Goal: Task Accomplishment & Management: Use online tool/utility

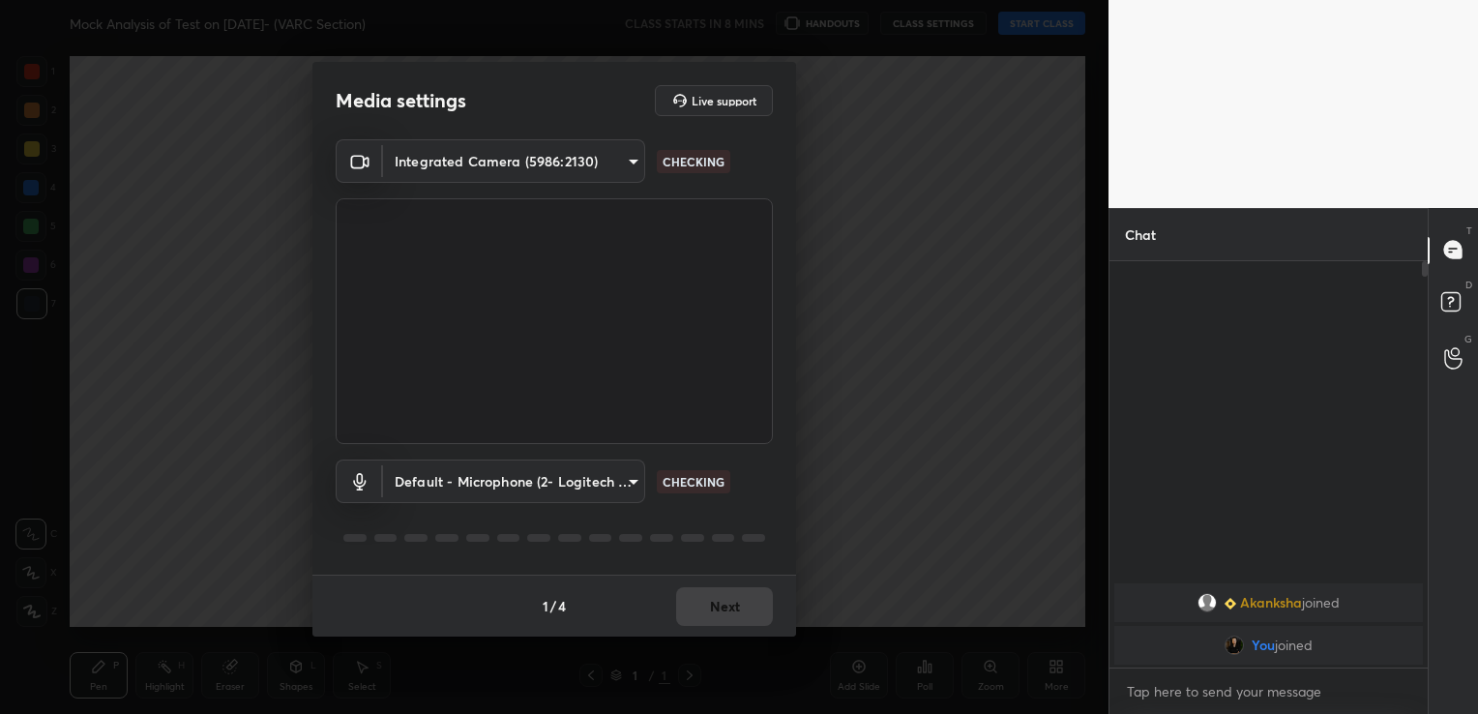
scroll to position [7, 6]
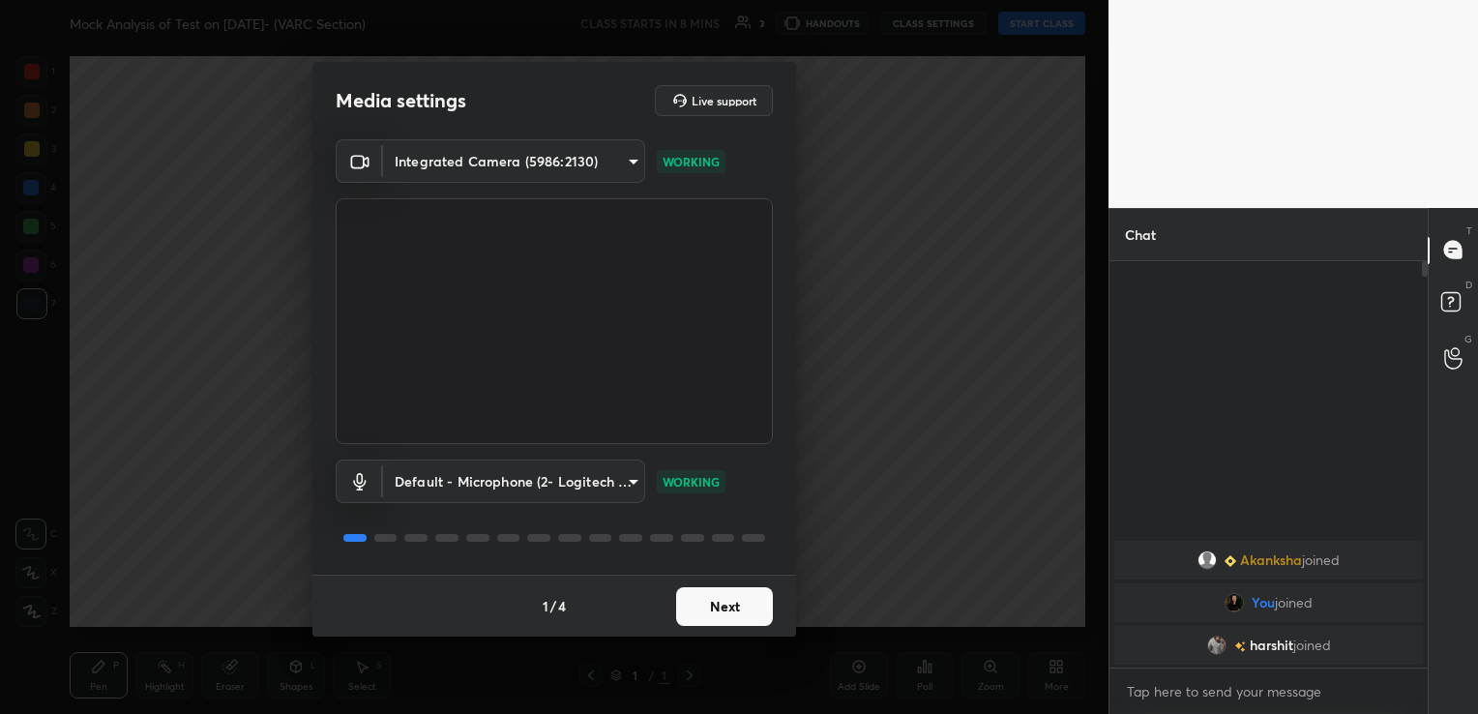
click at [727, 597] on button "Next" at bounding box center [724, 606] width 97 height 39
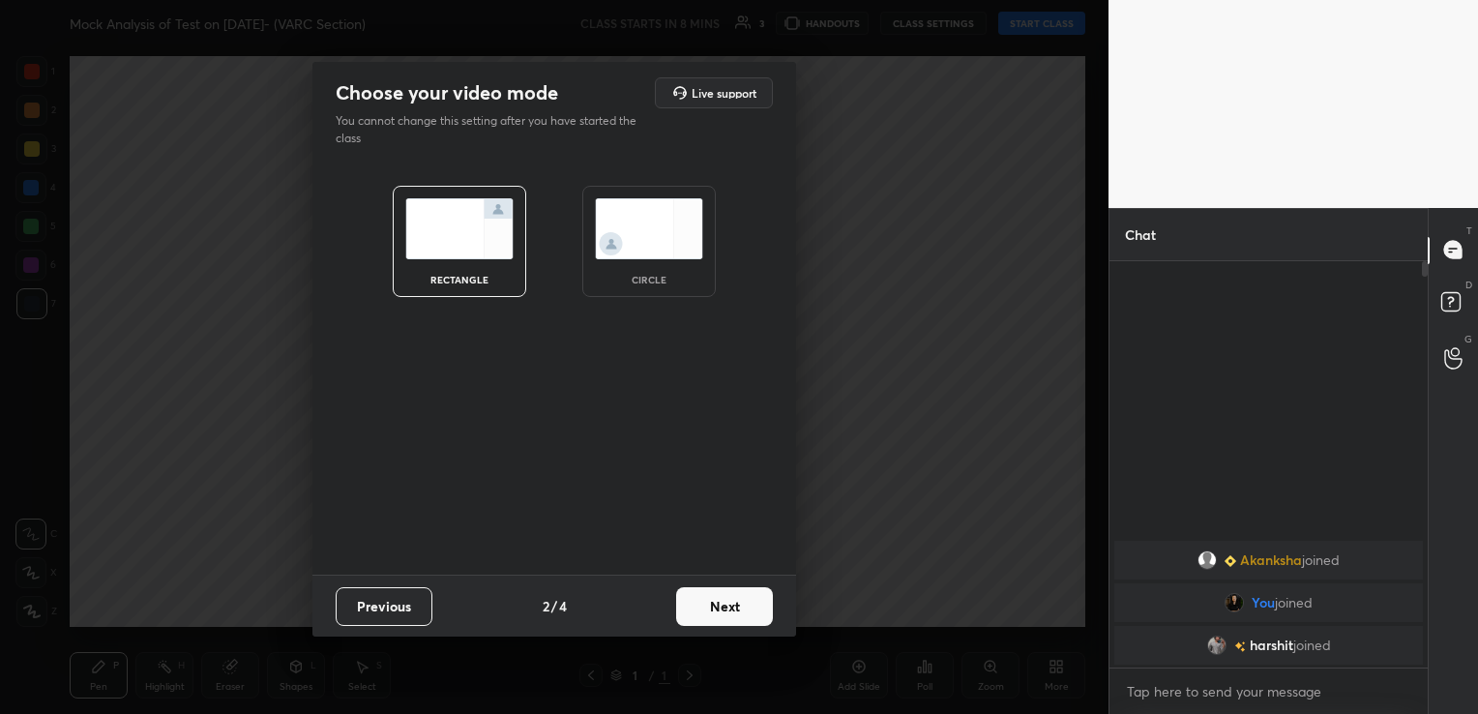
click at [727, 597] on button "Next" at bounding box center [724, 606] width 97 height 39
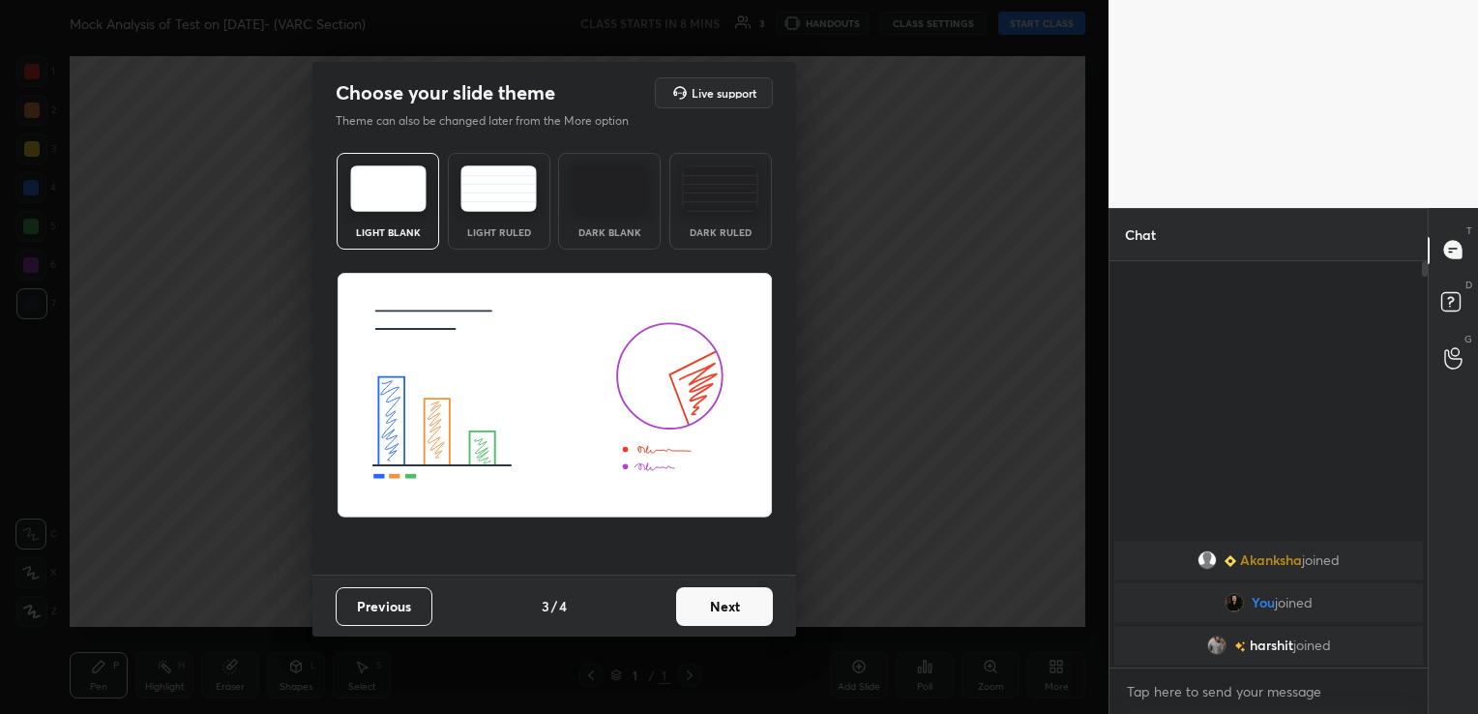
click at [727, 597] on button "Next" at bounding box center [724, 606] width 97 height 39
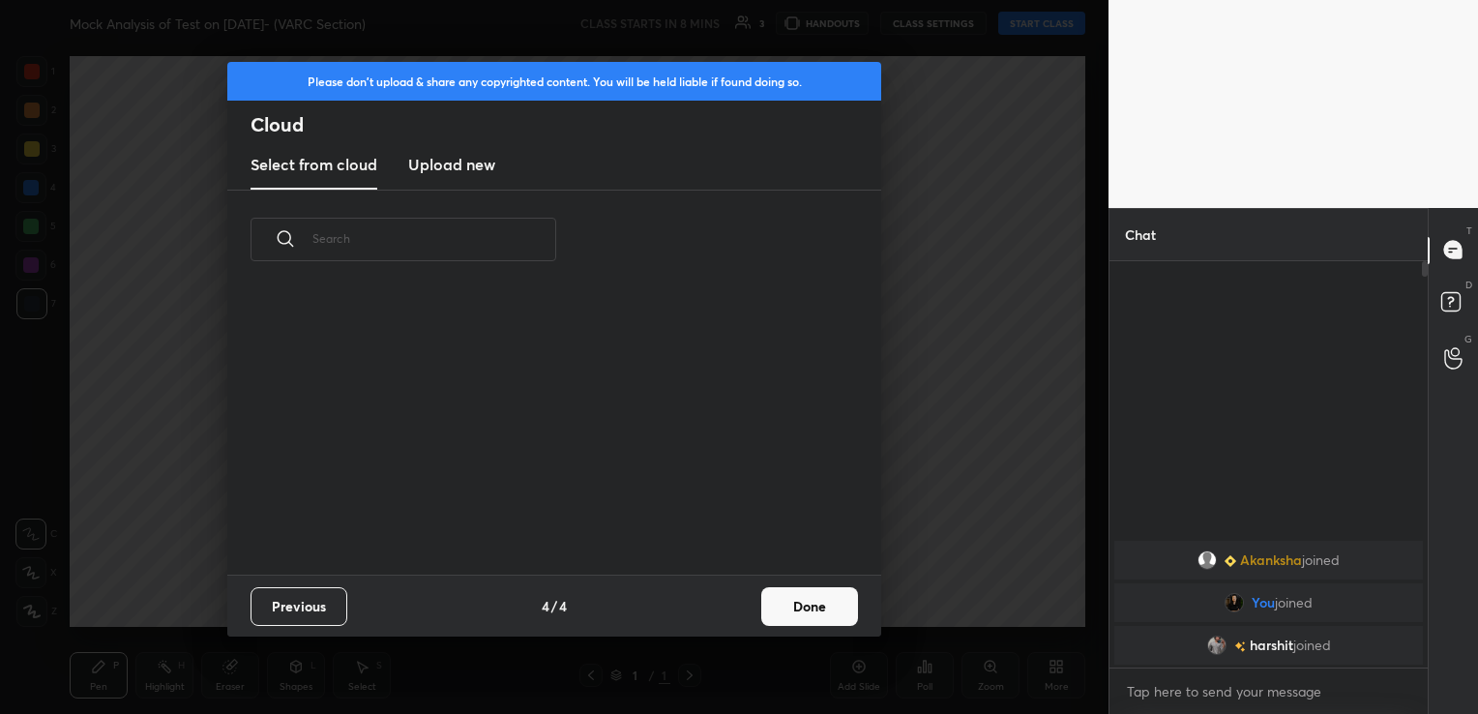
scroll to position [193, 621]
click at [468, 163] on h3 "Upload new" at bounding box center [451, 164] width 87 height 23
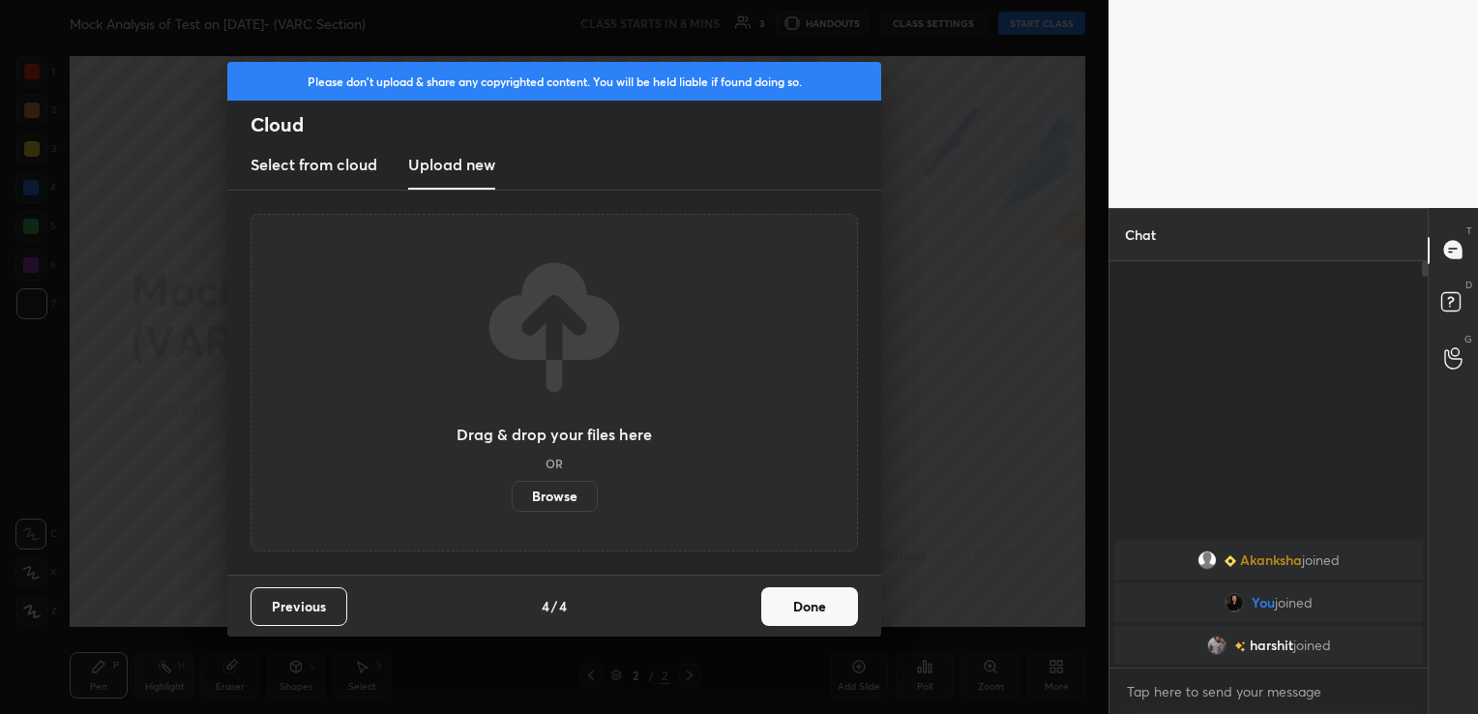
click at [564, 487] on label "Browse" at bounding box center [555, 496] width 86 height 31
click at [512, 487] on input "Browse" at bounding box center [512, 496] width 0 height 31
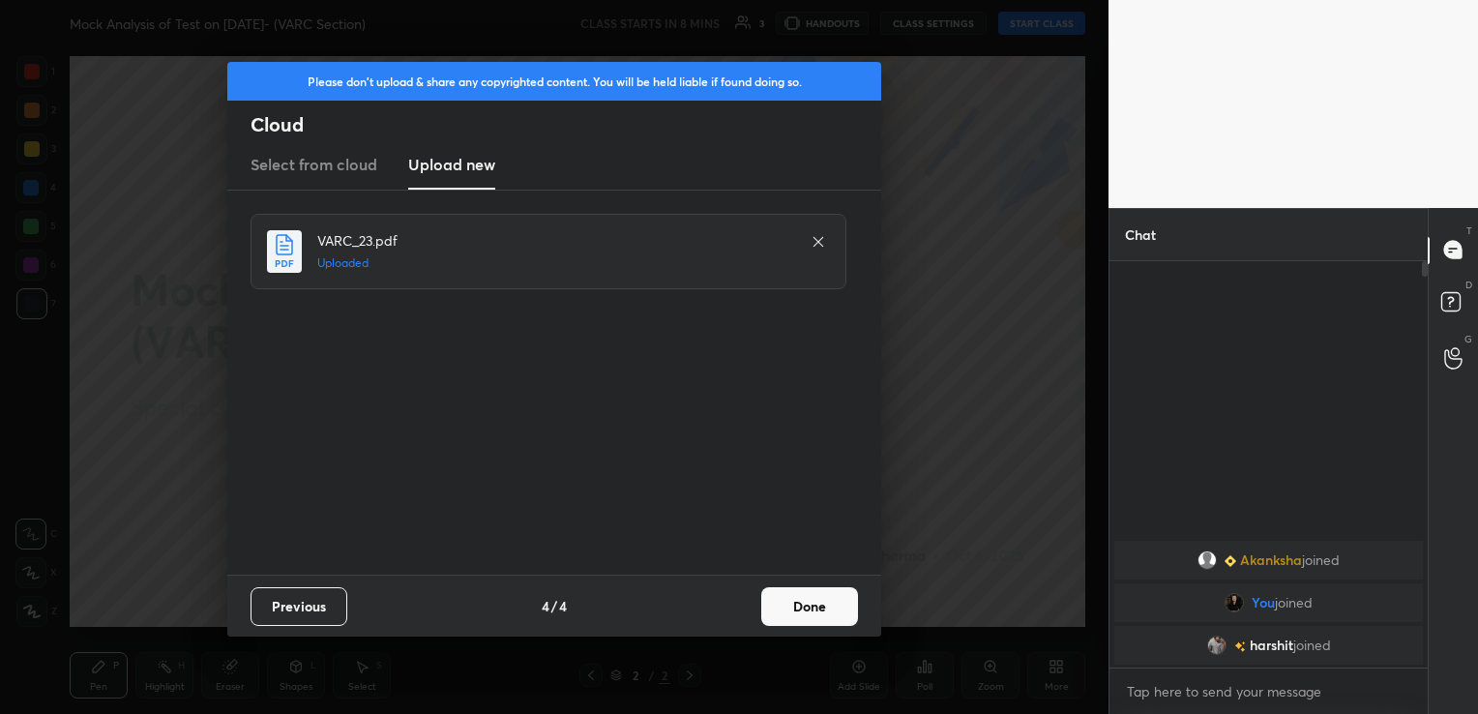
click at [801, 610] on button "Done" at bounding box center [809, 606] width 97 height 39
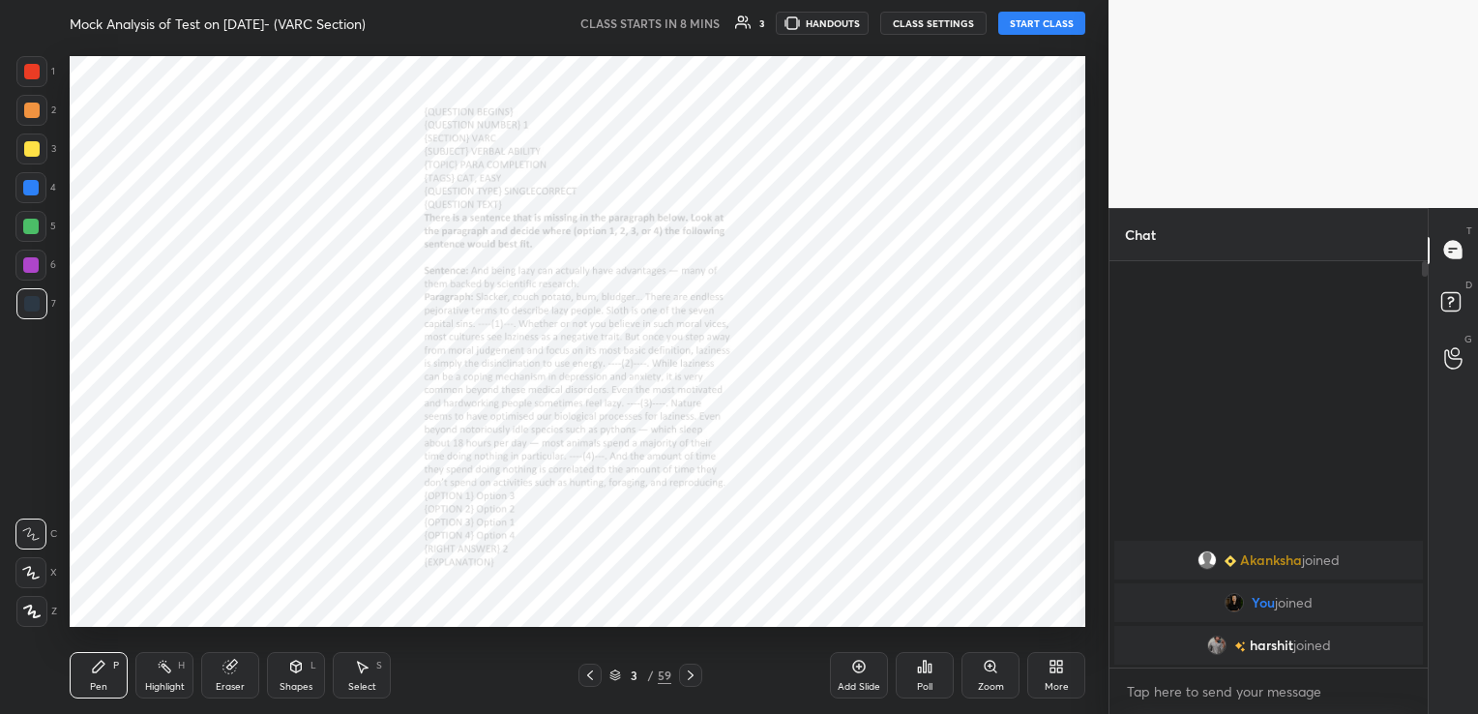
click at [590, 670] on icon at bounding box center [589, 674] width 15 height 15
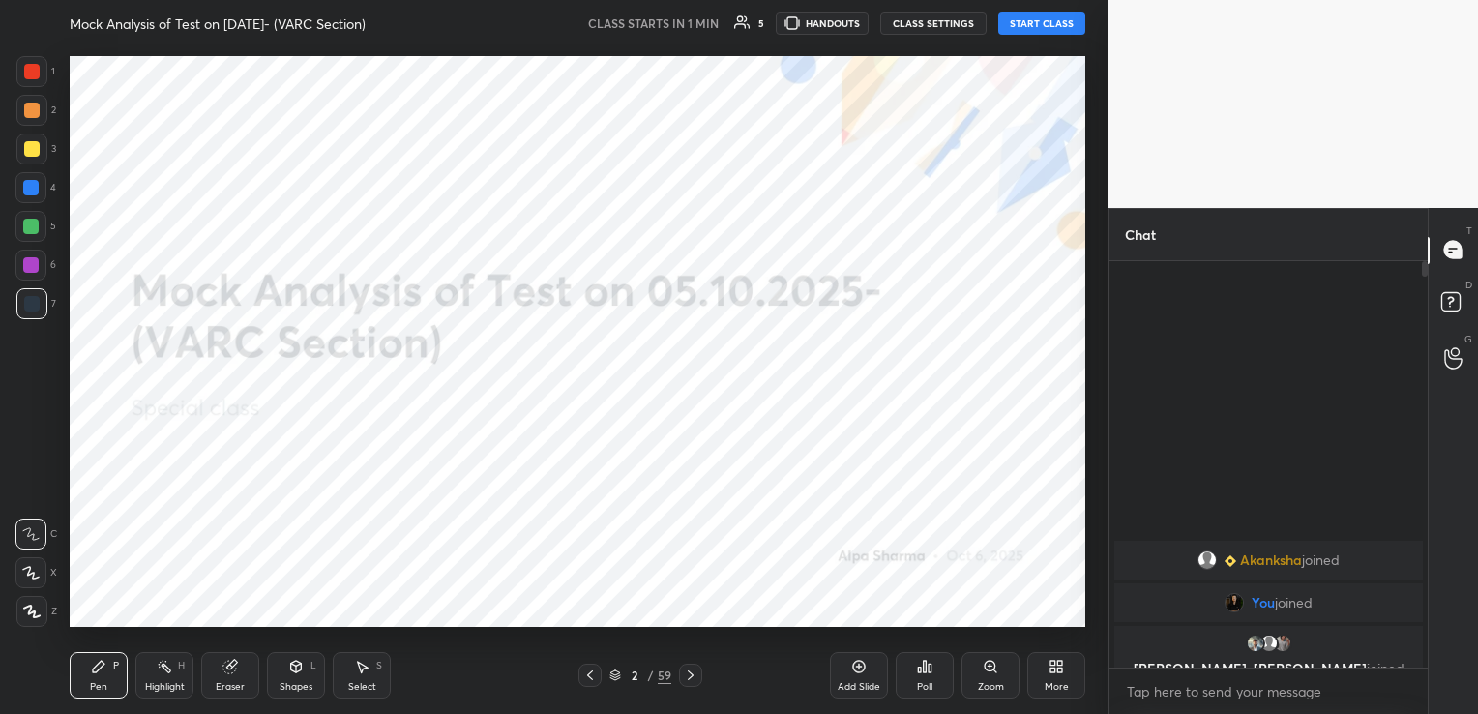
click at [1051, 15] on button "START CLASS" at bounding box center [1041, 23] width 87 height 23
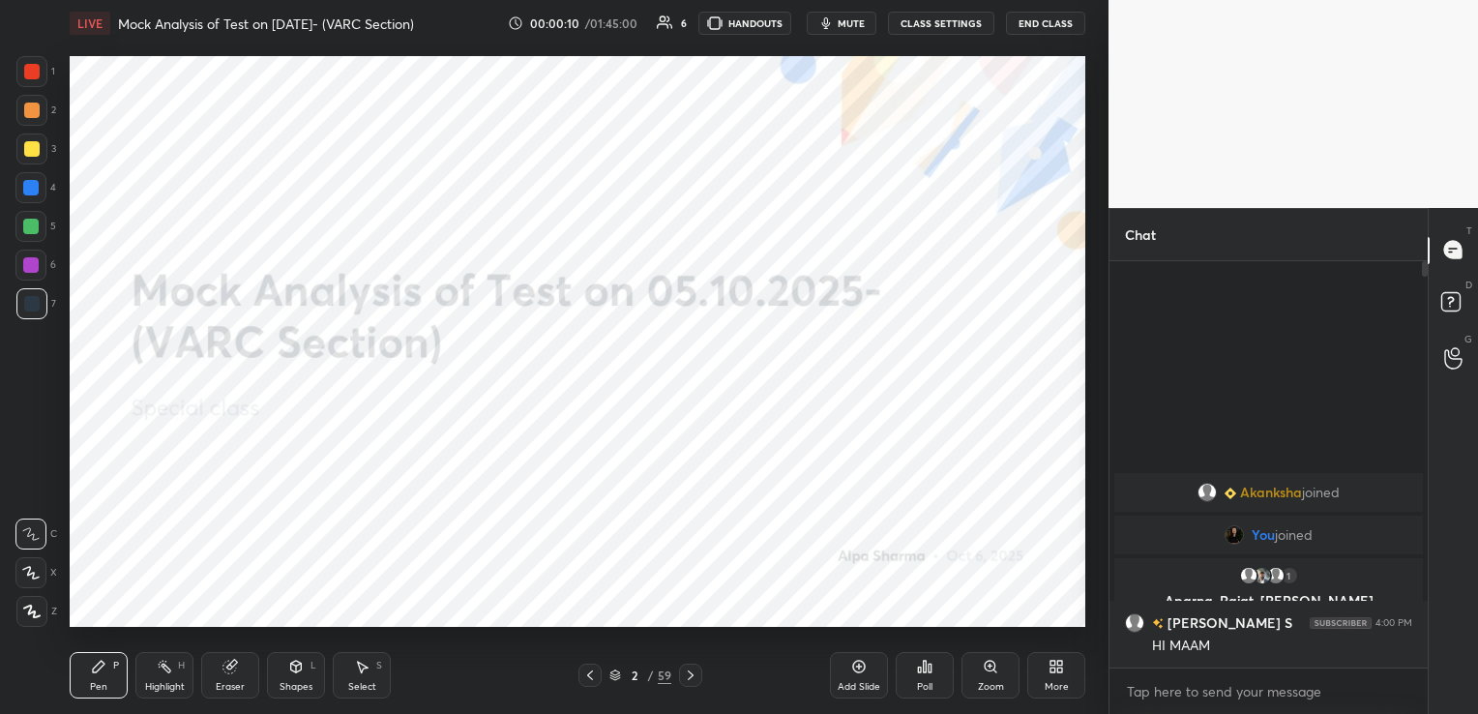
click at [905, 23] on button "CLASS SETTINGS" at bounding box center [941, 23] width 106 height 23
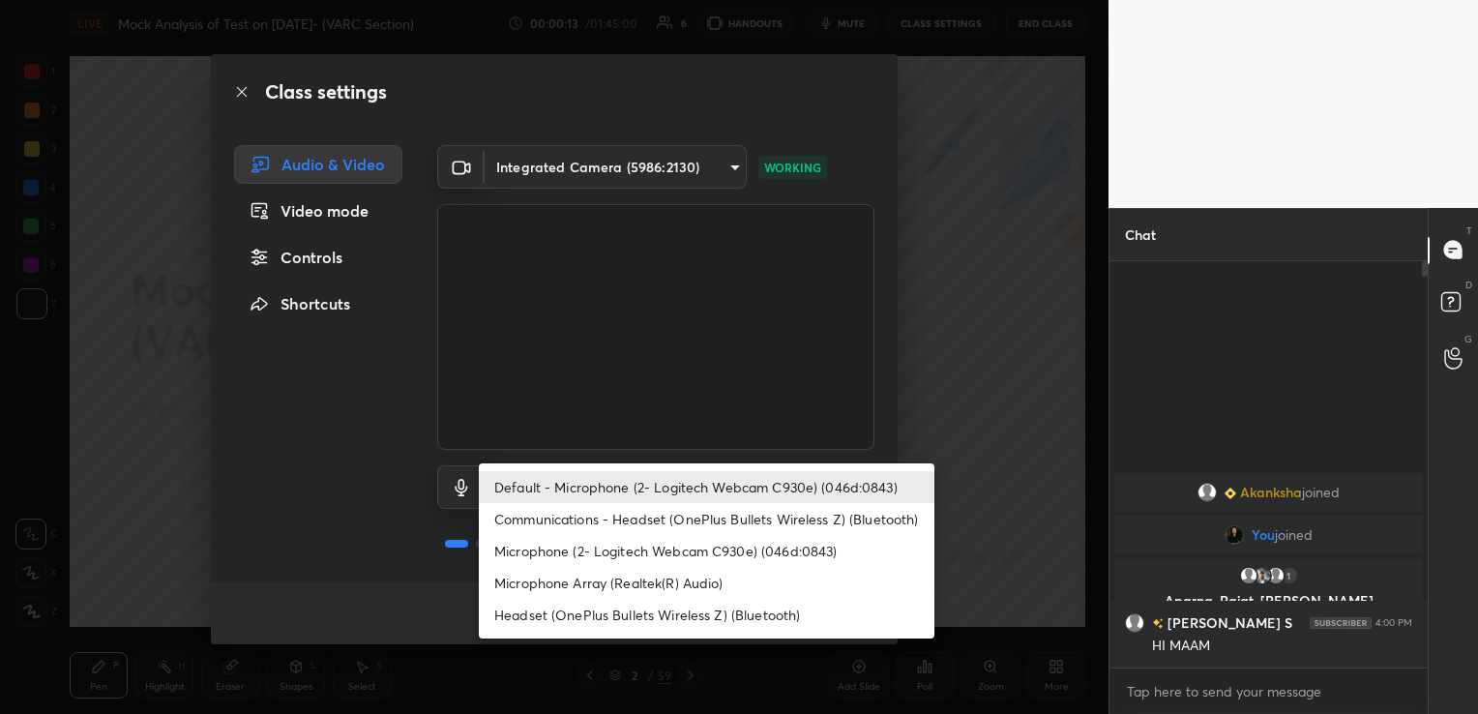
click at [707, 491] on body "1 2 3 4 5 6 7 C X Z C X Z E E Erase all H H LIVE Mock Analysis of Test on 05.10…" at bounding box center [739, 357] width 1478 height 714
click at [720, 622] on li "Headset (OnePlus Bullets Wireless Z) (Bluetooth)" at bounding box center [707, 615] width 456 height 32
type input "896f1765ec94e78c5aeeea6ccdc1494495ff1d7bde26db773bce8de5174ca06c"
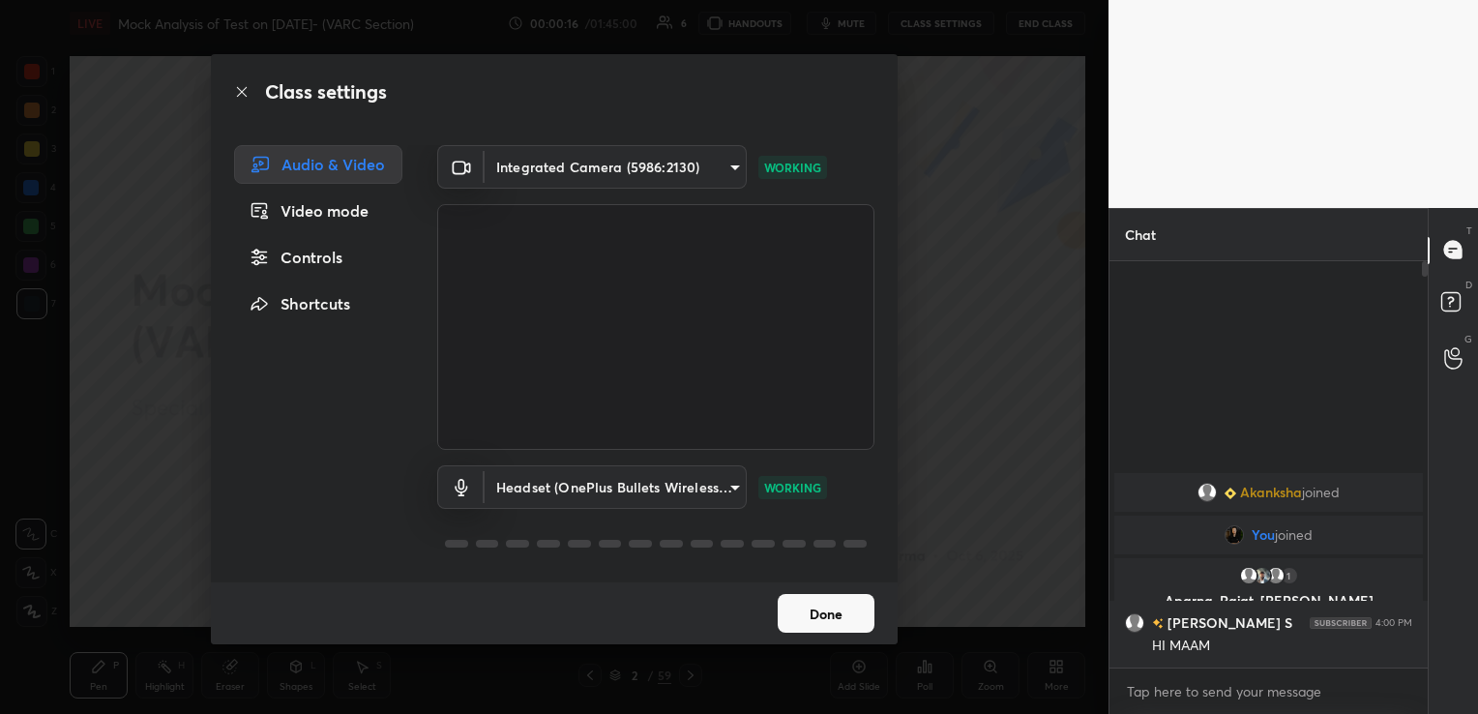
click at [820, 620] on button "Done" at bounding box center [826, 613] width 97 height 39
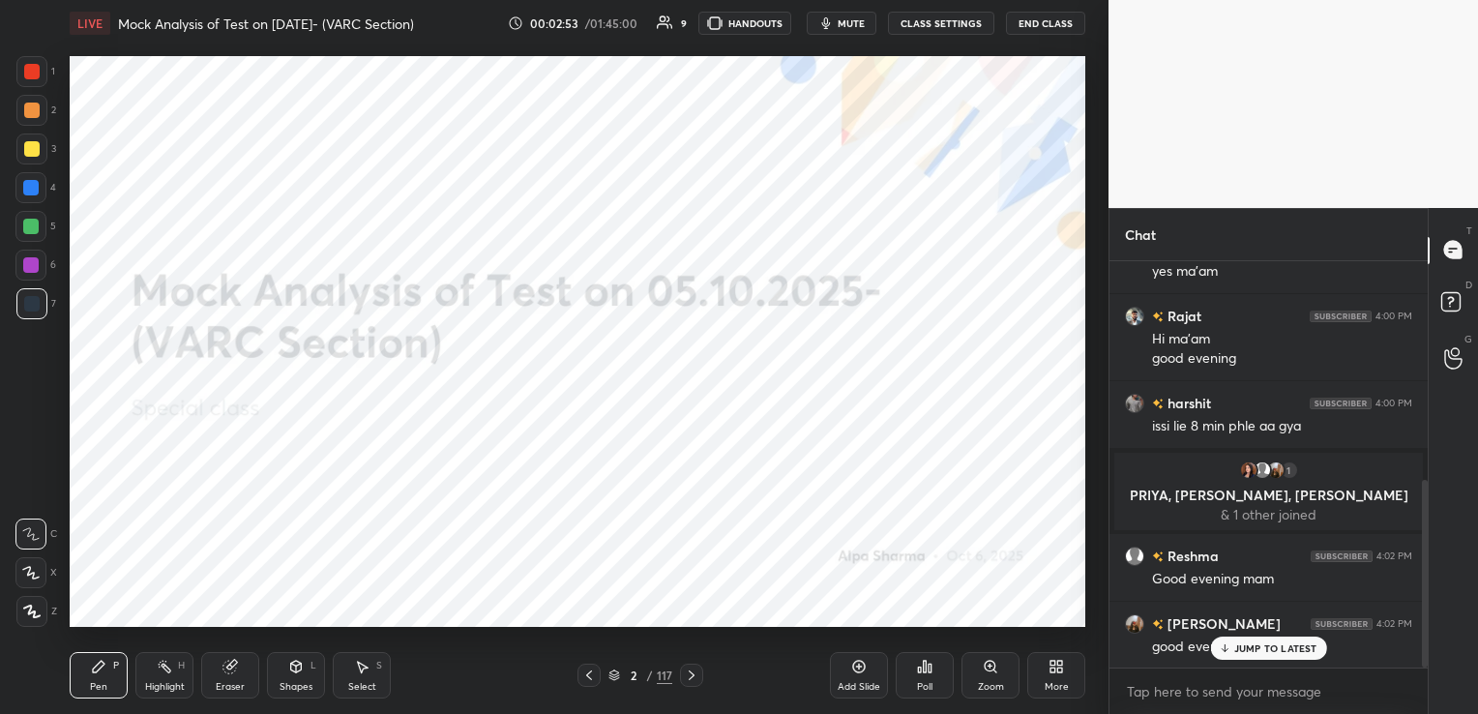
scroll to position [477, 0]
click at [689, 670] on icon at bounding box center [691, 674] width 15 height 15
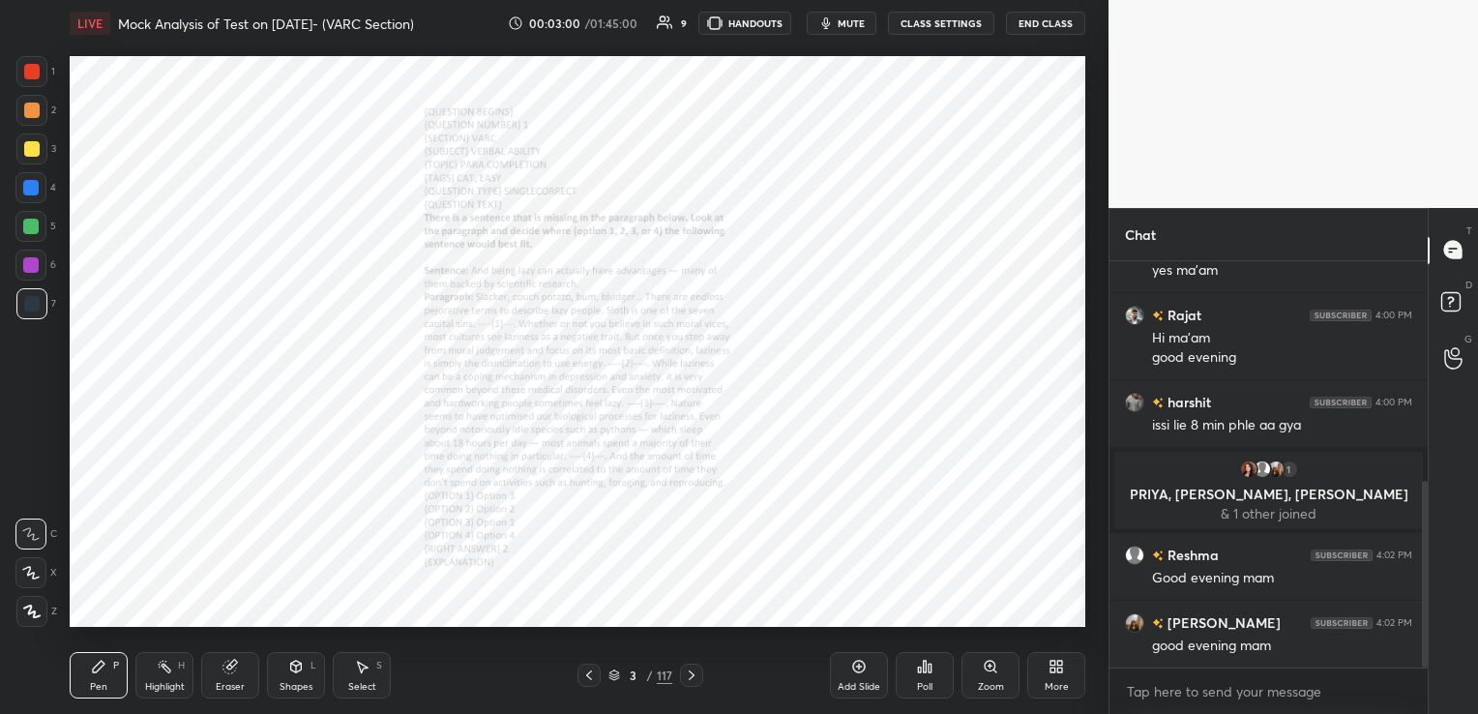
click at [979, 675] on div "Zoom" at bounding box center [990, 675] width 58 height 46
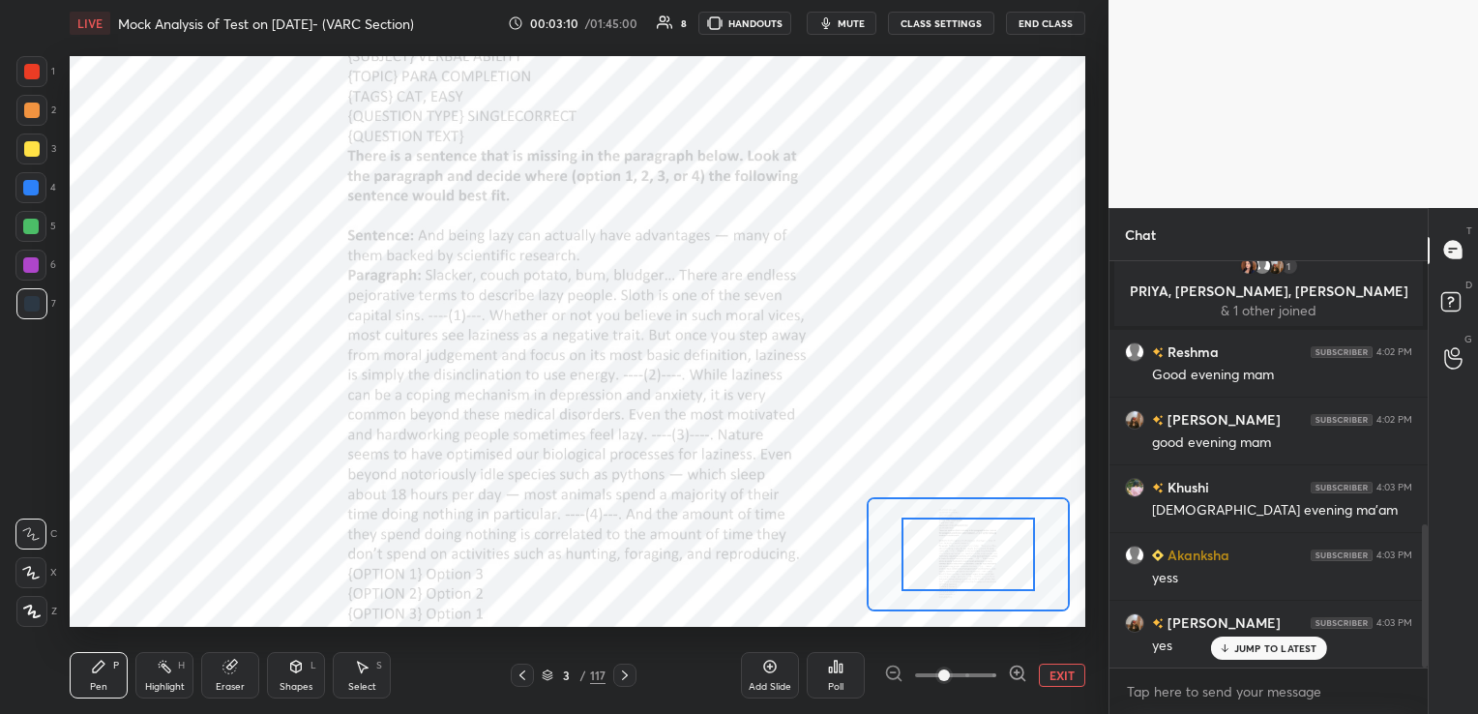
scroll to position [747, 0]
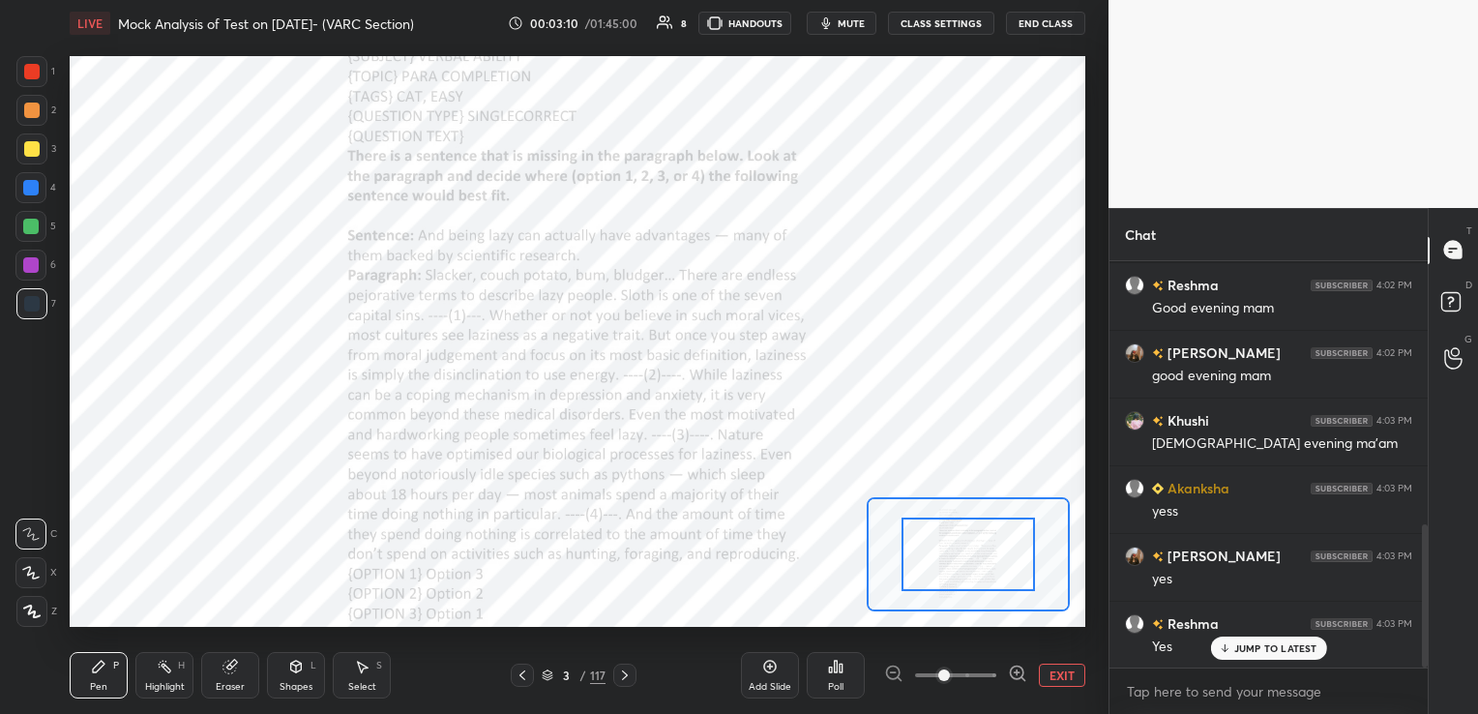
click at [956, 546] on div at bounding box center [967, 554] width 133 height 74
click at [956, 551] on div at bounding box center [967, 559] width 133 height 74
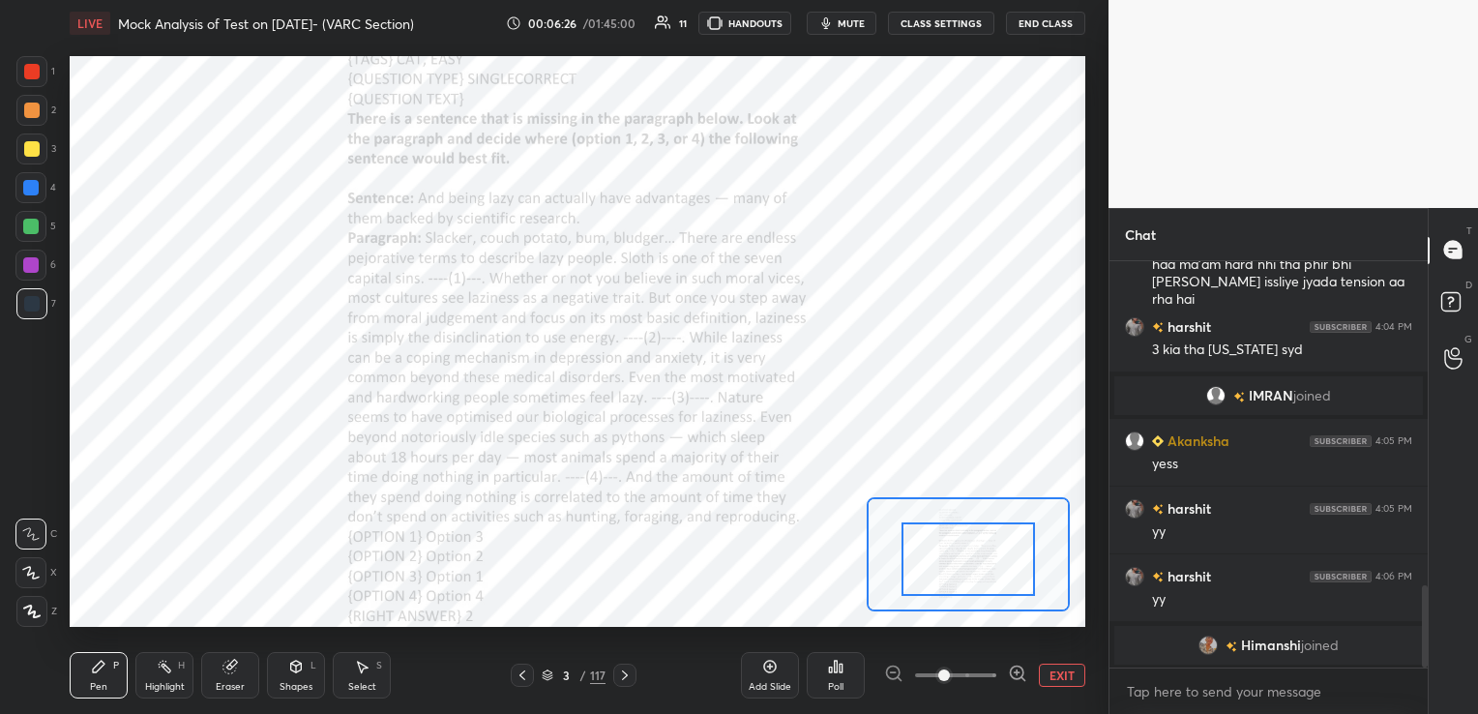
scroll to position [1616, 0]
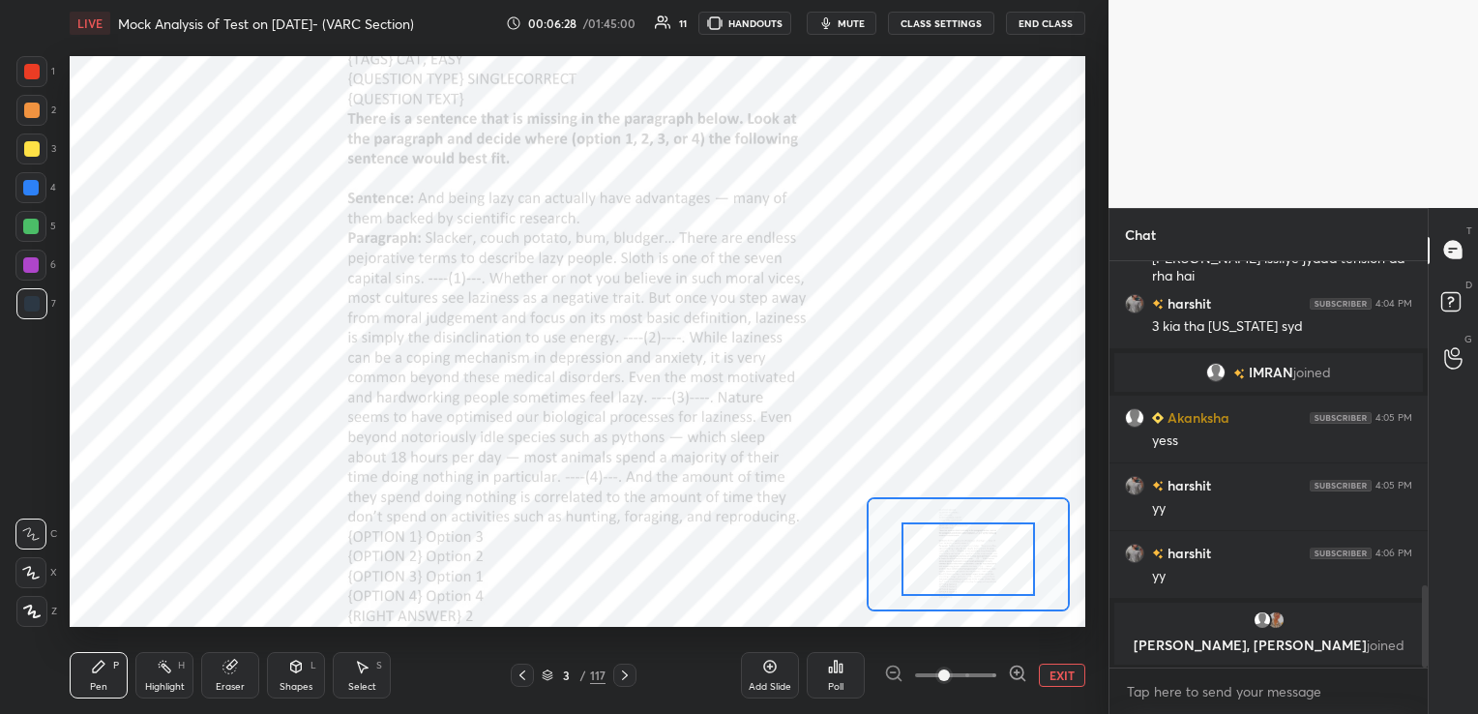
click at [235, 679] on div "Eraser" at bounding box center [230, 675] width 58 height 46
click at [40, 613] on span "Erase all" at bounding box center [30, 612] width 29 height 14
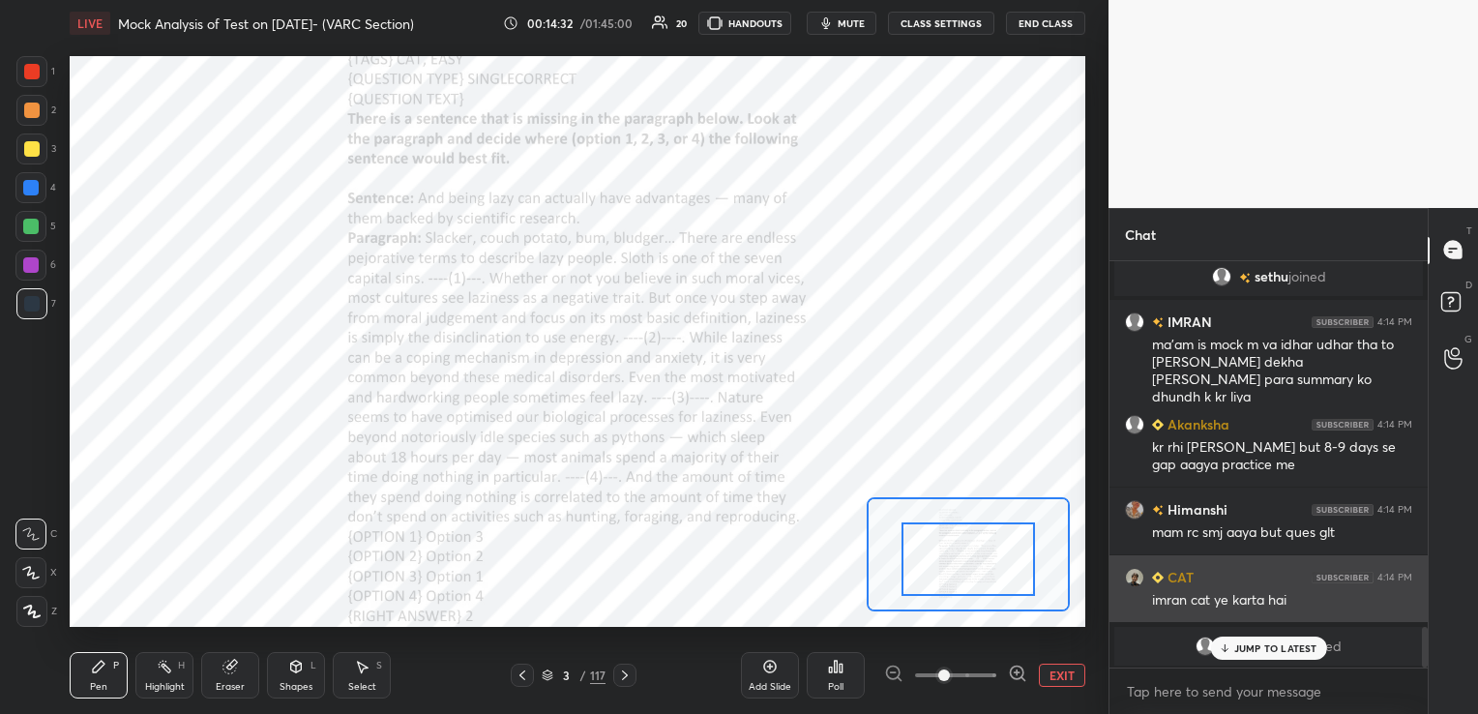
scroll to position [3688, 0]
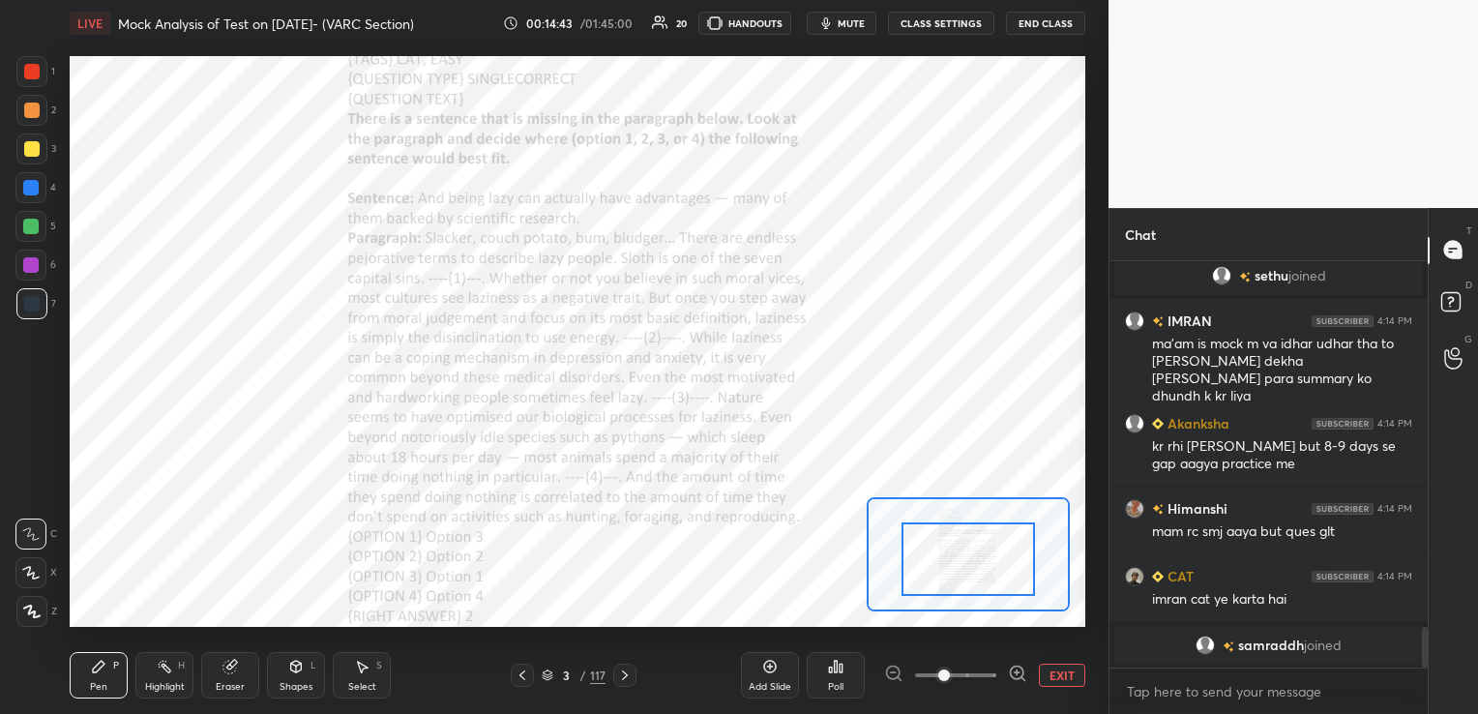
click at [625, 671] on icon at bounding box center [624, 674] width 15 height 15
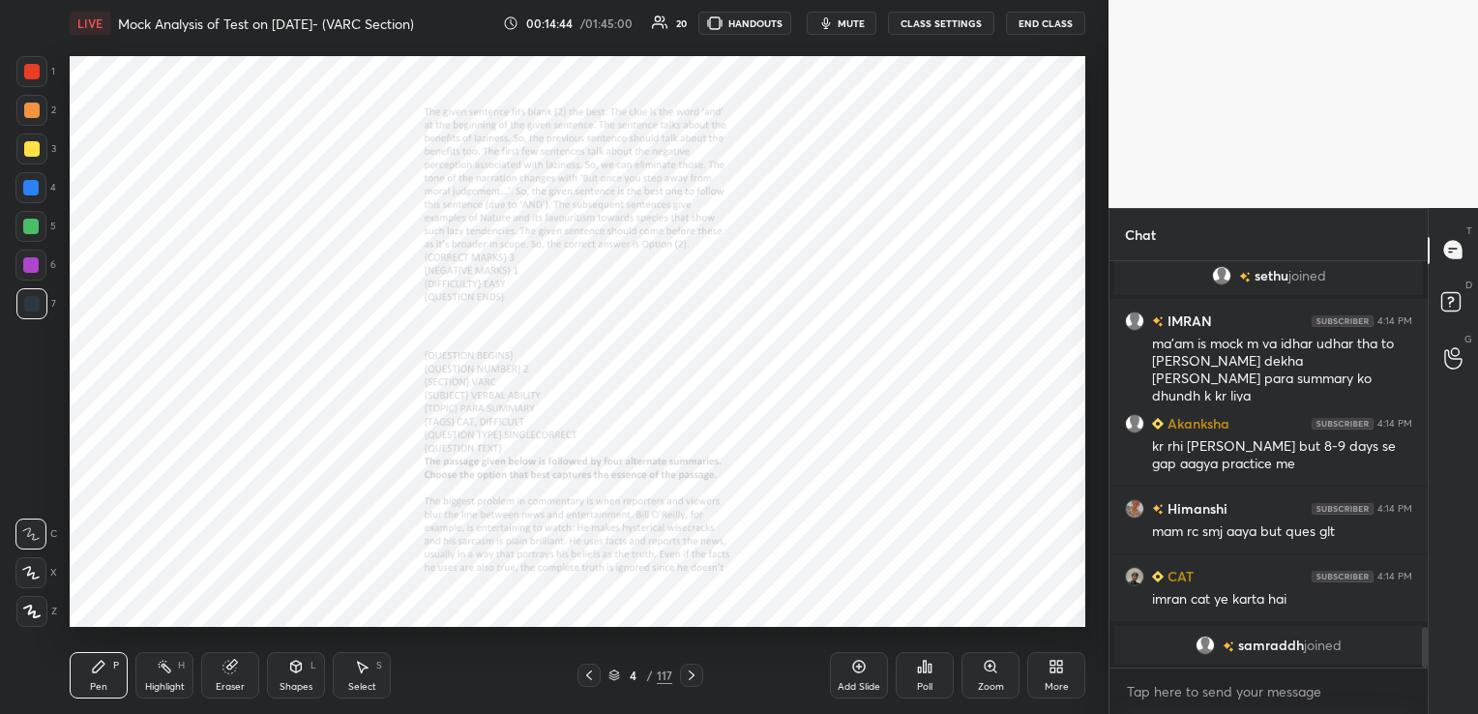
click at [625, 671] on div "4" at bounding box center [633, 675] width 19 height 12
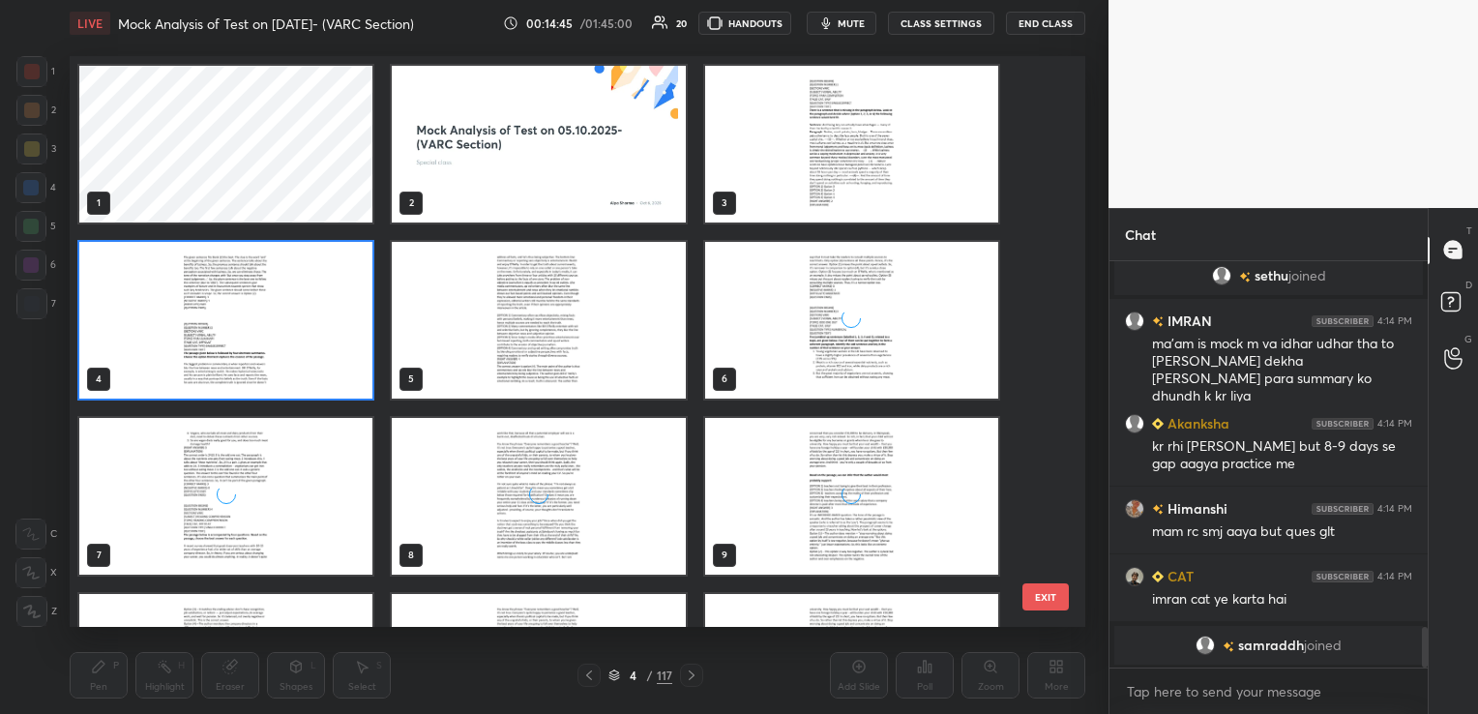
scroll to position [566, 1006]
click at [575, 478] on img "grid" at bounding box center [538, 495] width 293 height 157
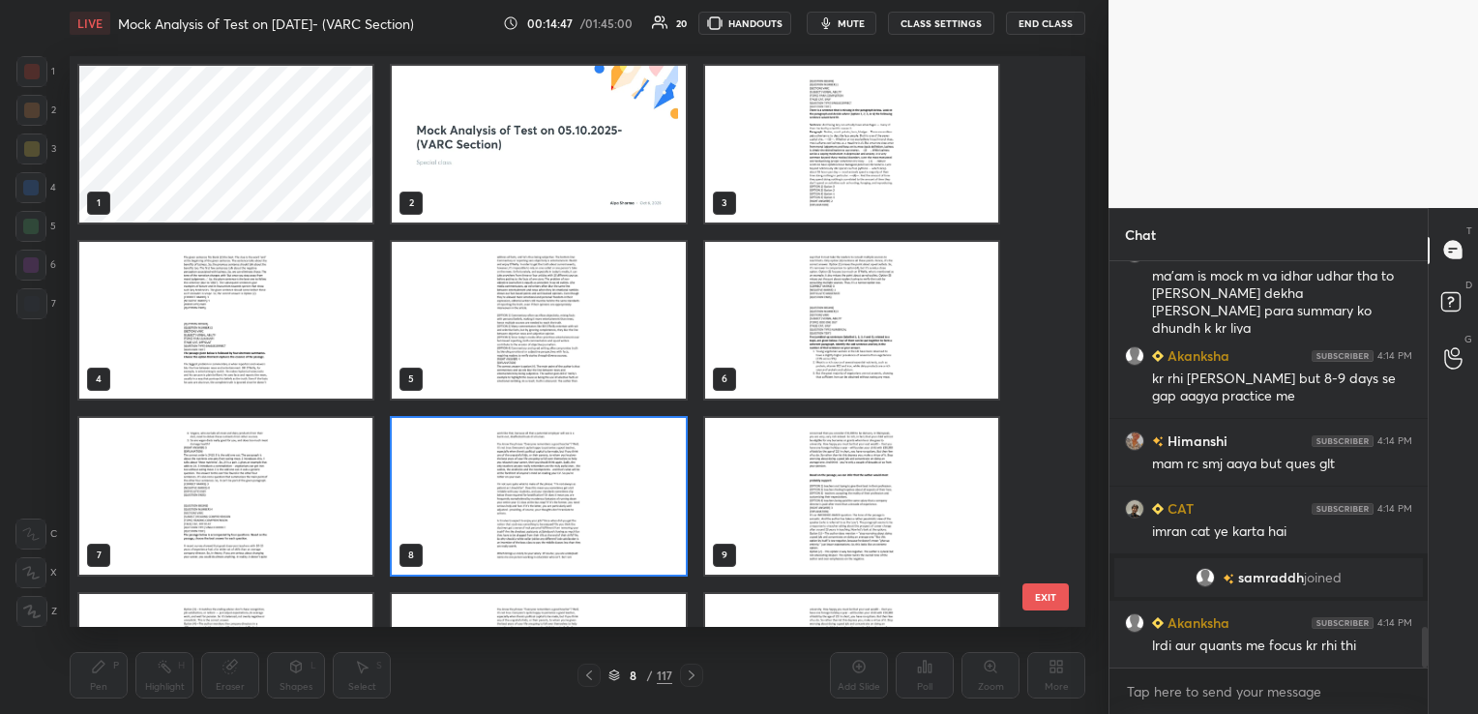
scroll to position [3620, 0]
click at [575, 479] on img "grid" at bounding box center [538, 495] width 293 height 157
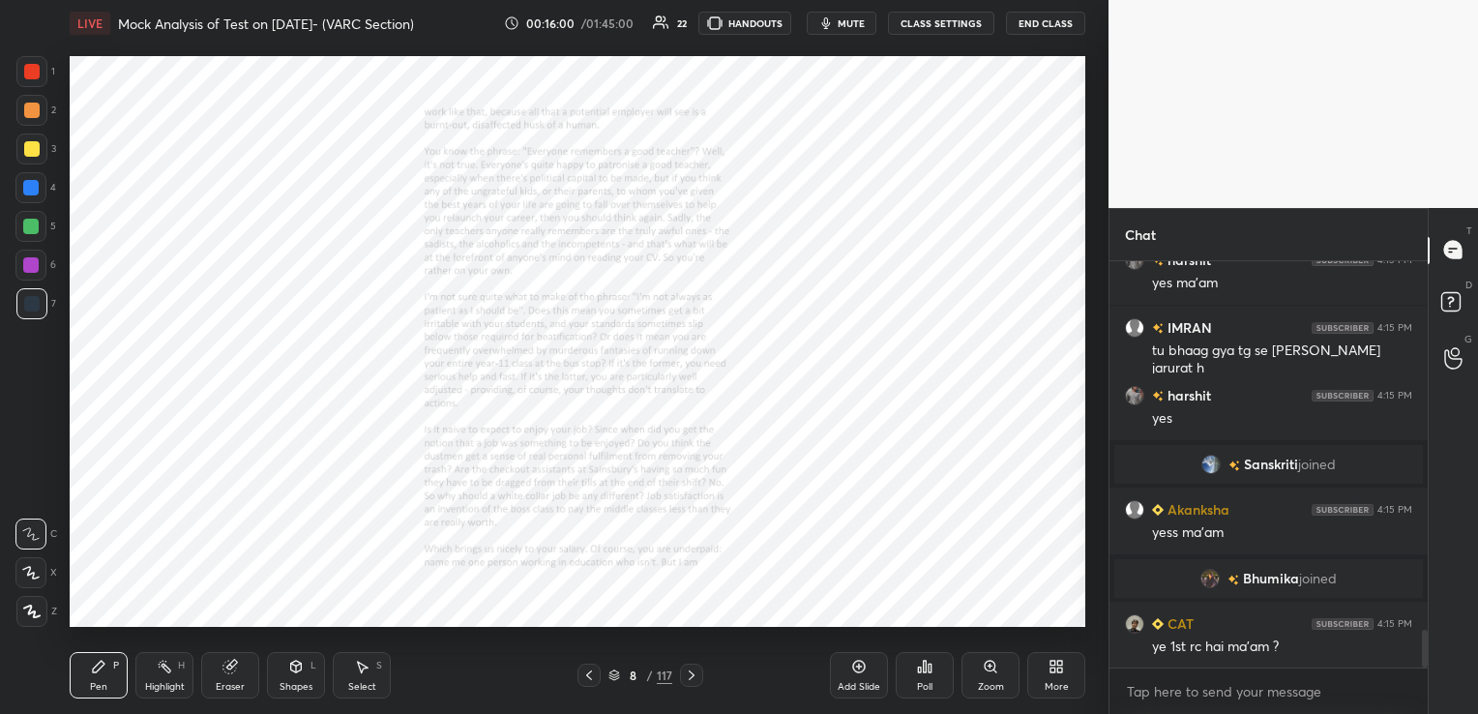
scroll to position [4025, 0]
click at [592, 679] on icon at bounding box center [588, 674] width 15 height 15
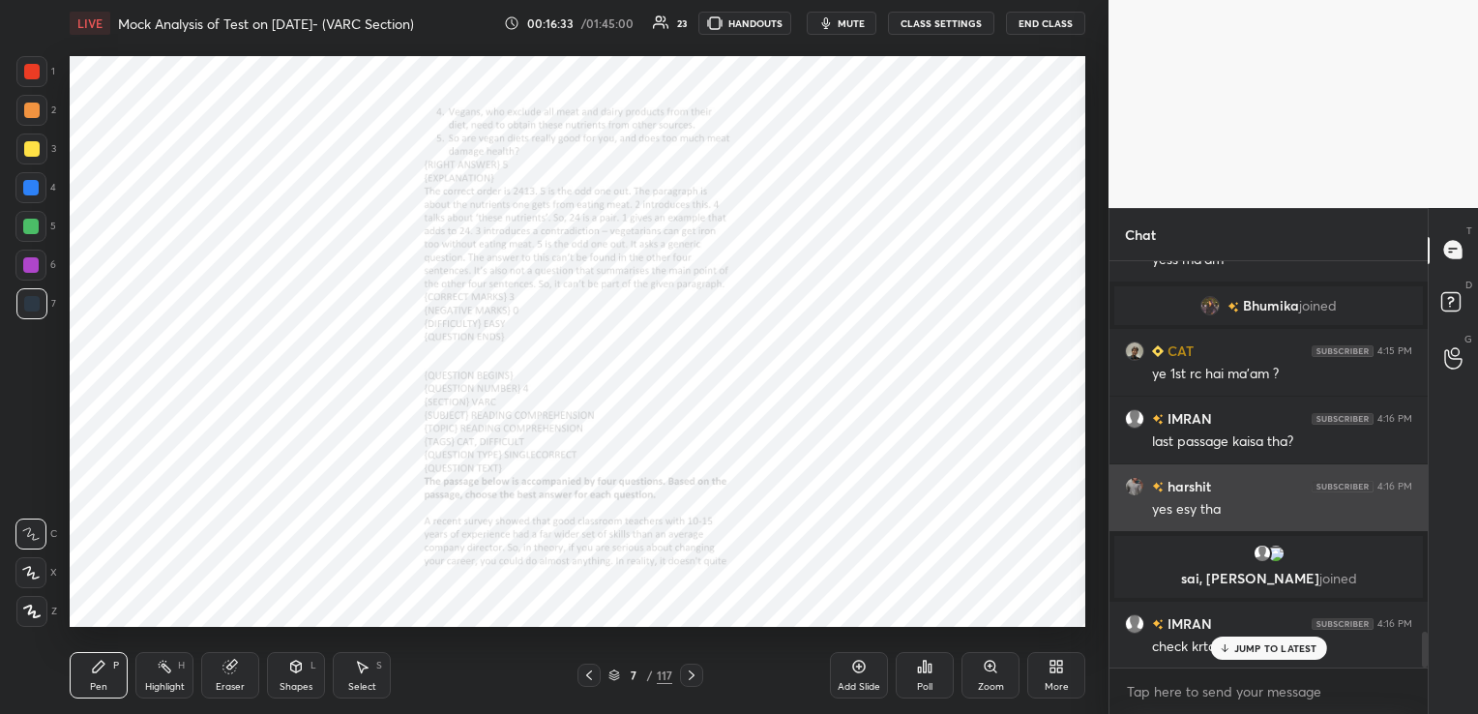
scroll to position [4255, 0]
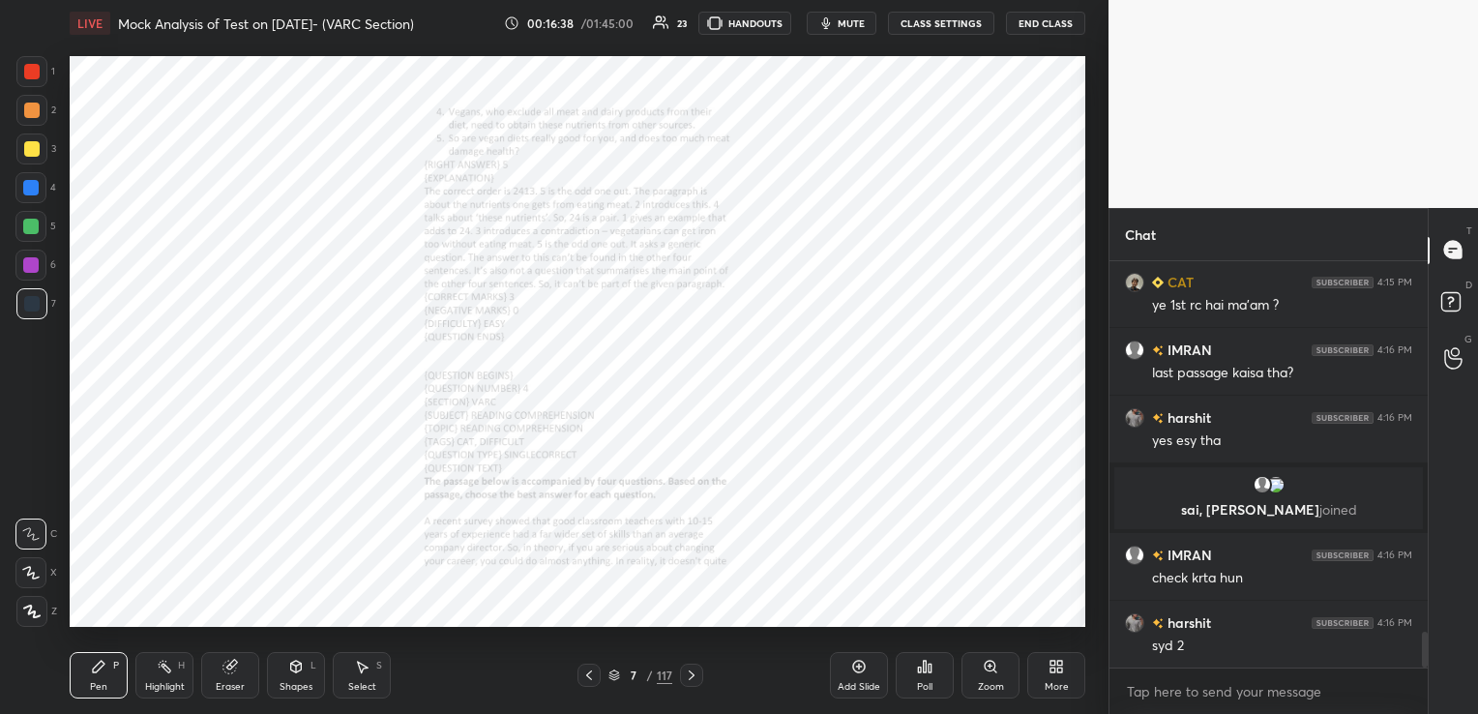
click at [693, 676] on icon at bounding box center [691, 674] width 15 height 15
click at [997, 672] on icon at bounding box center [990, 666] width 15 height 15
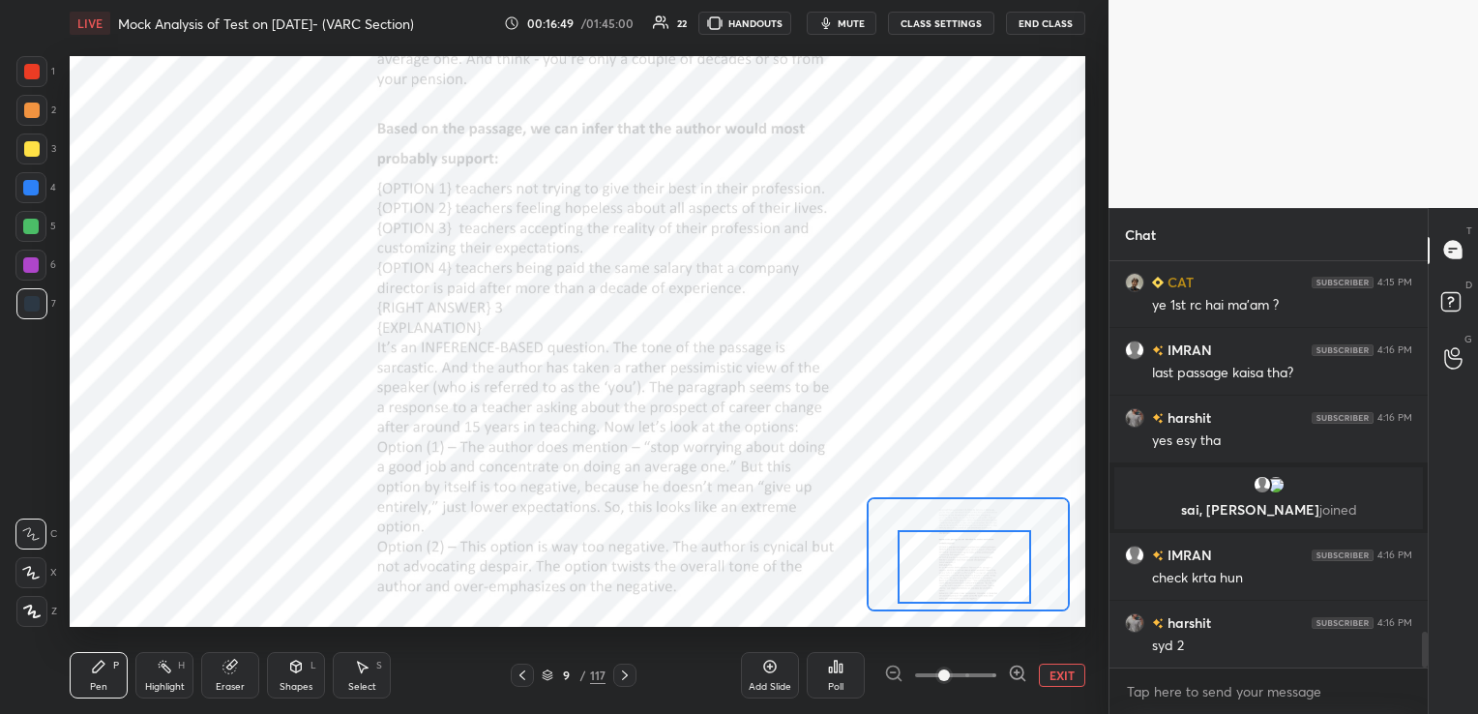
scroll to position [4322, 0]
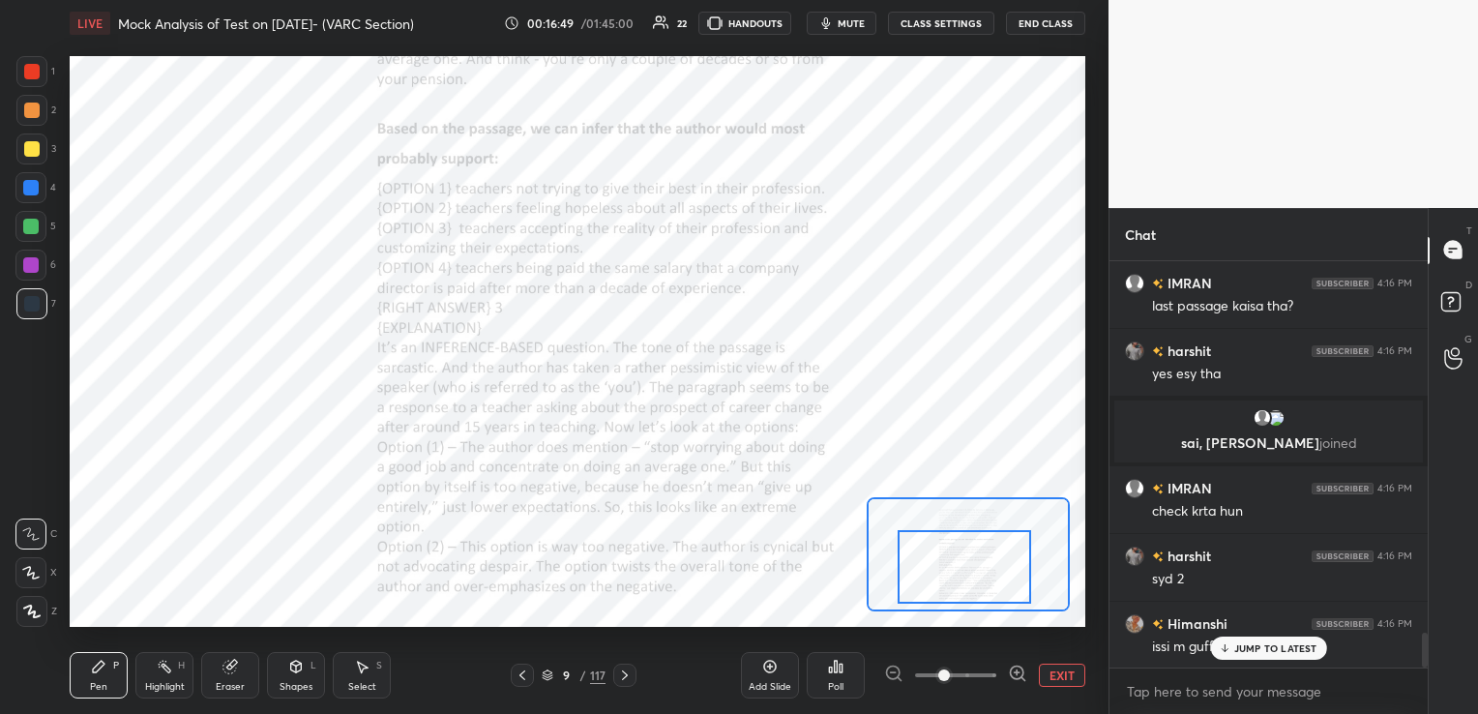
drag, startPoint x: 979, startPoint y: 580, endPoint x: 976, endPoint y: 593, distance: 12.9
click at [976, 593] on div at bounding box center [964, 567] width 133 height 74
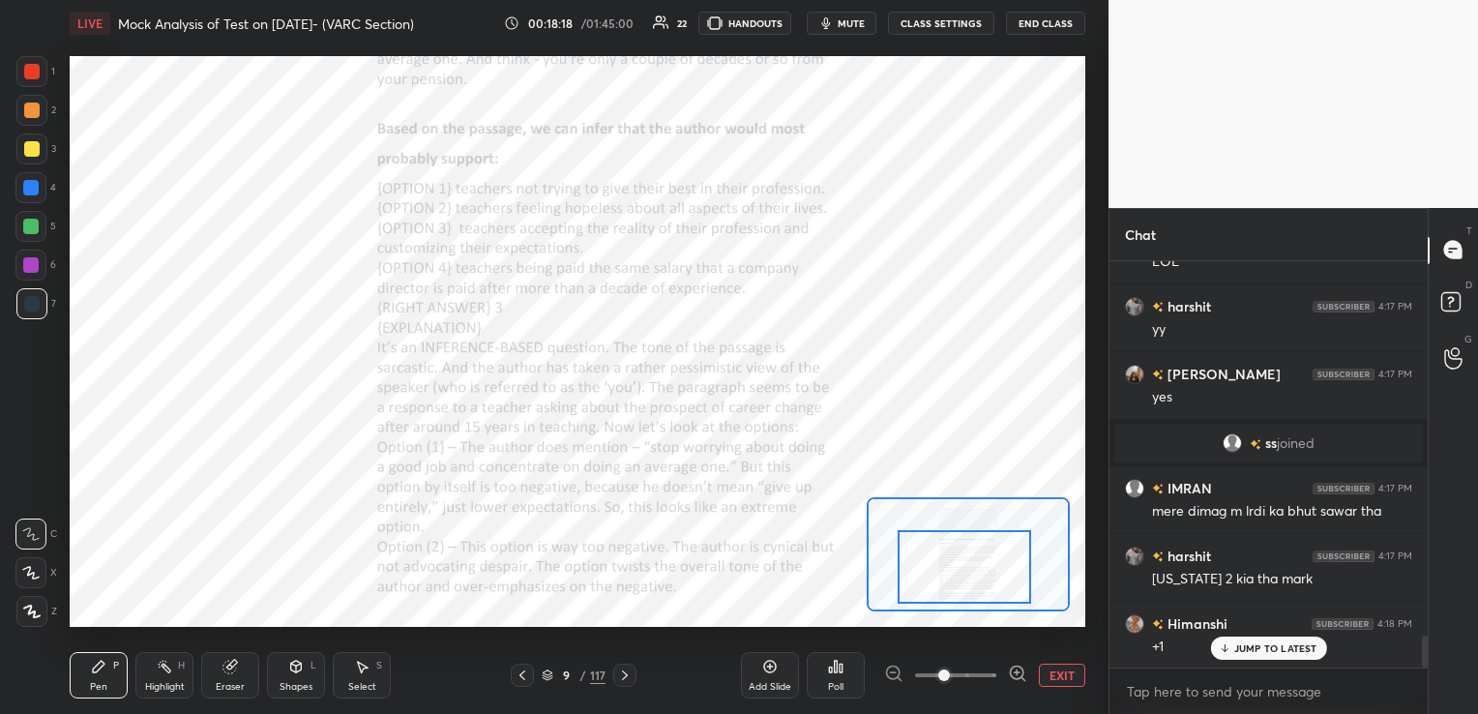
scroll to position [4752, 0]
click at [232, 682] on div "Eraser" at bounding box center [230, 687] width 29 height 10
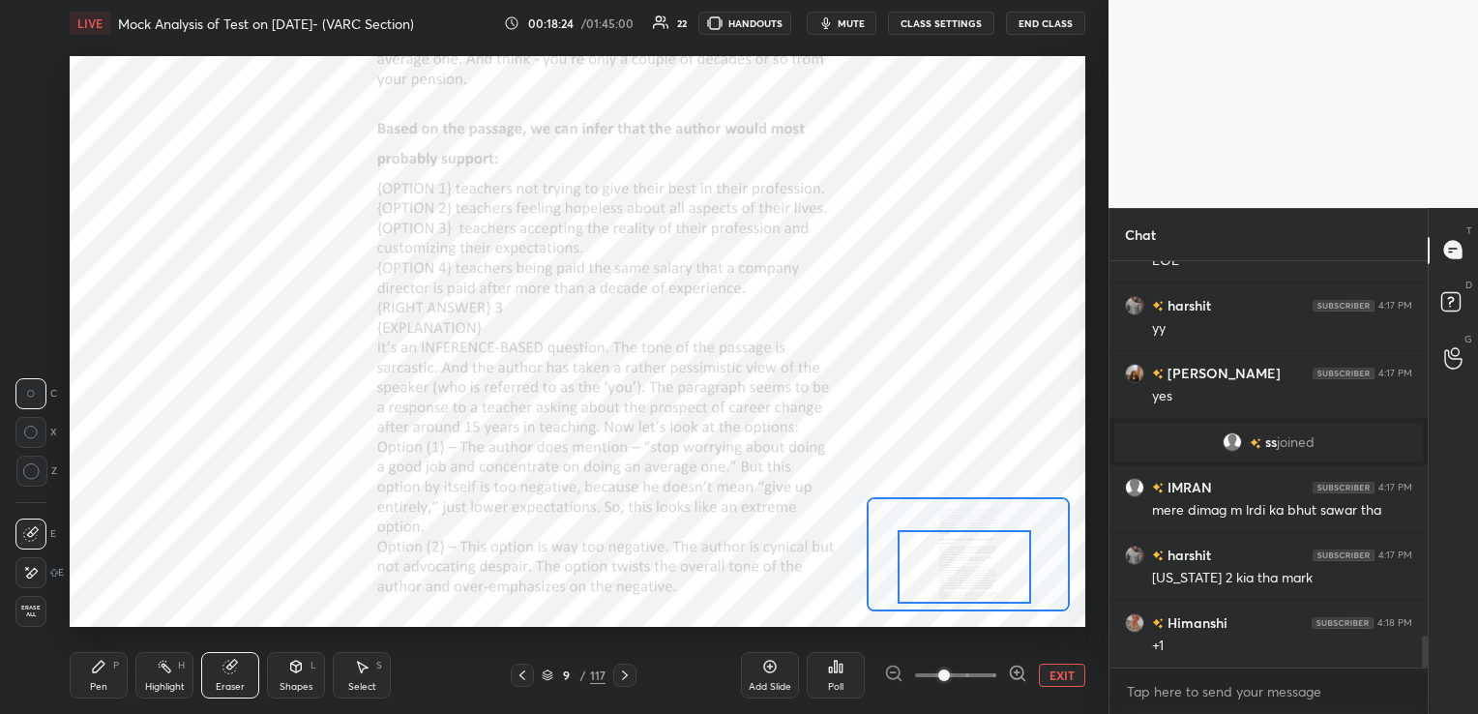
click at [31, 609] on span "Erase all" at bounding box center [30, 612] width 29 height 14
click at [625, 668] on icon at bounding box center [624, 674] width 15 height 15
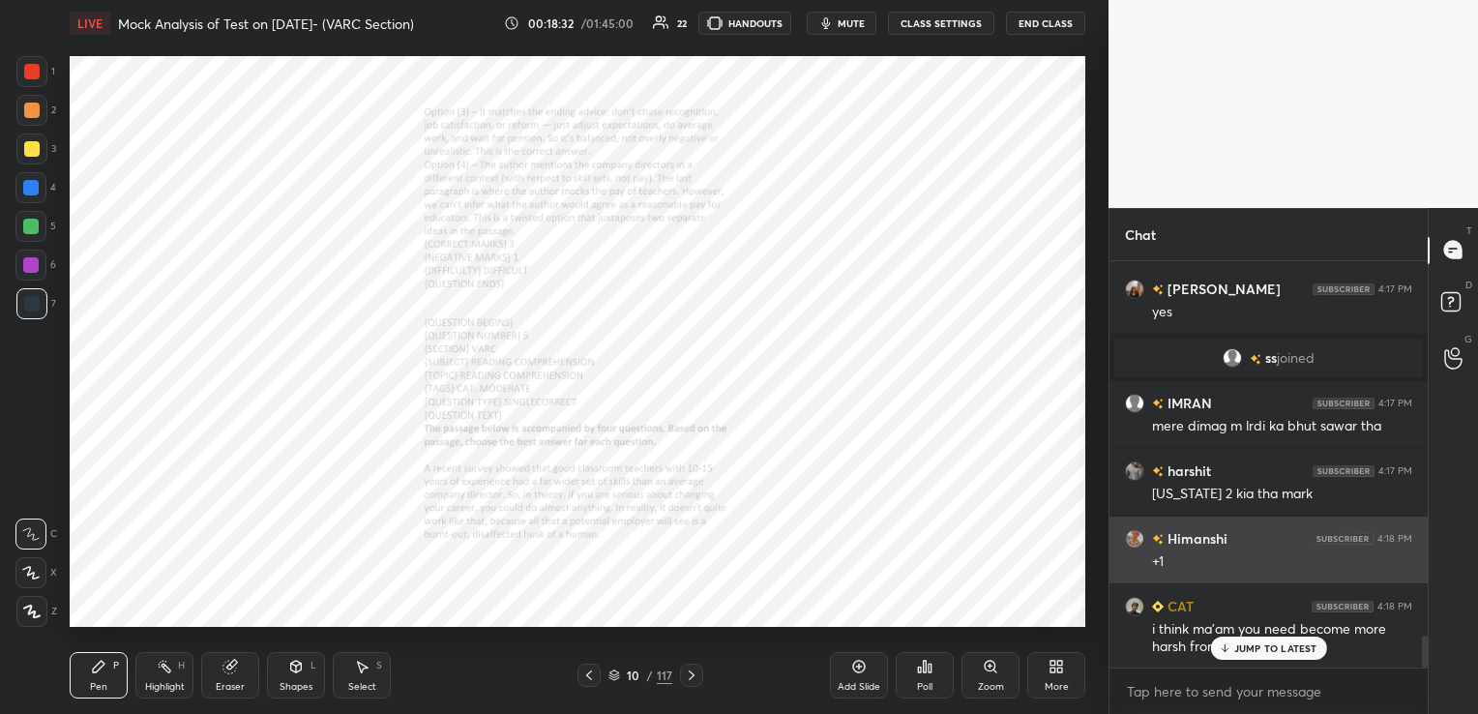
scroll to position [4837, 0]
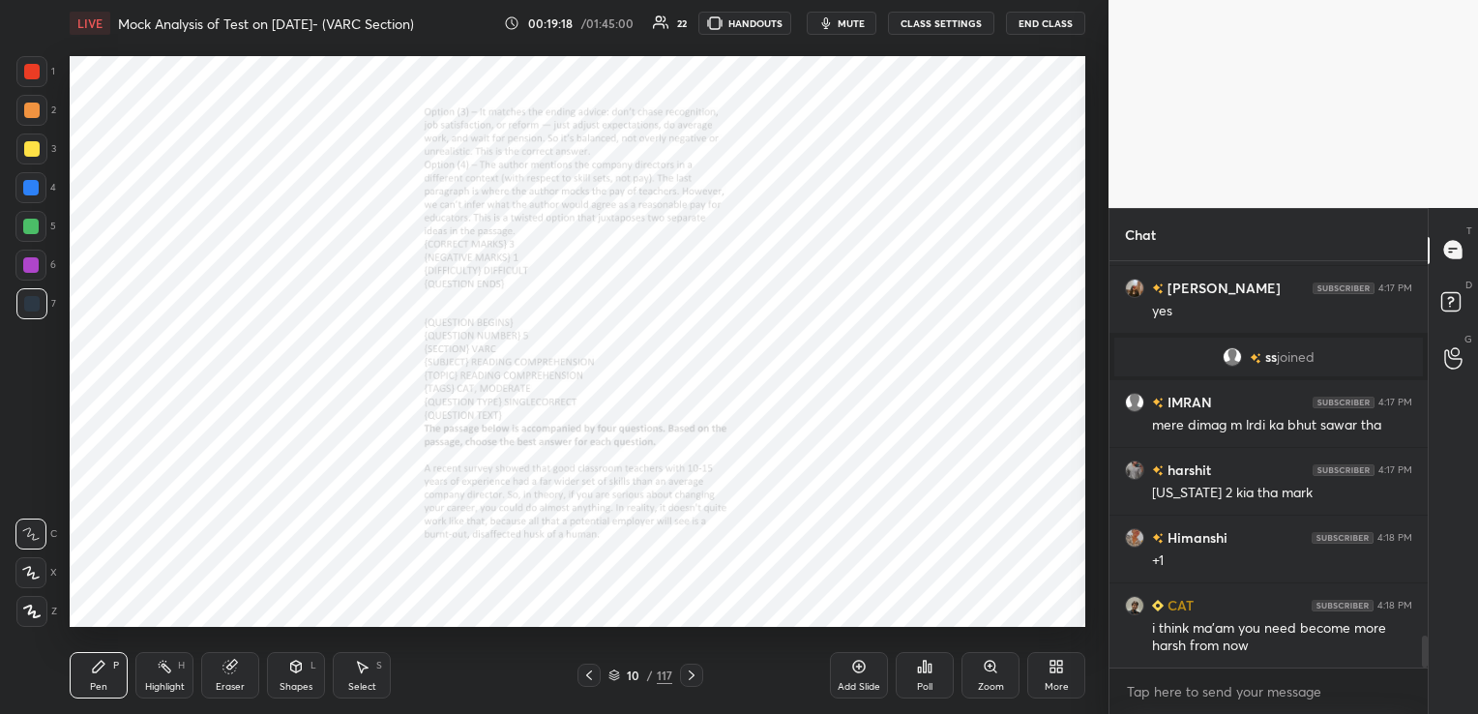
click at [234, 680] on div "Eraser" at bounding box center [230, 675] width 58 height 46
click at [38, 617] on span "Erase all" at bounding box center [30, 612] width 29 height 14
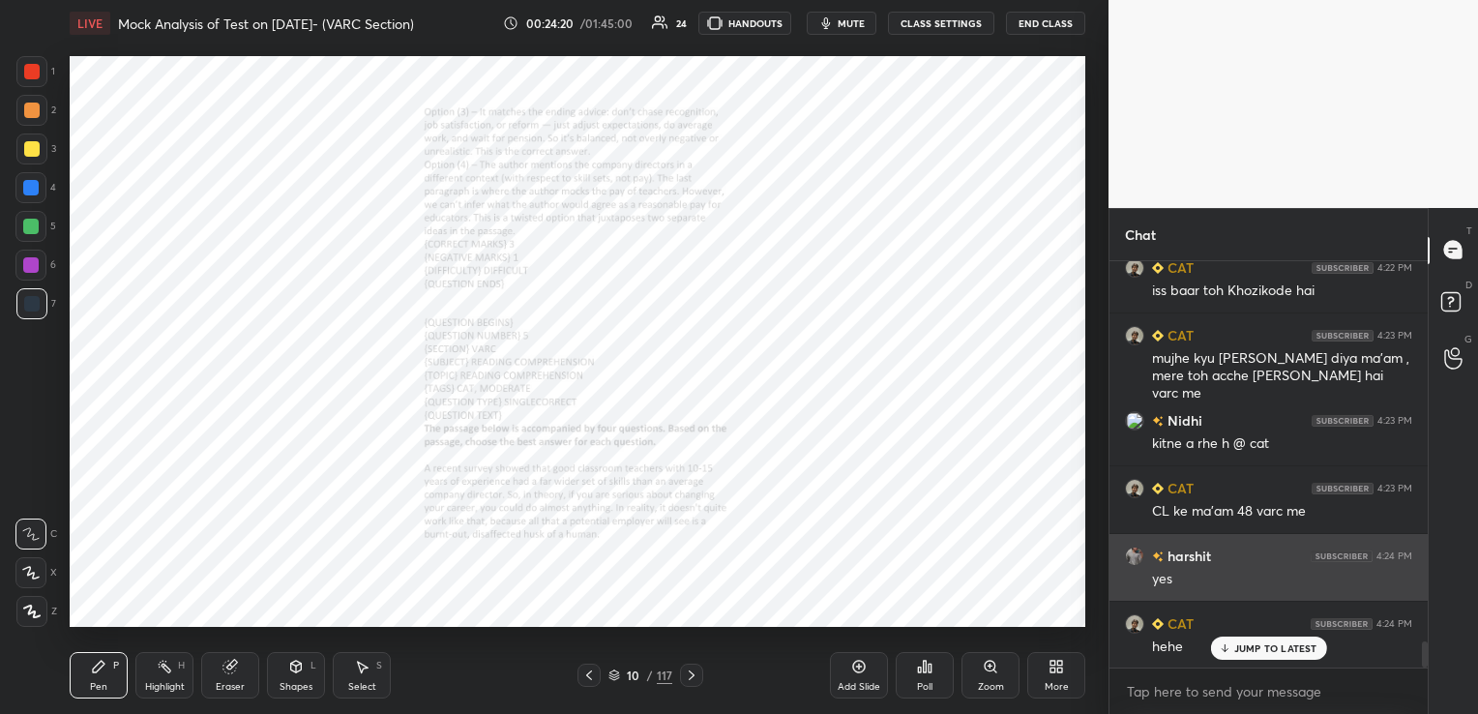
scroll to position [6040, 0]
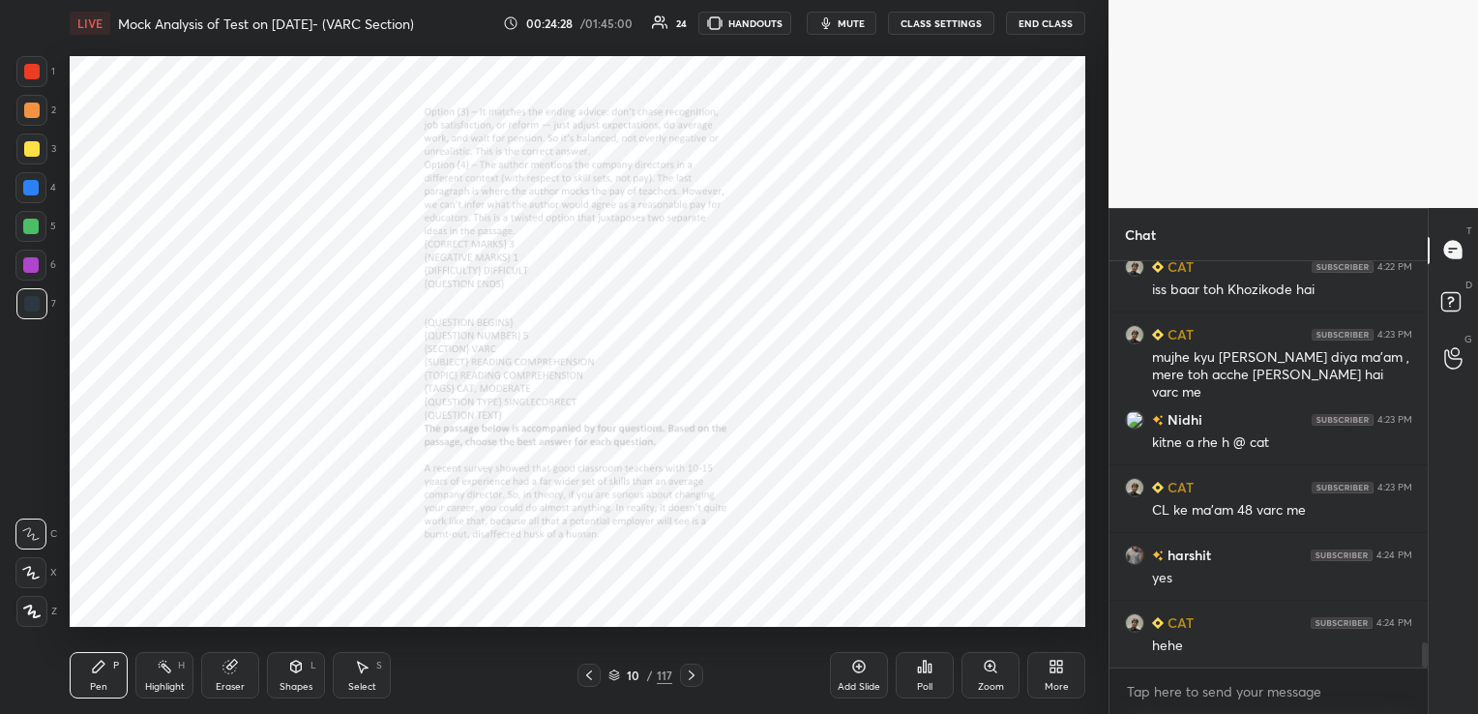
click at [617, 680] on icon at bounding box center [614, 675] width 12 height 12
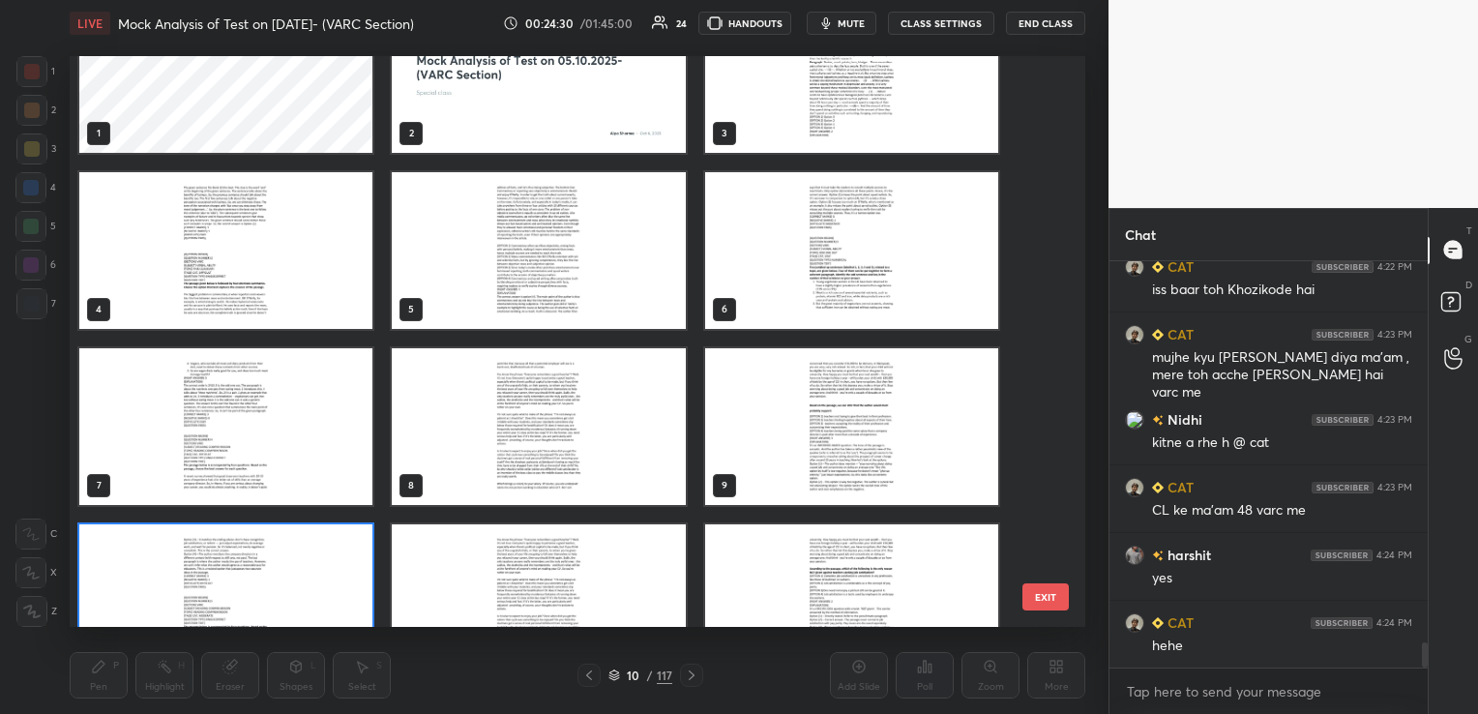
scroll to position [0, 0]
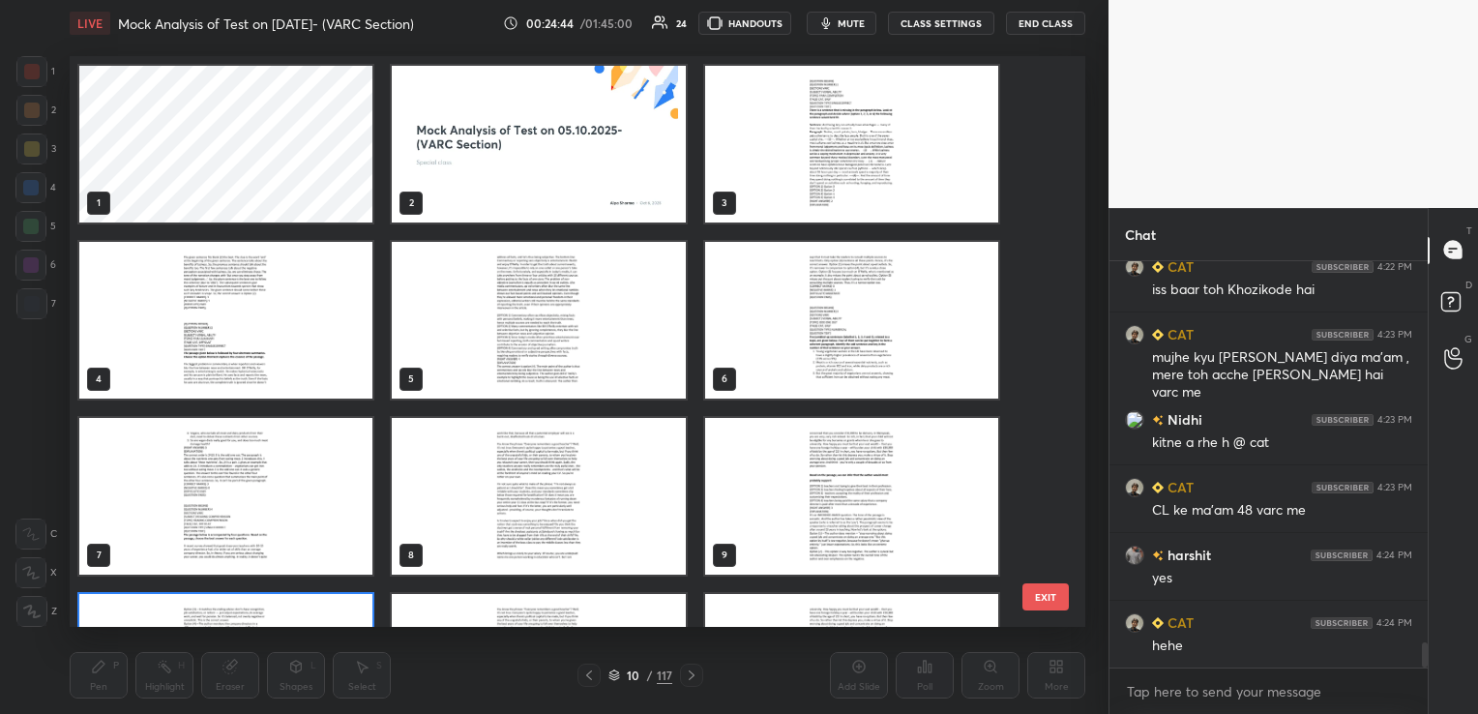
click at [306, 324] on img "grid" at bounding box center [225, 320] width 293 height 157
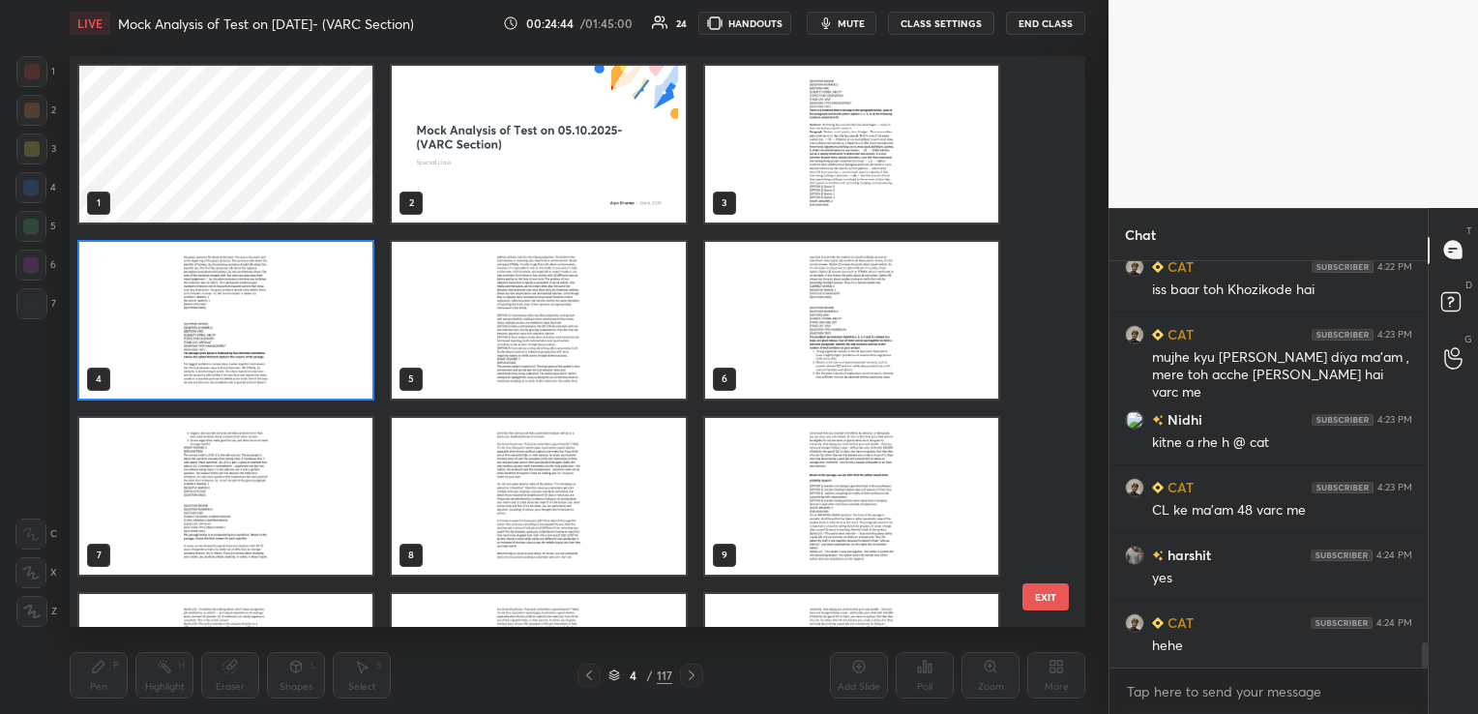
click at [306, 324] on img "grid" at bounding box center [225, 320] width 293 height 157
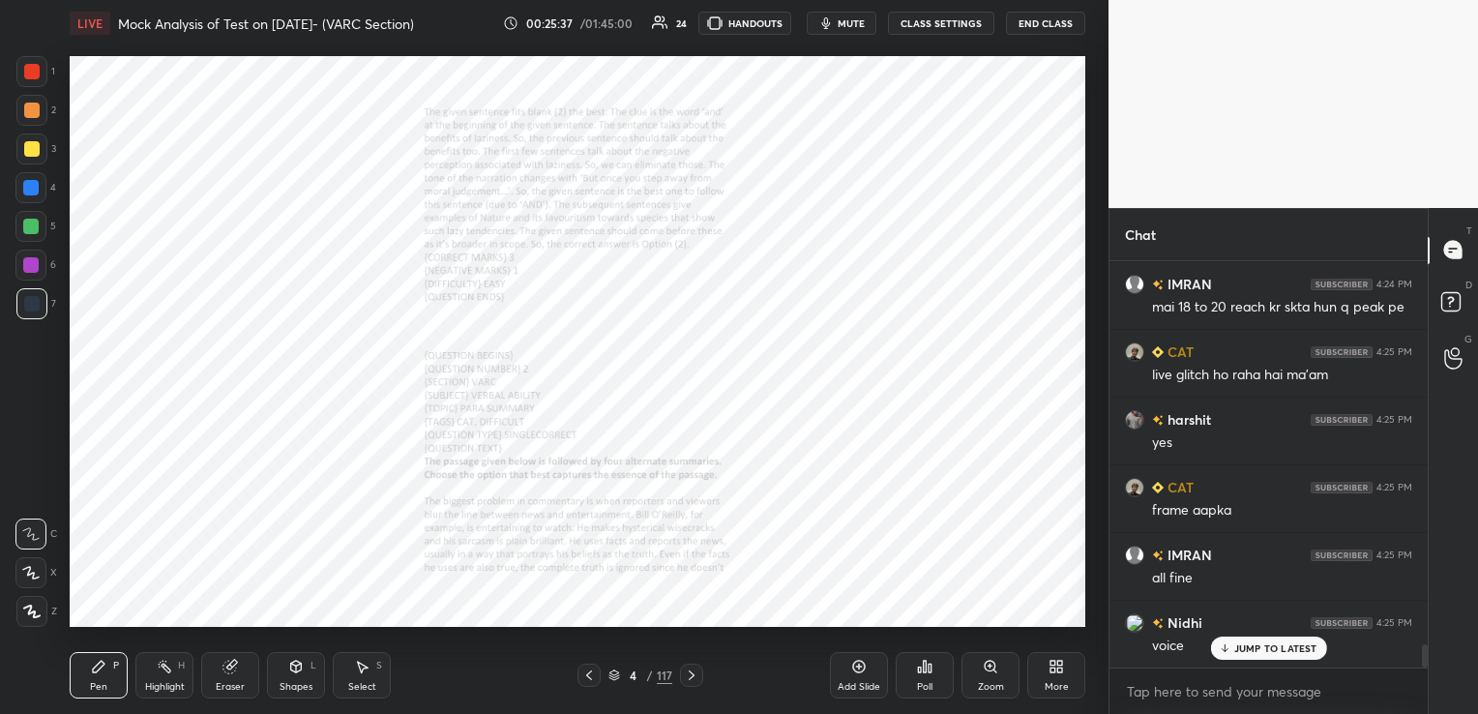
scroll to position [6581, 0]
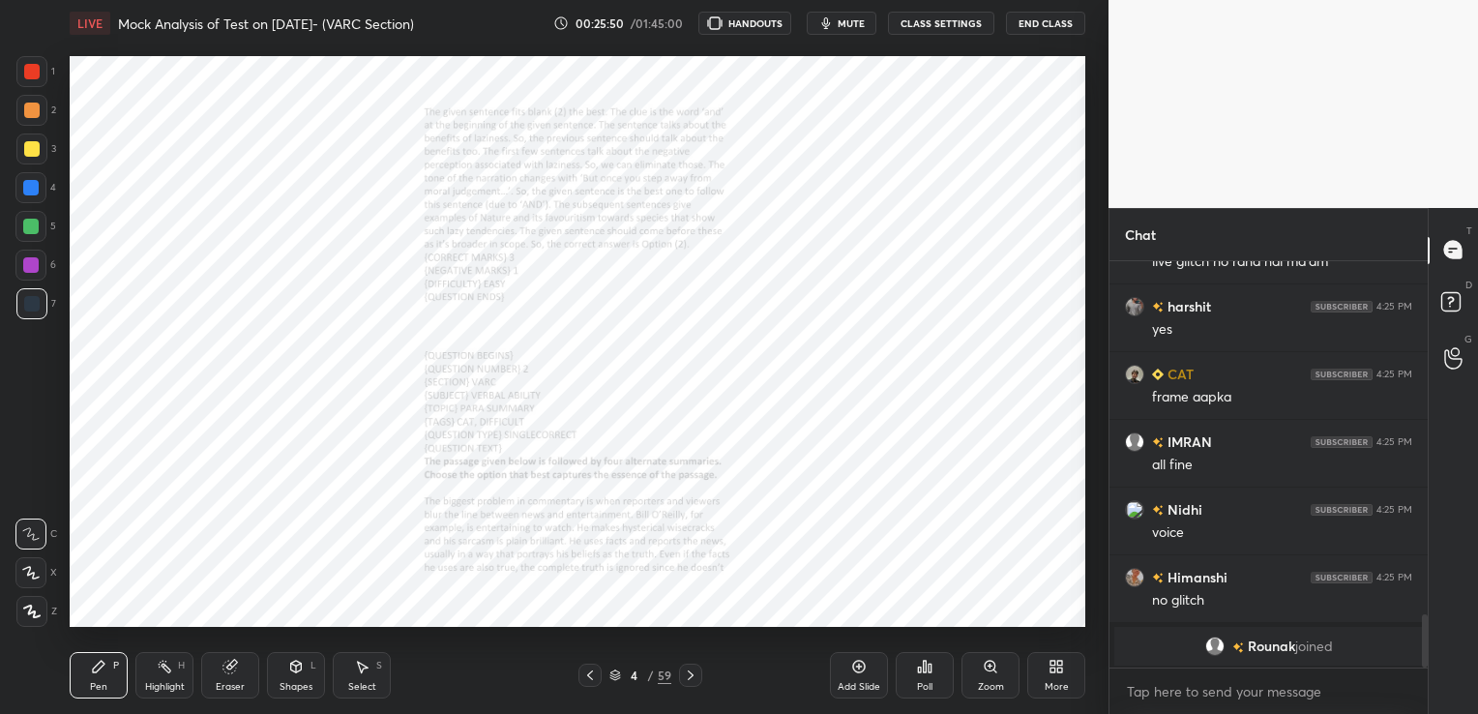
scroll to position [2725, 0]
click at [917, 27] on button "CLASS SETTINGS" at bounding box center [941, 23] width 106 height 23
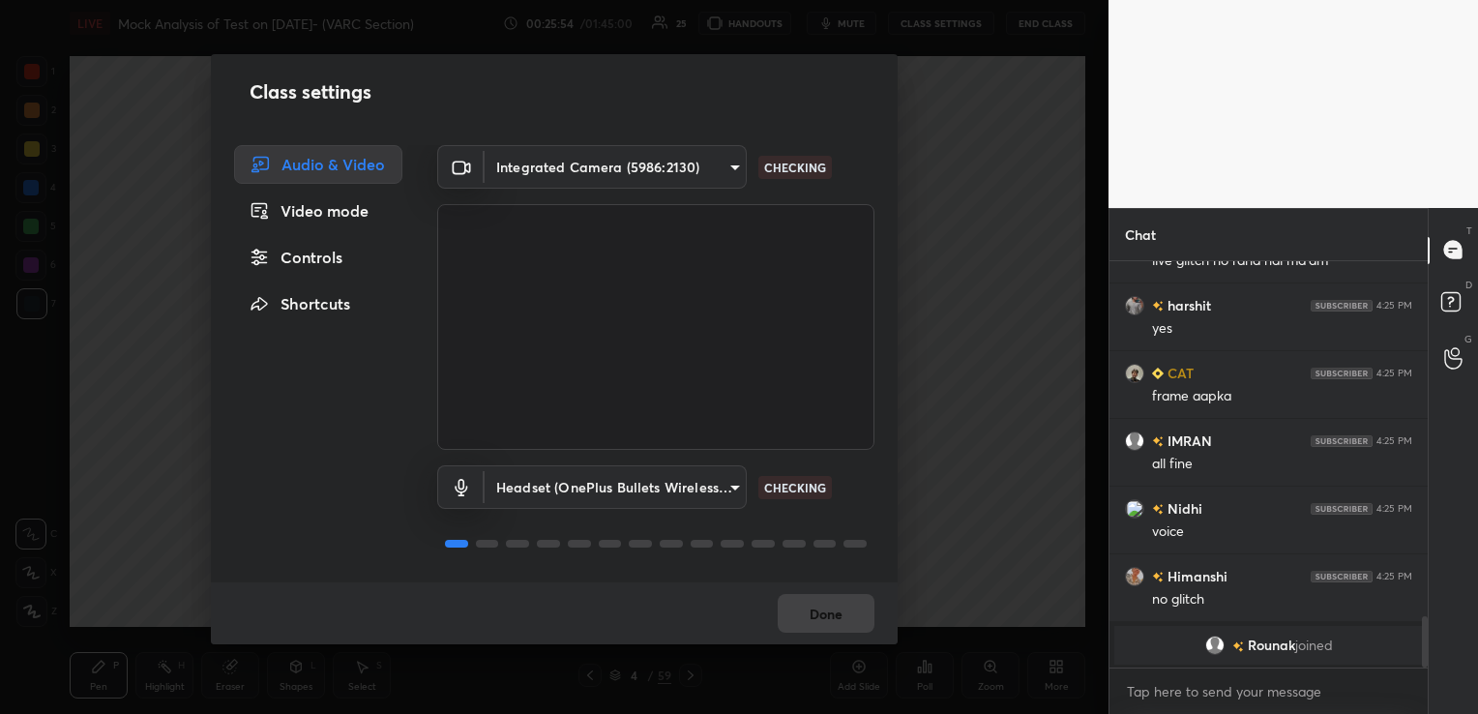
scroll to position [2792, 0]
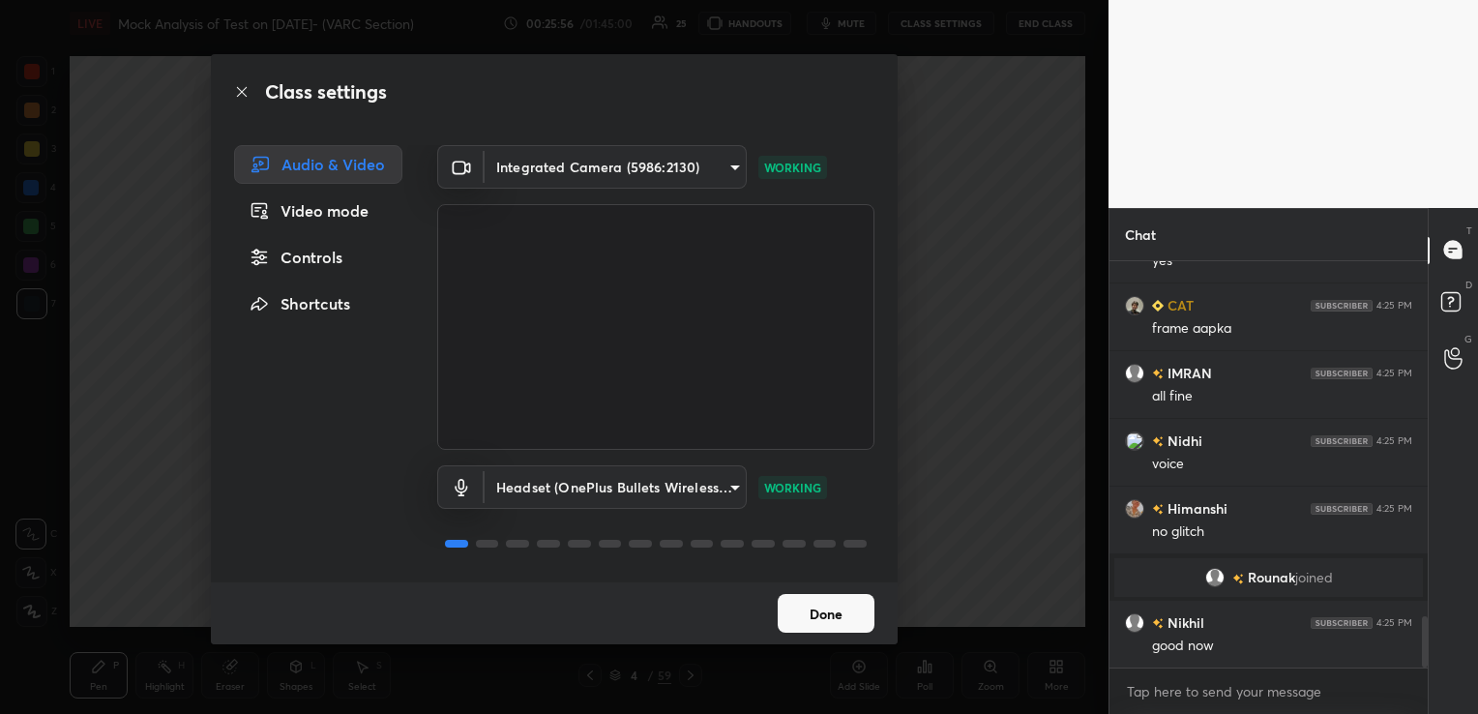
click at [866, 600] on button "Done" at bounding box center [826, 613] width 97 height 39
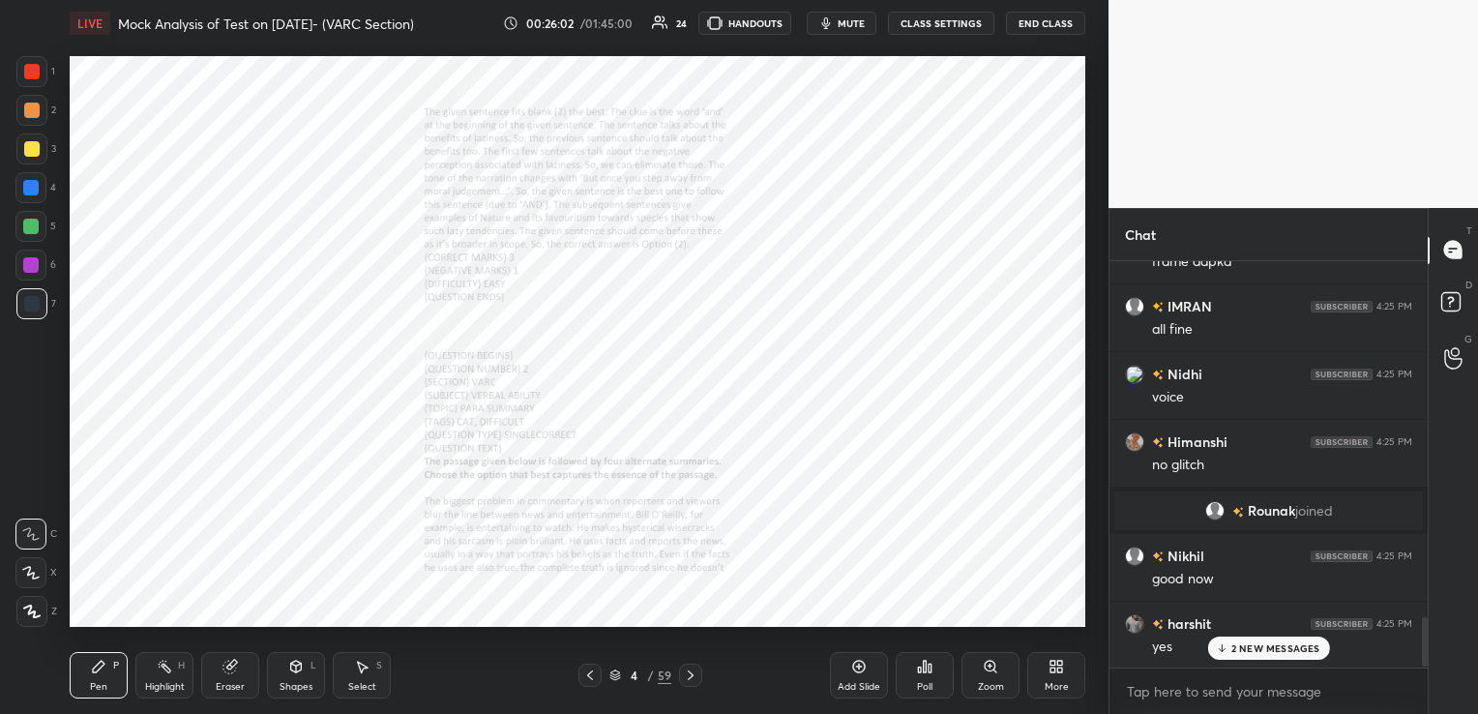
scroll to position [2994, 0]
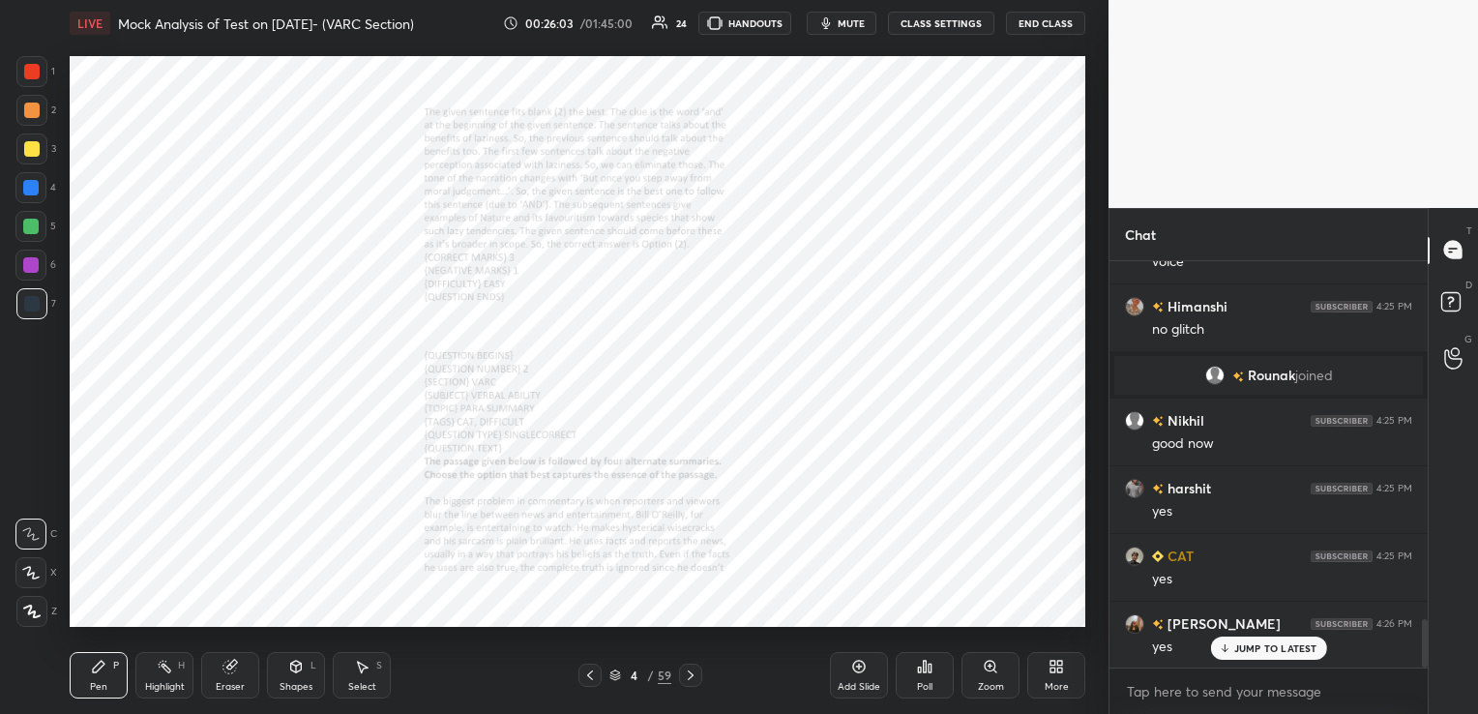
click at [987, 671] on icon at bounding box center [990, 666] width 15 height 15
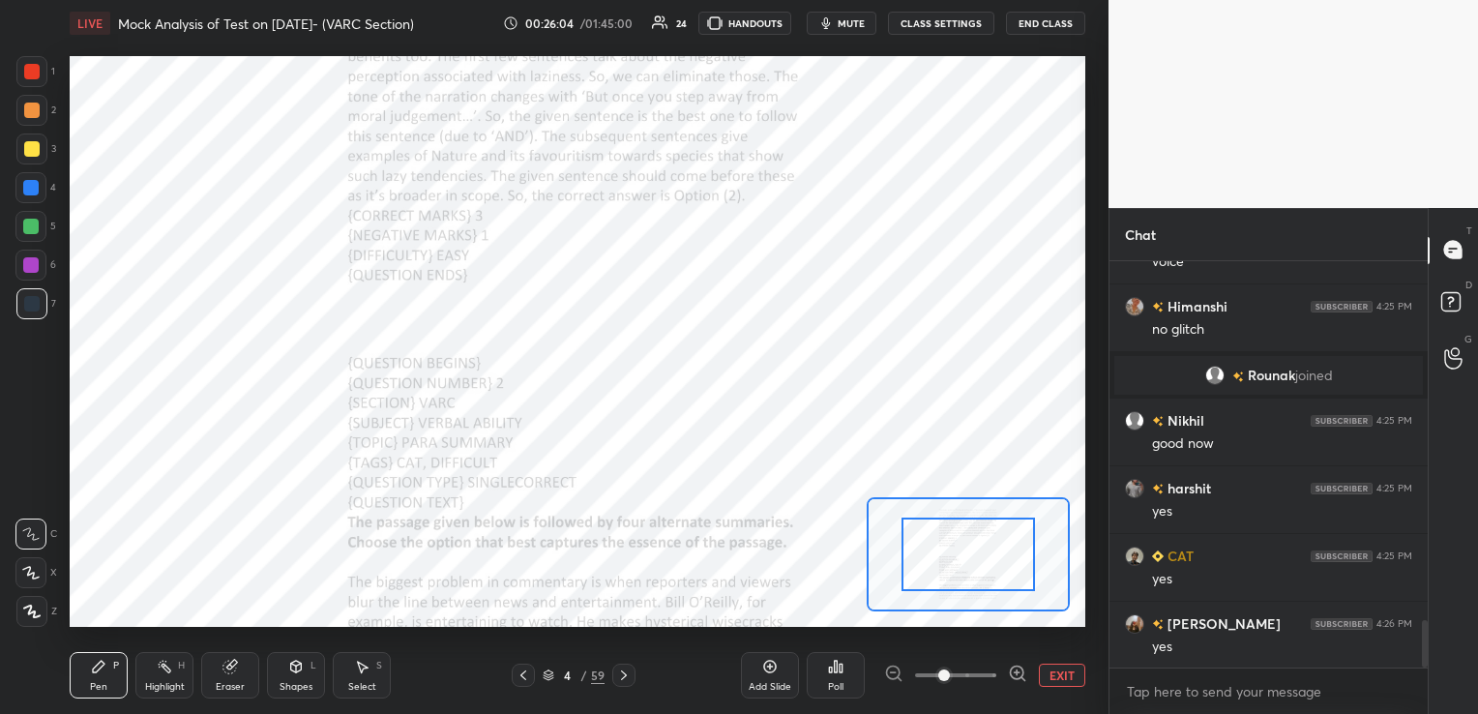
scroll to position [3063, 0]
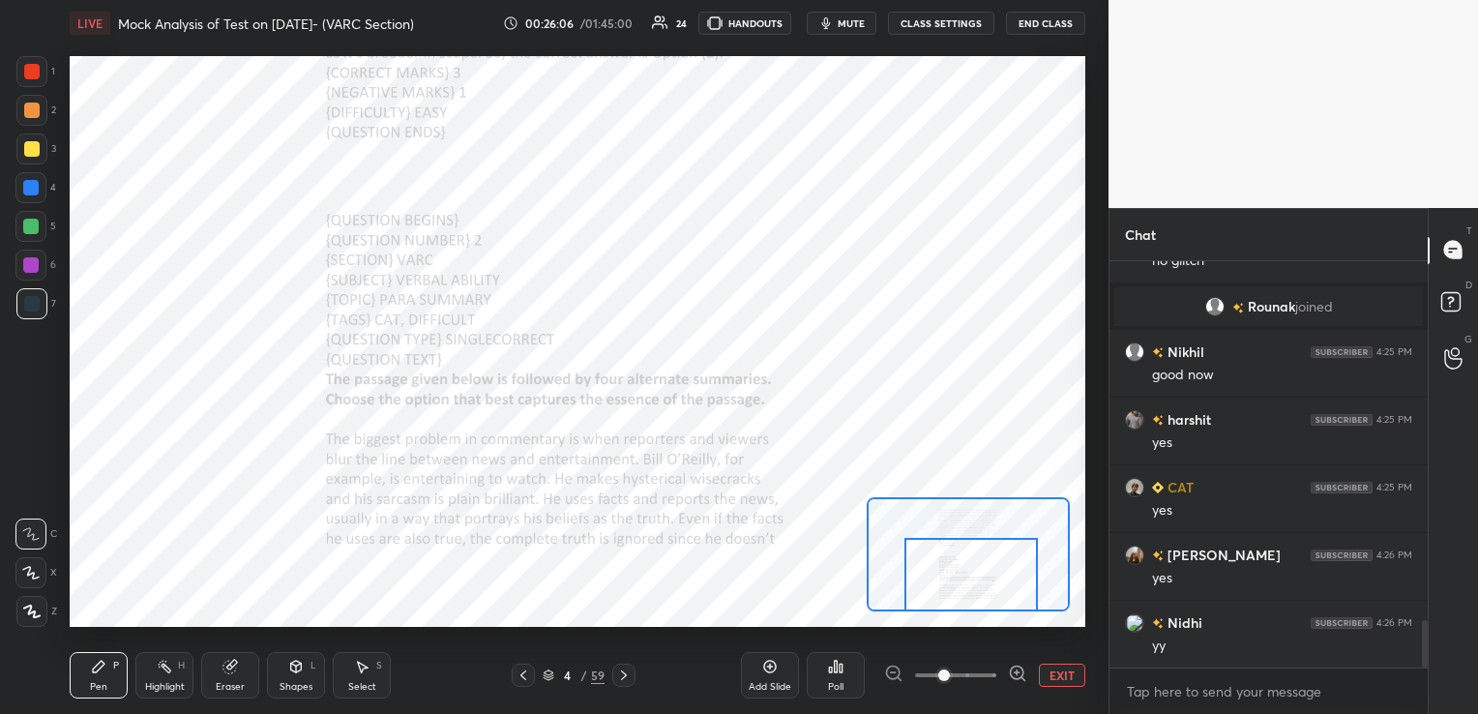
drag, startPoint x: 952, startPoint y: 571, endPoint x: 955, endPoint y: 595, distance: 24.4
click at [955, 595] on div at bounding box center [970, 575] width 133 height 74
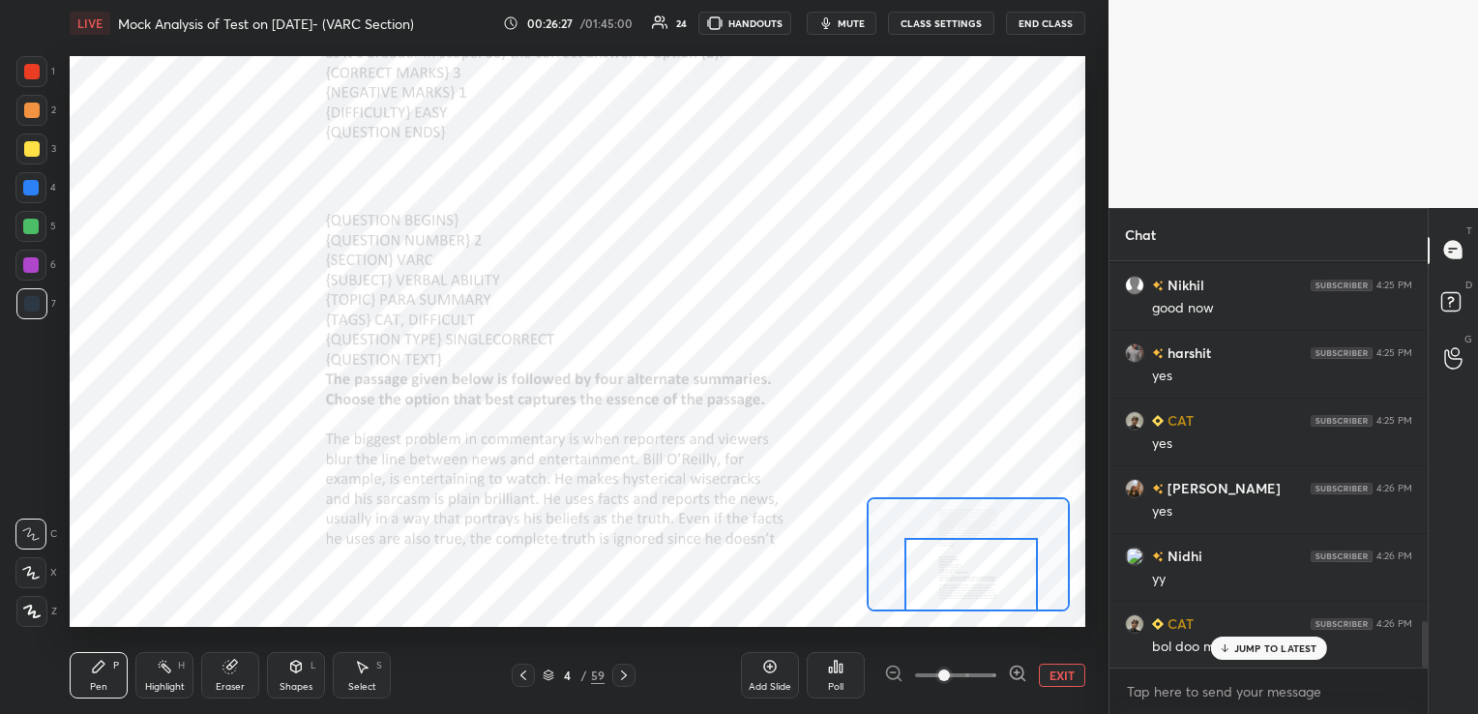
click at [100, 676] on div "Pen P" at bounding box center [99, 675] width 58 height 46
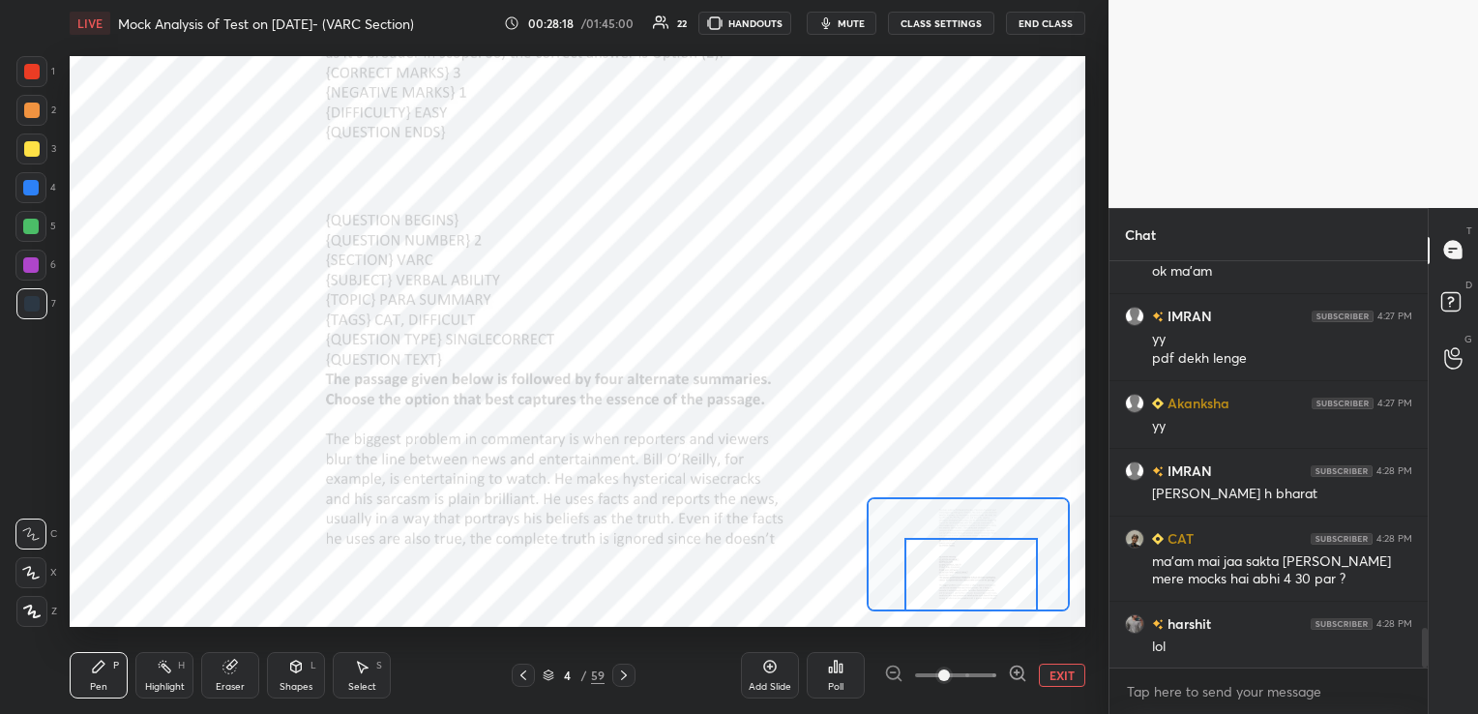
scroll to position [3729, 0]
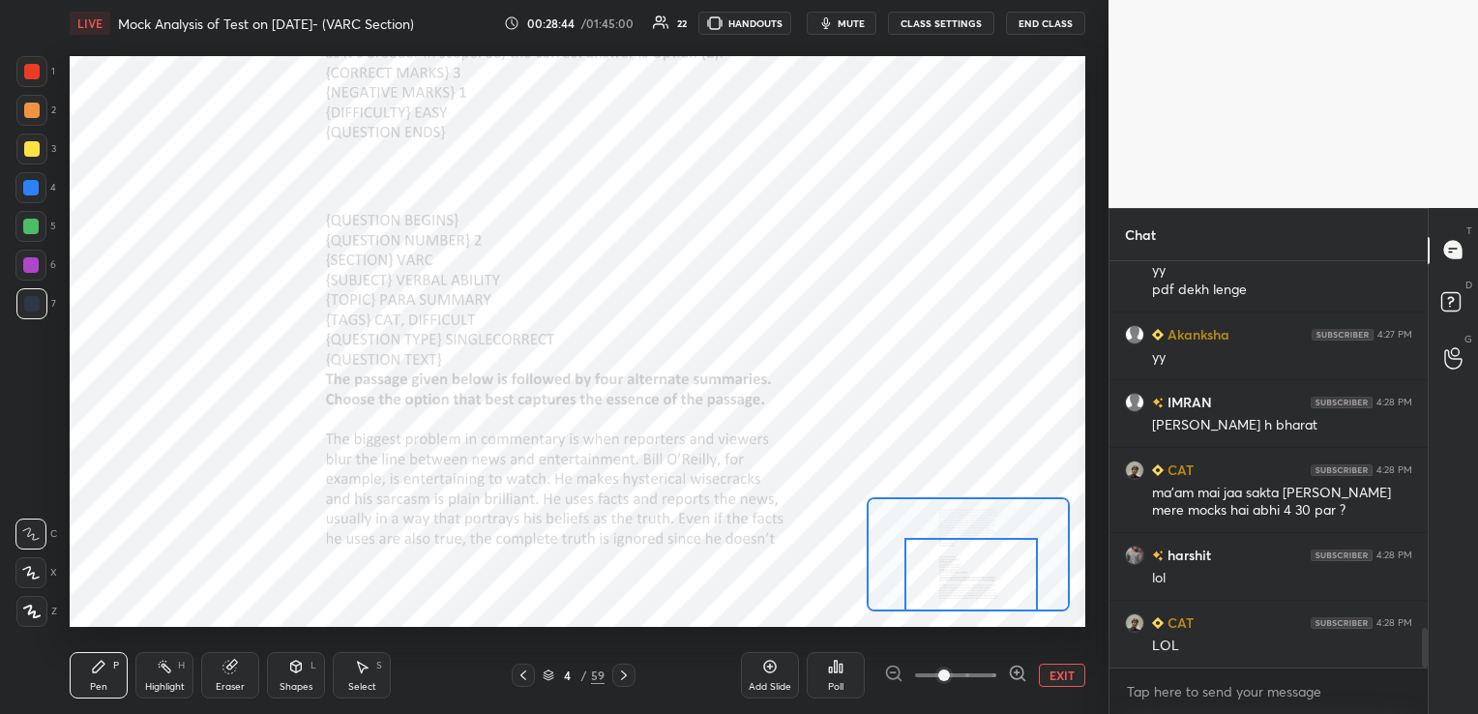
click at [29, 75] on div at bounding box center [31, 71] width 15 height 15
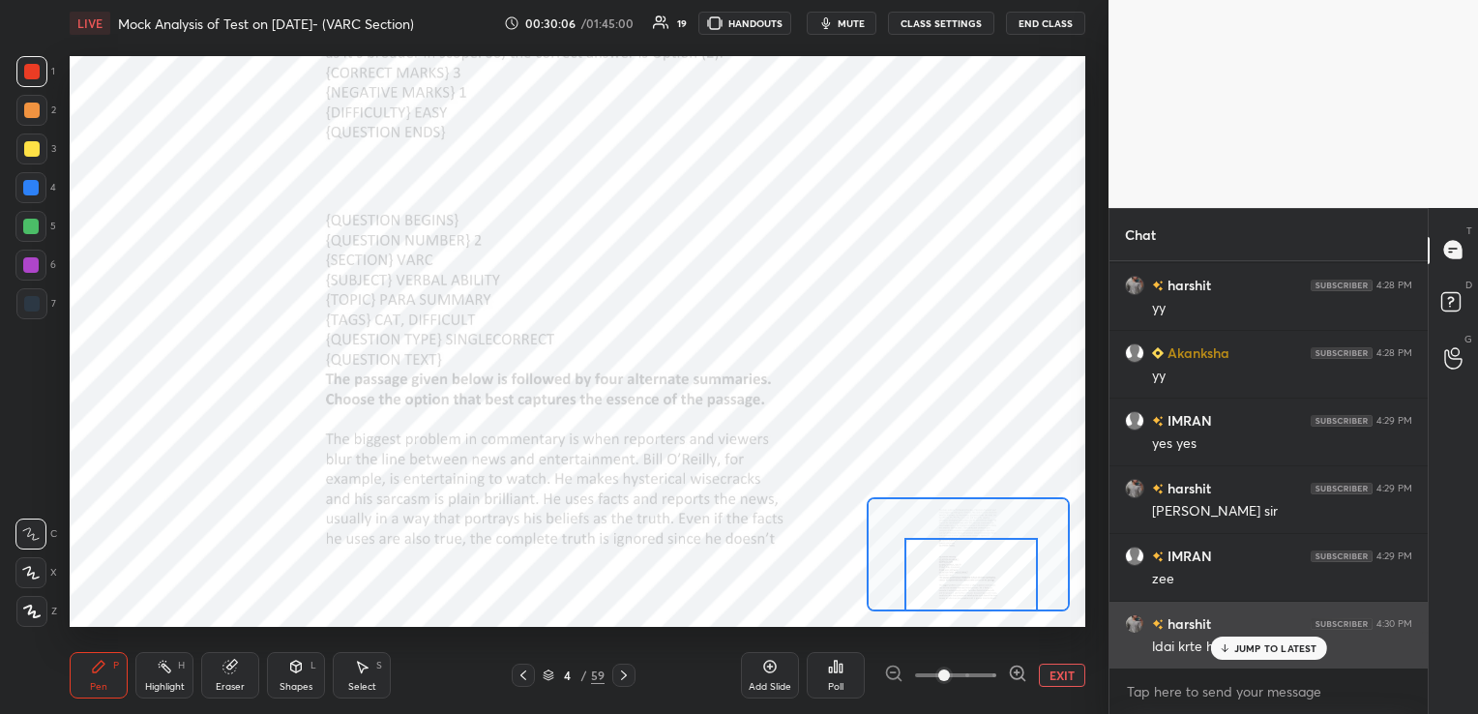
scroll to position [4203, 0]
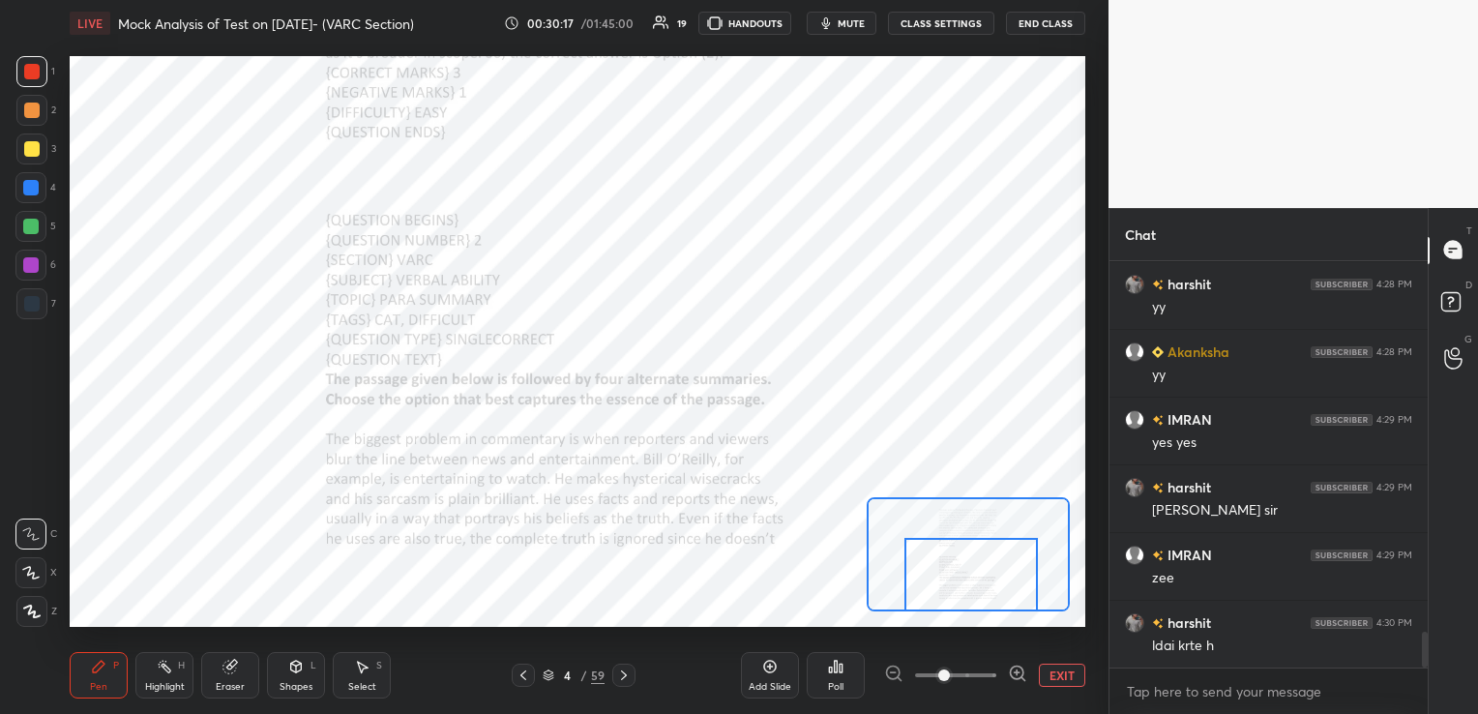
click at [227, 677] on div "Eraser" at bounding box center [230, 675] width 58 height 46
click at [29, 622] on div "Erase all" at bounding box center [30, 611] width 31 height 31
click at [623, 675] on icon at bounding box center [623, 674] width 15 height 15
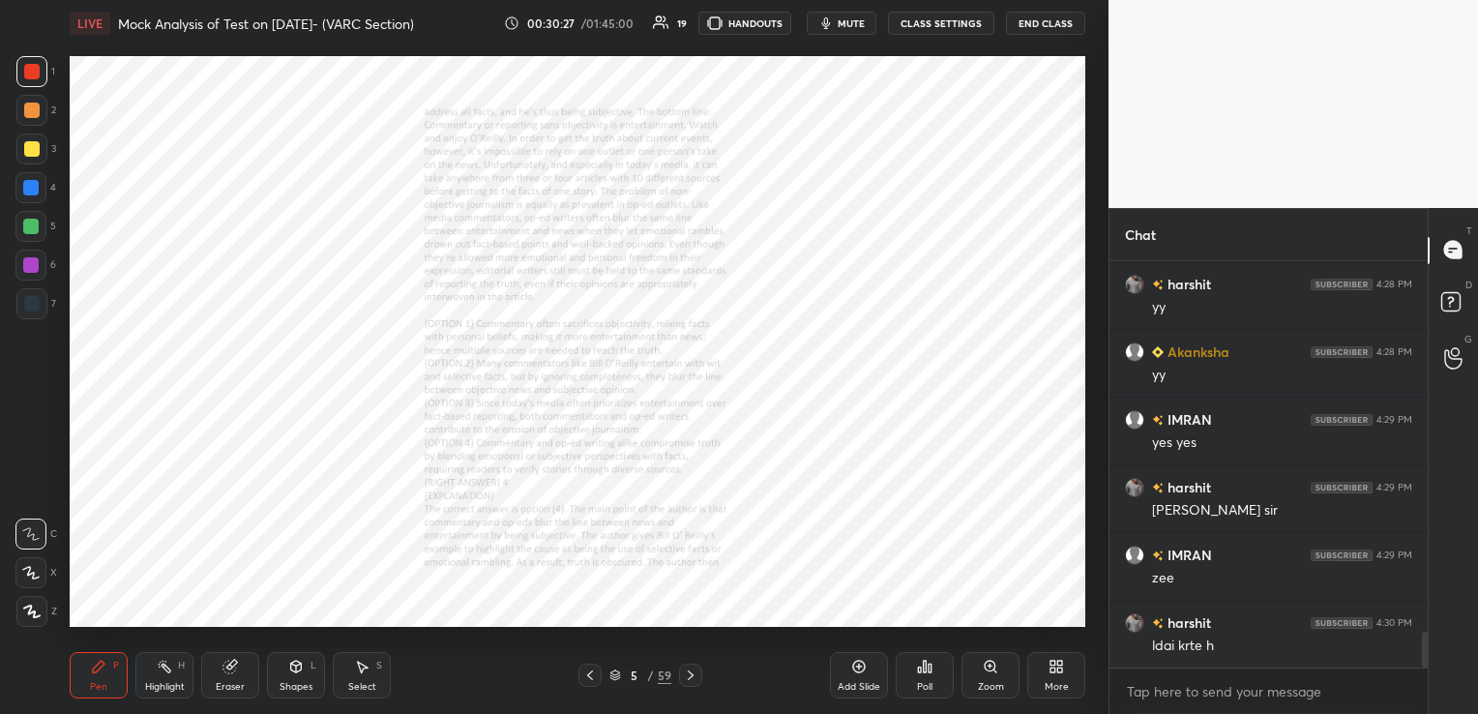
click at [988, 672] on icon at bounding box center [990, 666] width 15 height 15
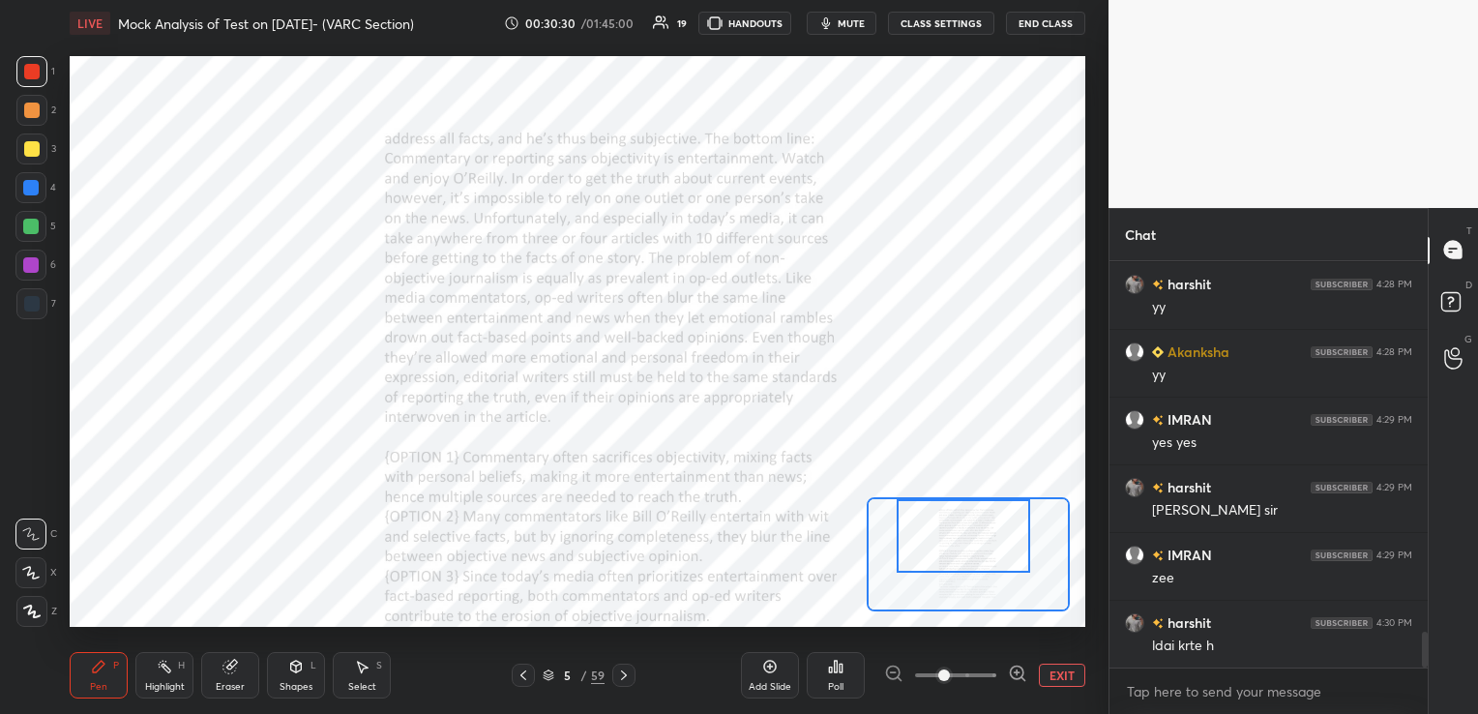
drag, startPoint x: 977, startPoint y: 547, endPoint x: 972, endPoint y: 524, distance: 23.7
click at [972, 524] on div at bounding box center [963, 536] width 133 height 74
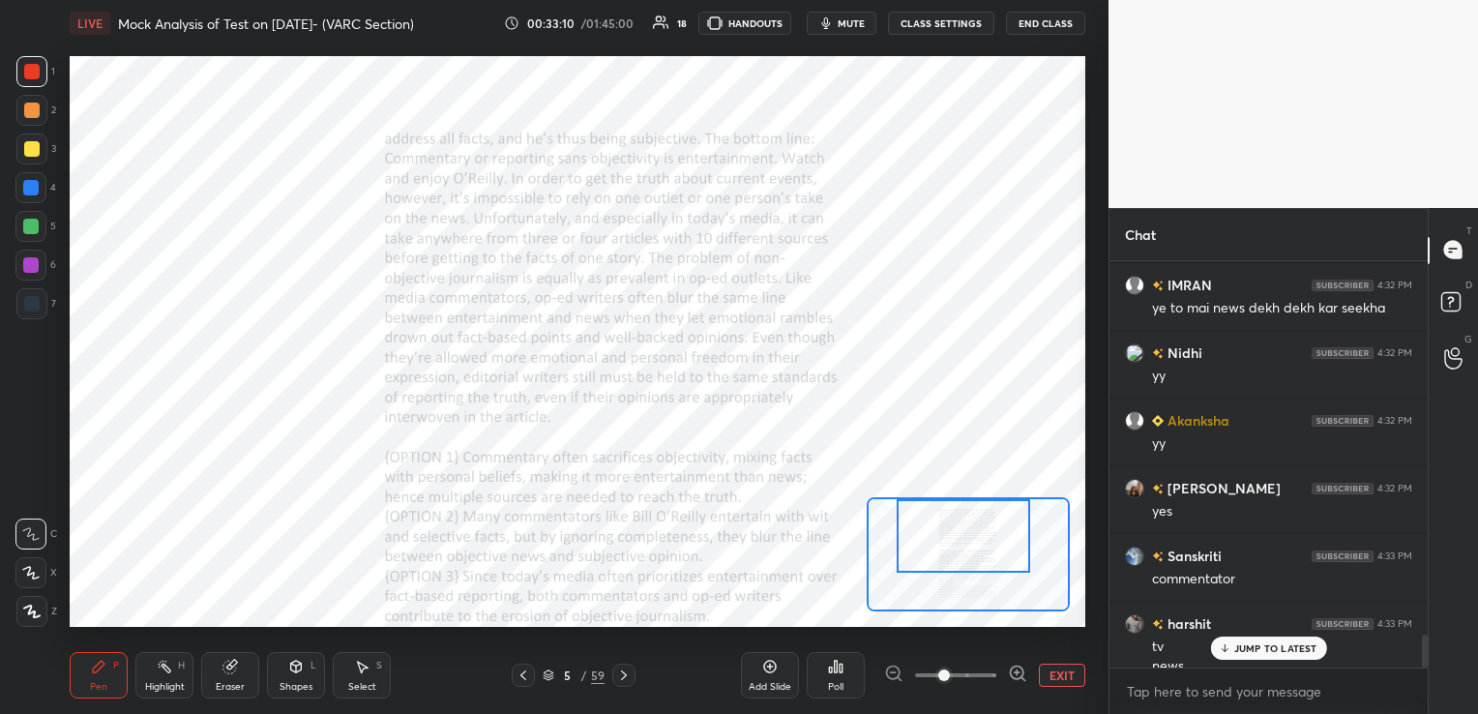
scroll to position [4627, 0]
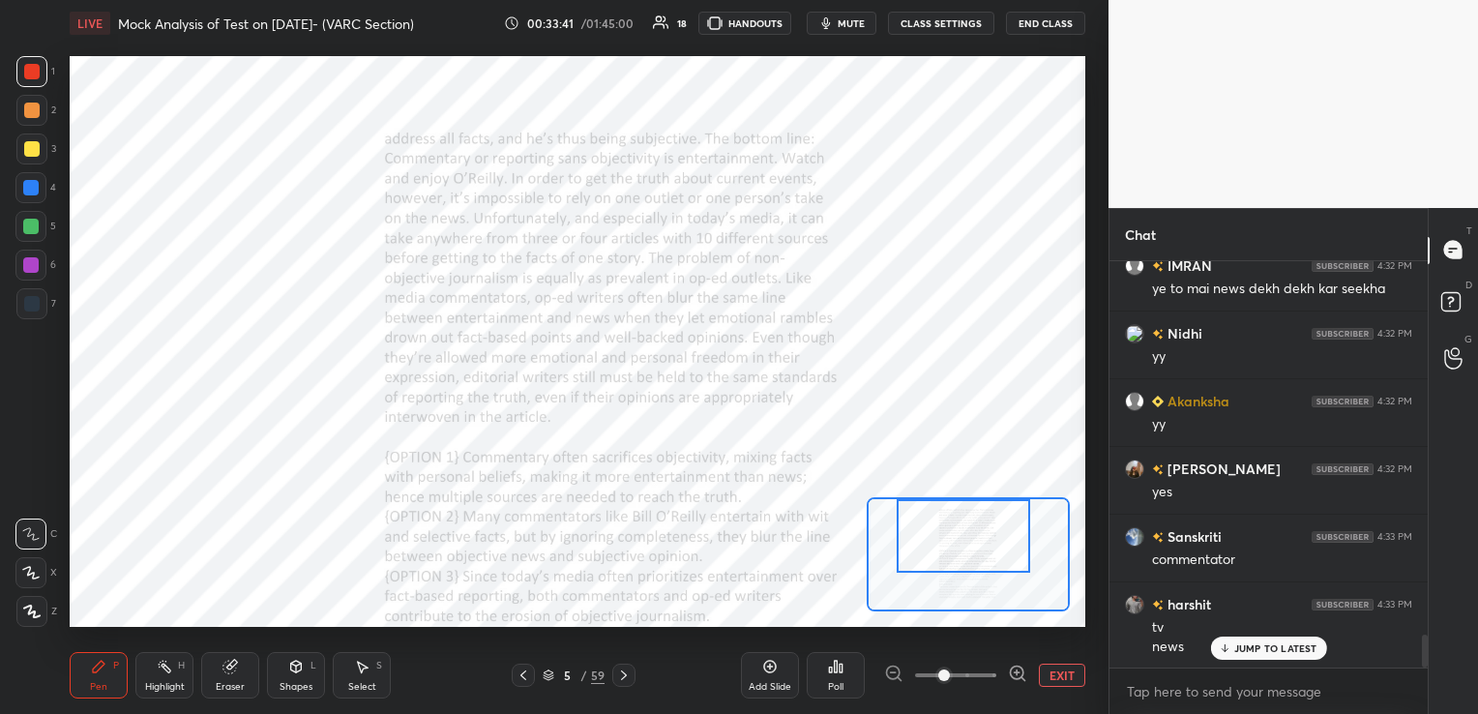
click at [228, 675] on div "Eraser" at bounding box center [230, 675] width 58 height 46
click at [43, 609] on span "Erase all" at bounding box center [30, 612] width 29 height 14
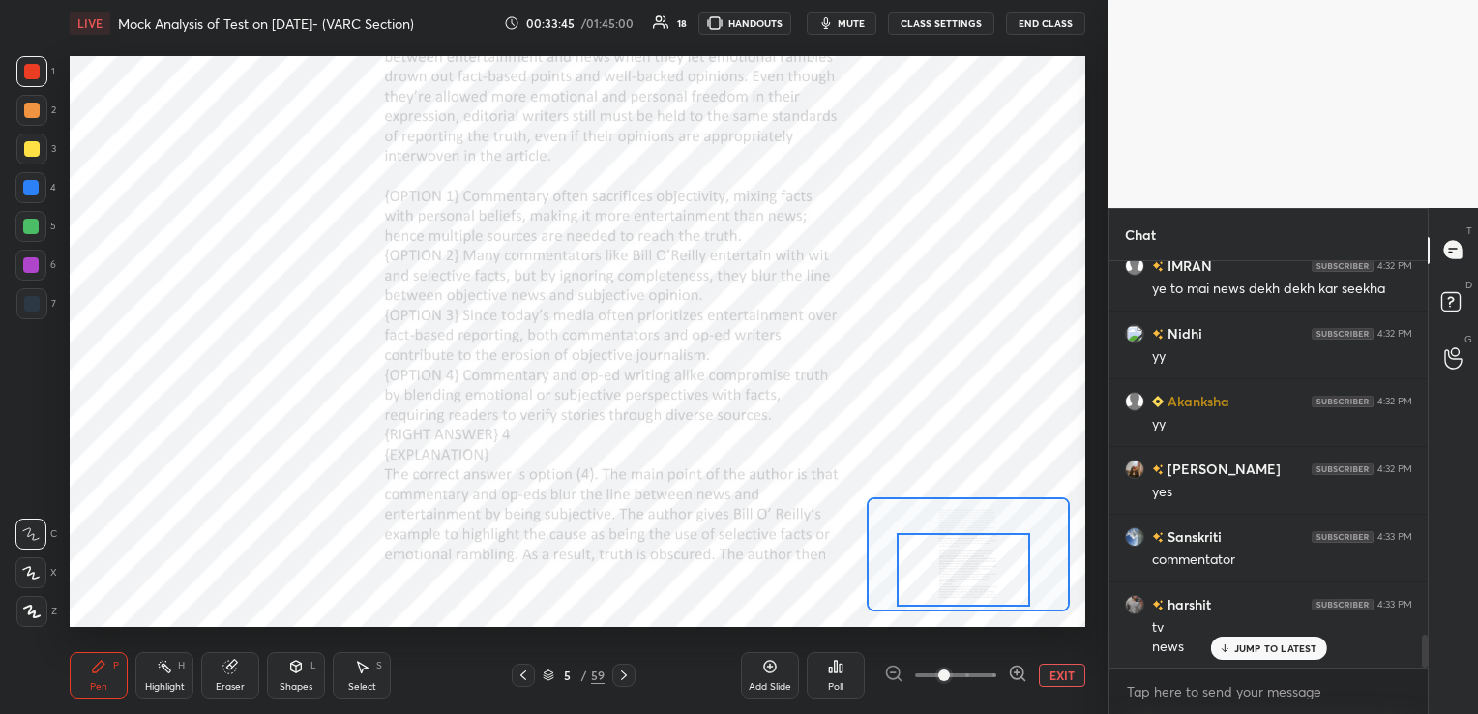
drag, startPoint x: 959, startPoint y: 533, endPoint x: 959, endPoint y: 567, distance: 33.9
click at [959, 567] on div at bounding box center [963, 570] width 133 height 74
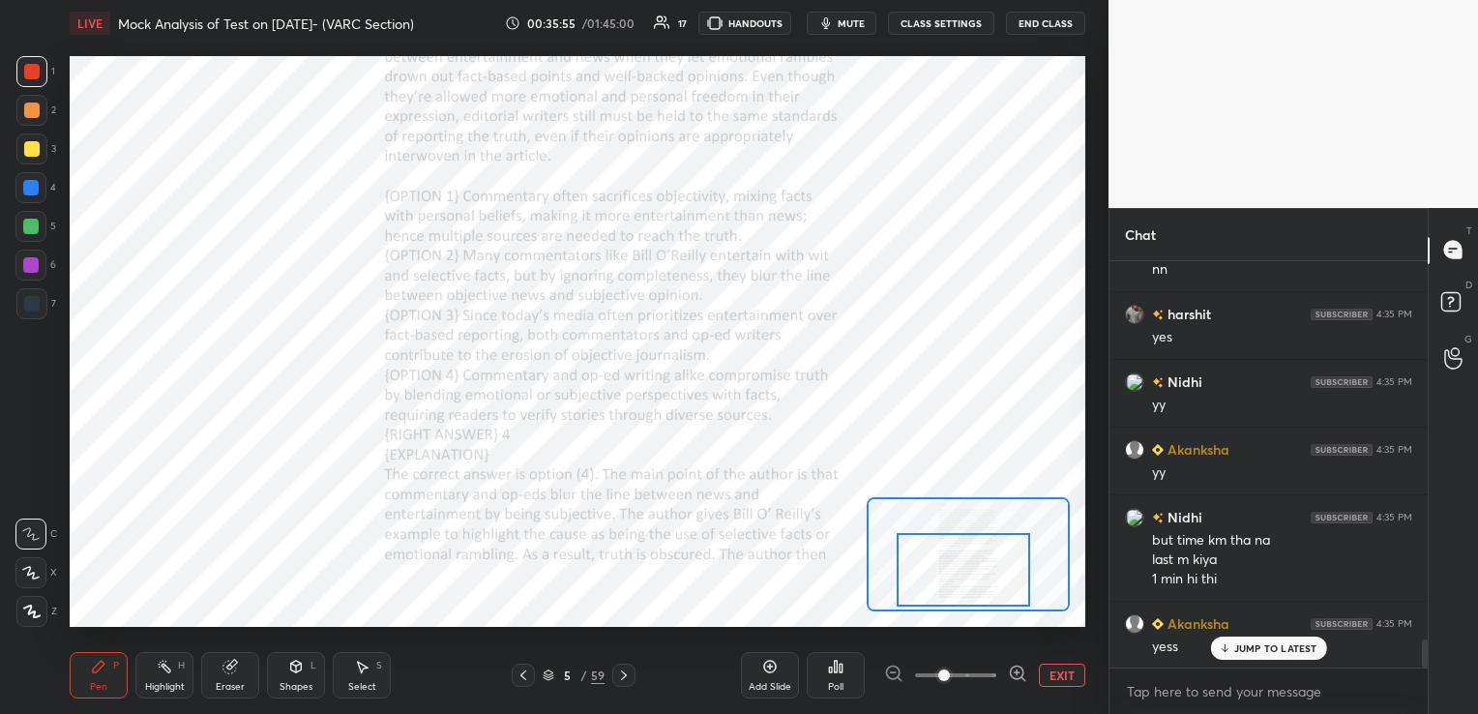
scroll to position [5566, 0]
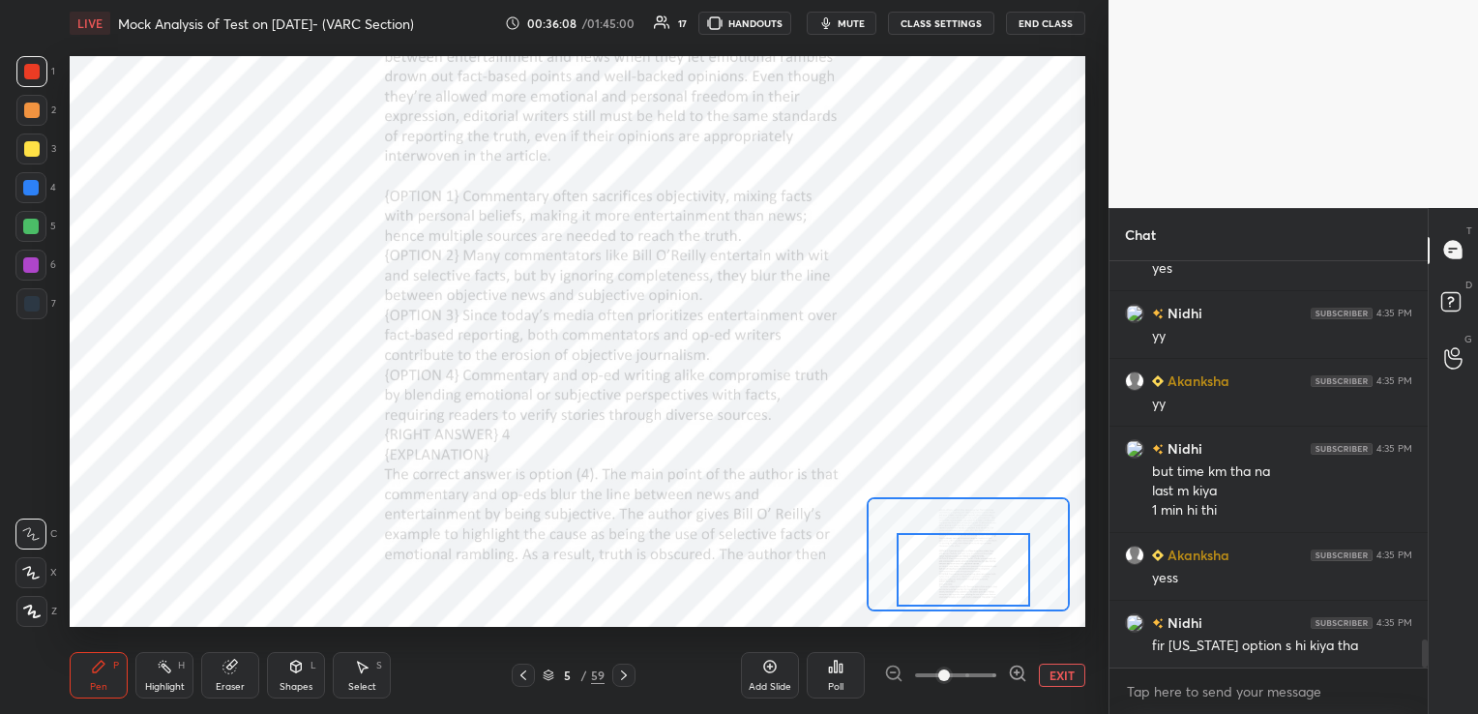
click at [240, 675] on div "Eraser" at bounding box center [230, 675] width 58 height 46
click at [38, 605] on span "Erase all" at bounding box center [30, 612] width 29 height 14
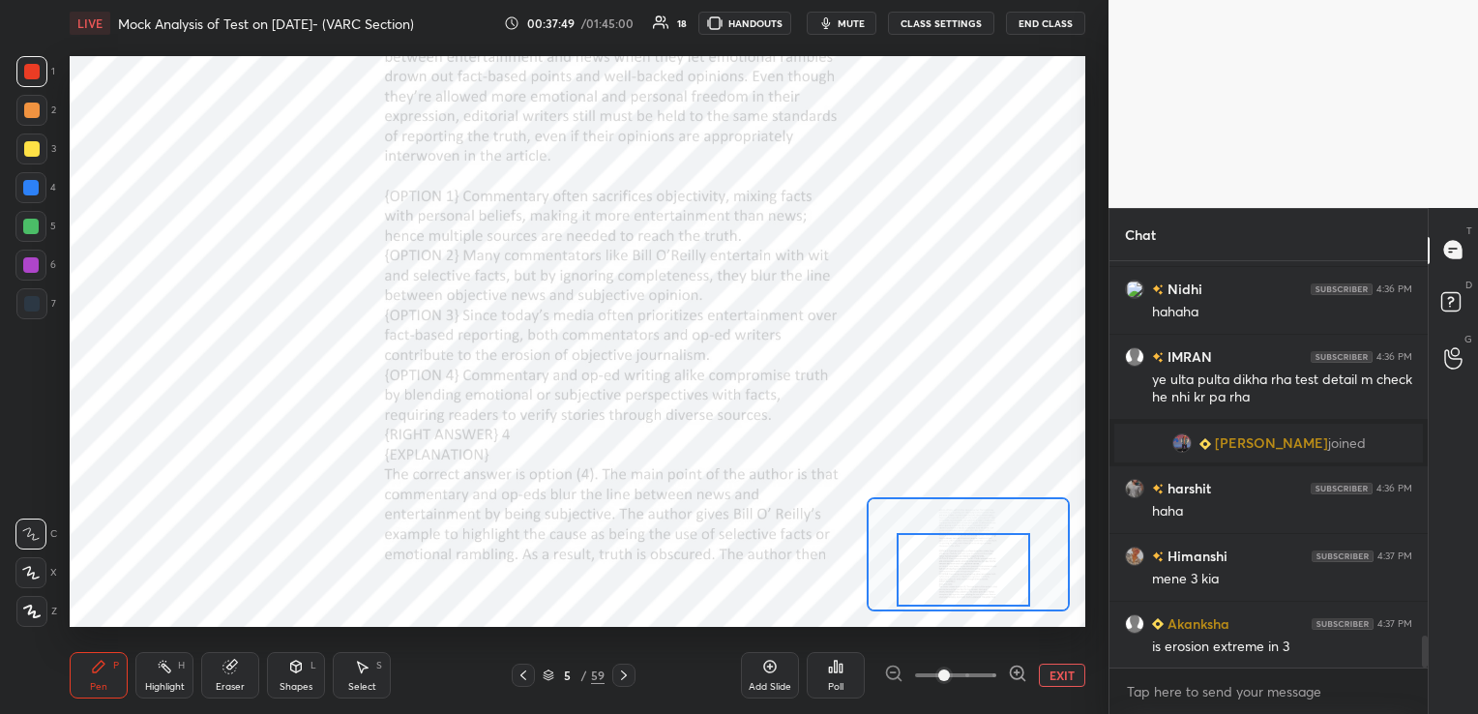
scroll to position [4773, 0]
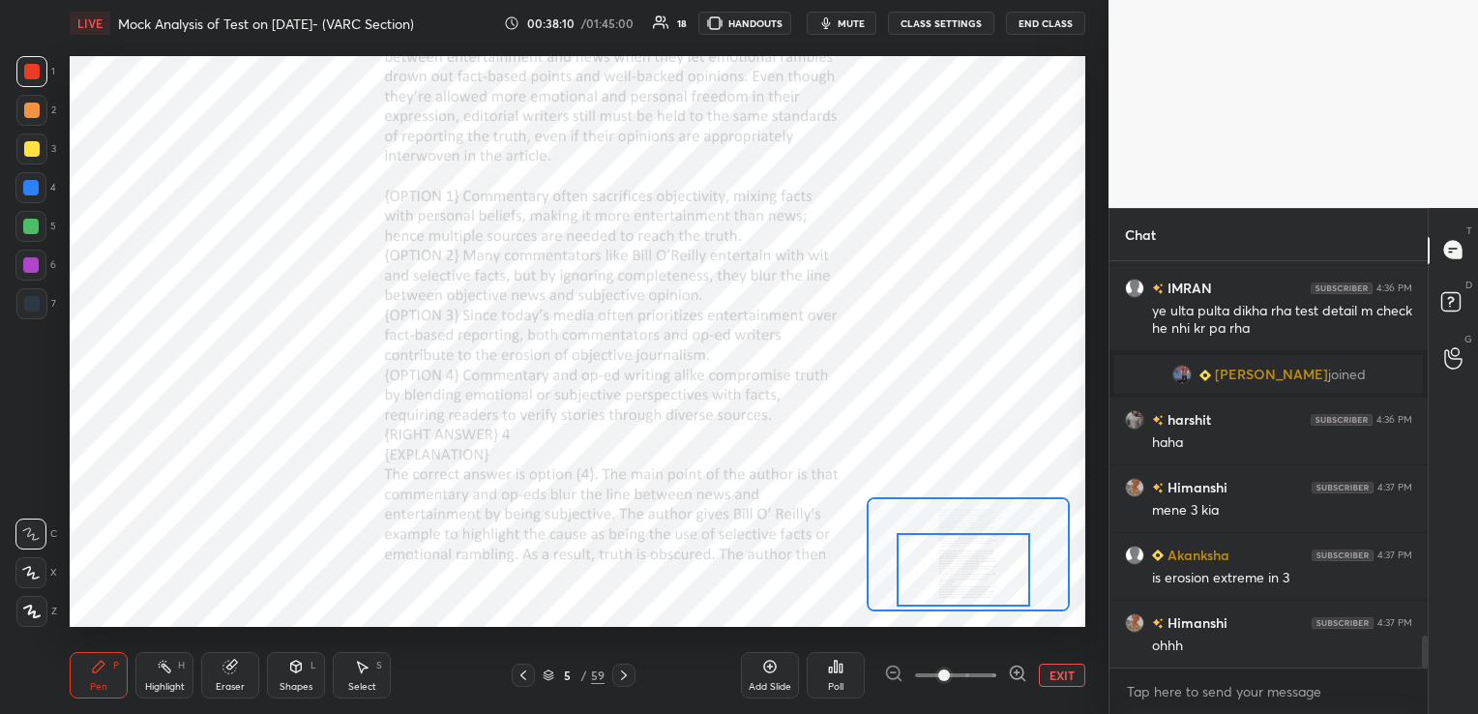
click at [519, 671] on icon at bounding box center [523, 674] width 15 height 15
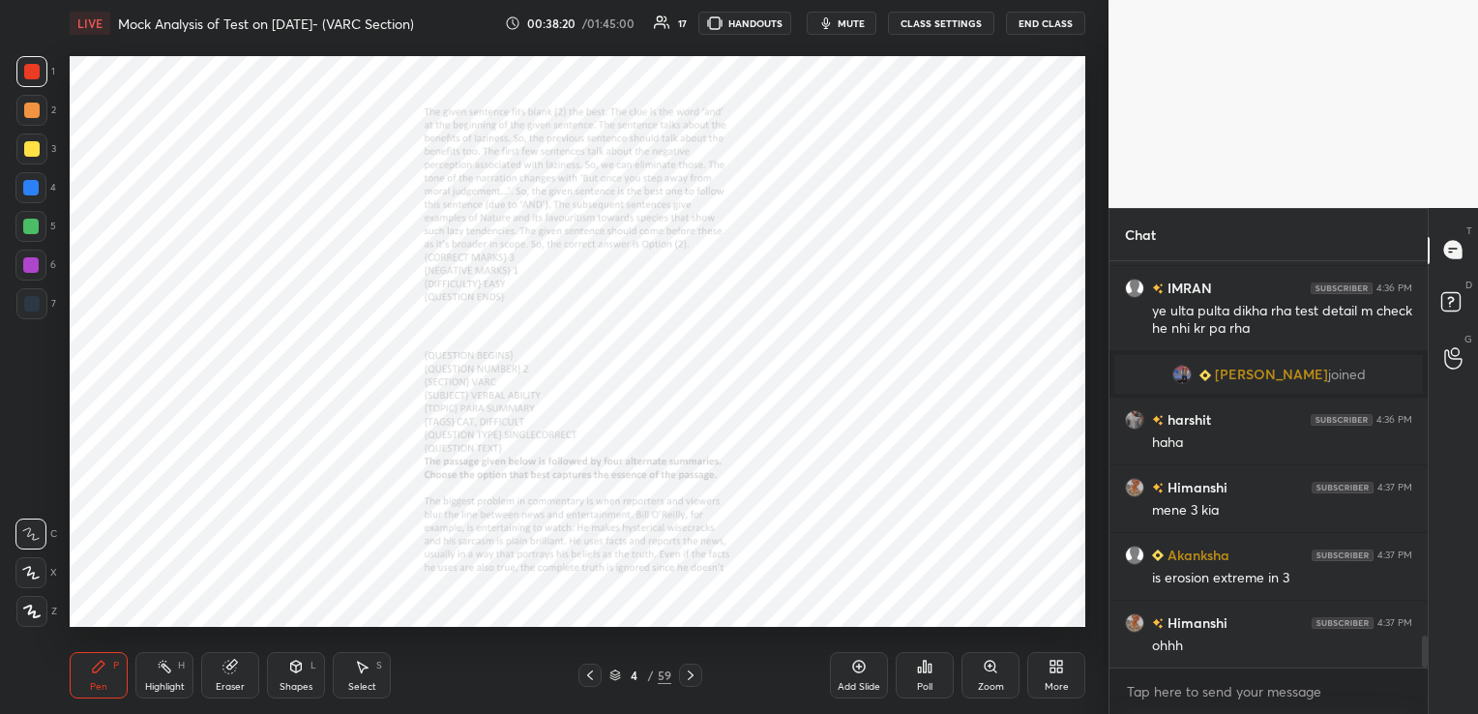
click at [240, 672] on div "Eraser" at bounding box center [230, 675] width 58 height 46
click at [38, 604] on div "Erase all" at bounding box center [30, 611] width 31 height 31
click at [693, 675] on icon at bounding box center [690, 674] width 15 height 15
click at [994, 683] on div "Zoom" at bounding box center [991, 687] width 26 height 10
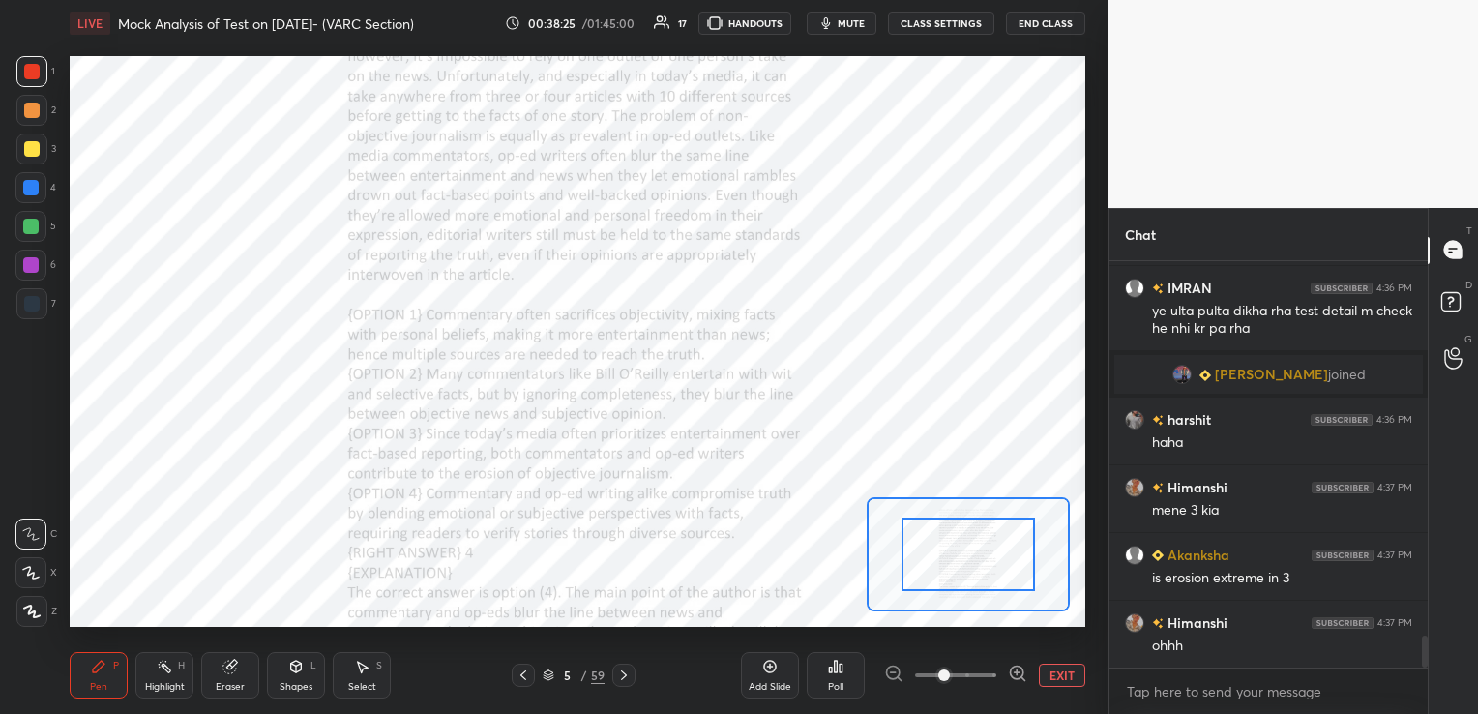
click at [921, 547] on div at bounding box center [967, 554] width 133 height 74
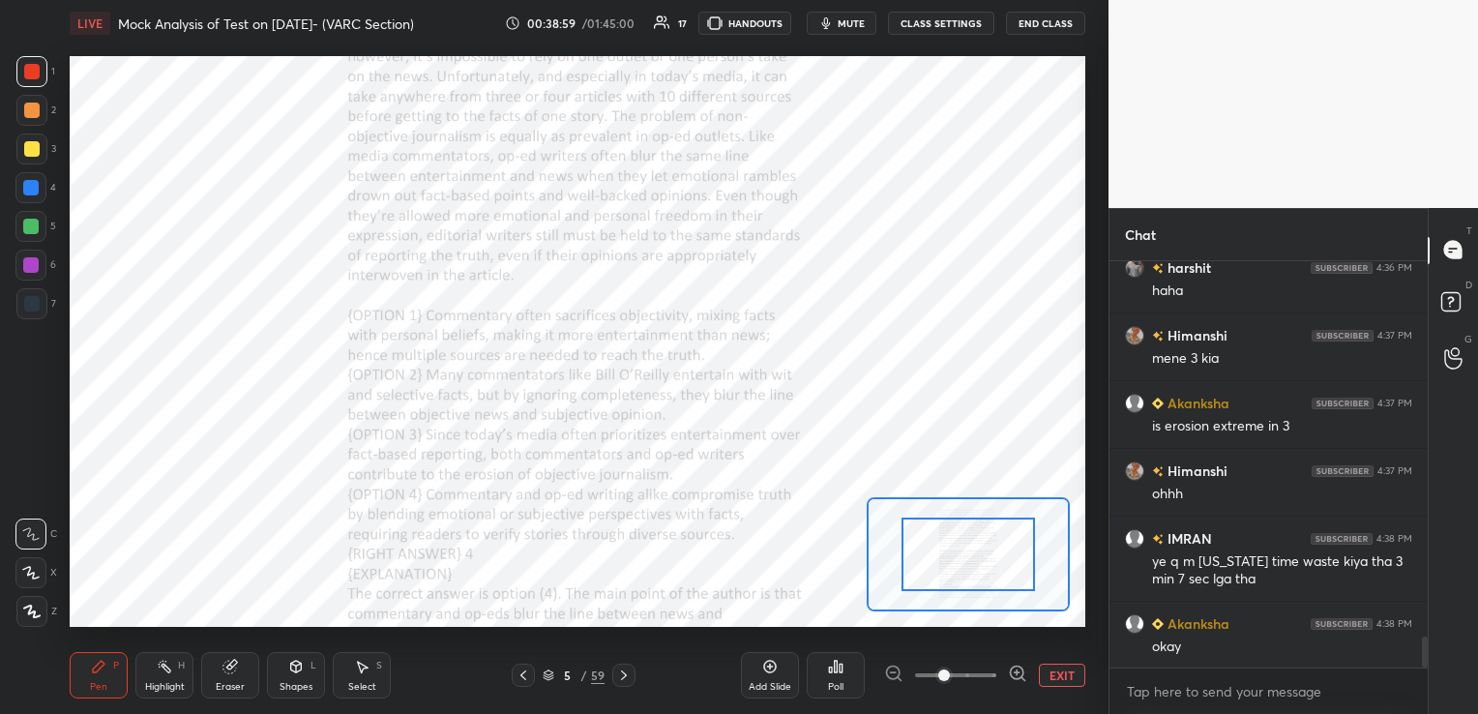
scroll to position [4926, 0]
click at [232, 672] on icon at bounding box center [229, 667] width 13 height 13
click at [36, 609] on span "Erase all" at bounding box center [30, 612] width 29 height 14
click at [624, 677] on icon at bounding box center [623, 674] width 15 height 15
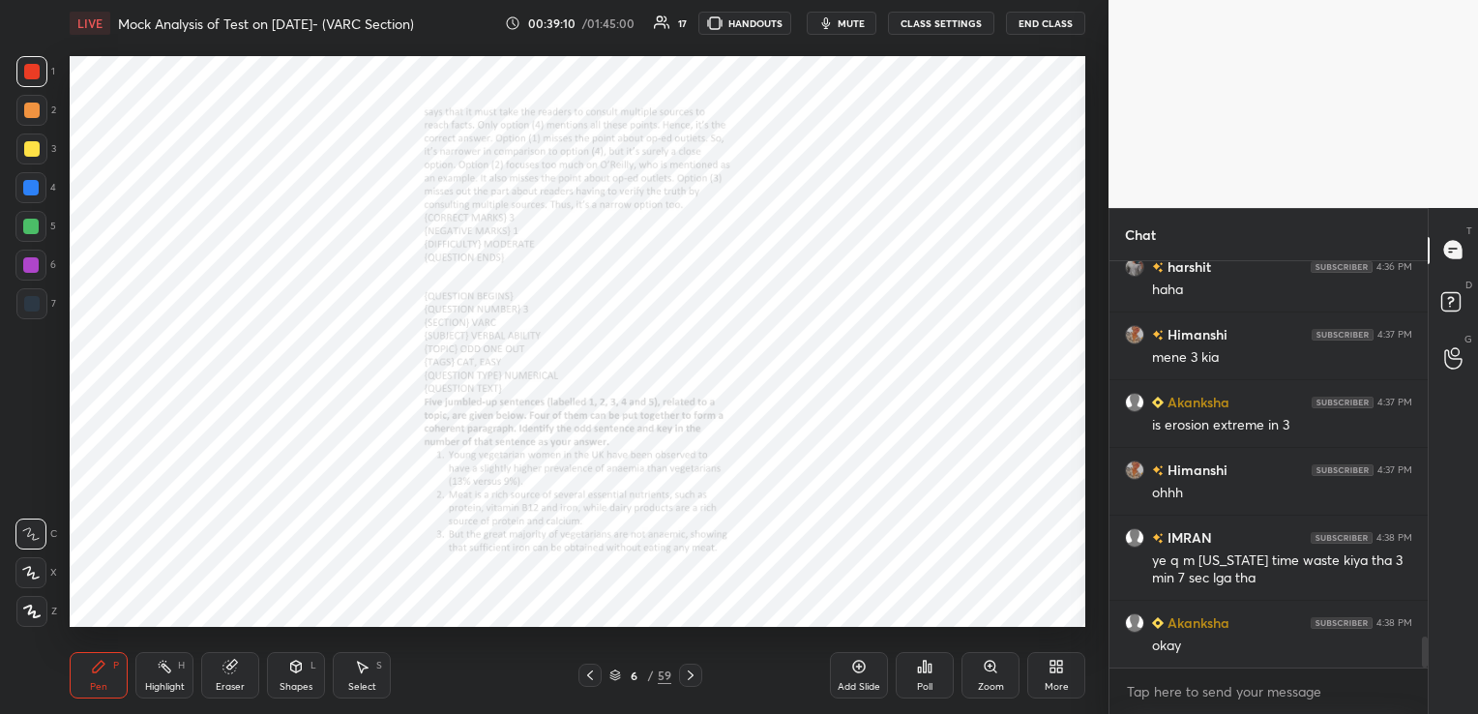
scroll to position [4994, 0]
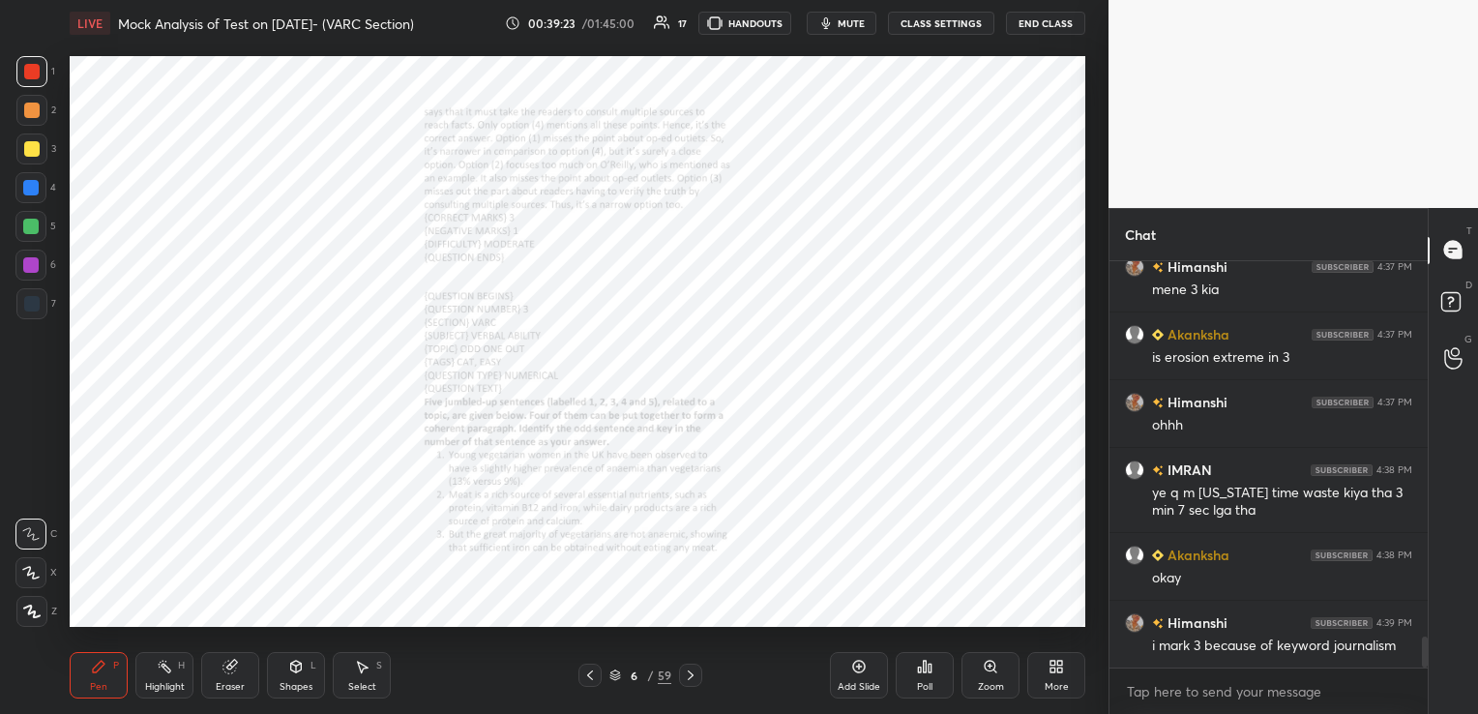
click at [987, 674] on icon at bounding box center [990, 666] width 15 height 15
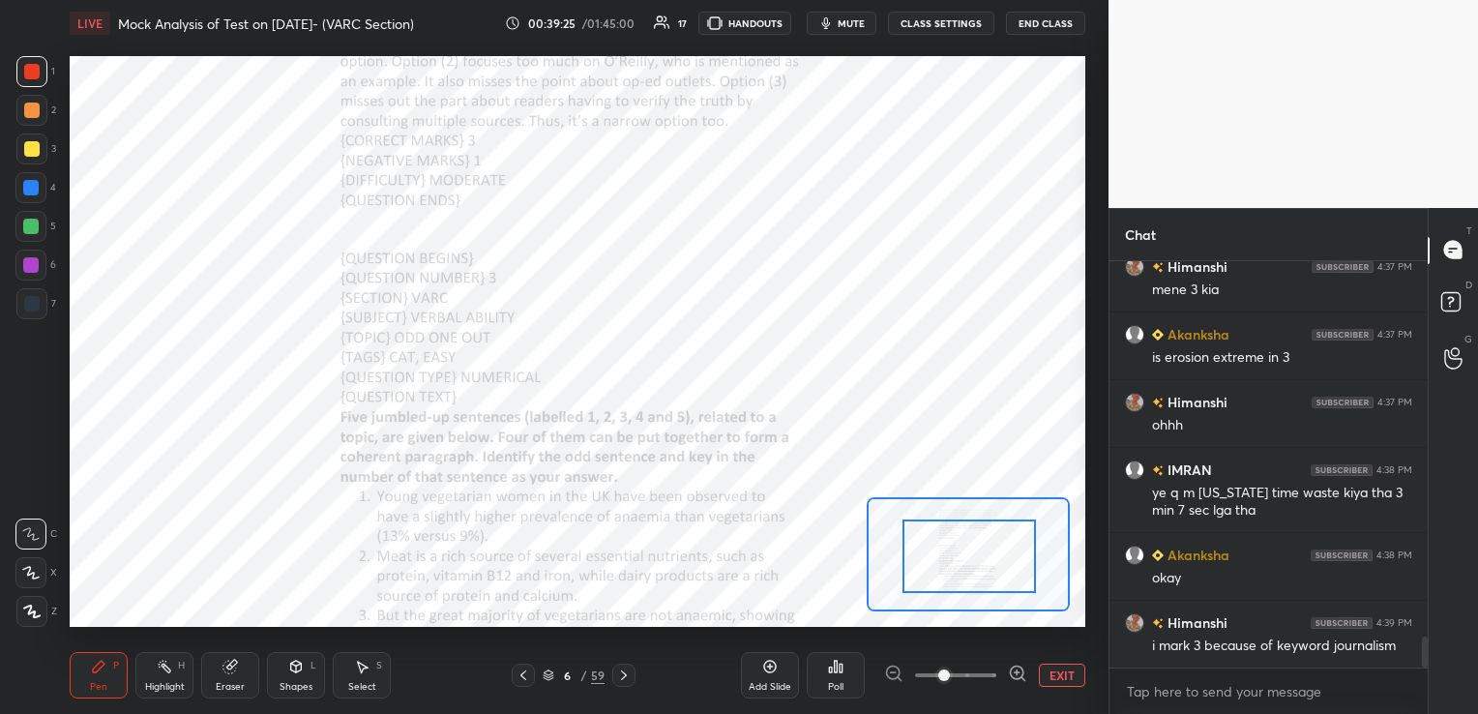
drag, startPoint x: 951, startPoint y: 563, endPoint x: 952, endPoint y: 622, distance: 59.0
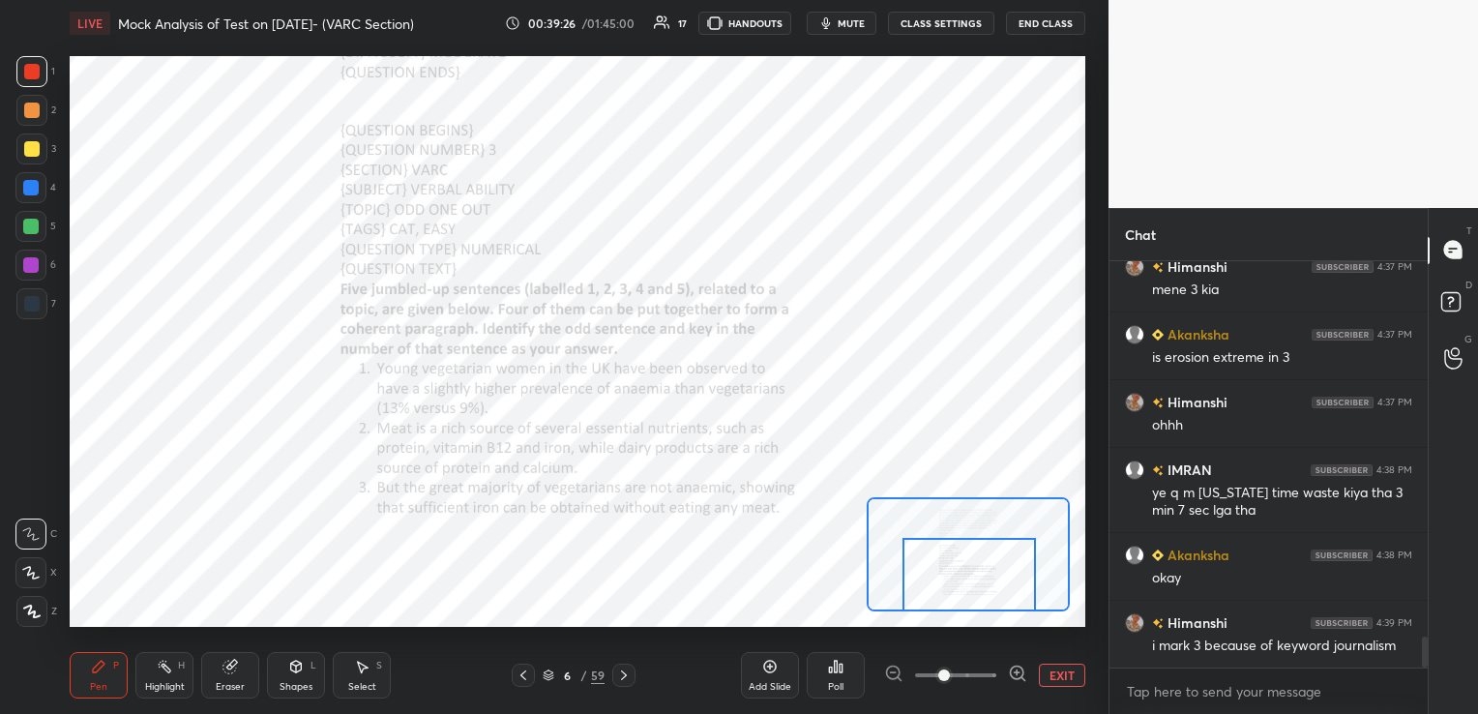
drag, startPoint x: 964, startPoint y: 564, endPoint x: 964, endPoint y: 594, distance: 30.0
click at [964, 594] on div at bounding box center [968, 575] width 133 height 74
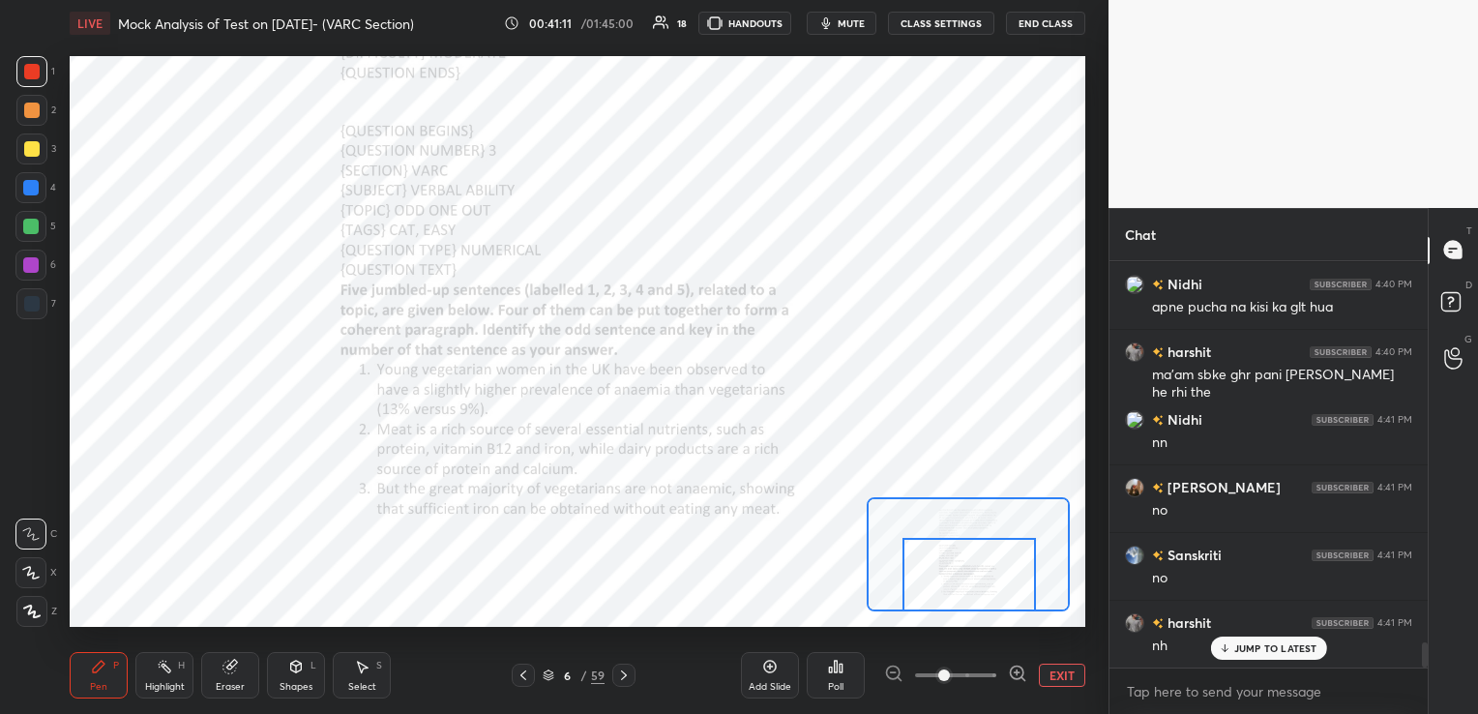
scroll to position [6074, 0]
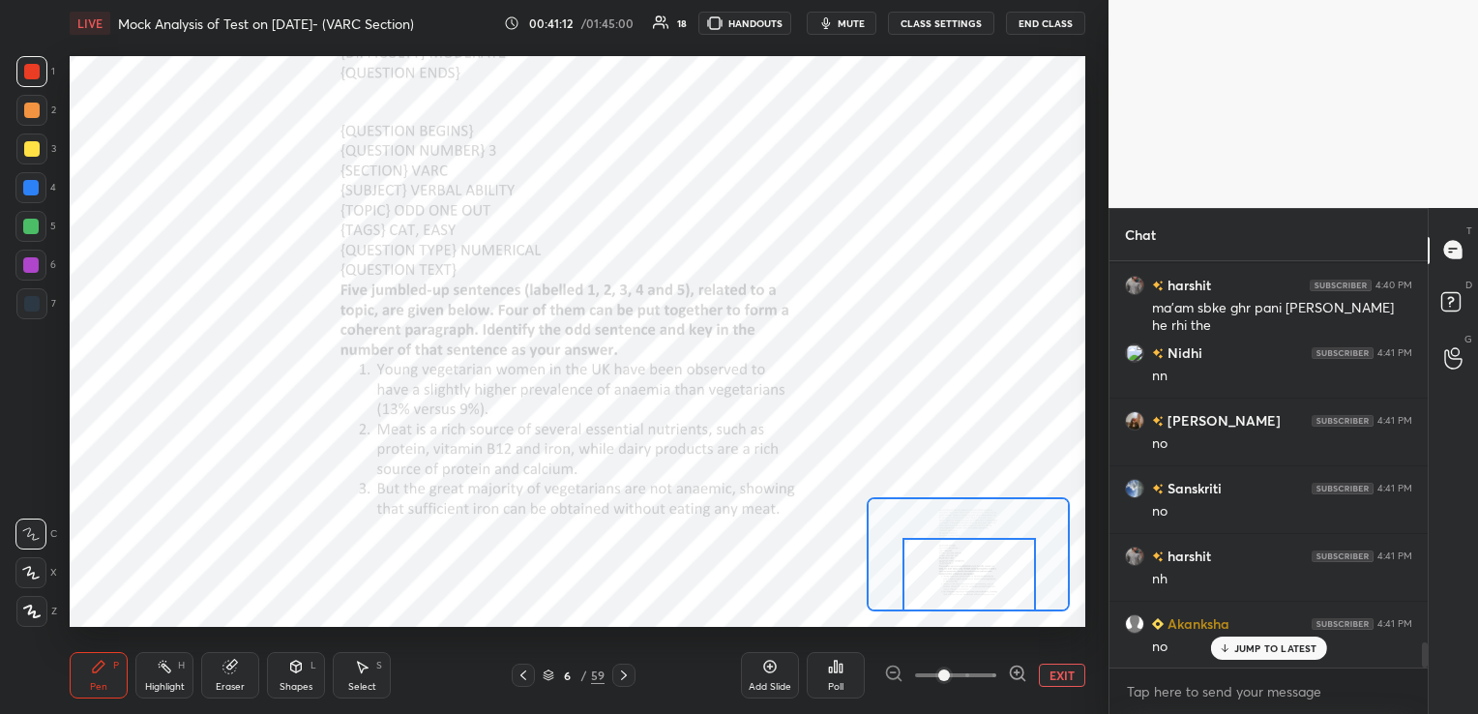
click at [251, 670] on div "Eraser" at bounding box center [230, 675] width 58 height 46
click at [39, 614] on span "Erase all" at bounding box center [30, 612] width 29 height 14
click at [625, 676] on icon at bounding box center [623, 674] width 15 height 15
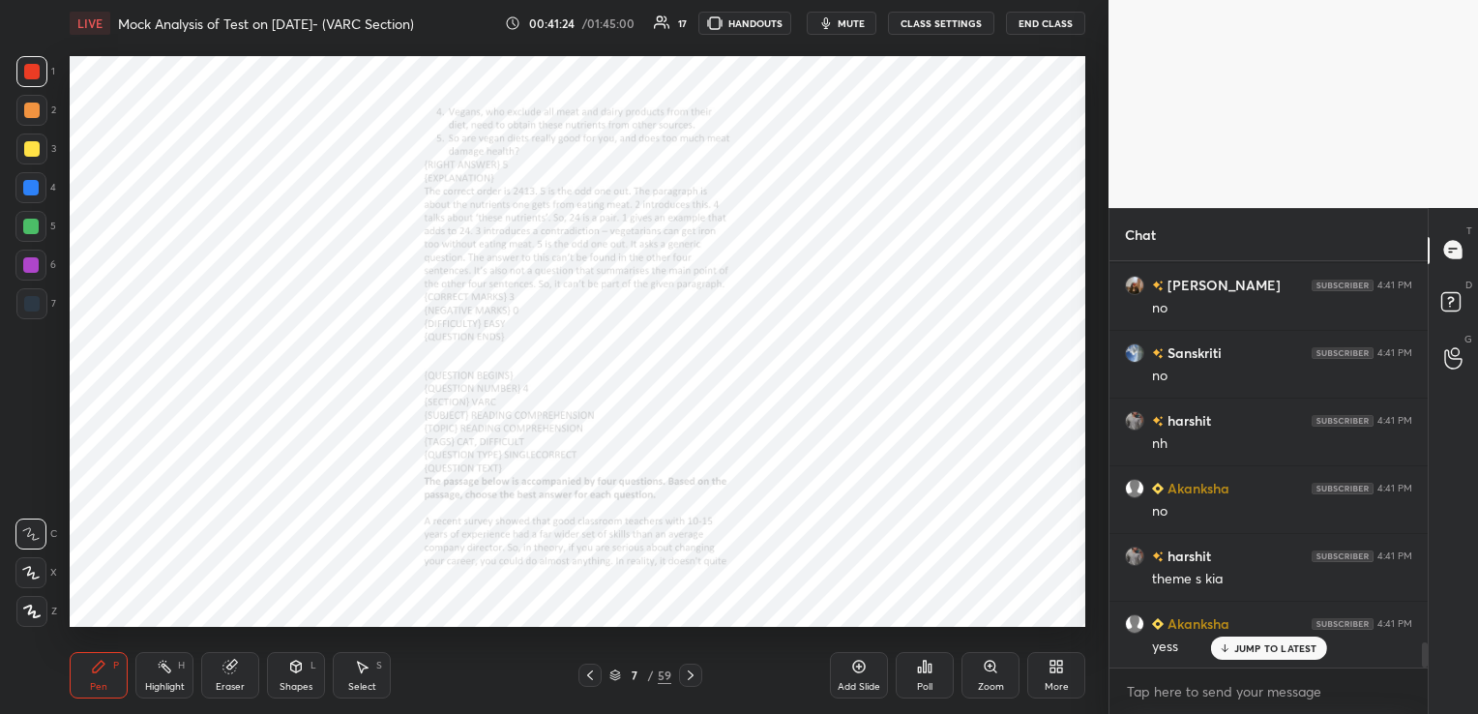
scroll to position [6210, 0]
click at [998, 664] on div "Zoom" at bounding box center [990, 675] width 58 height 46
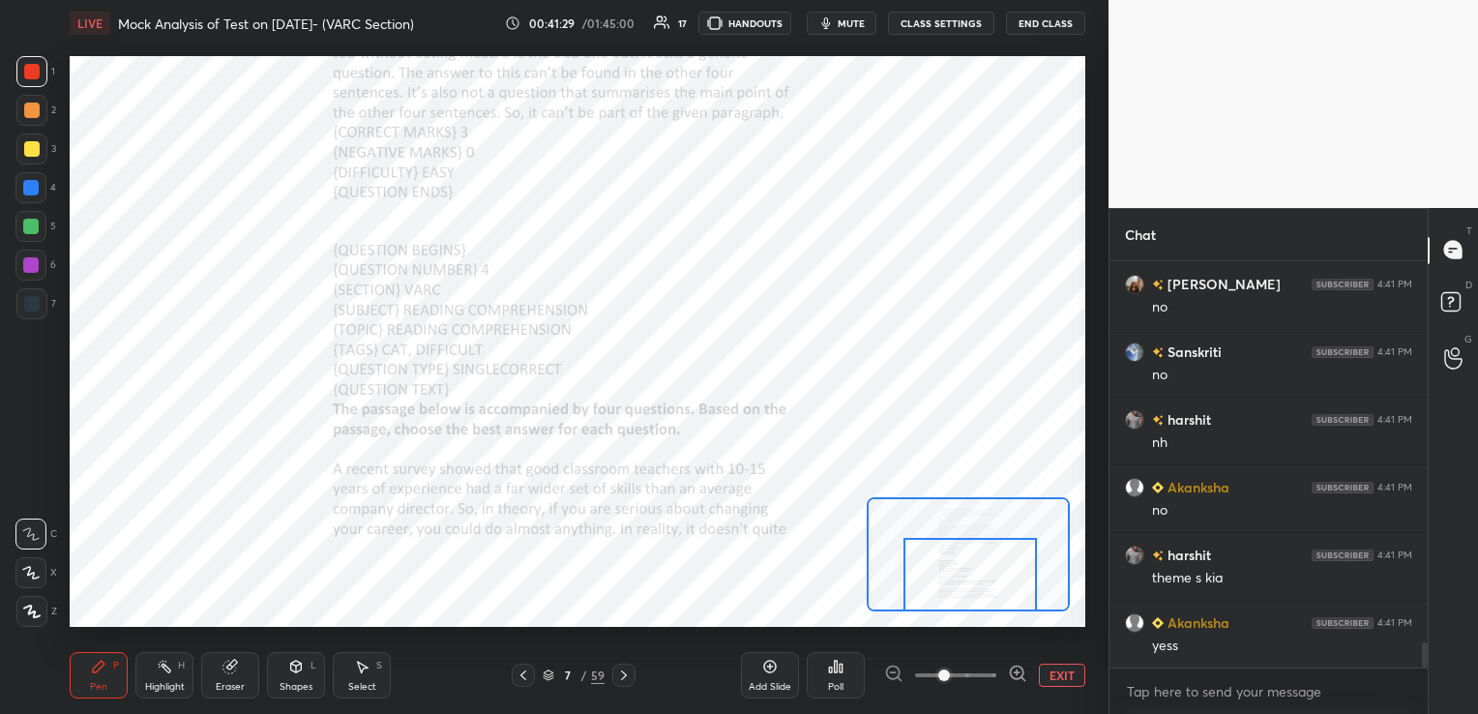
drag, startPoint x: 968, startPoint y: 564, endPoint x: 970, endPoint y: 582, distance: 18.5
click at [970, 582] on div at bounding box center [969, 575] width 133 height 74
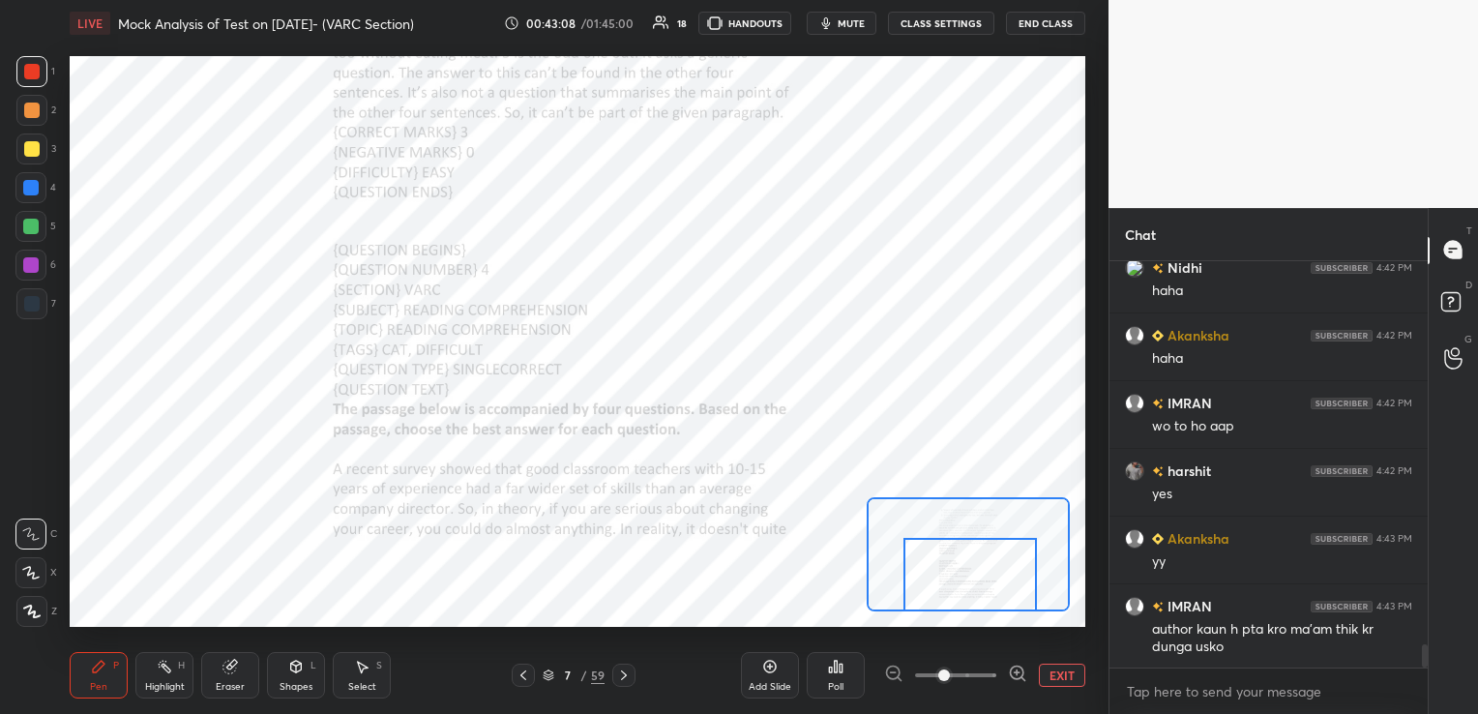
scroll to position [6576, 0]
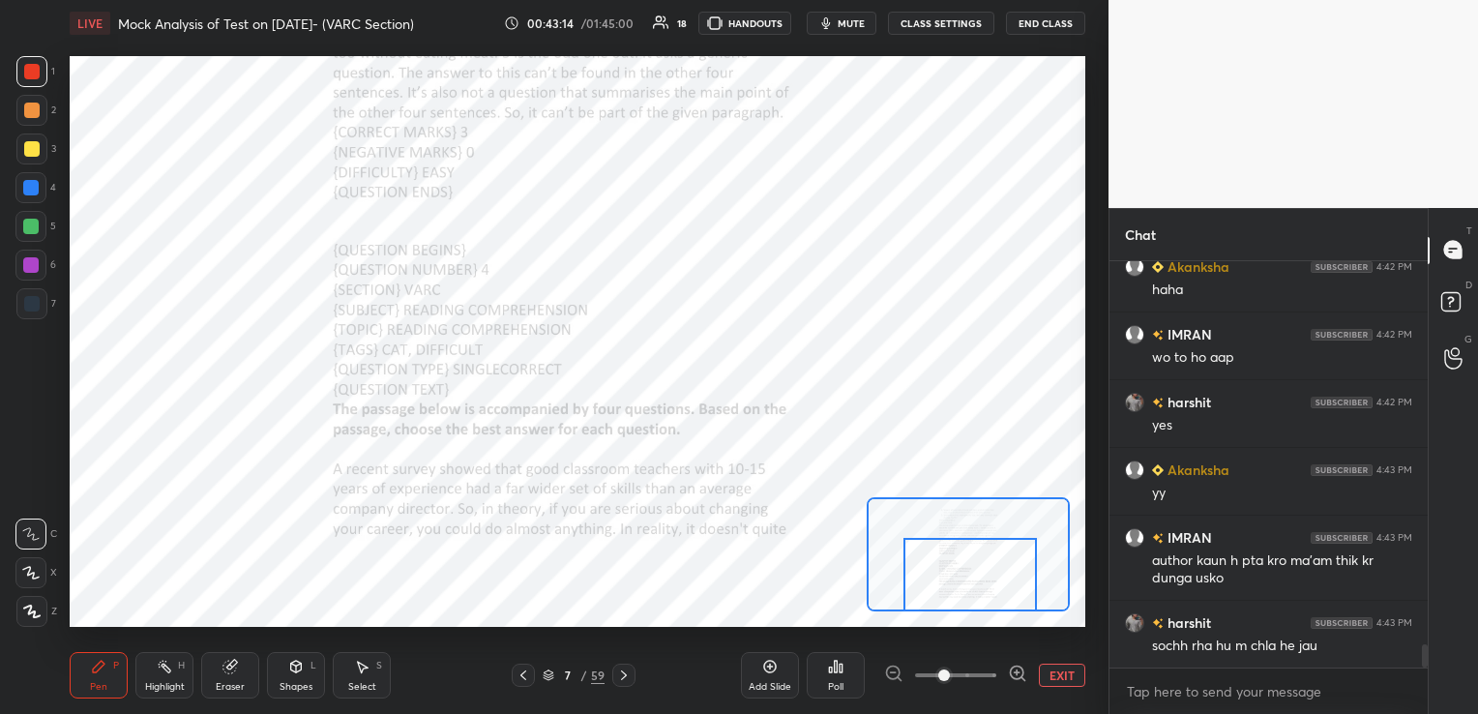
click at [634, 671] on div at bounding box center [623, 675] width 23 height 23
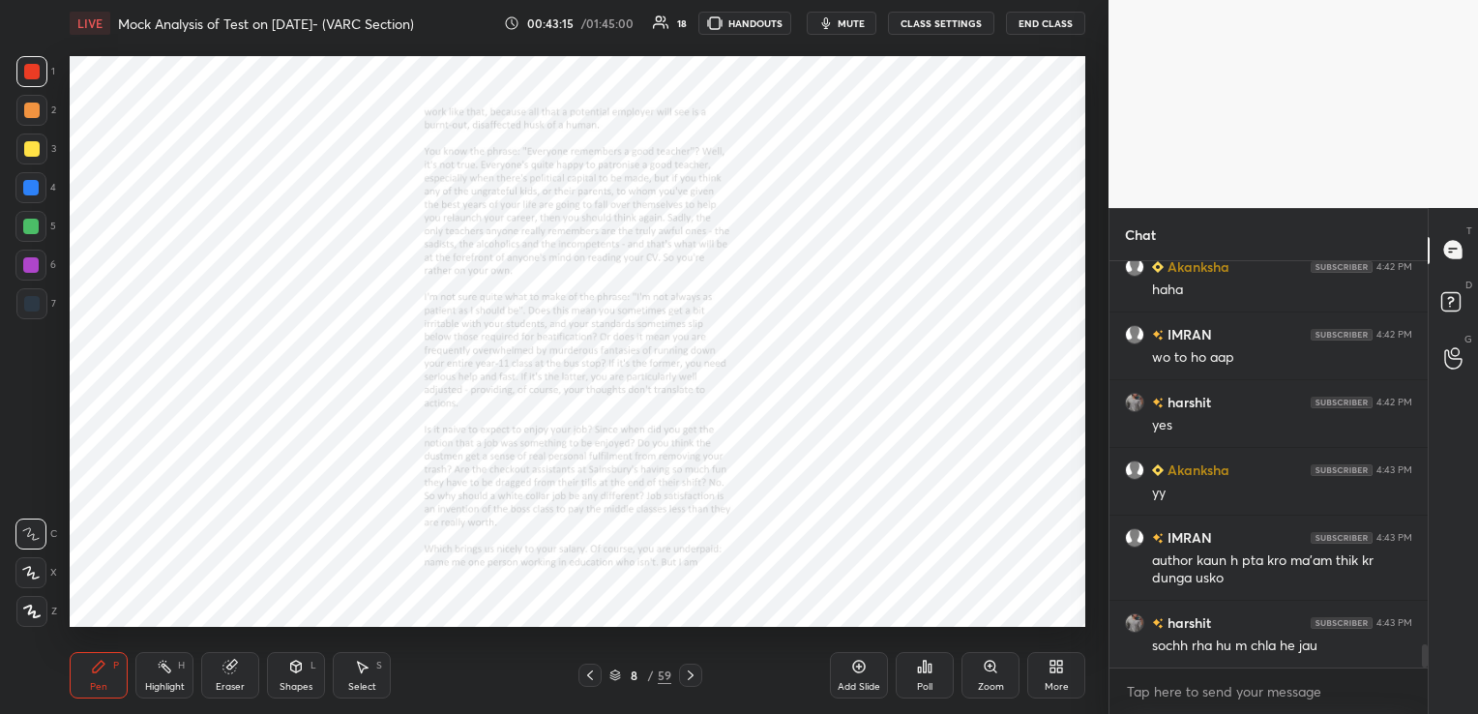
click at [1000, 671] on div "Zoom" at bounding box center [990, 675] width 58 height 46
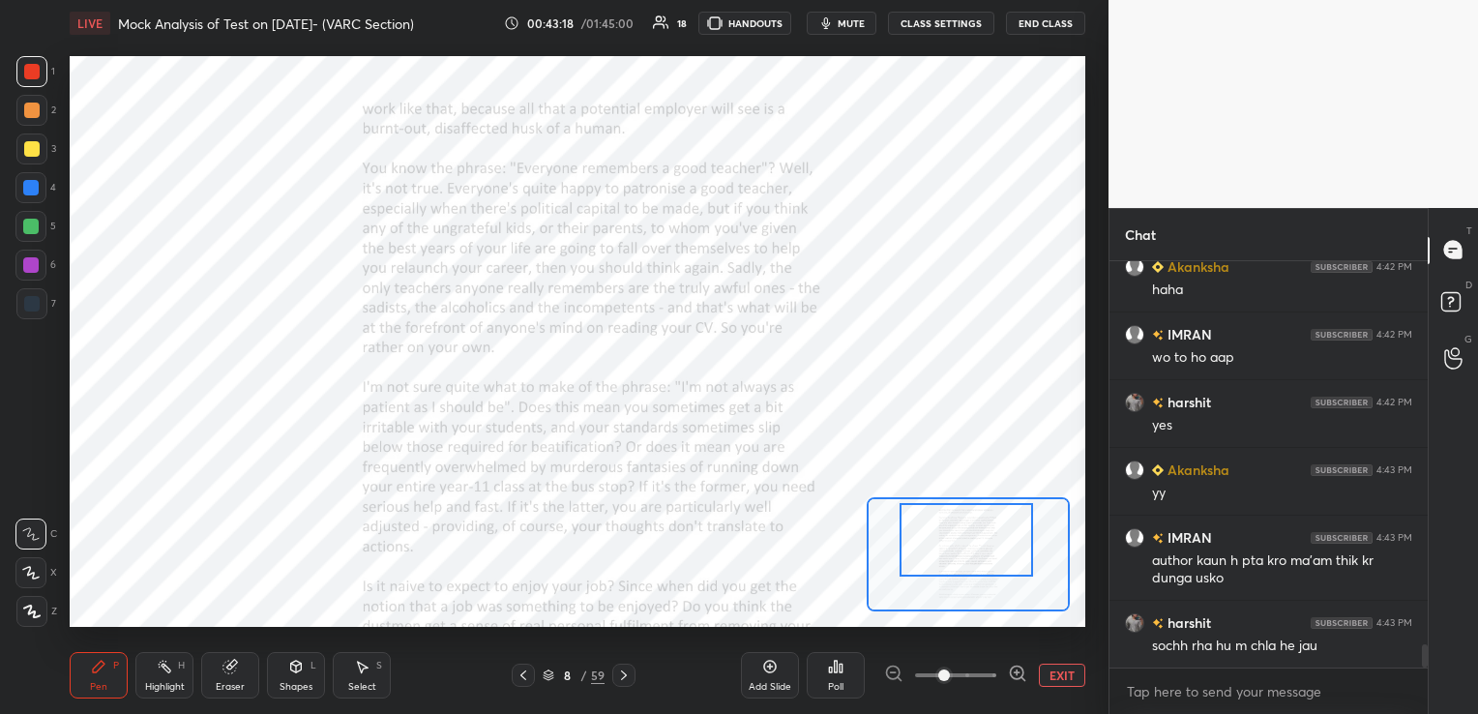
drag, startPoint x: 950, startPoint y: 540, endPoint x: 948, endPoint y: 527, distance: 12.7
click at [948, 527] on div at bounding box center [966, 540] width 133 height 74
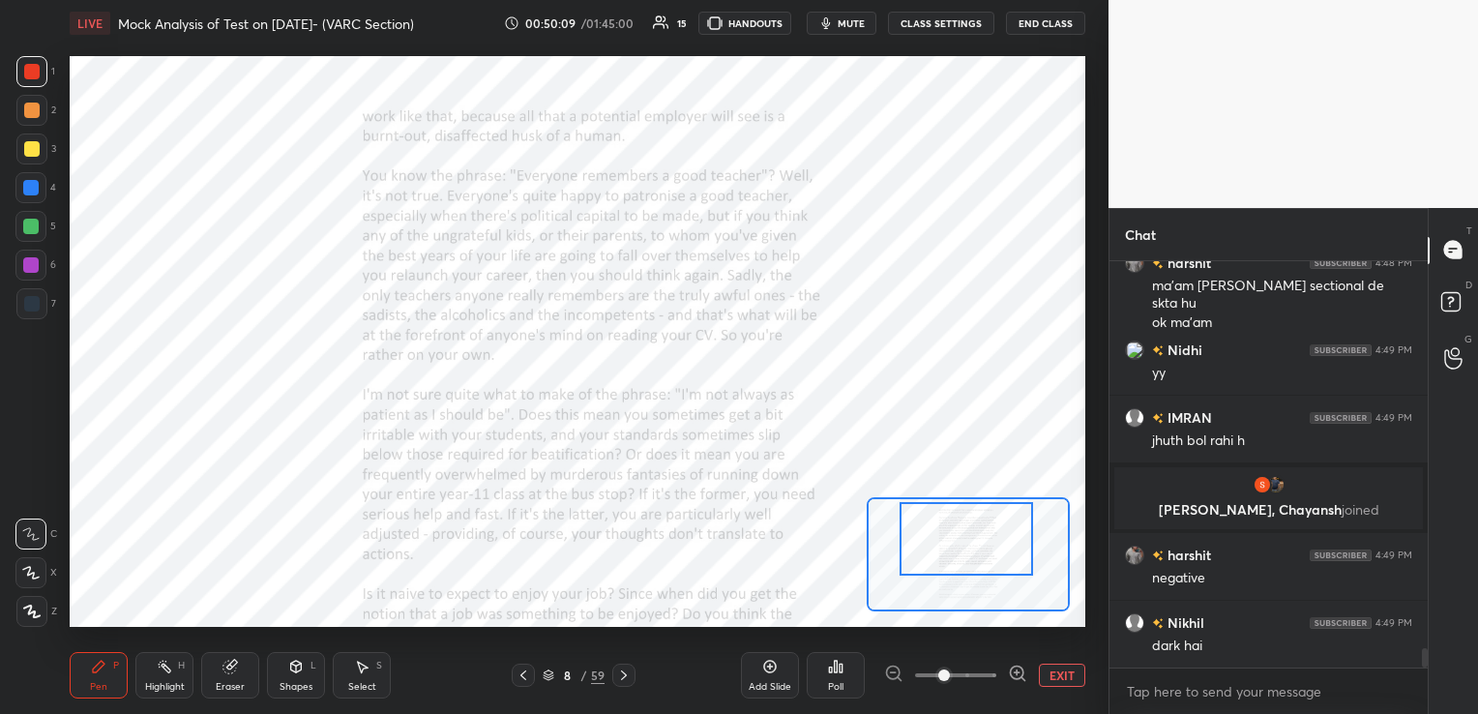
scroll to position [8419, 0]
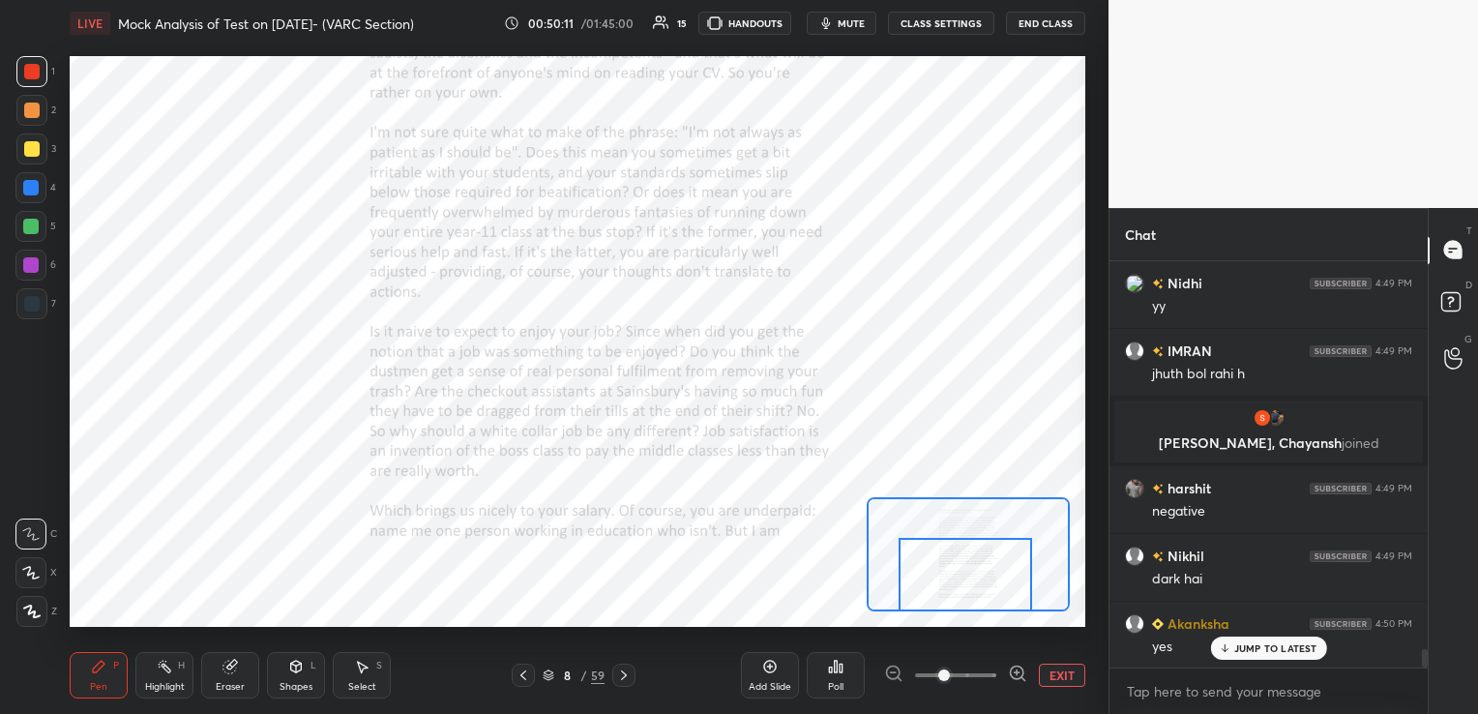
drag, startPoint x: 960, startPoint y: 564, endPoint x: 959, endPoint y: 605, distance: 41.6
click at [959, 605] on div at bounding box center [965, 575] width 133 height 74
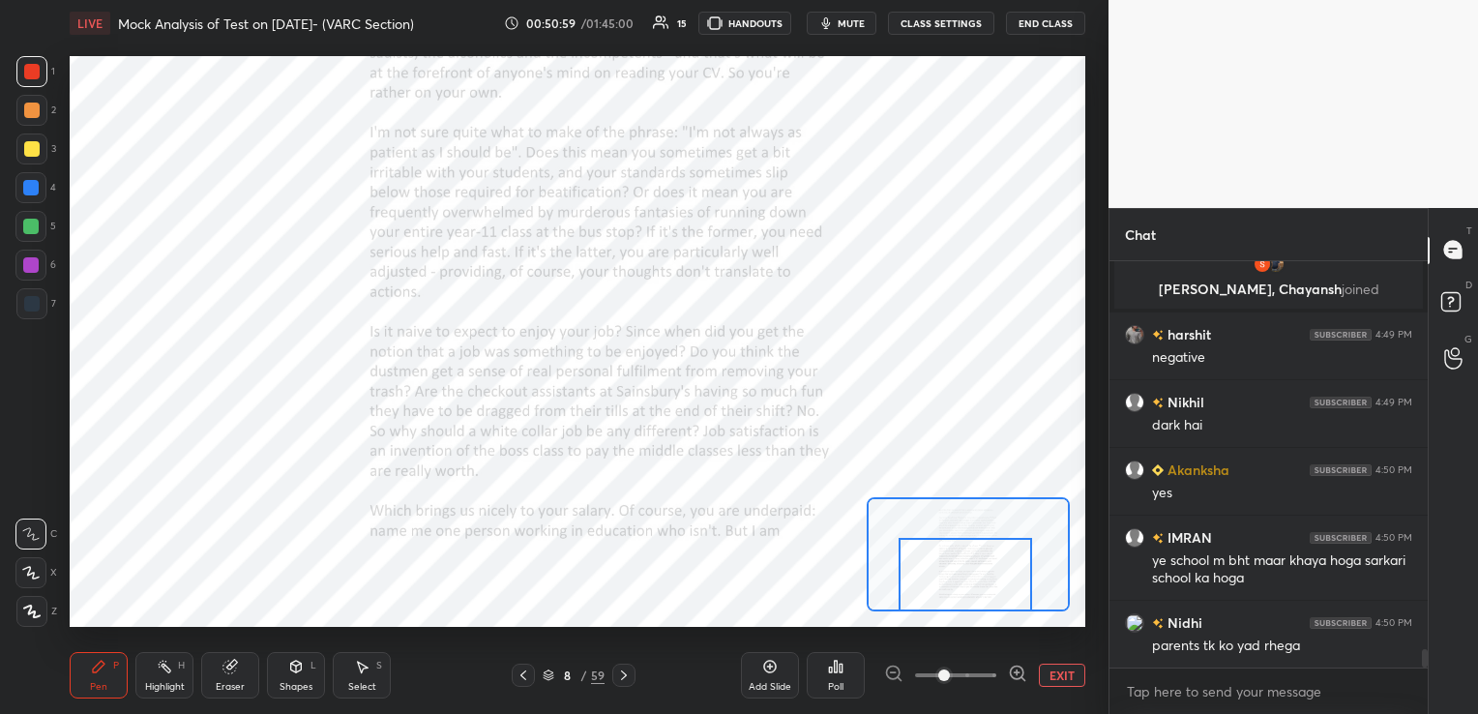
scroll to position [8658, 0]
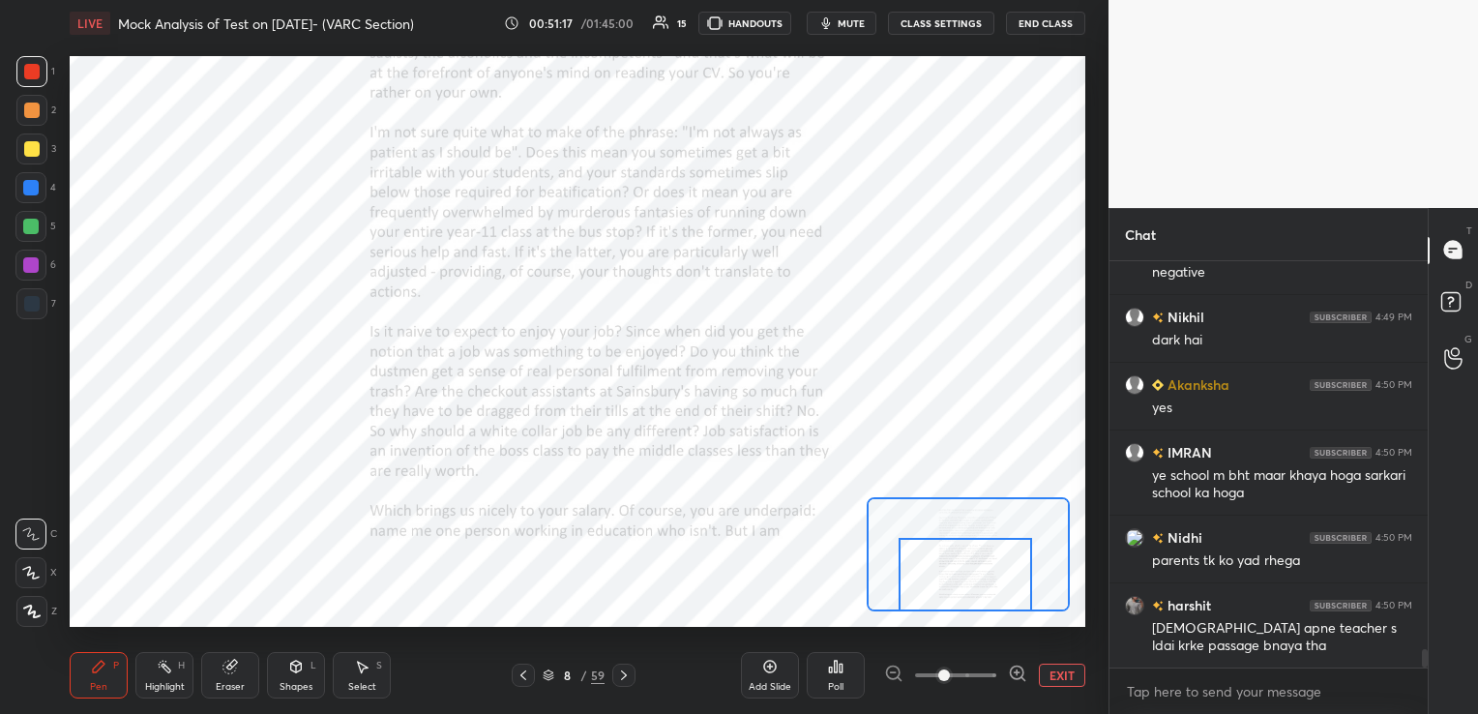
click at [235, 674] on icon at bounding box center [229, 666] width 15 height 15
click at [43, 605] on span "Erase all" at bounding box center [30, 612] width 29 height 14
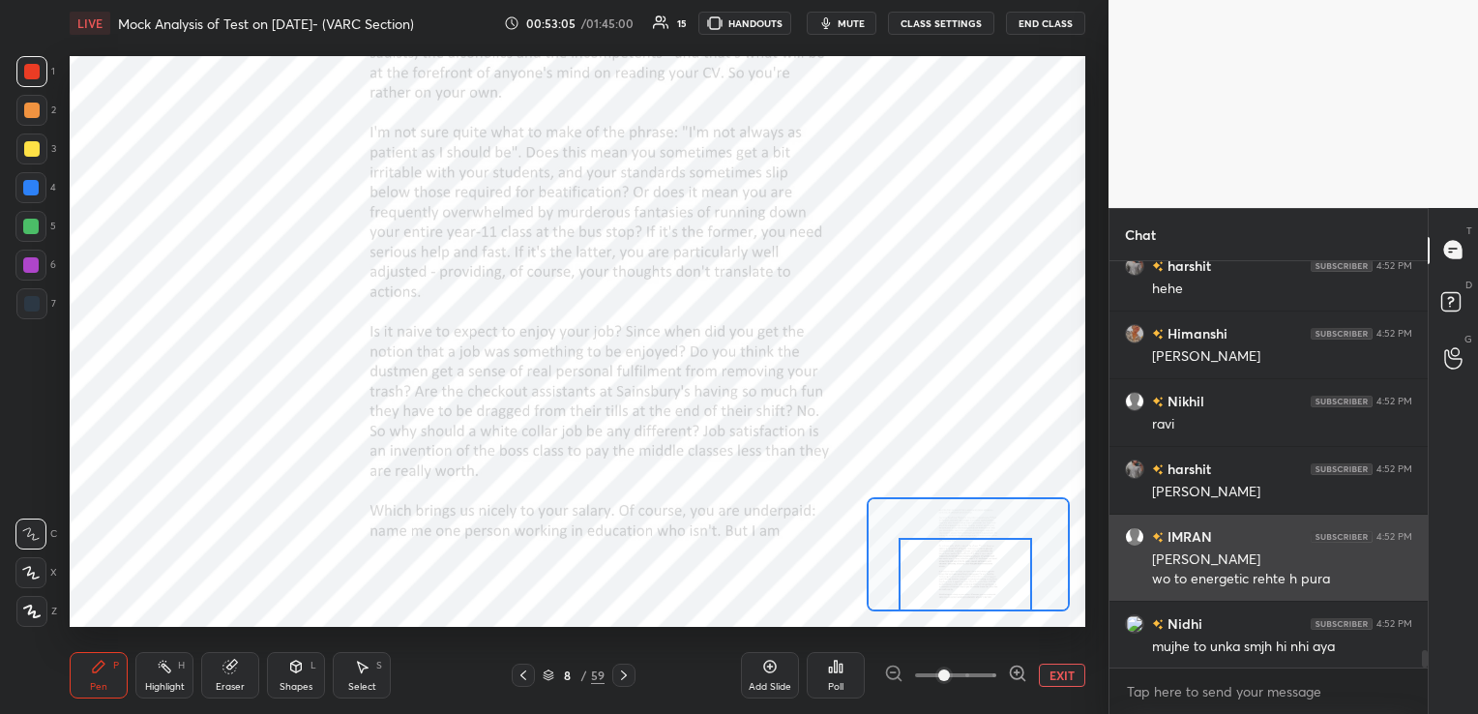
scroll to position [9286, 0]
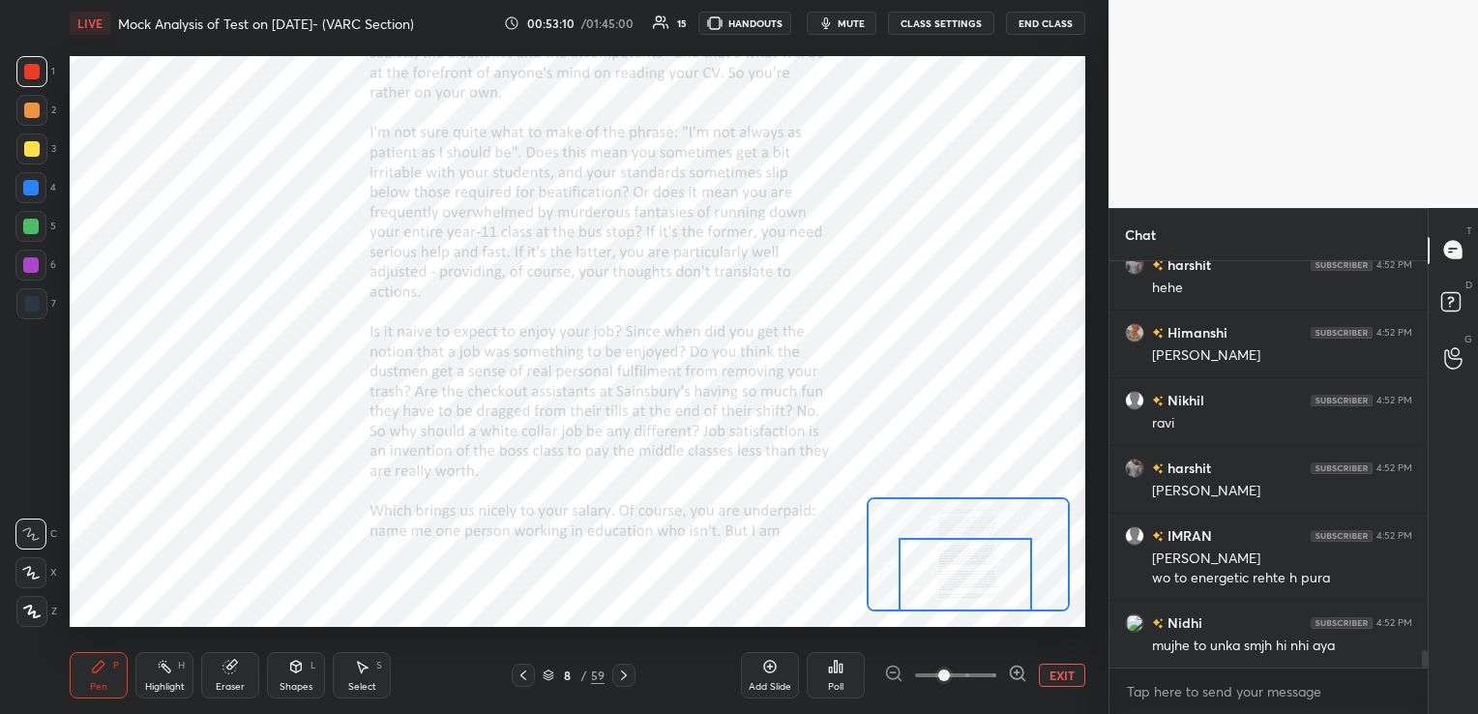
click at [624, 675] on icon at bounding box center [624, 675] width 6 height 10
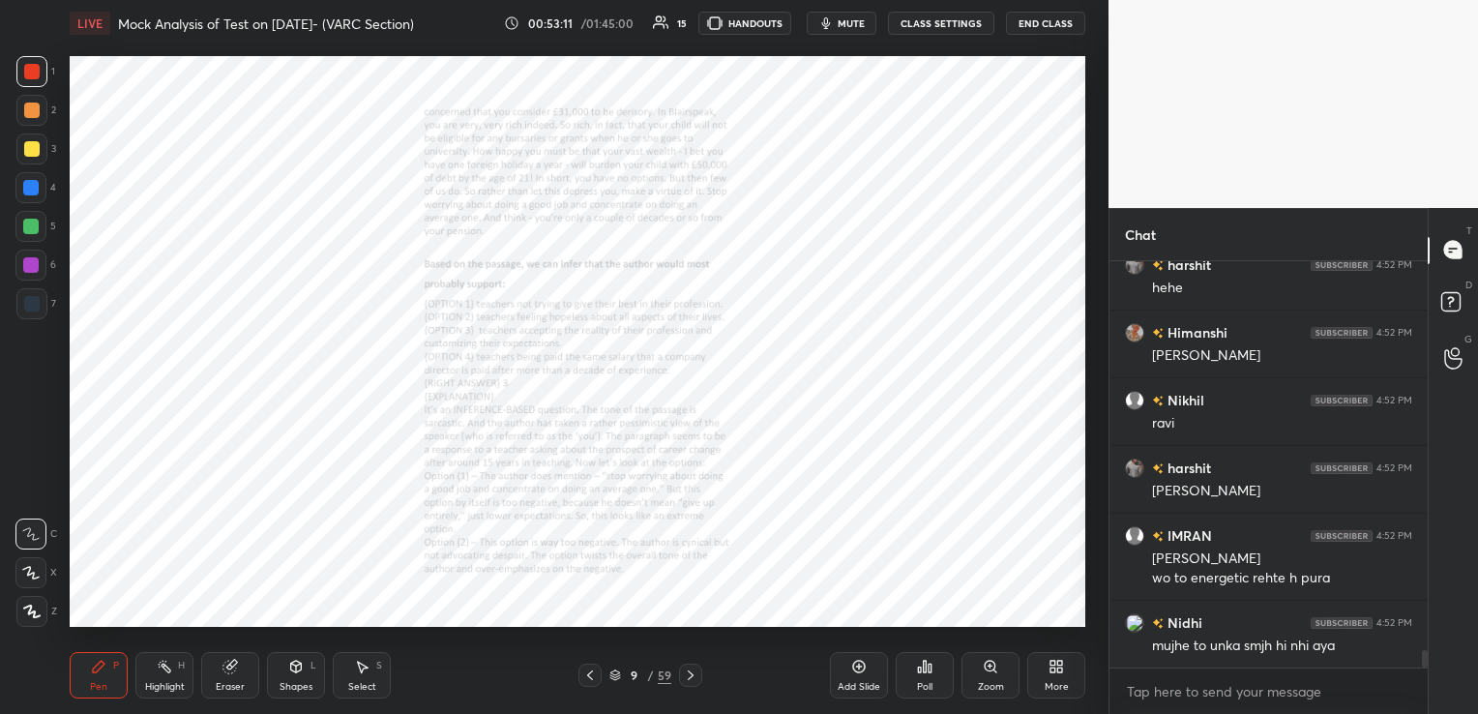
click at [986, 665] on icon at bounding box center [990, 666] width 11 height 11
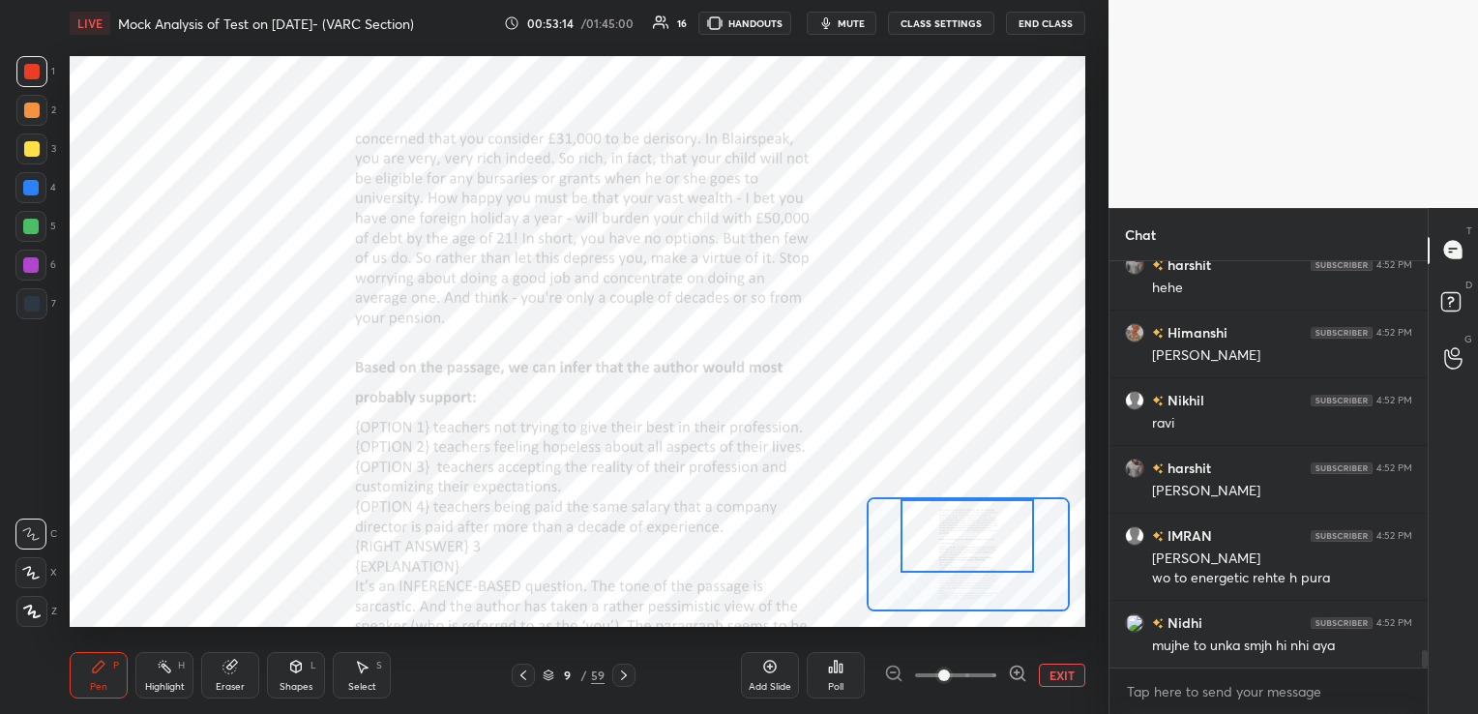
click at [948, 513] on div at bounding box center [966, 536] width 133 height 74
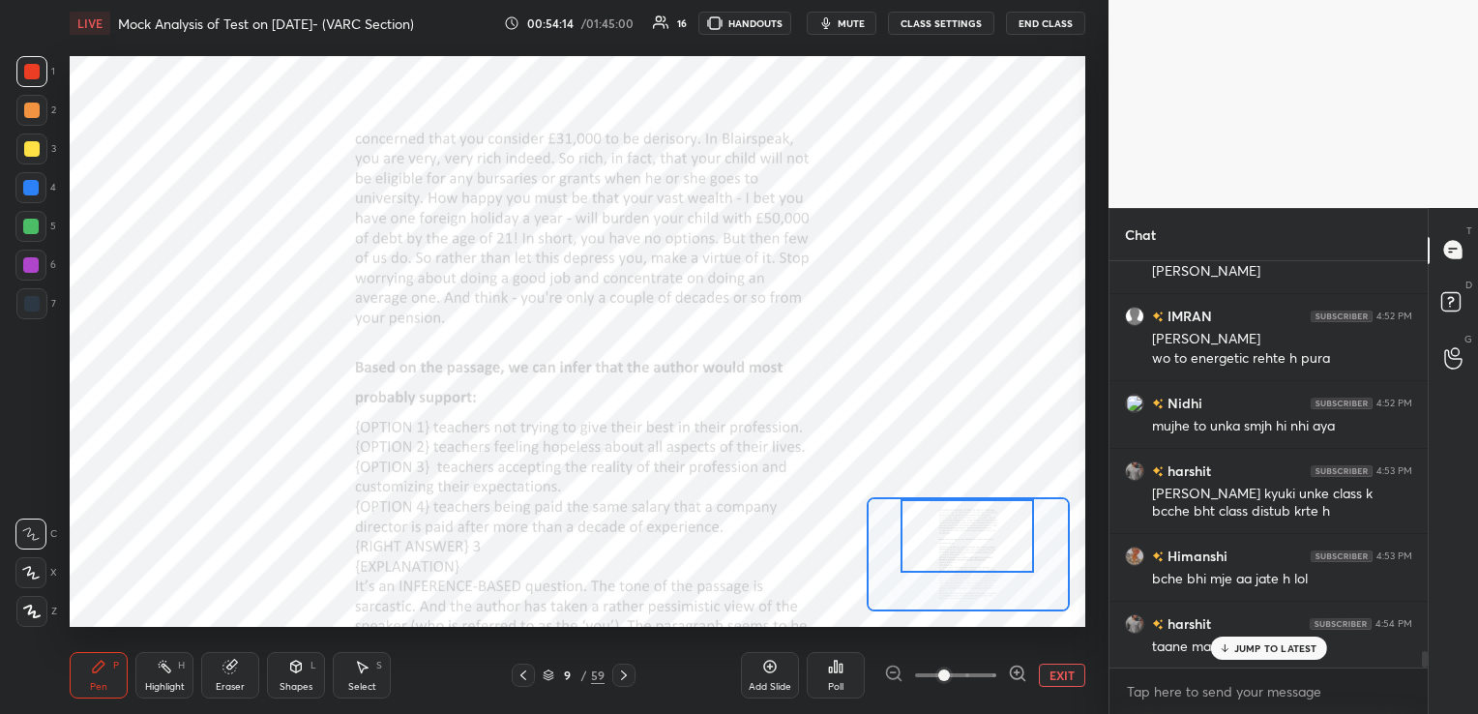
scroll to position [9507, 0]
click at [235, 677] on div "Eraser" at bounding box center [230, 675] width 58 height 46
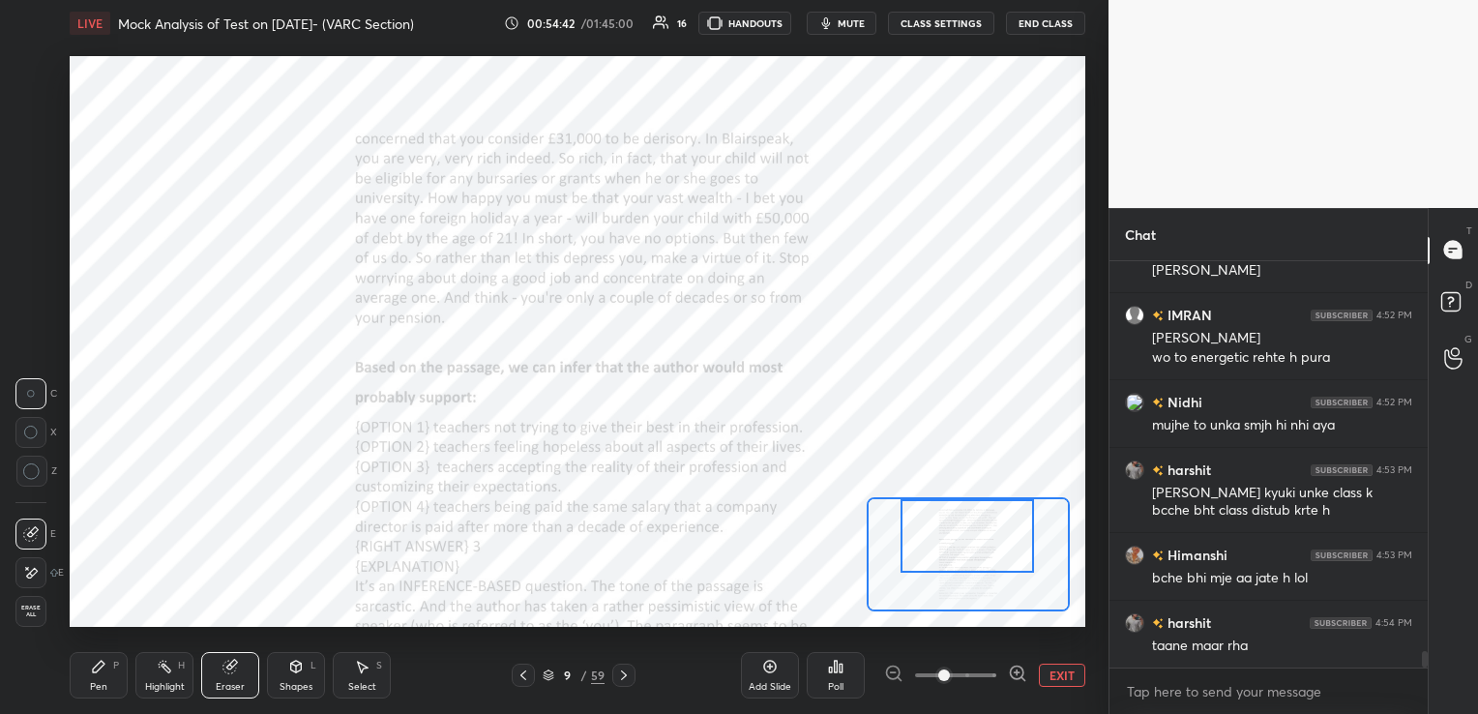
click at [49, 608] on div "Erase all" at bounding box center [32, 611] width 35 height 31
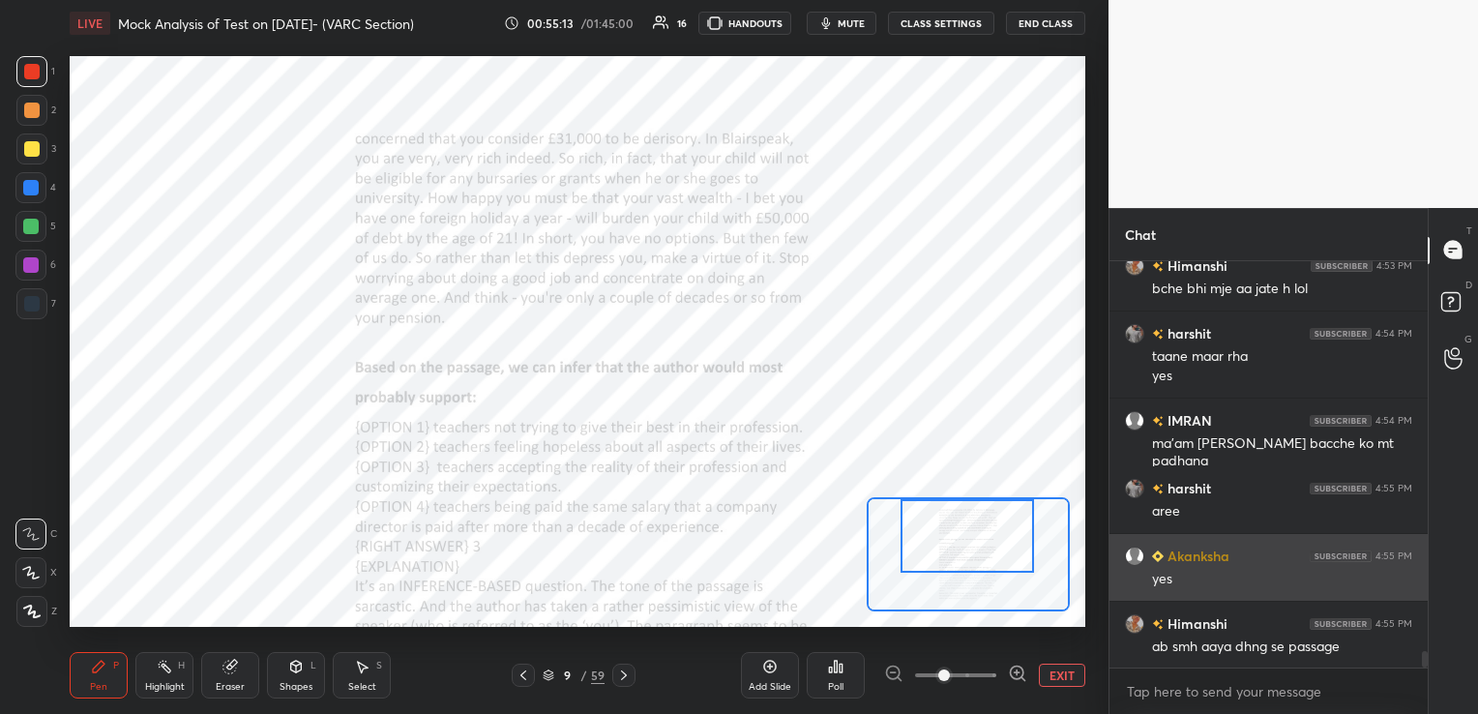
scroll to position [9797, 0]
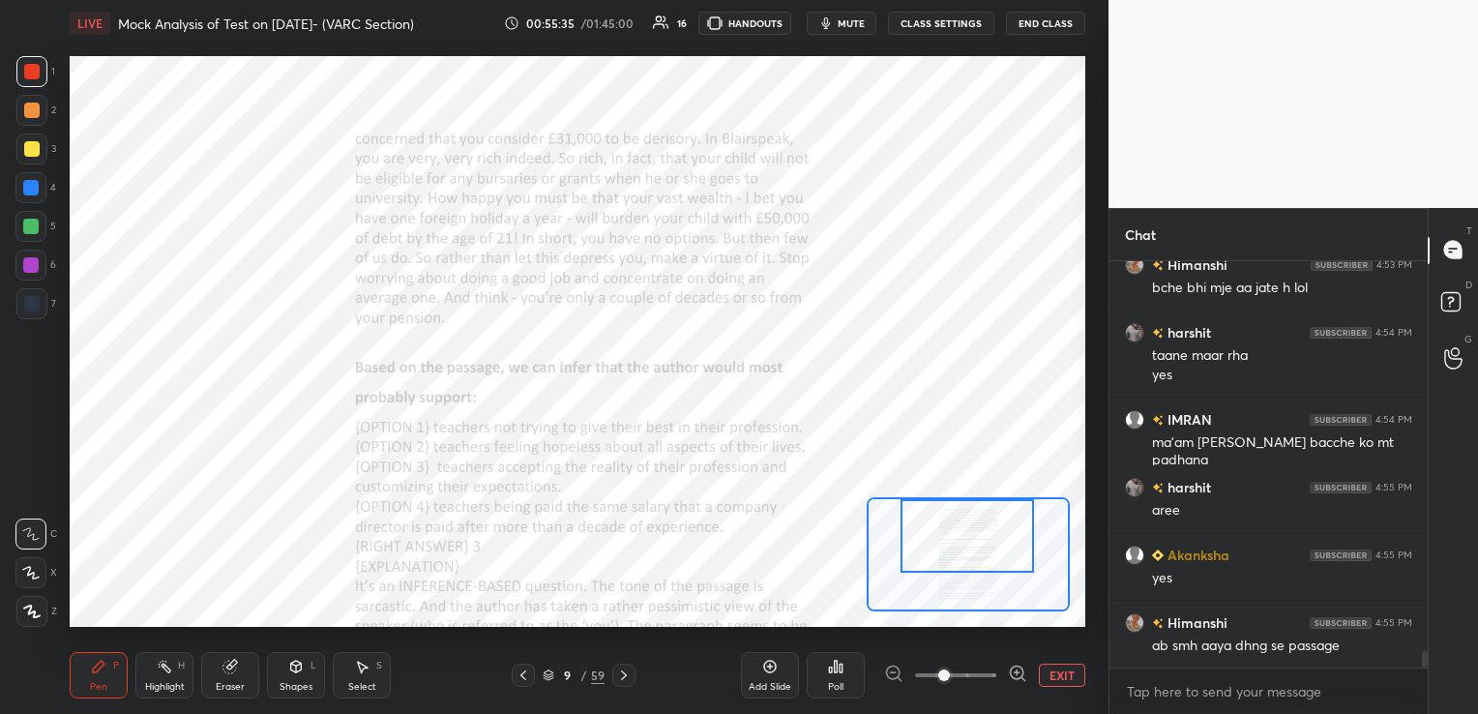
click at [226, 664] on icon at bounding box center [229, 667] width 13 height 13
click at [33, 614] on span "Erase all" at bounding box center [30, 612] width 29 height 14
click at [631, 674] on div at bounding box center [623, 675] width 23 height 23
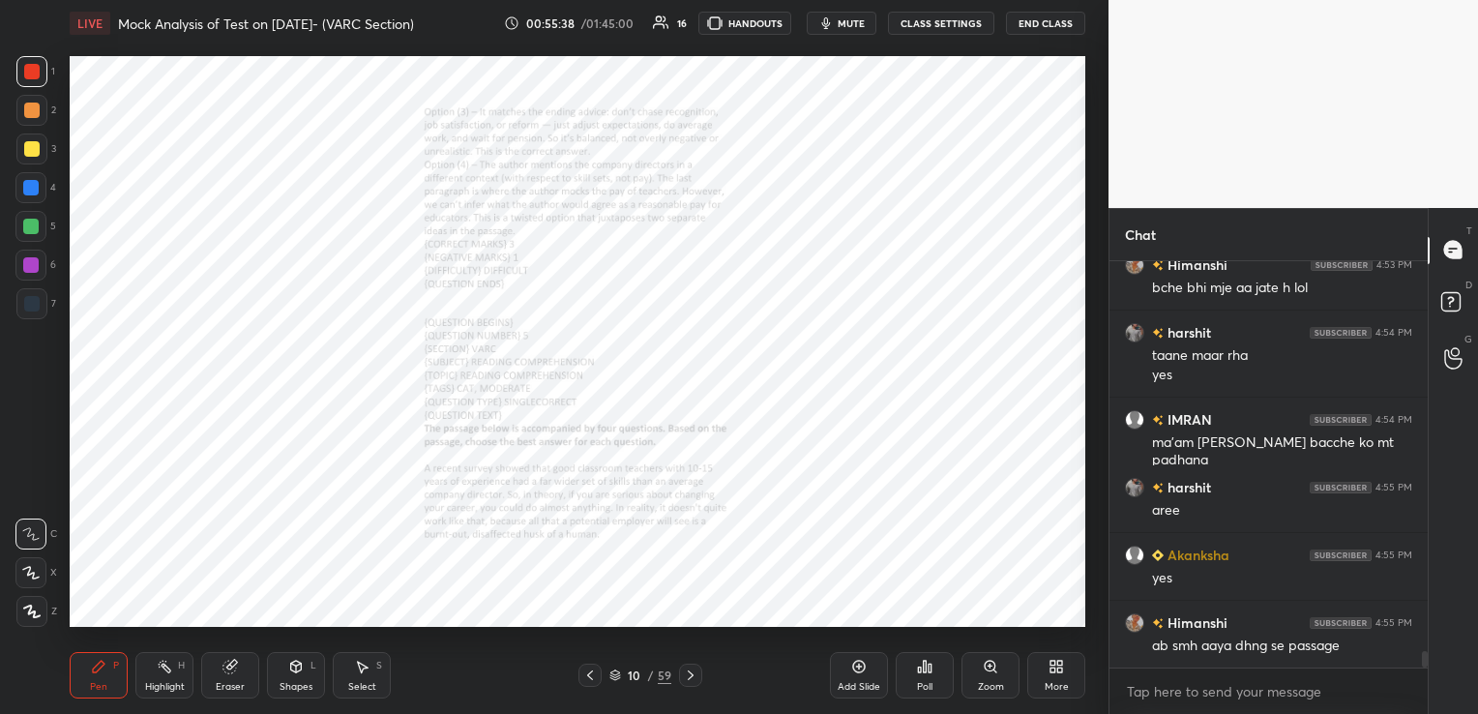
click at [987, 682] on div "Zoom" at bounding box center [991, 687] width 26 height 10
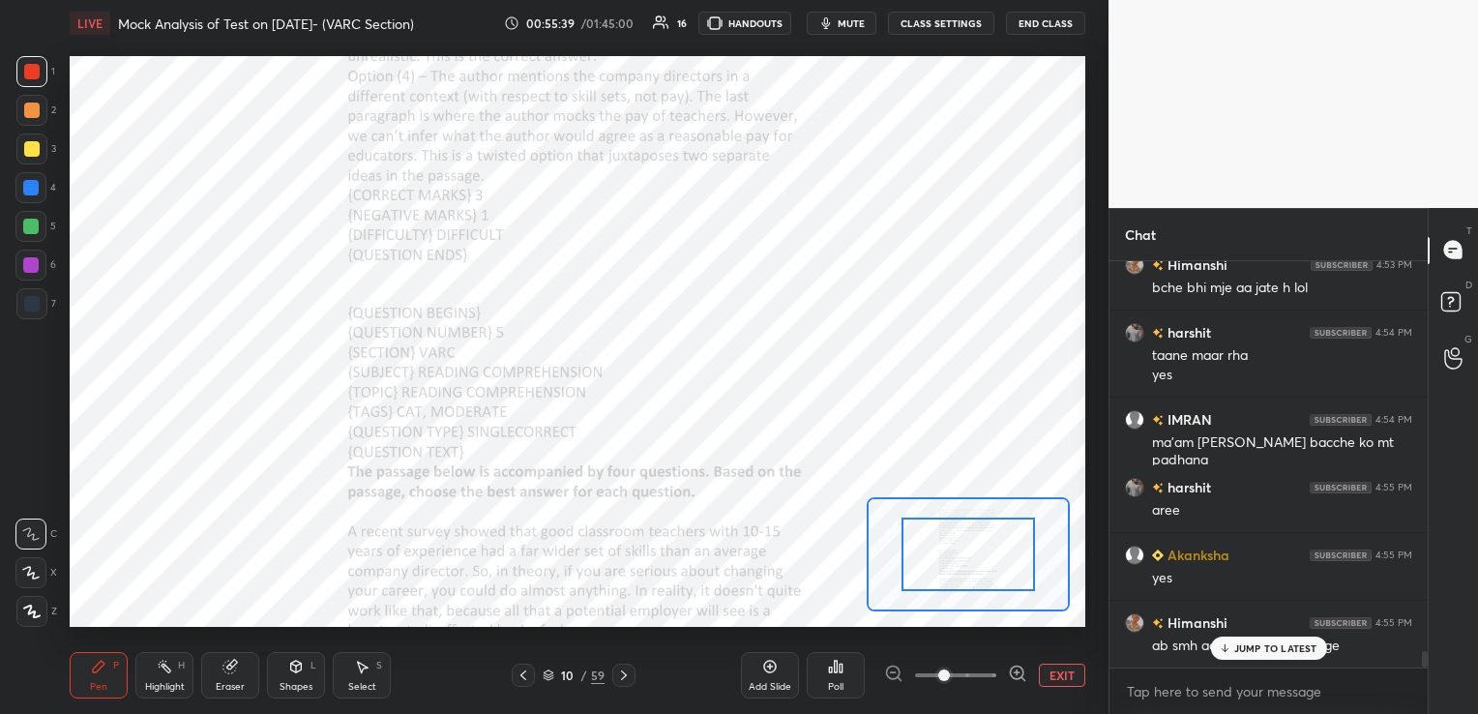
scroll to position [9842, 0]
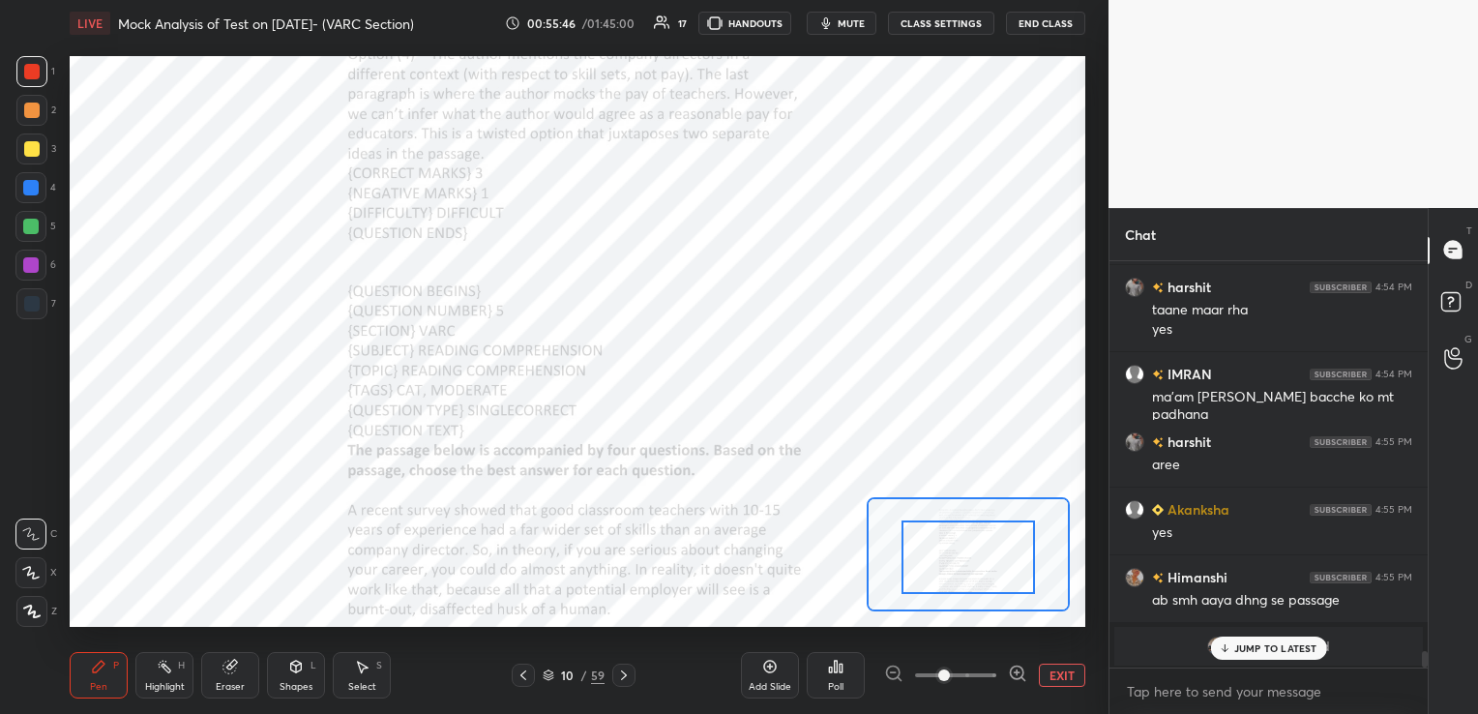
click at [628, 667] on icon at bounding box center [623, 674] width 15 height 15
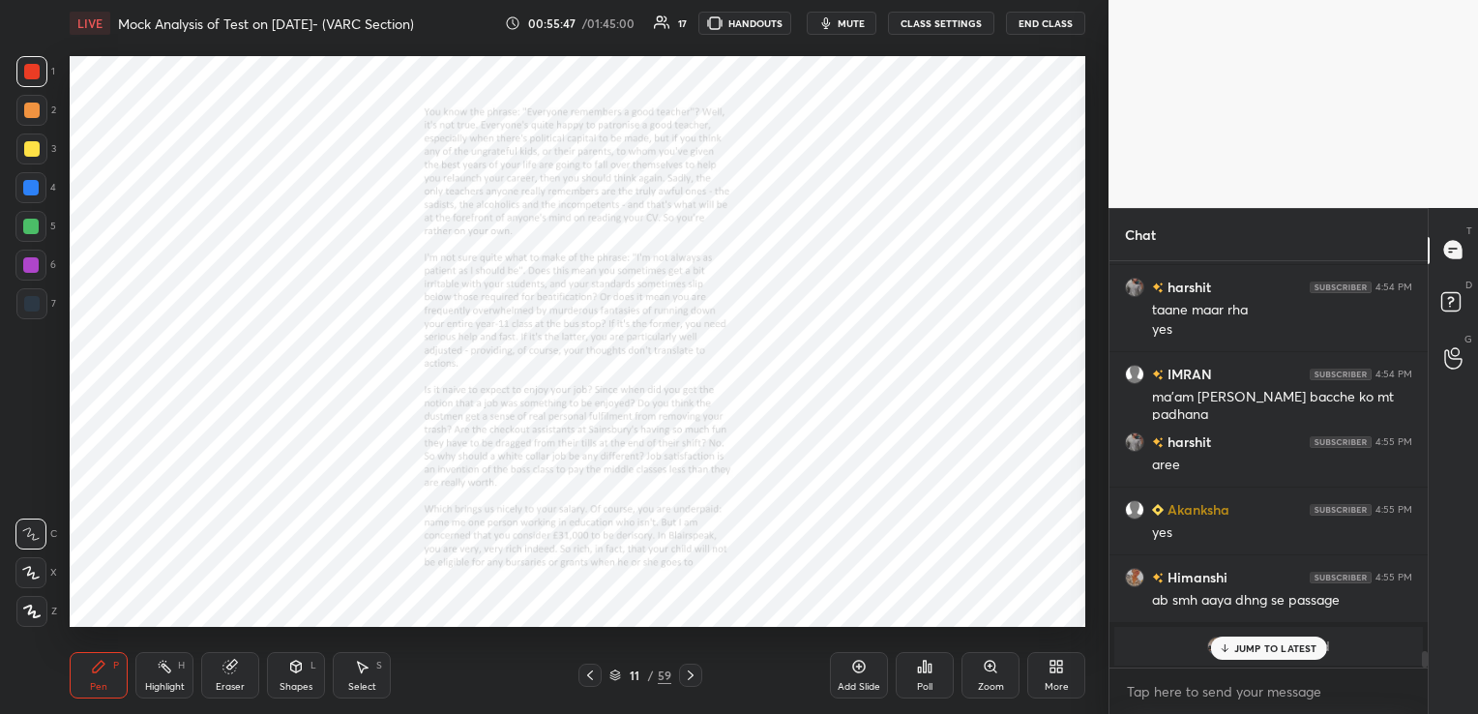
click at [628, 667] on div "11 / 59" at bounding box center [640, 674] width 62 height 17
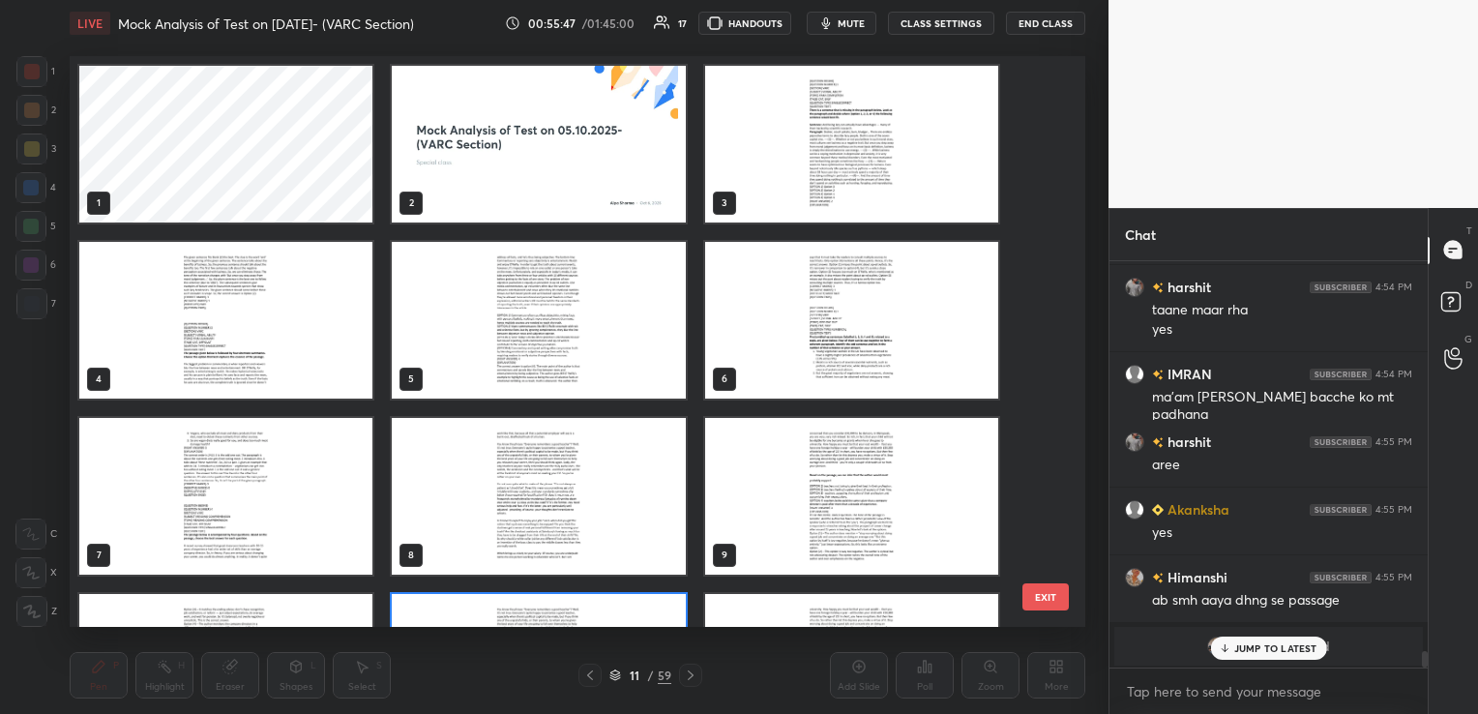
scroll to position [566, 1006]
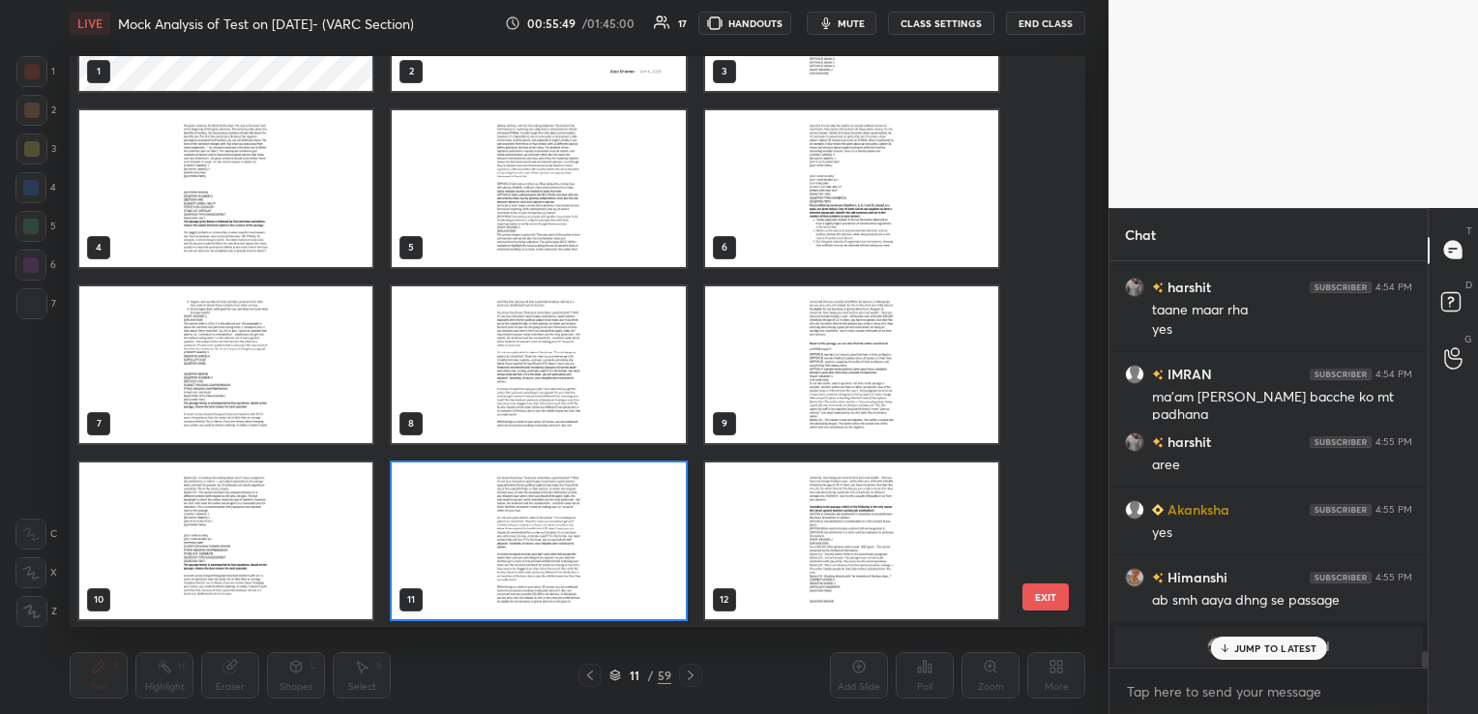
click at [1036, 595] on button "EXIT" at bounding box center [1045, 596] width 46 height 27
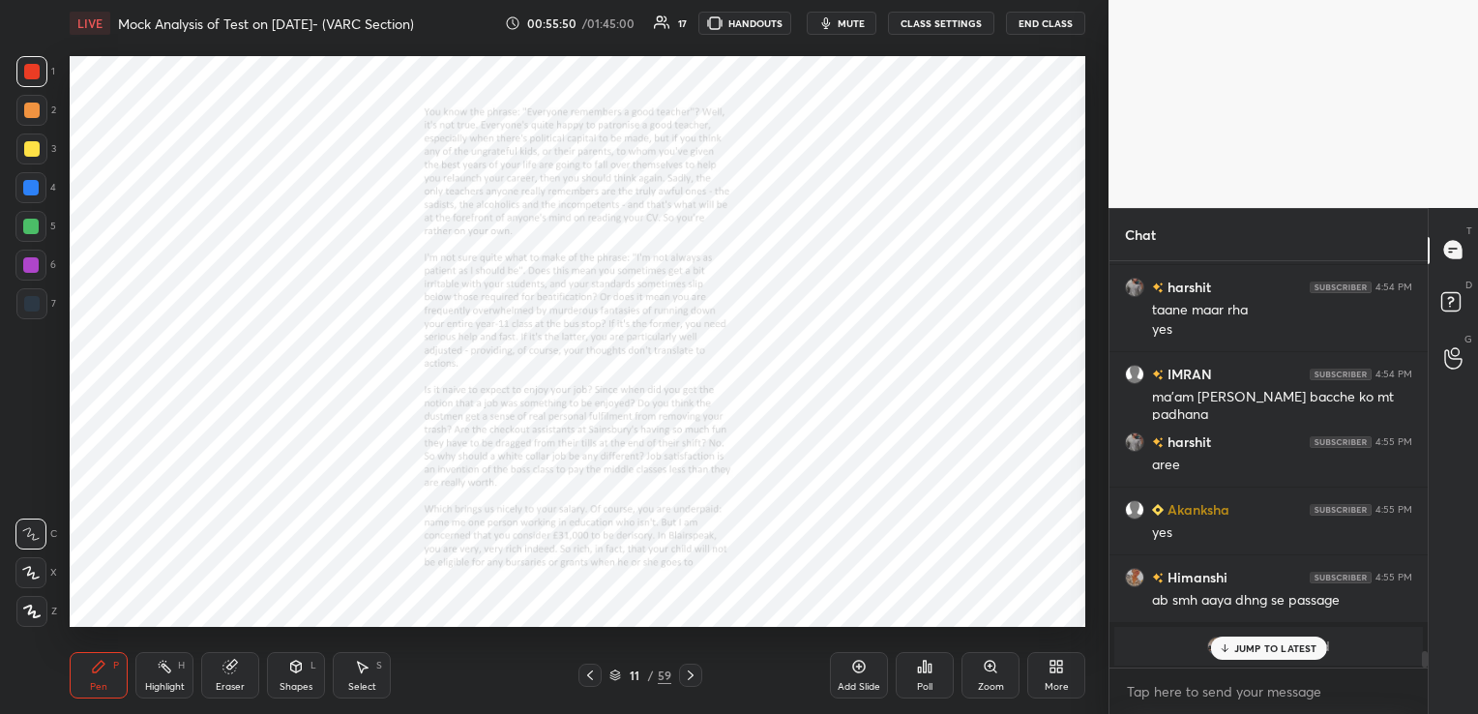
scroll to position [0, 0]
click at [689, 673] on icon at bounding box center [691, 675] width 6 height 10
click at [1291, 644] on p "JUMP TO LATEST" at bounding box center [1275, 648] width 83 height 12
click at [990, 672] on icon at bounding box center [990, 666] width 15 height 15
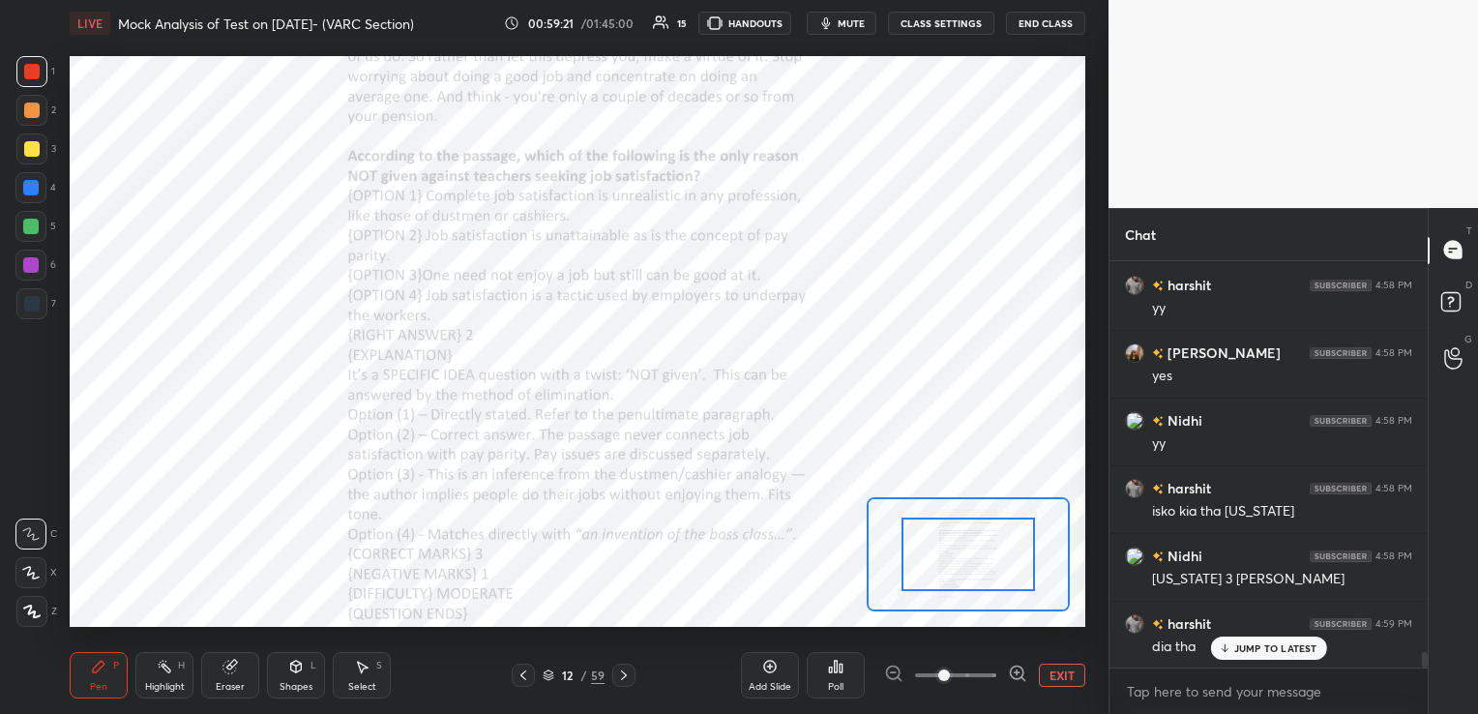
scroll to position [10509, 0]
click at [236, 683] on div "Eraser" at bounding box center [230, 687] width 29 height 10
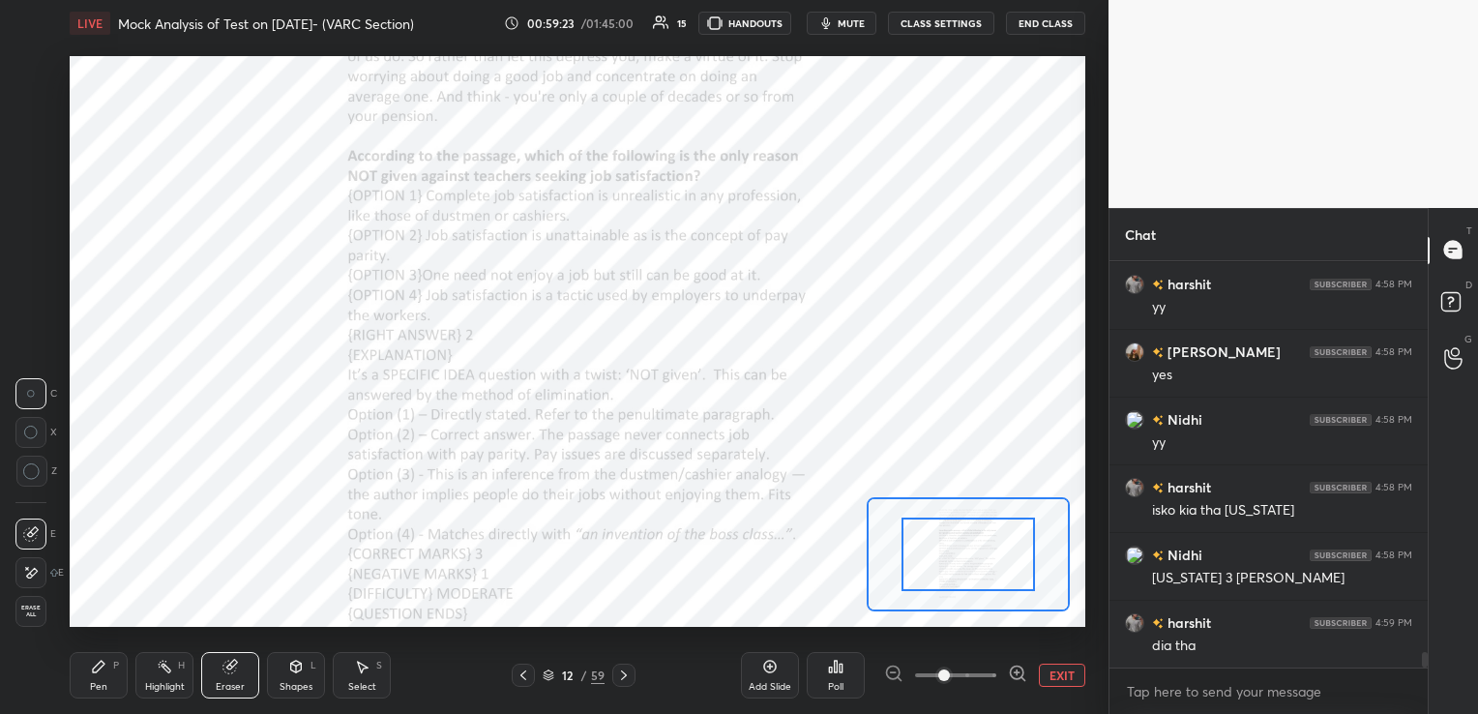
click at [34, 621] on div "Erase all" at bounding box center [30, 611] width 31 height 31
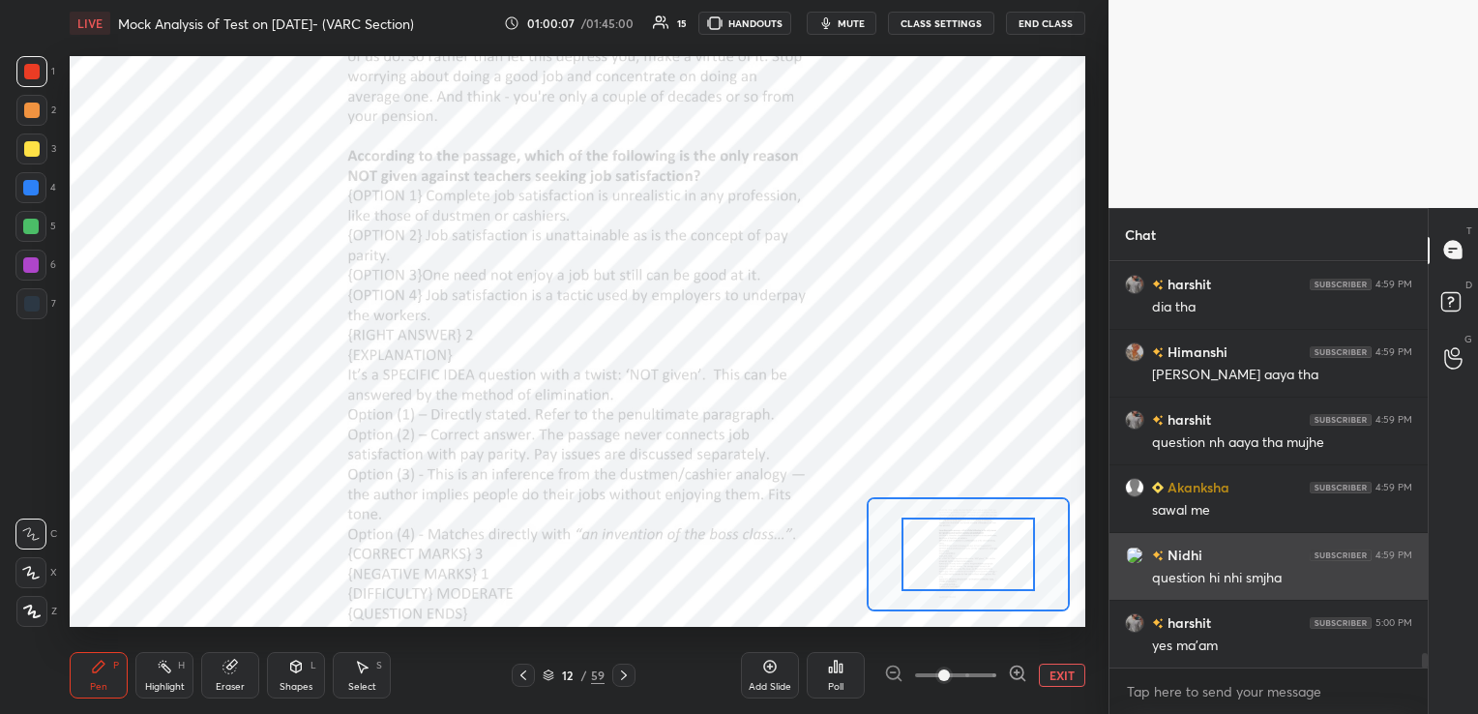
scroll to position [10914, 0]
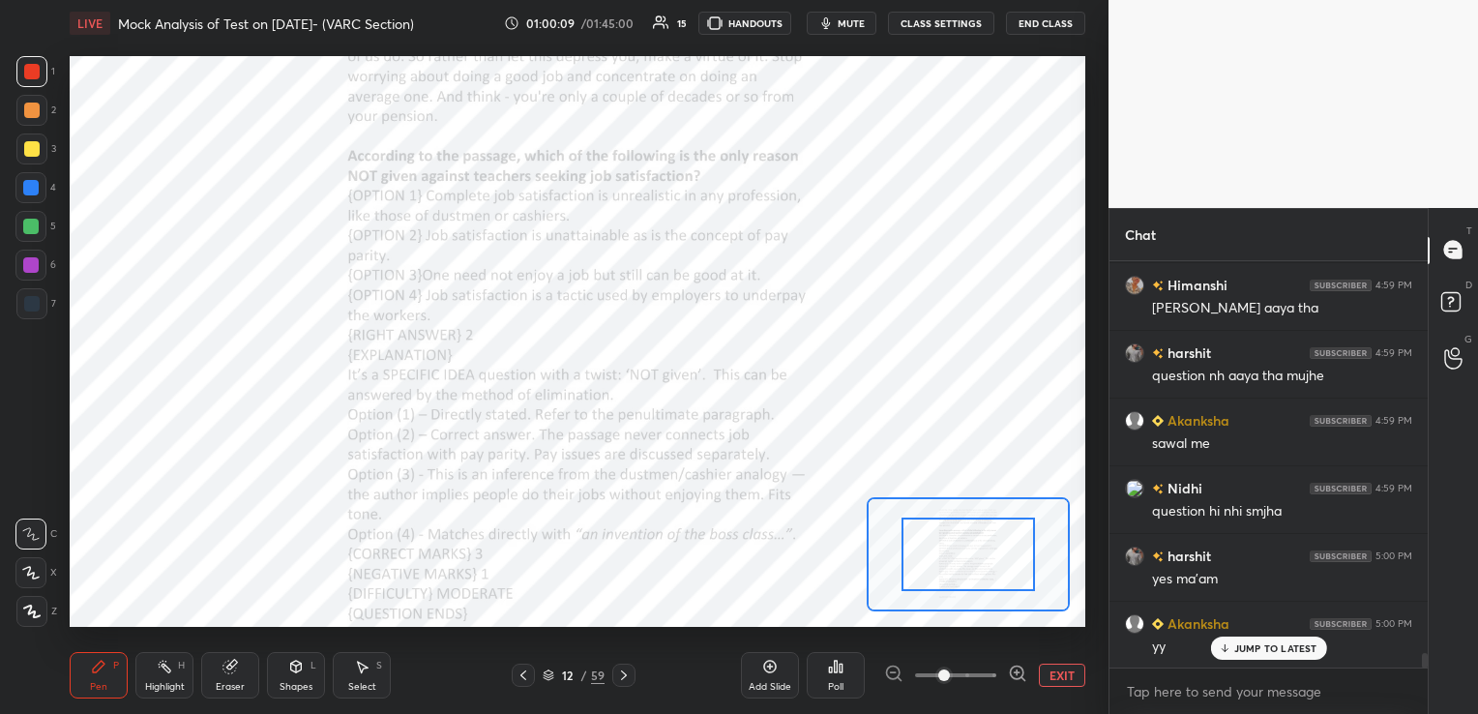
click at [619, 675] on icon at bounding box center [623, 674] width 15 height 15
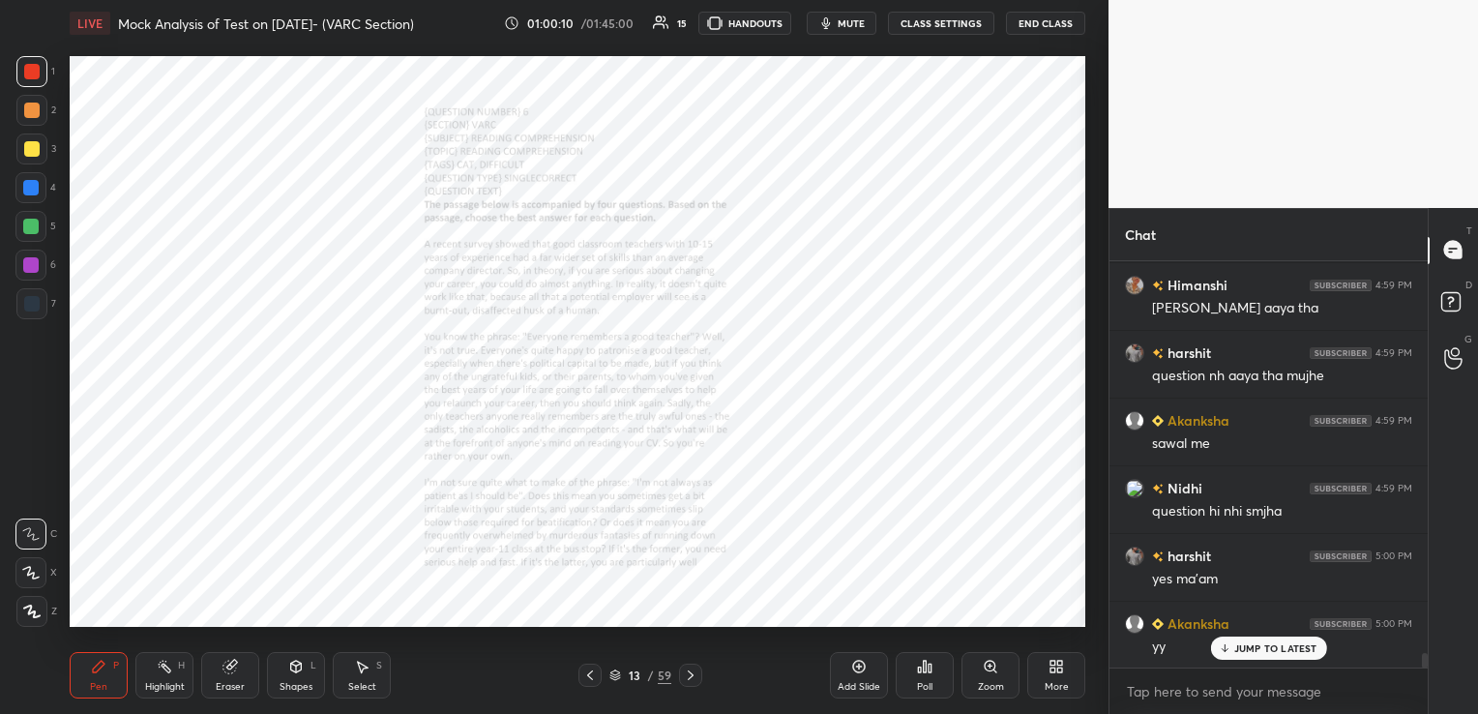
click at [619, 675] on icon at bounding box center [615, 675] width 12 height 12
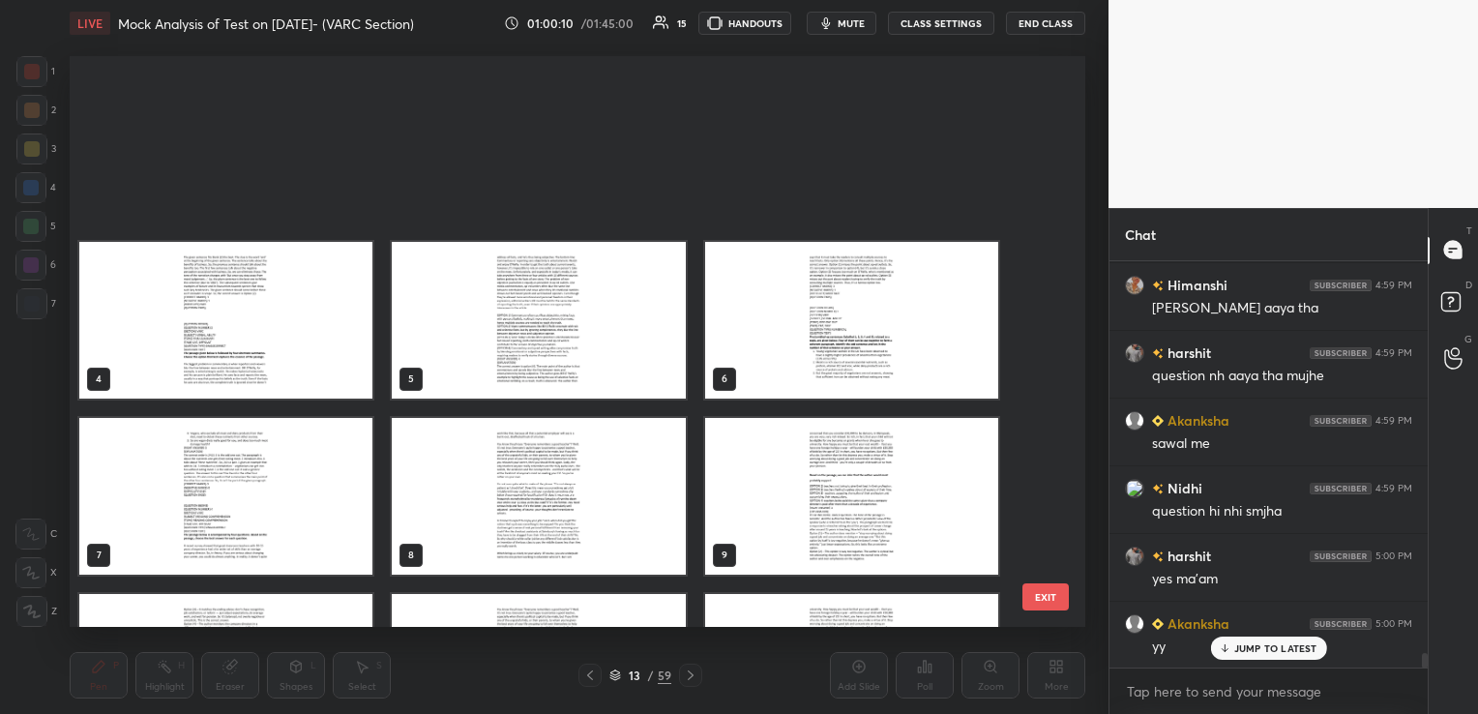
scroll to position [566, 1006]
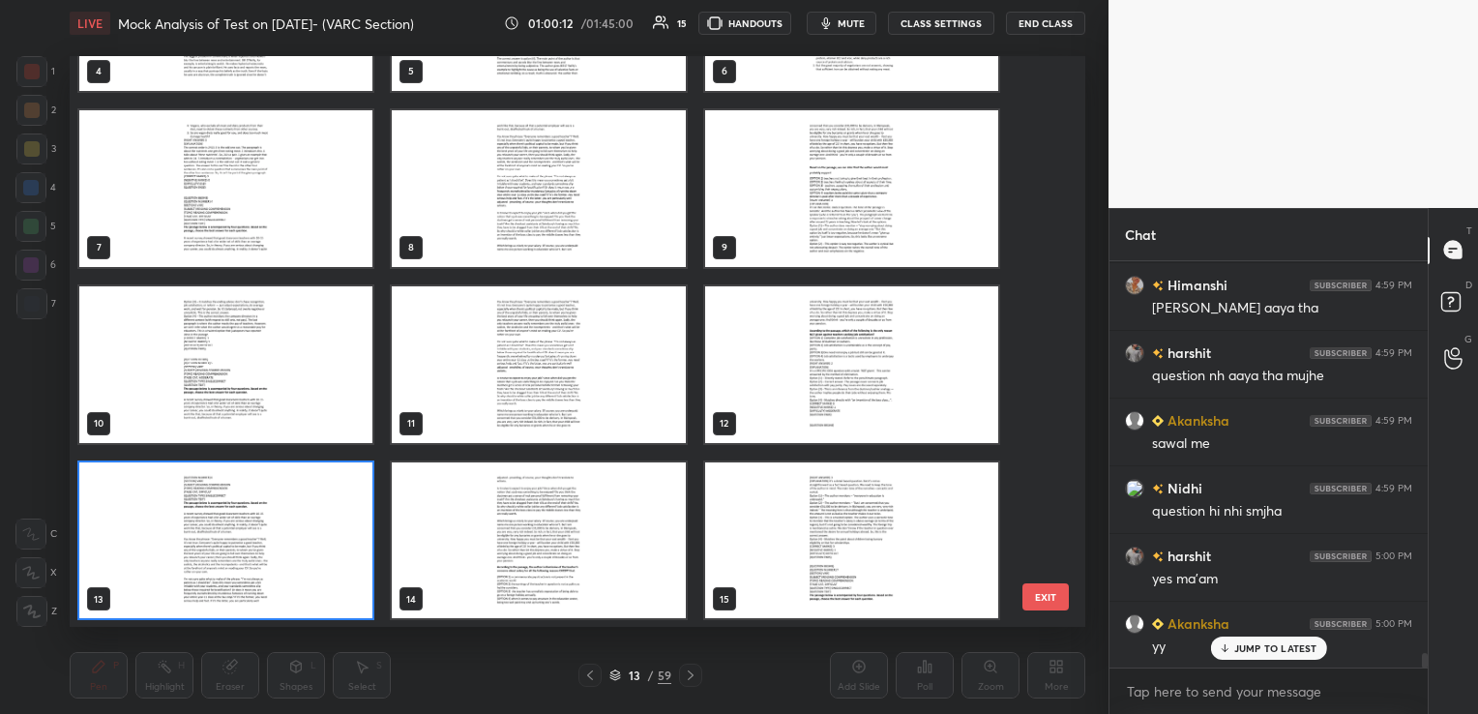
click at [1057, 593] on button "EXIT" at bounding box center [1045, 596] width 46 height 27
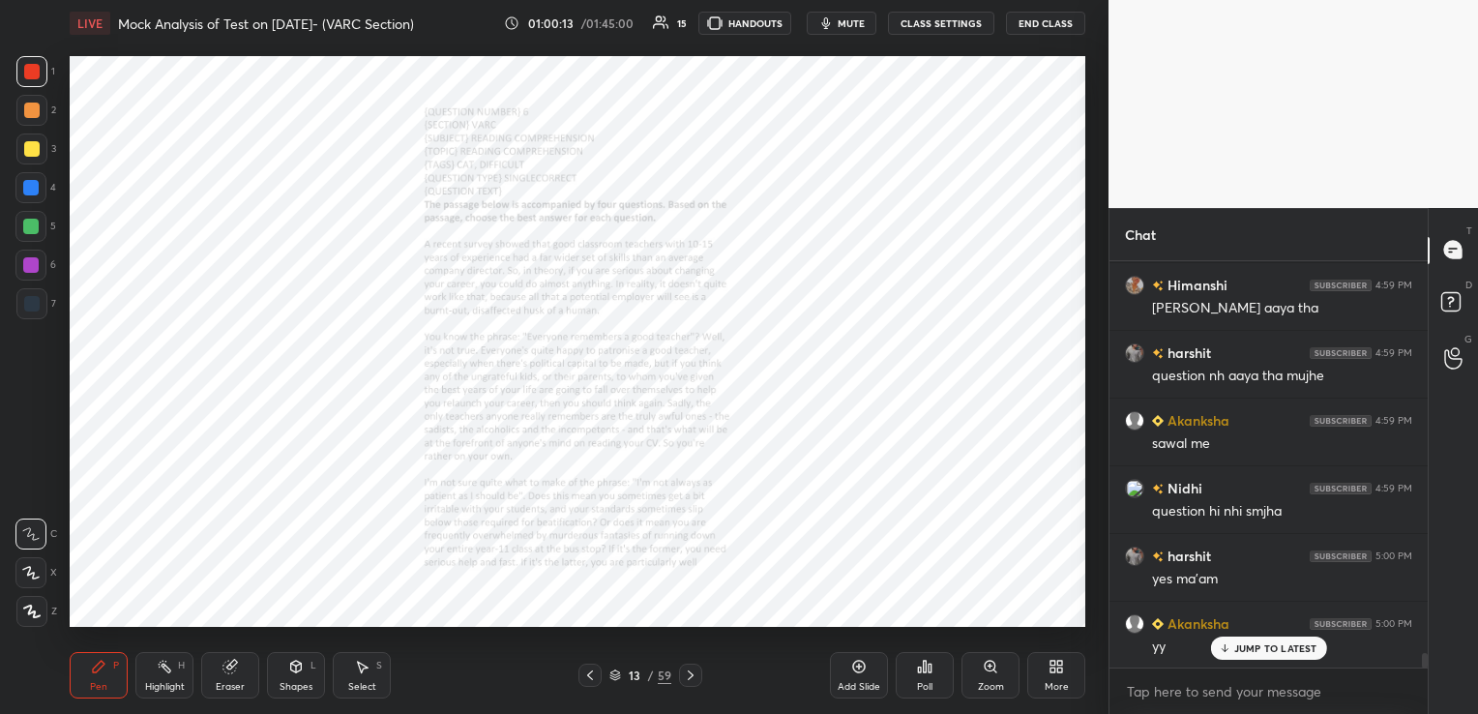
click at [693, 676] on icon at bounding box center [690, 674] width 15 height 15
click at [1003, 677] on div "Zoom" at bounding box center [990, 675] width 58 height 46
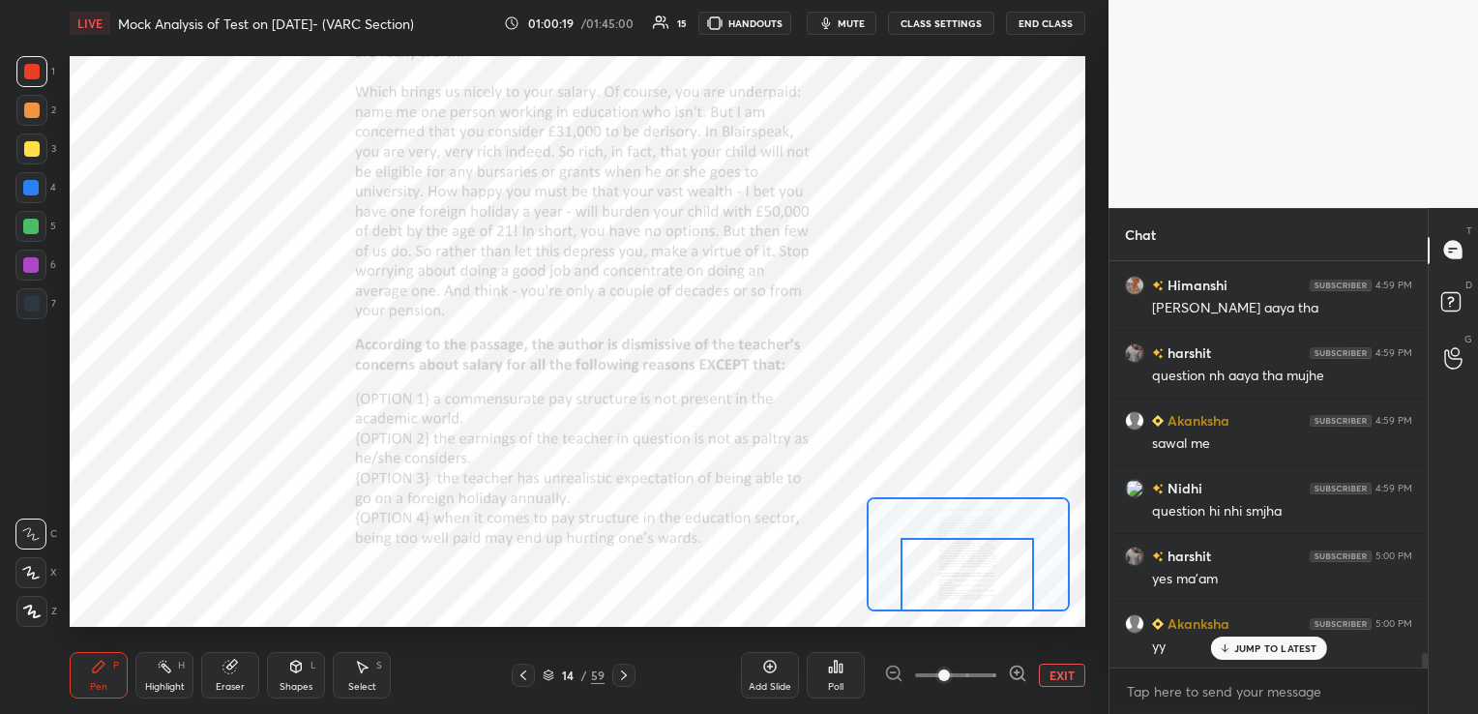
drag, startPoint x: 962, startPoint y: 571, endPoint x: 961, endPoint y: 590, distance: 19.4
click at [961, 590] on div at bounding box center [966, 575] width 133 height 74
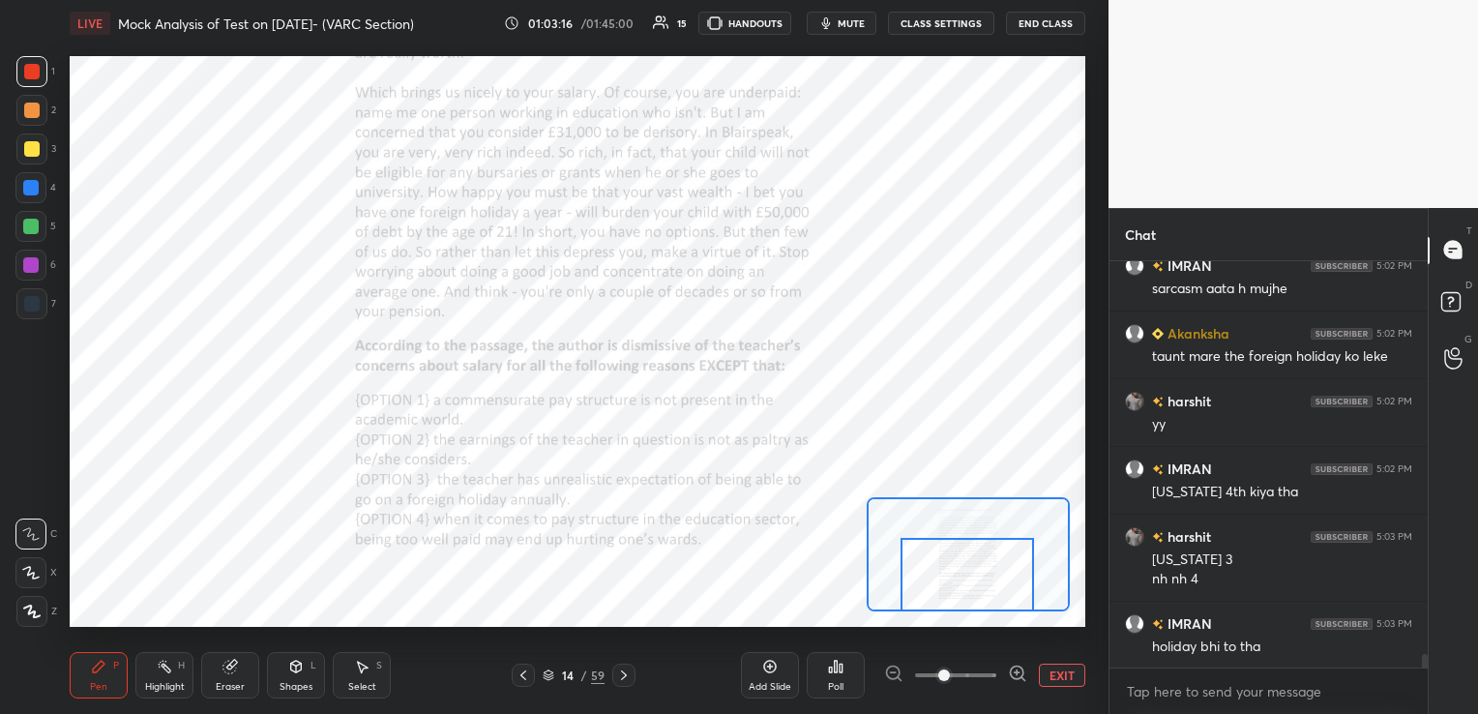
scroll to position [12120, 0]
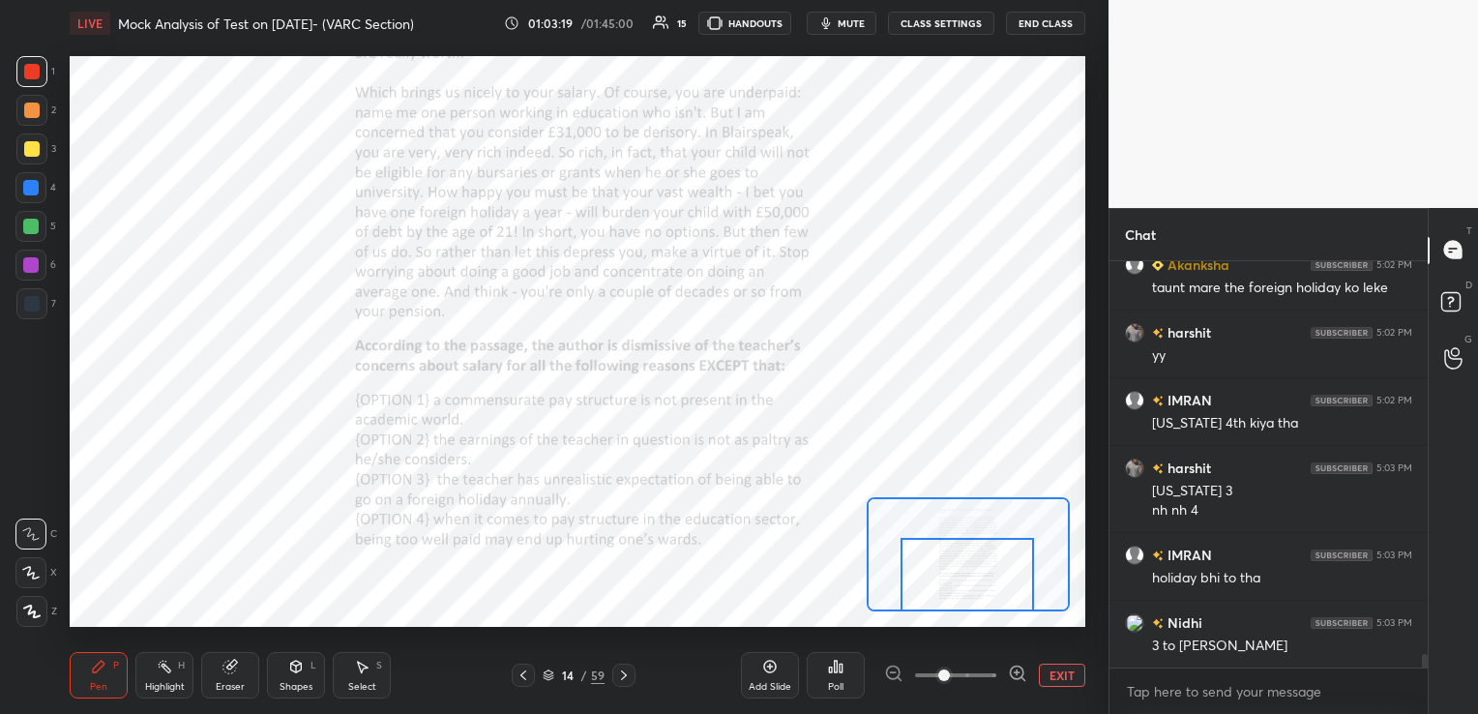
click at [222, 683] on div "Eraser" at bounding box center [230, 687] width 29 height 10
click at [42, 610] on span "Erase all" at bounding box center [30, 612] width 29 height 14
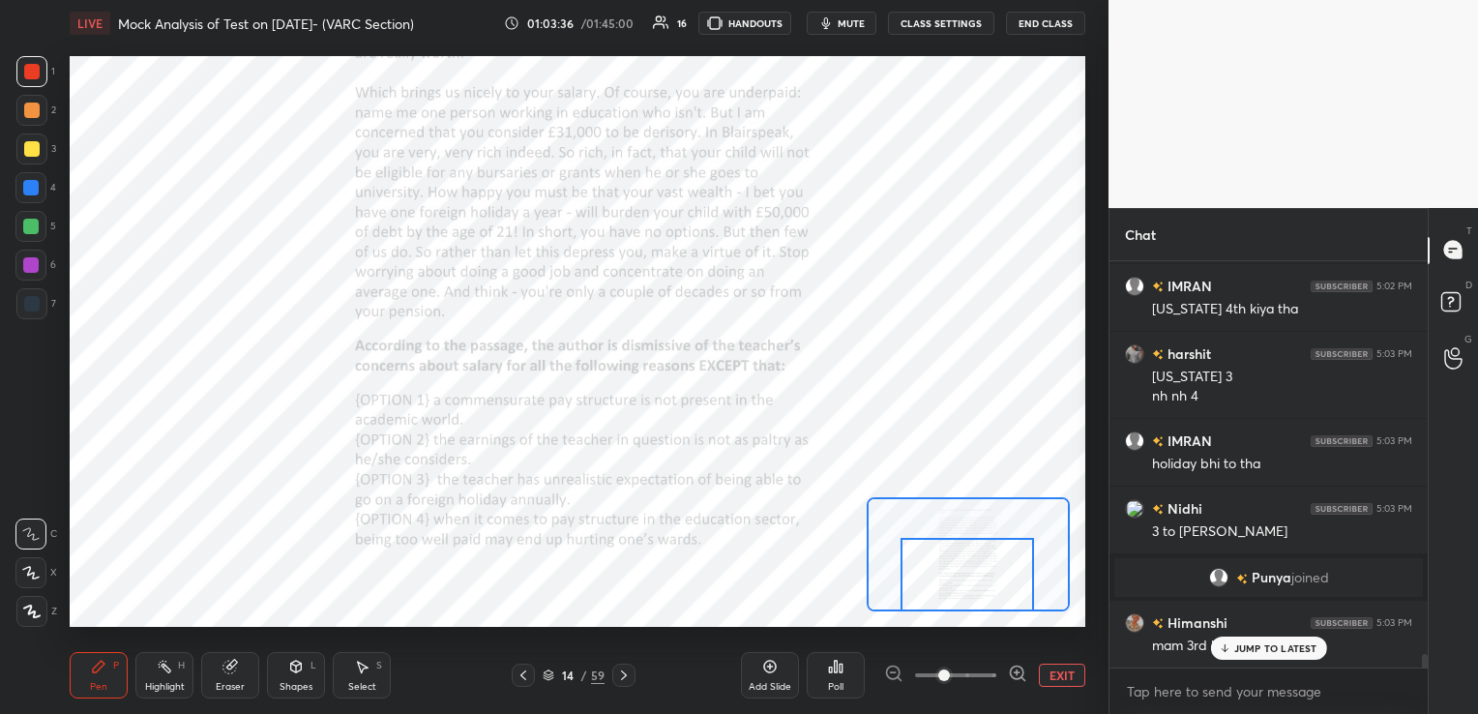
scroll to position [11425, 0]
click at [224, 668] on icon at bounding box center [229, 667] width 13 height 13
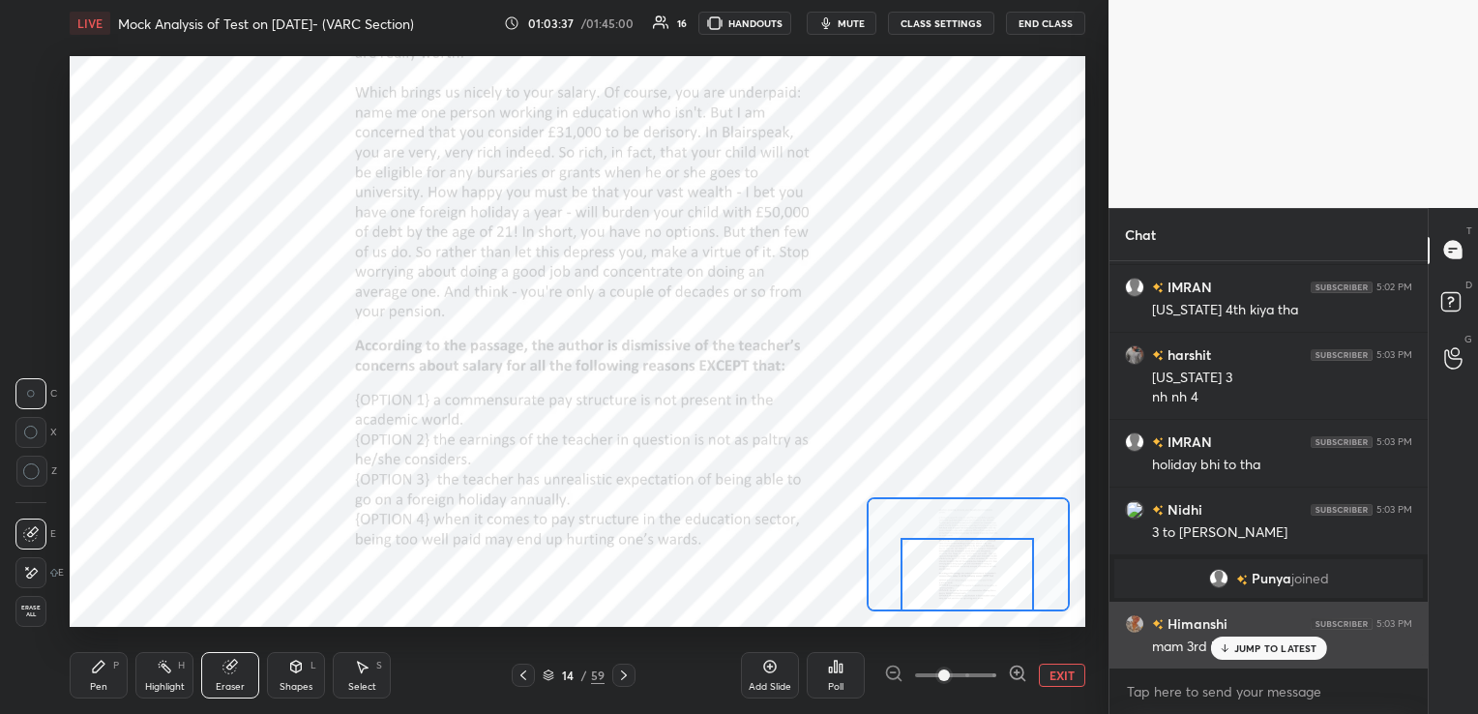
scroll to position [11426, 0]
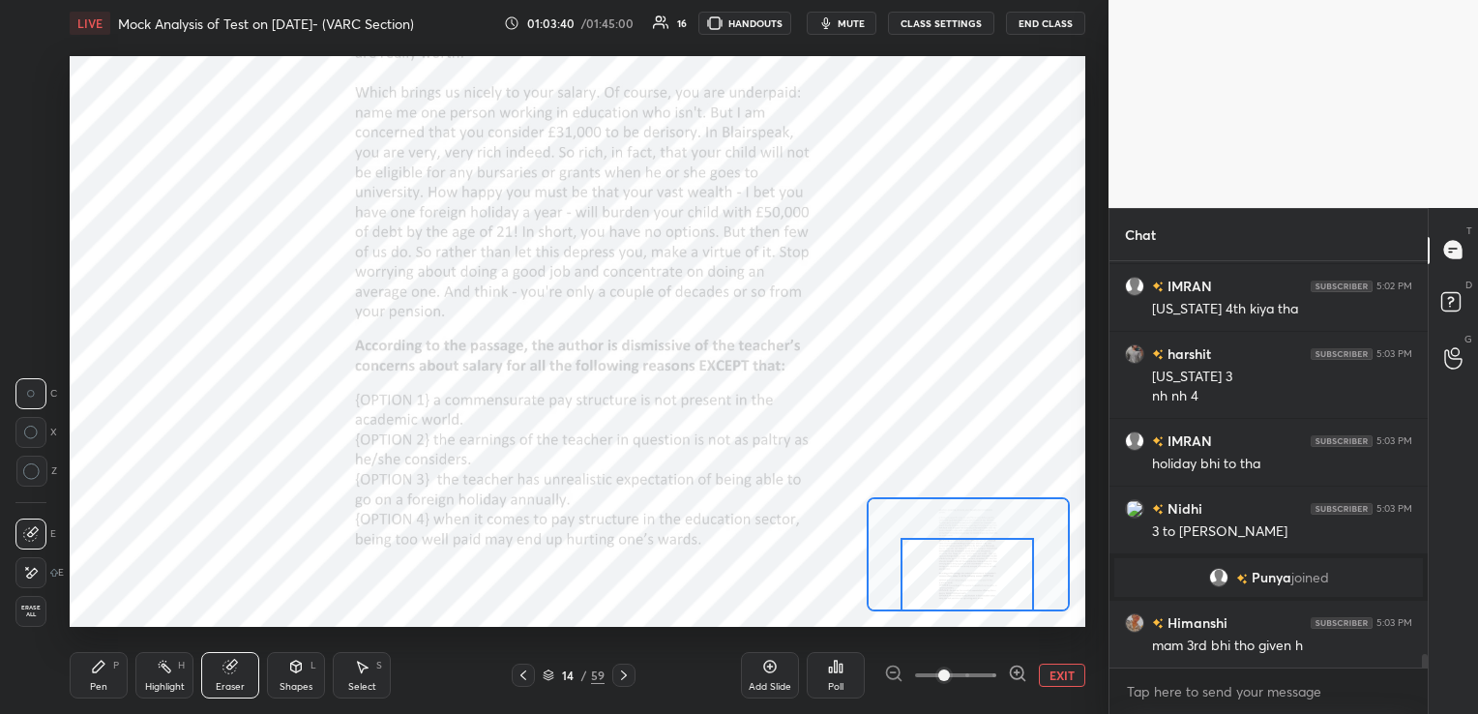
click at [42, 610] on span "Erase all" at bounding box center [30, 612] width 29 height 14
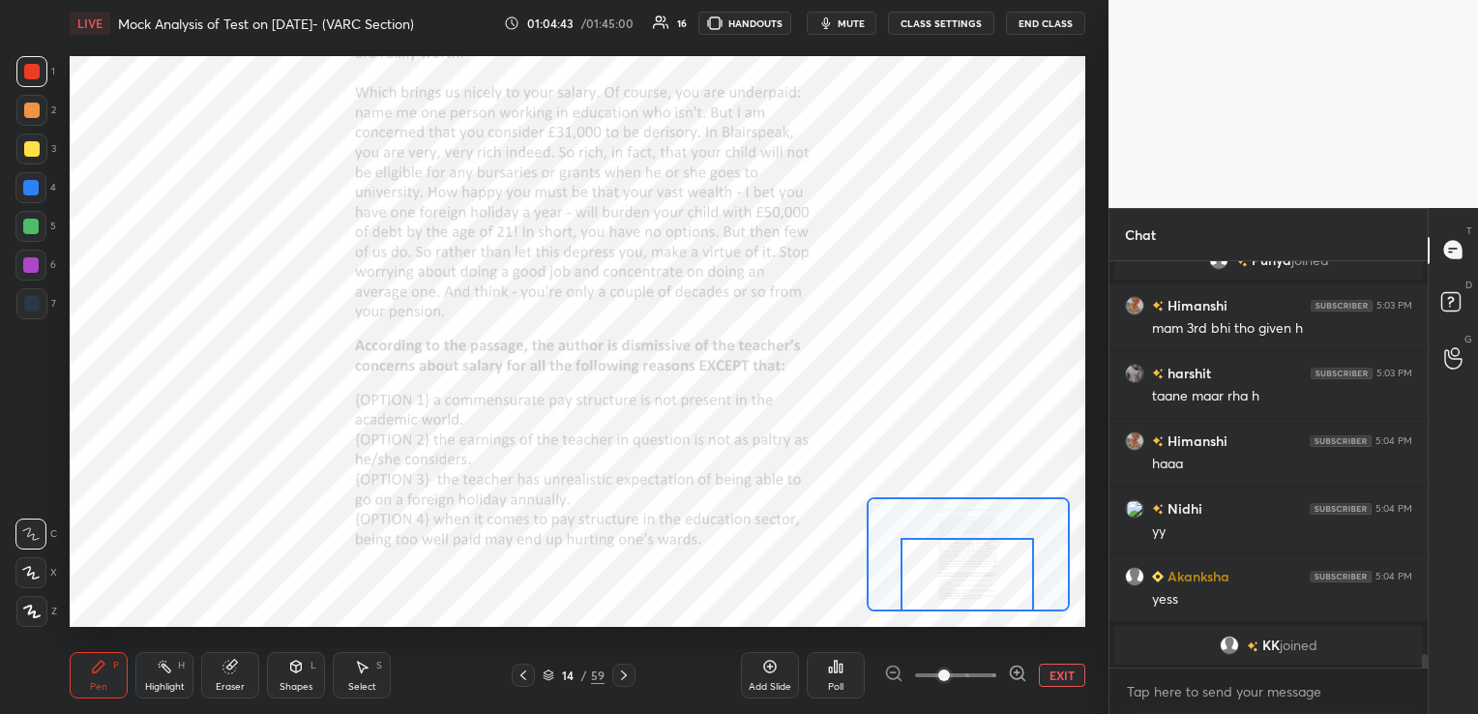
scroll to position [11811, 0]
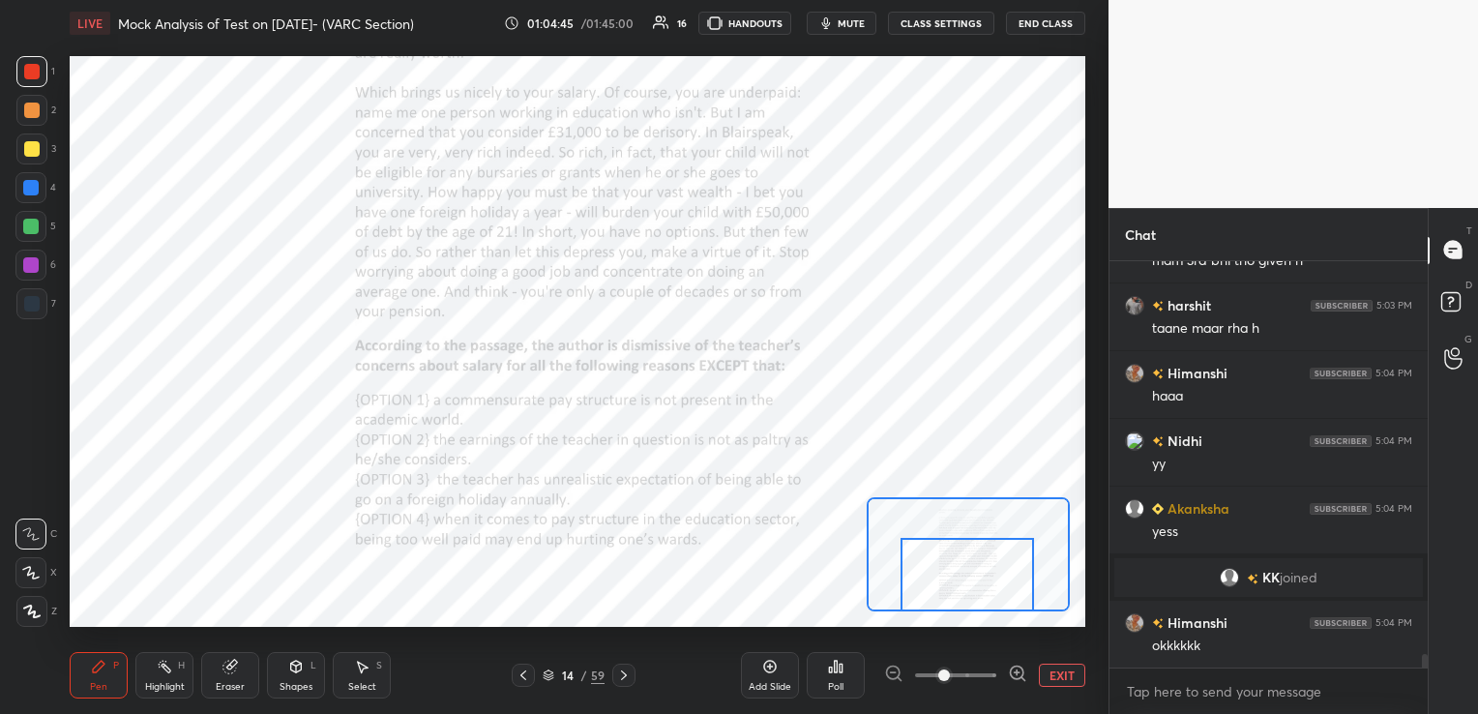
click at [236, 666] on icon at bounding box center [229, 666] width 15 height 15
click at [40, 612] on span "Erase all" at bounding box center [30, 612] width 29 height 14
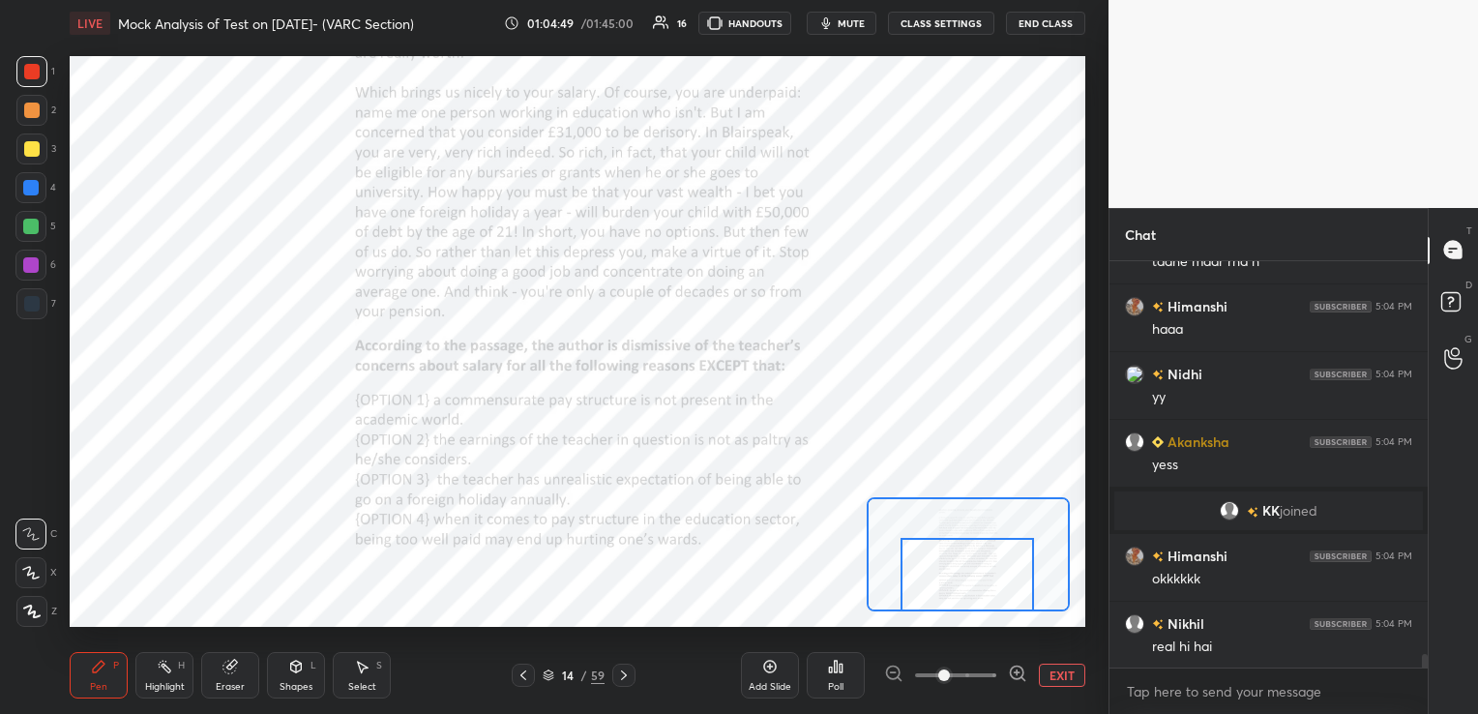
scroll to position [11946, 0]
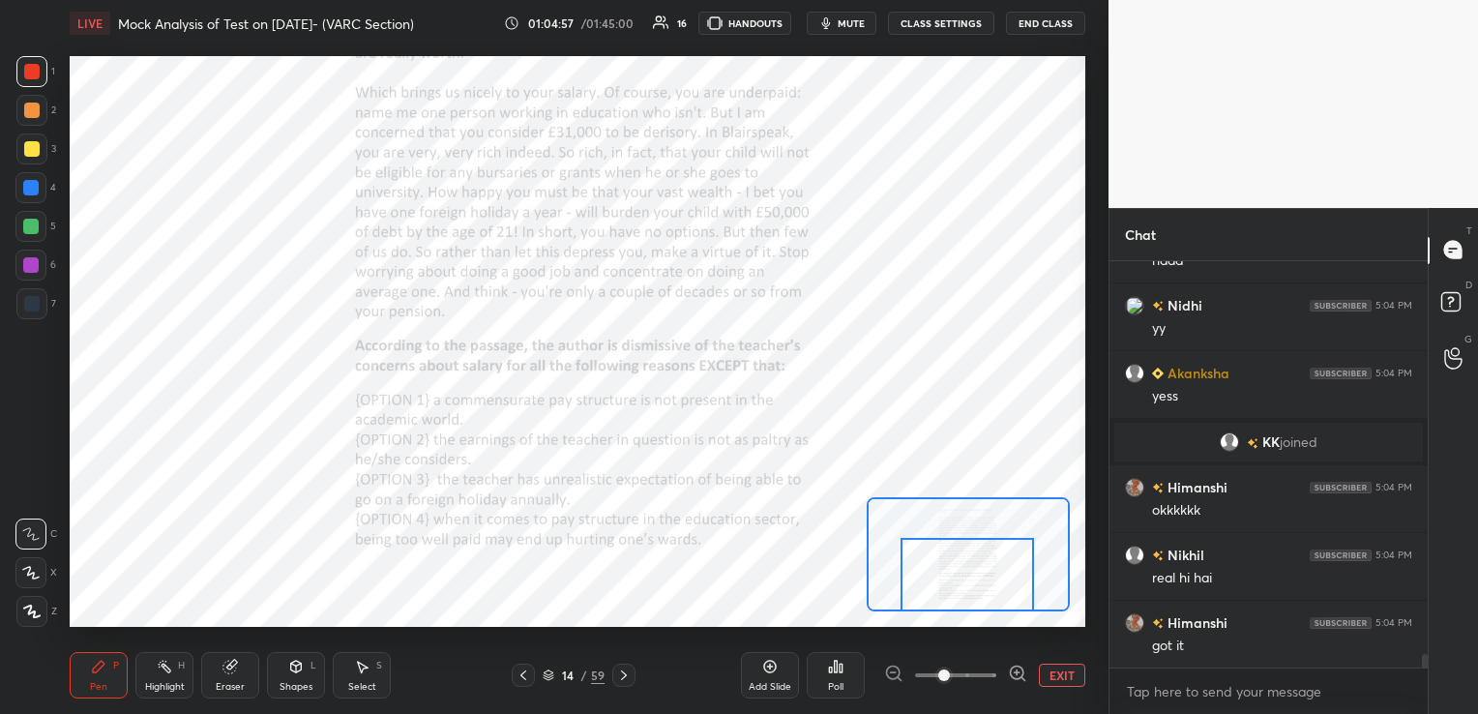
click at [623, 673] on icon at bounding box center [624, 675] width 6 height 10
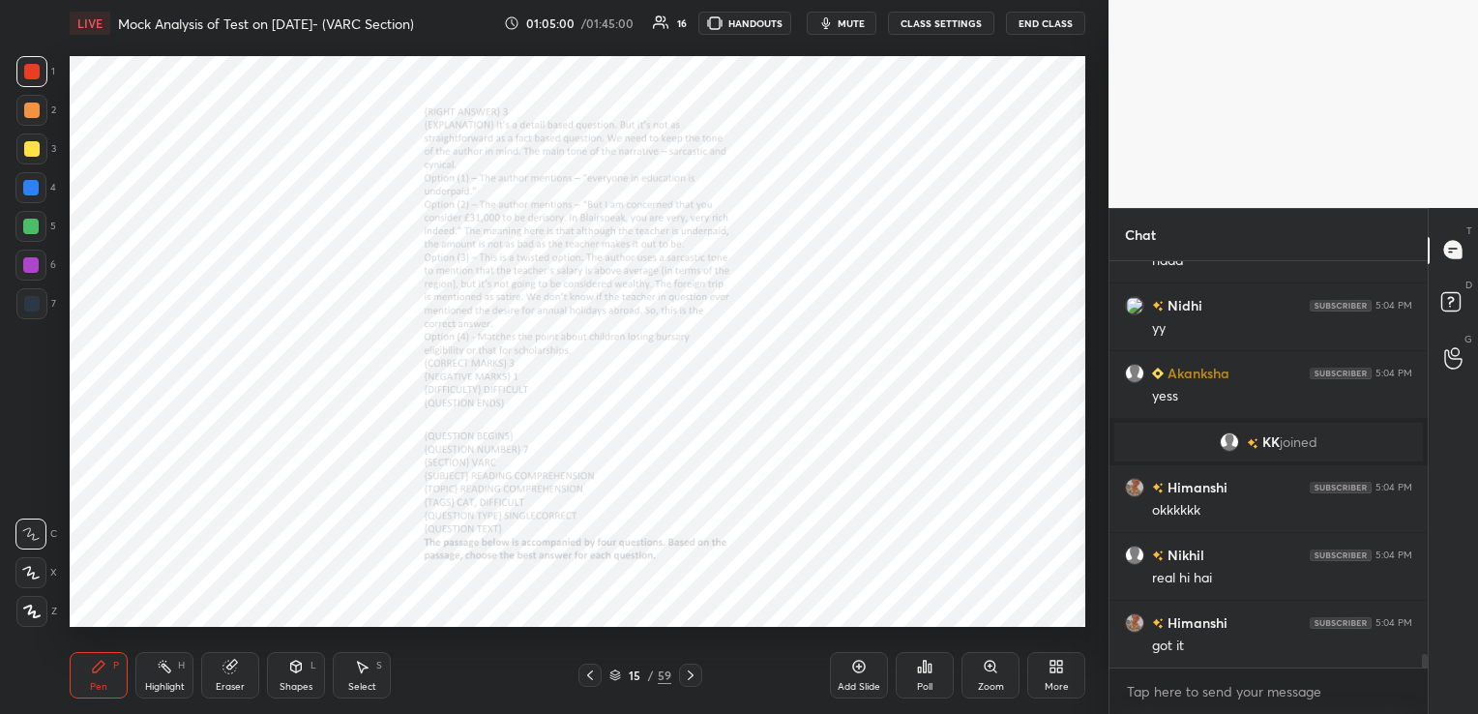
click at [623, 673] on div "15 / 59" at bounding box center [640, 674] width 62 height 17
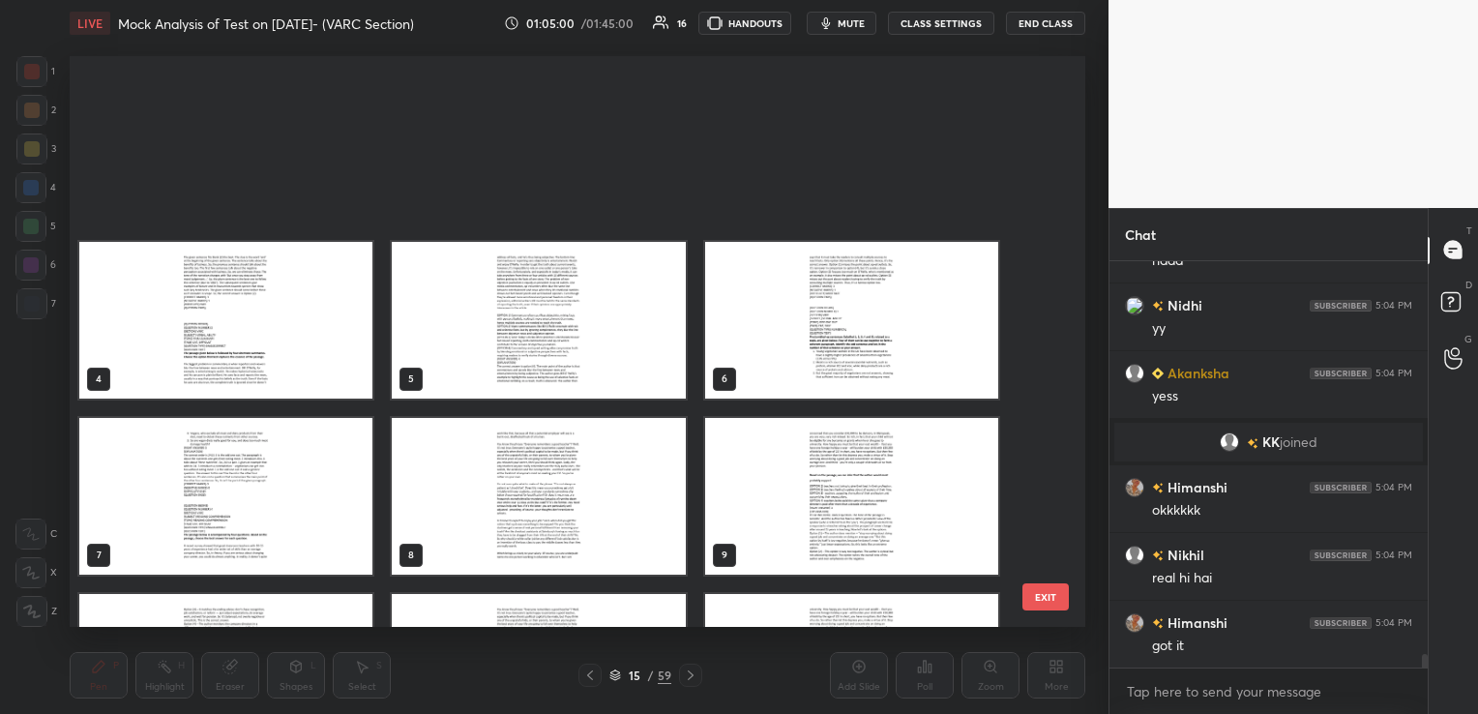
scroll to position [566, 1006]
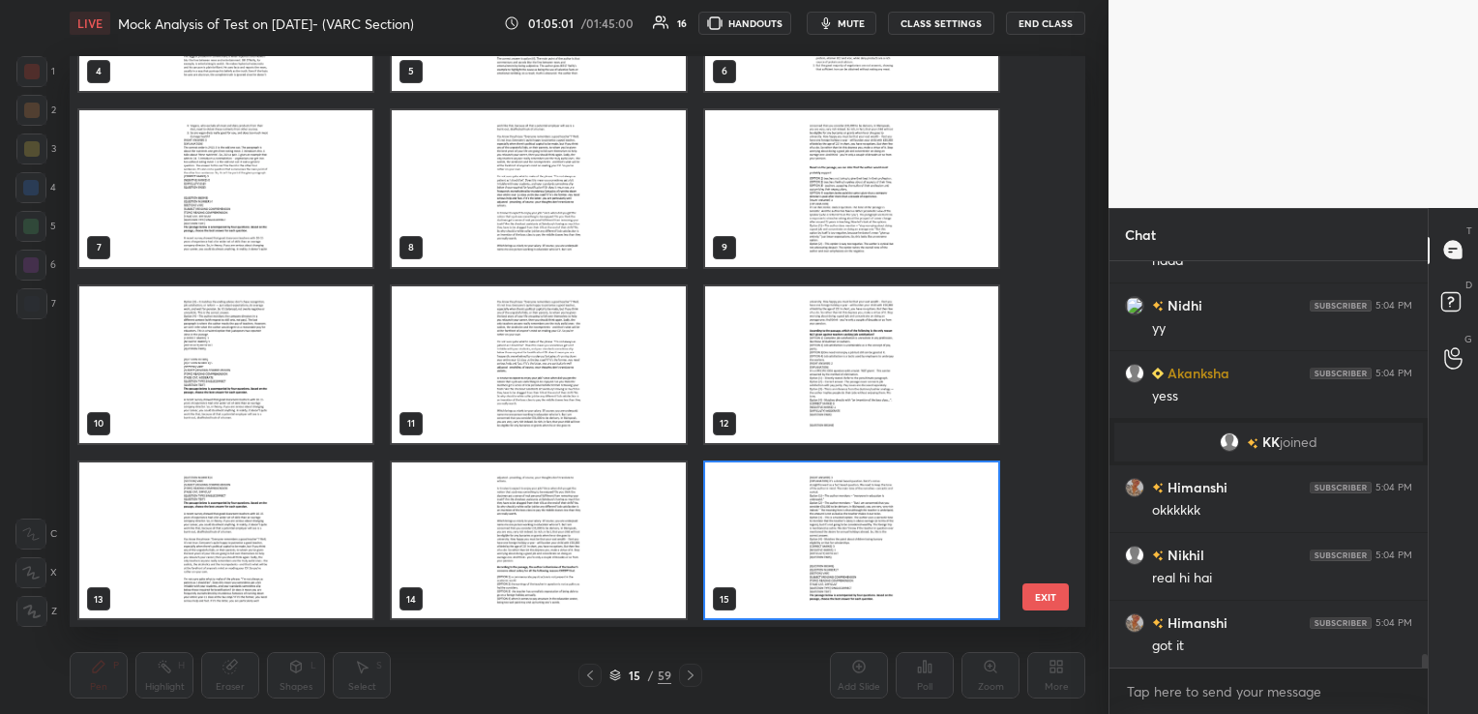
click at [1060, 592] on button "EXIT" at bounding box center [1045, 596] width 46 height 27
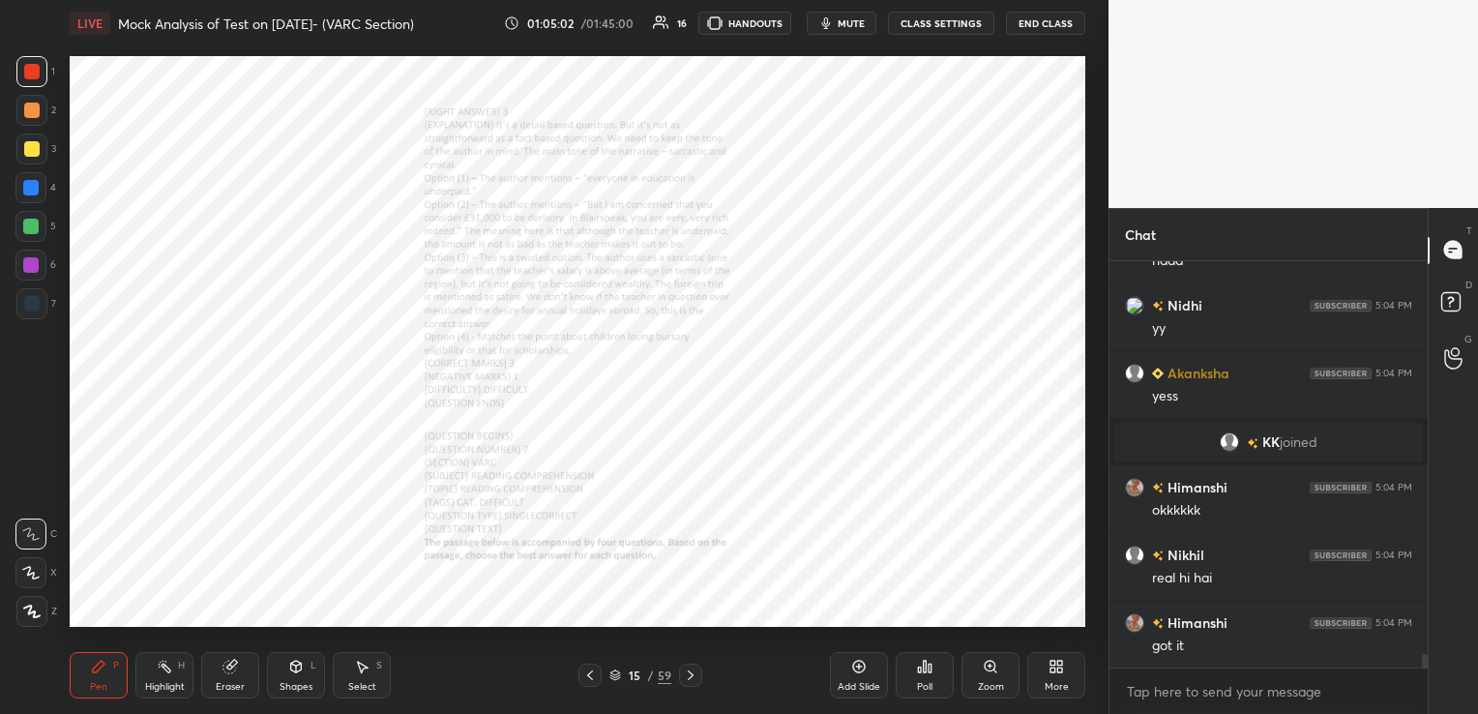
scroll to position [0, 0]
click at [692, 672] on icon at bounding box center [690, 674] width 15 height 15
click at [1001, 682] on div "Zoom" at bounding box center [991, 687] width 26 height 10
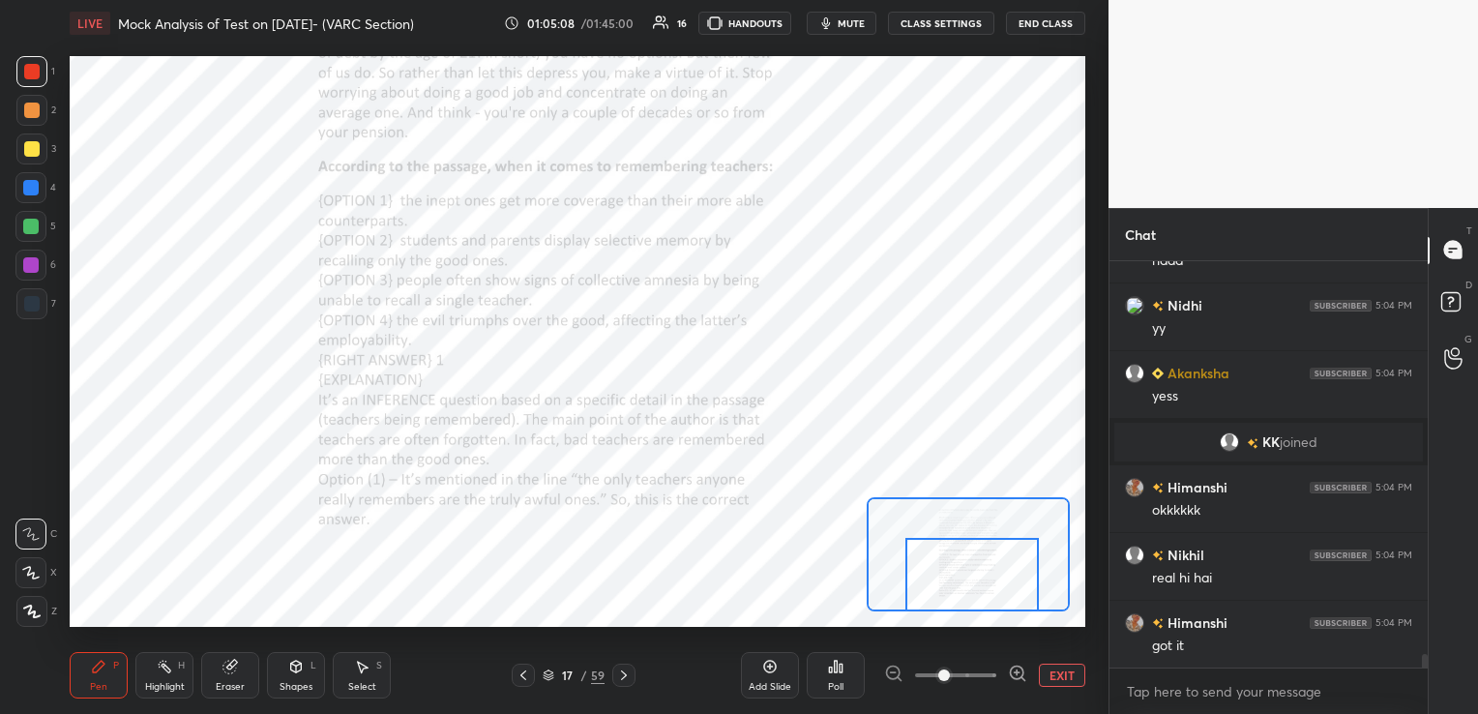
drag, startPoint x: 972, startPoint y: 582, endPoint x: 984, endPoint y: 590, distance: 13.9
click at [984, 590] on div at bounding box center [971, 575] width 133 height 74
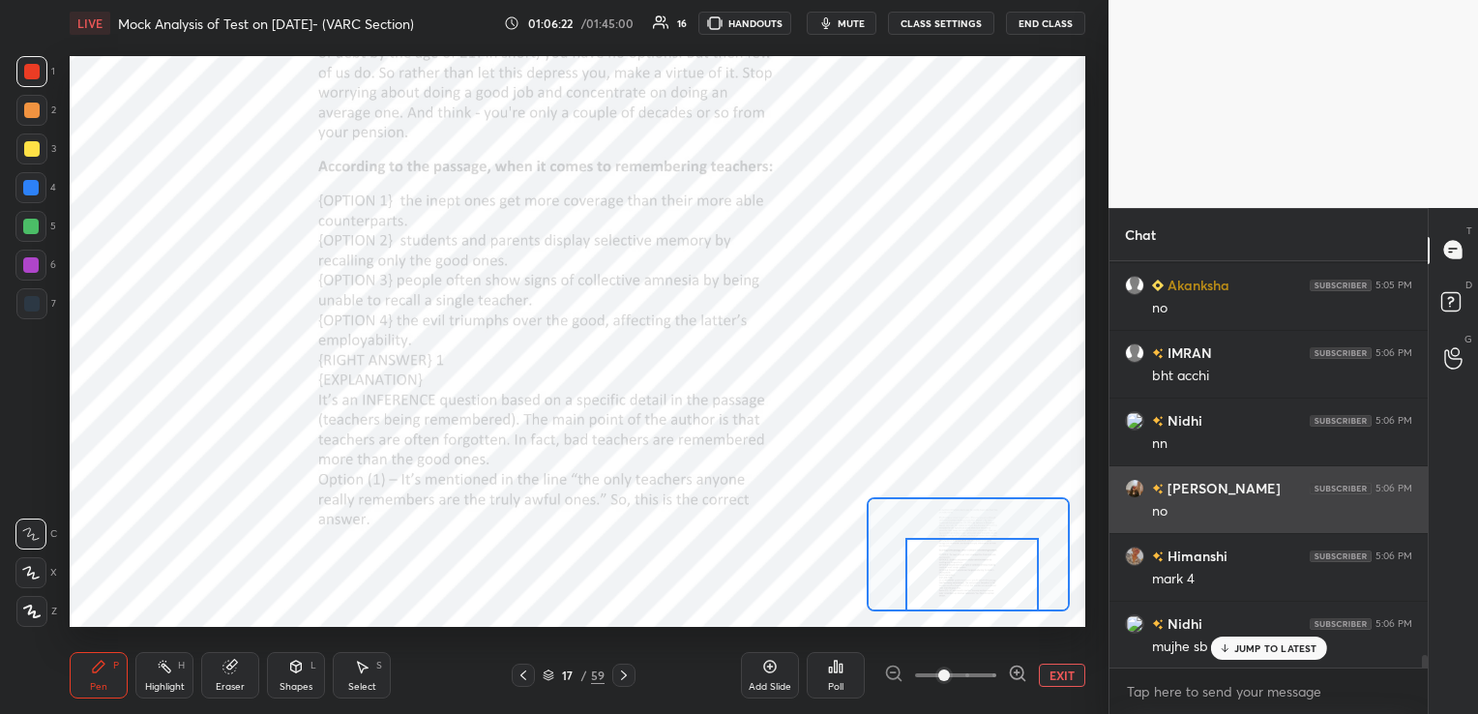
scroll to position [12759, 0]
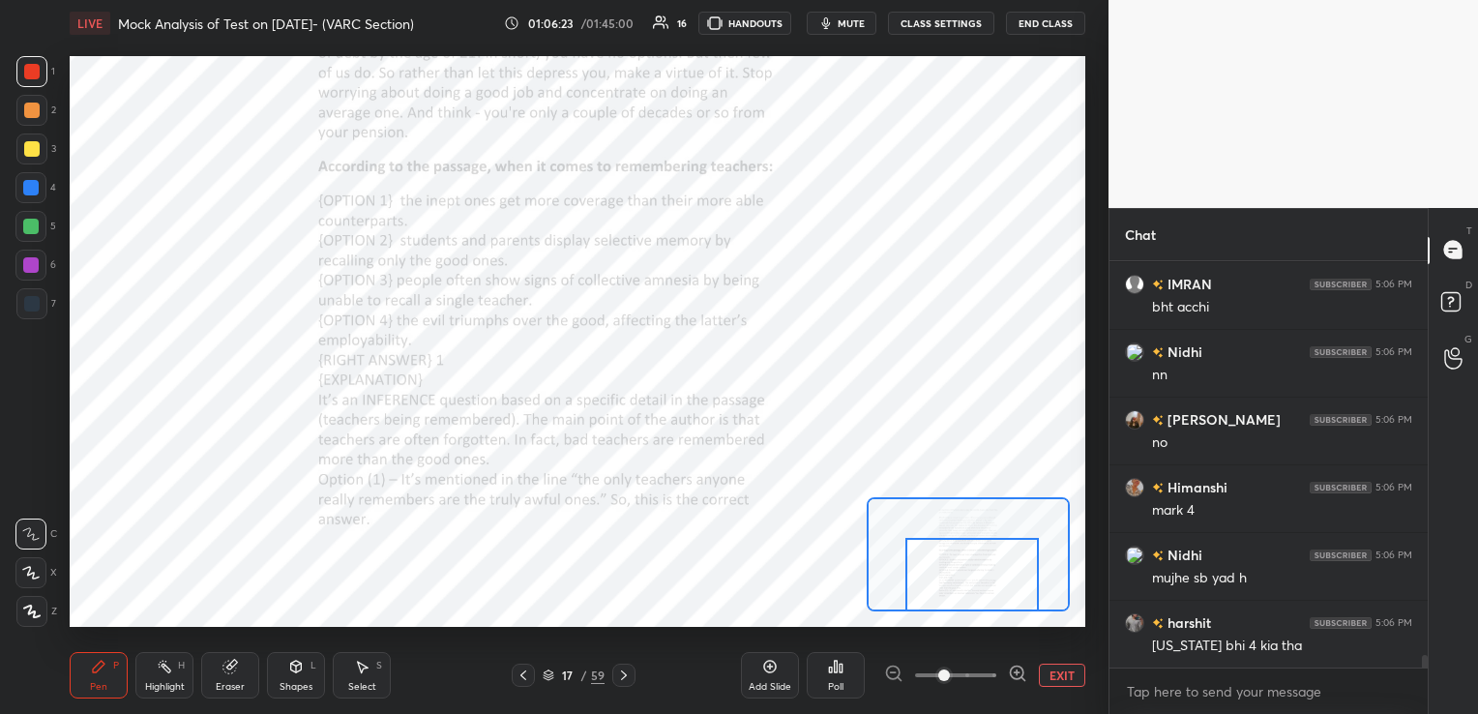
click at [233, 684] on div "Eraser" at bounding box center [230, 687] width 29 height 10
click at [39, 611] on span "Erase all" at bounding box center [30, 612] width 29 height 14
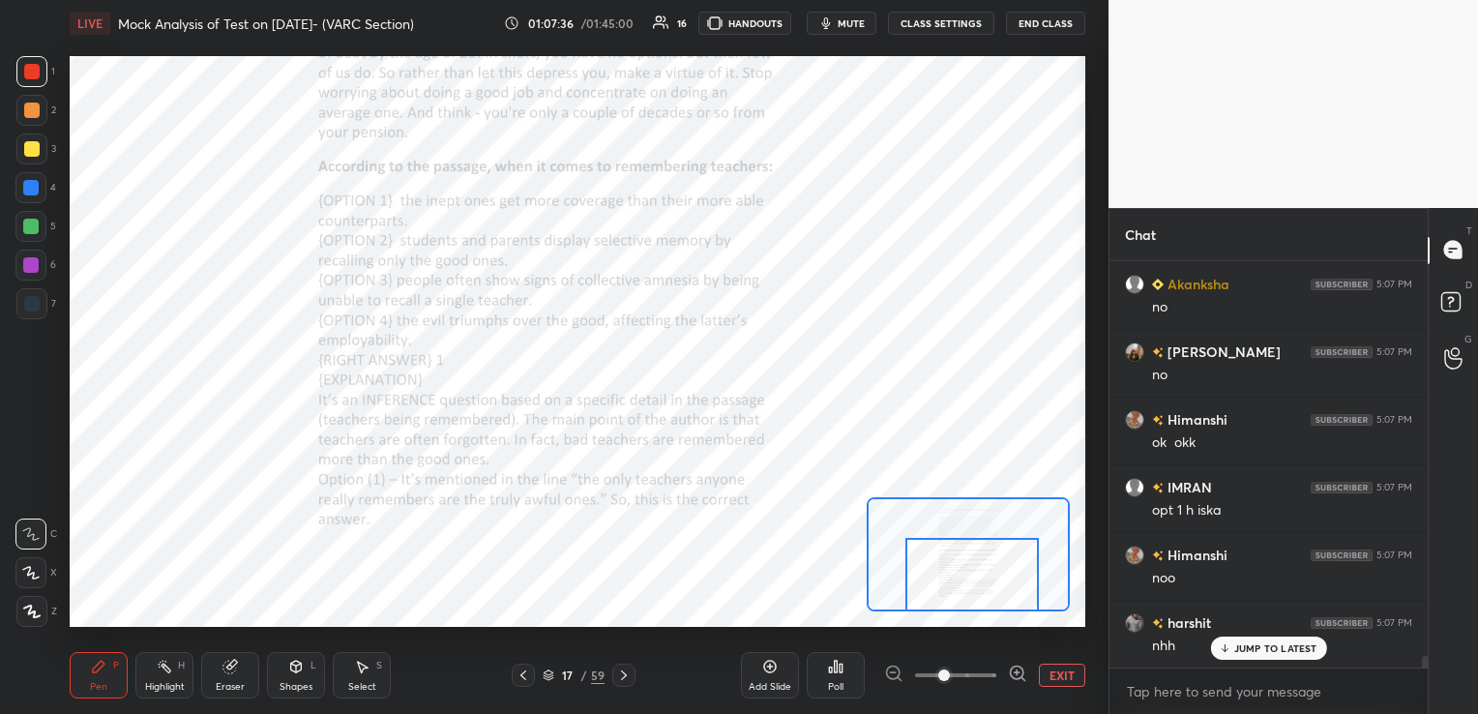
scroll to position [13909, 0]
click at [232, 676] on div "Eraser" at bounding box center [230, 675] width 58 height 46
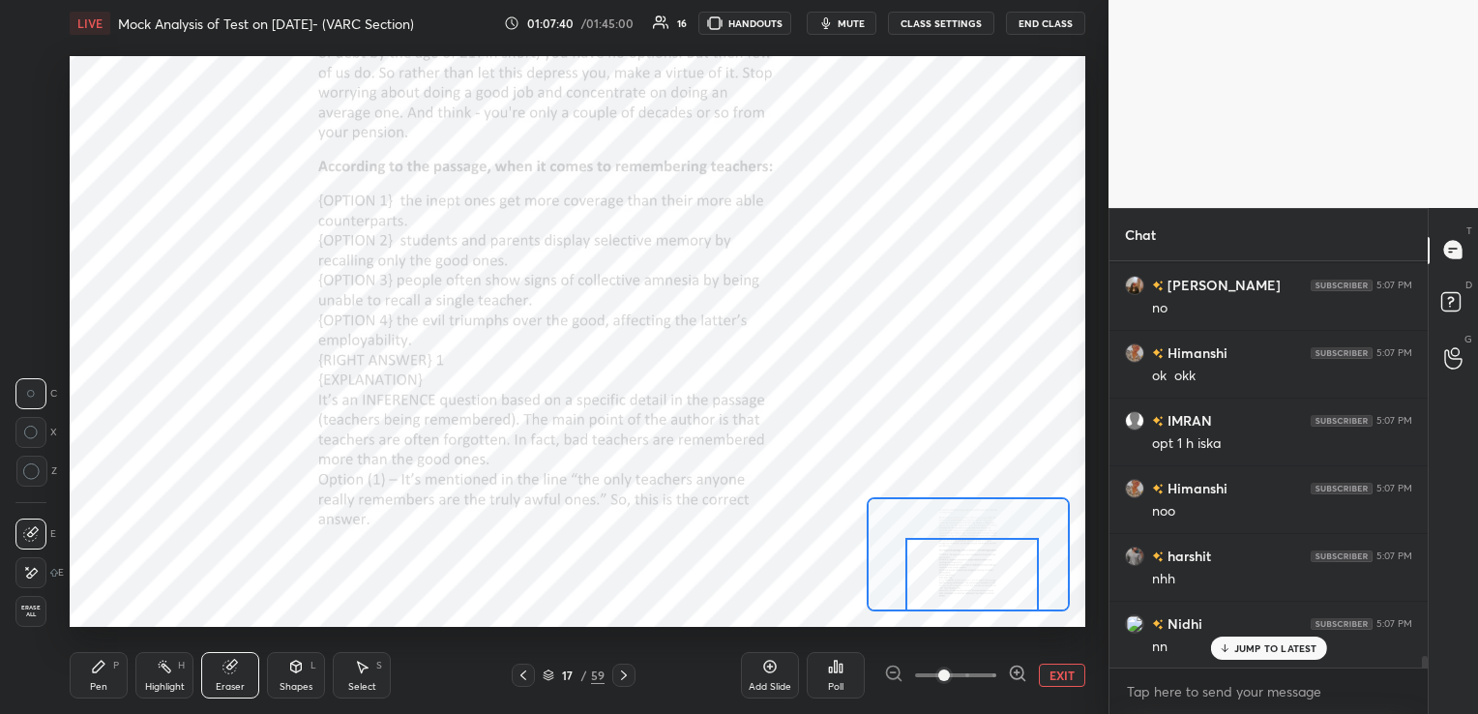
click at [39, 610] on span "Erase all" at bounding box center [30, 612] width 29 height 14
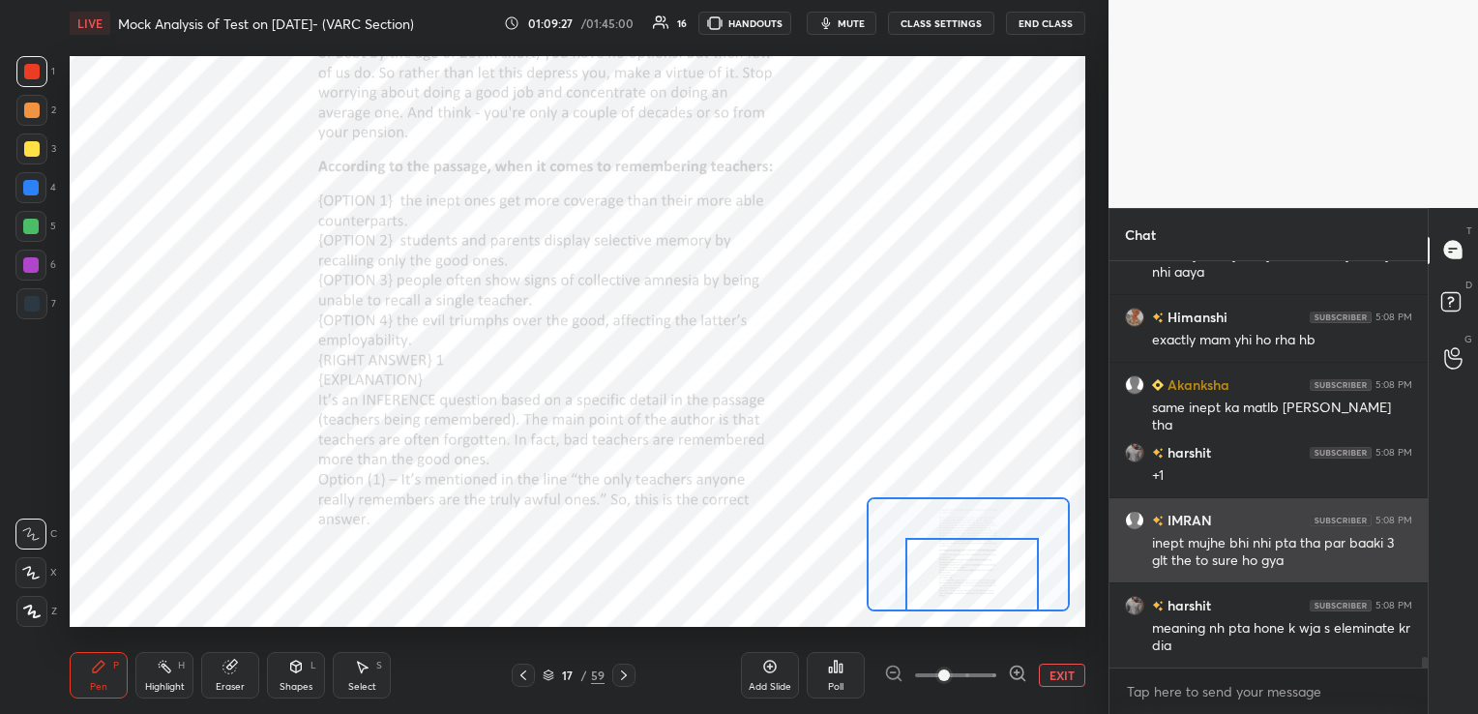
scroll to position [14859, 0]
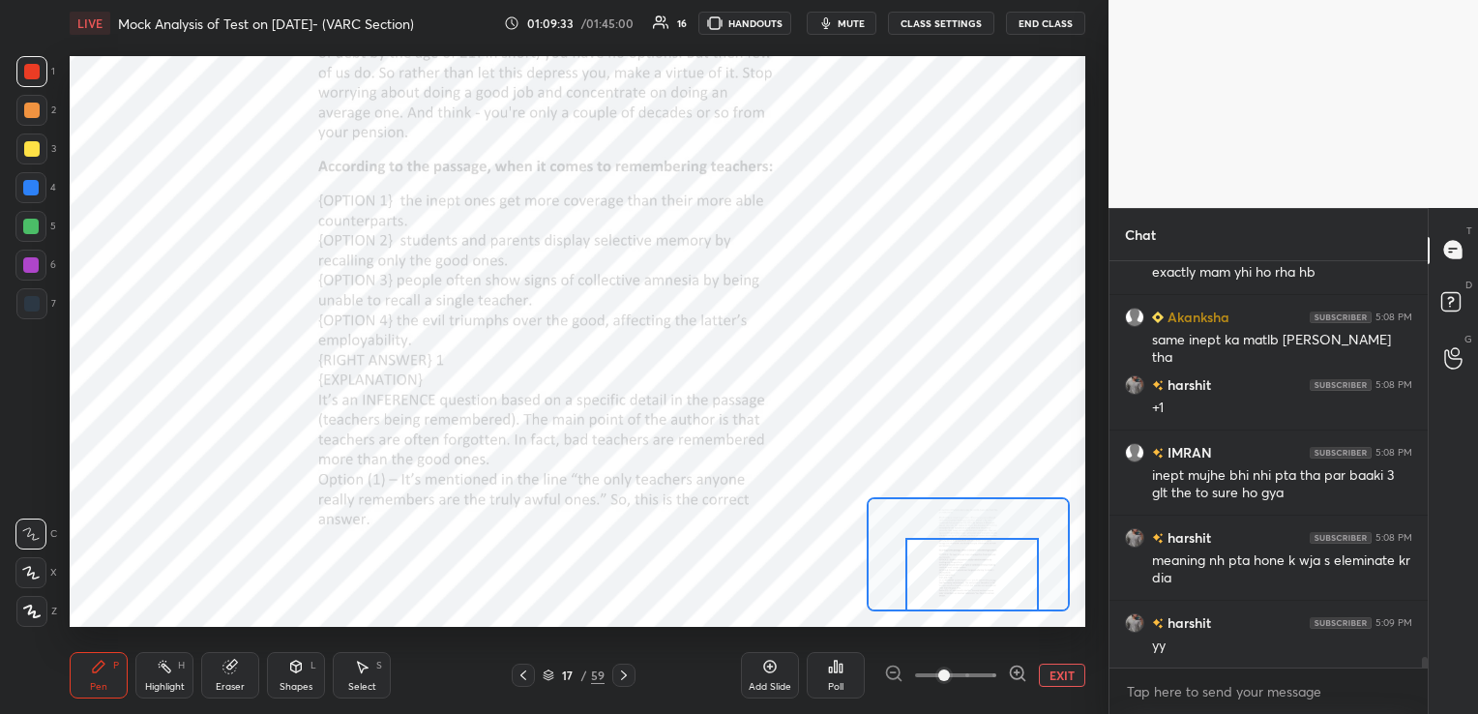
click at [236, 670] on icon at bounding box center [229, 666] width 15 height 15
click at [41, 614] on span "Erase all" at bounding box center [30, 612] width 29 height 14
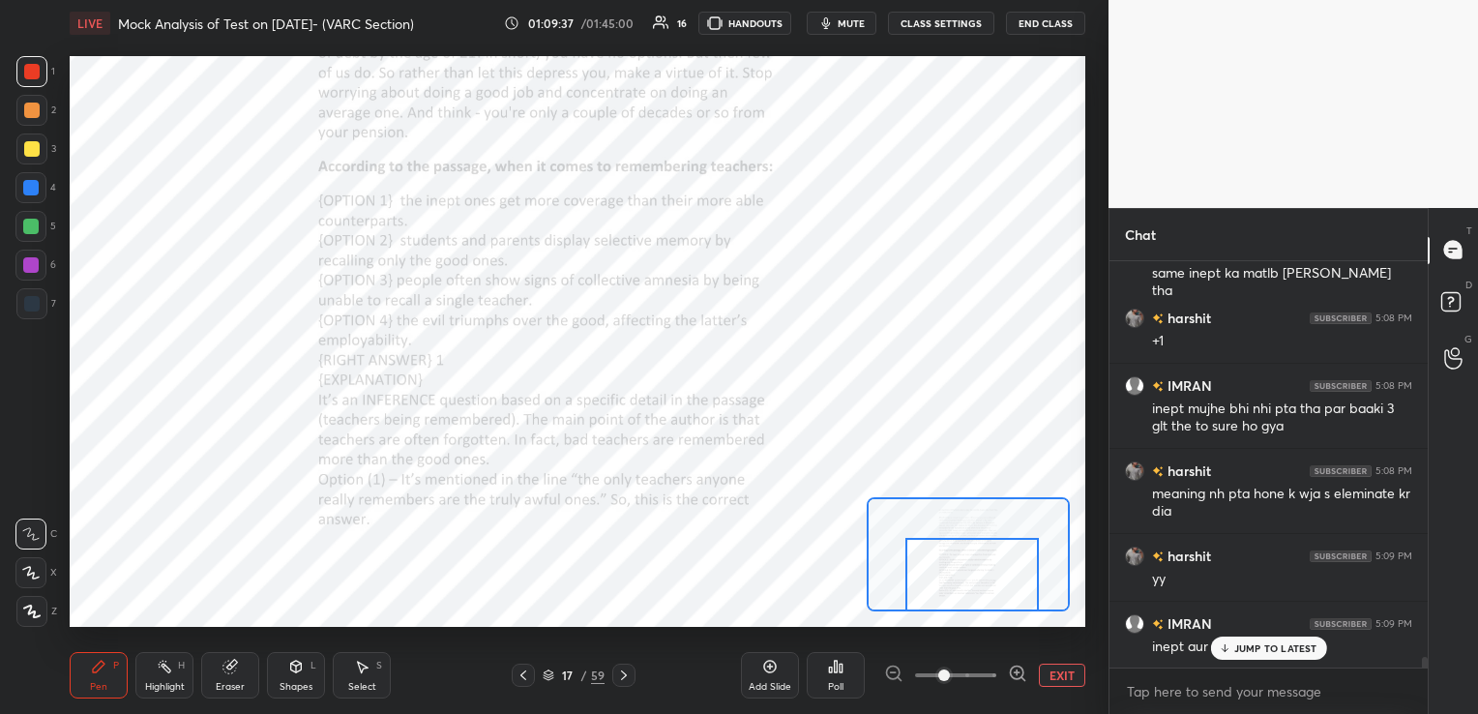
click at [624, 675] on icon at bounding box center [624, 675] width 6 height 10
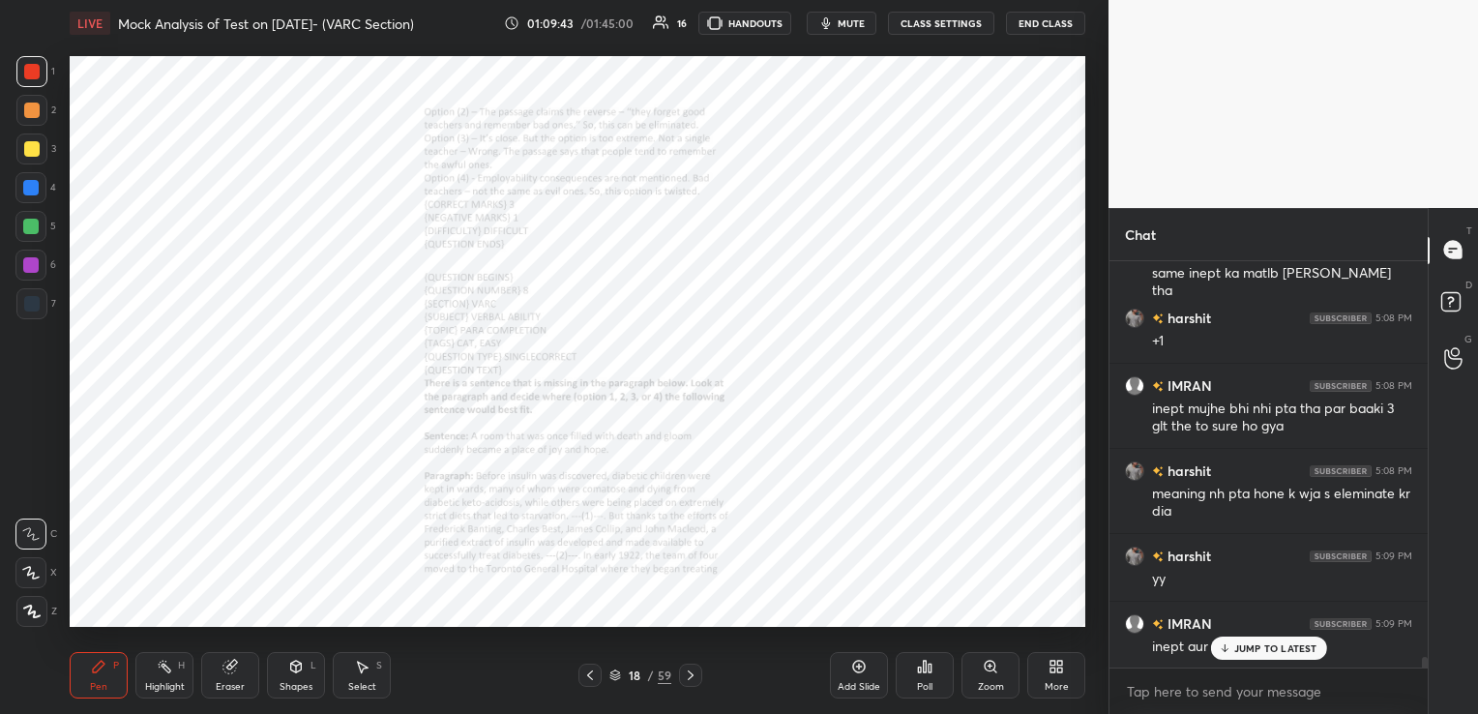
click at [992, 672] on icon at bounding box center [990, 666] width 15 height 15
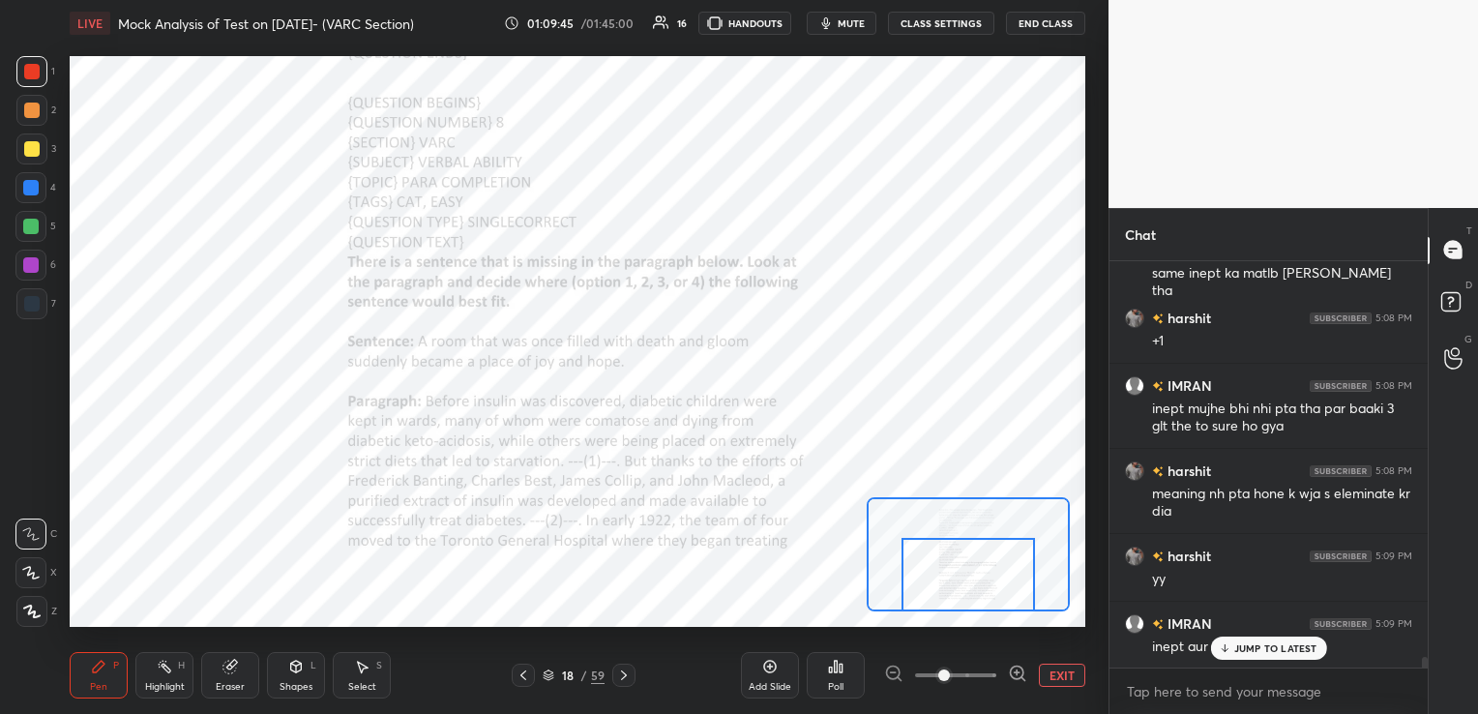
drag, startPoint x: 963, startPoint y: 559, endPoint x: 964, endPoint y: 586, distance: 27.1
click at [964, 586] on div at bounding box center [967, 575] width 133 height 74
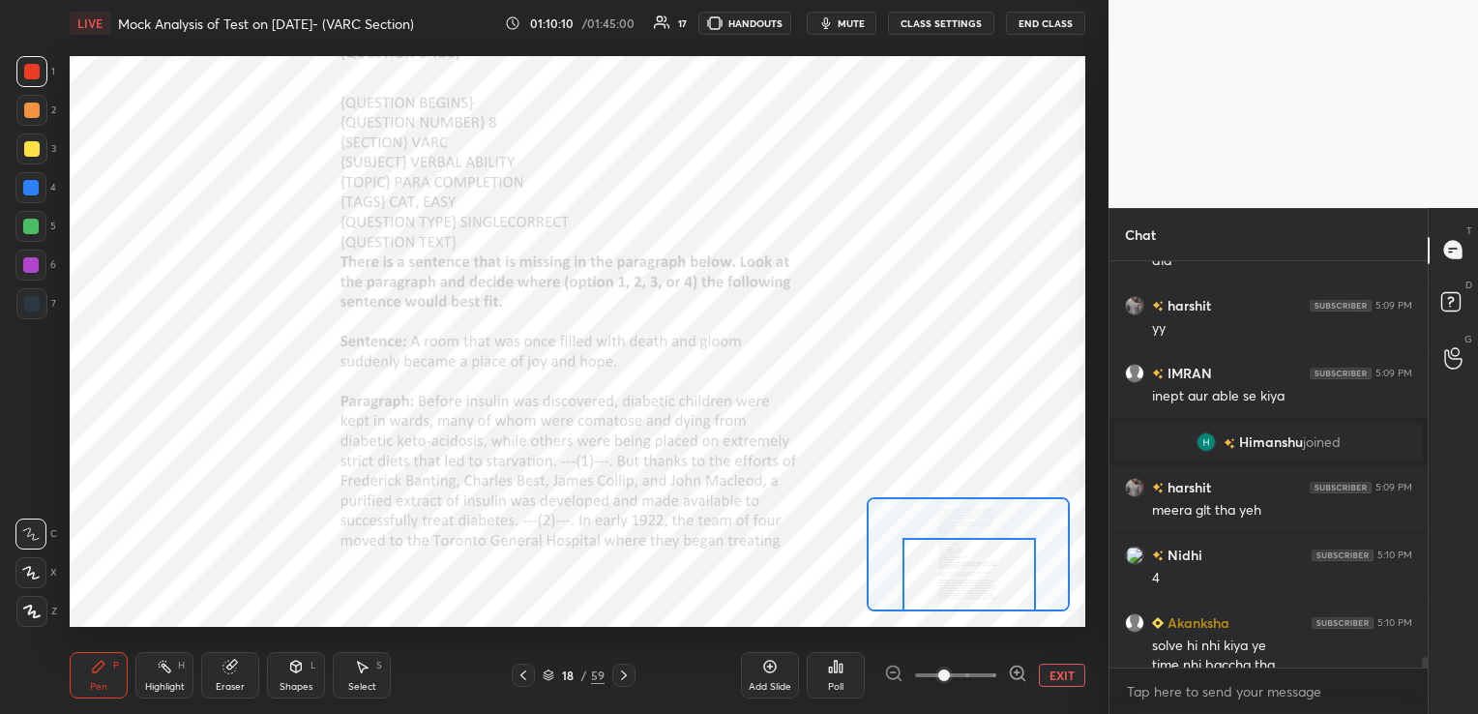
scroll to position [15196, 0]
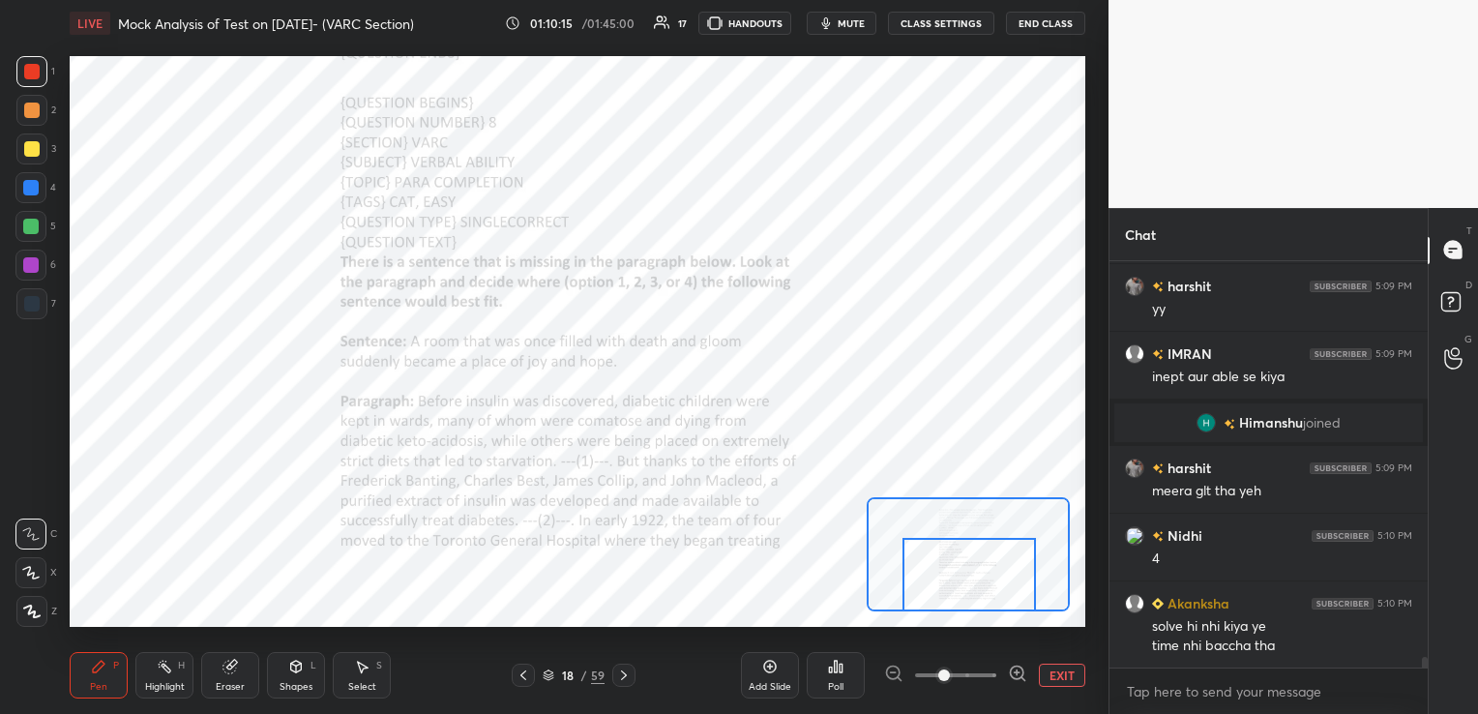
click at [627, 676] on icon at bounding box center [623, 674] width 15 height 15
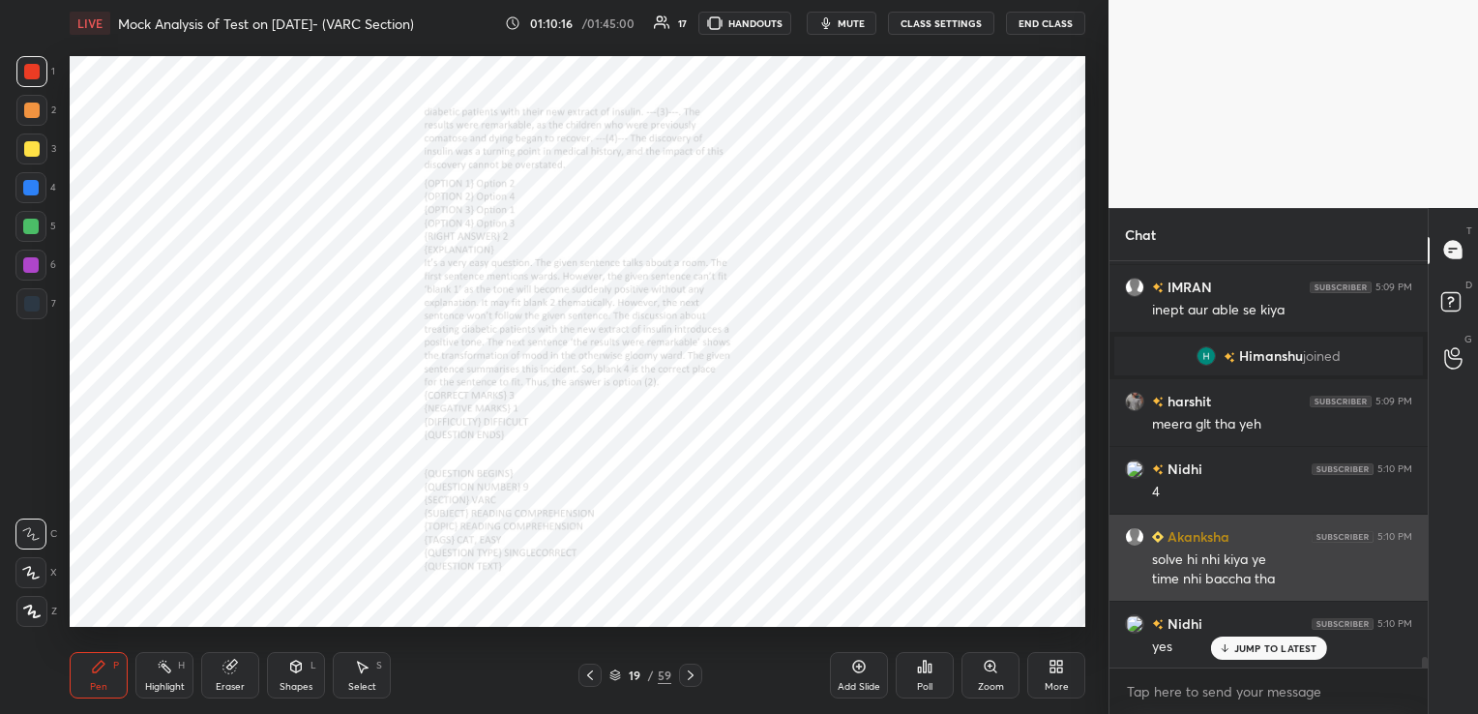
scroll to position [15331, 0]
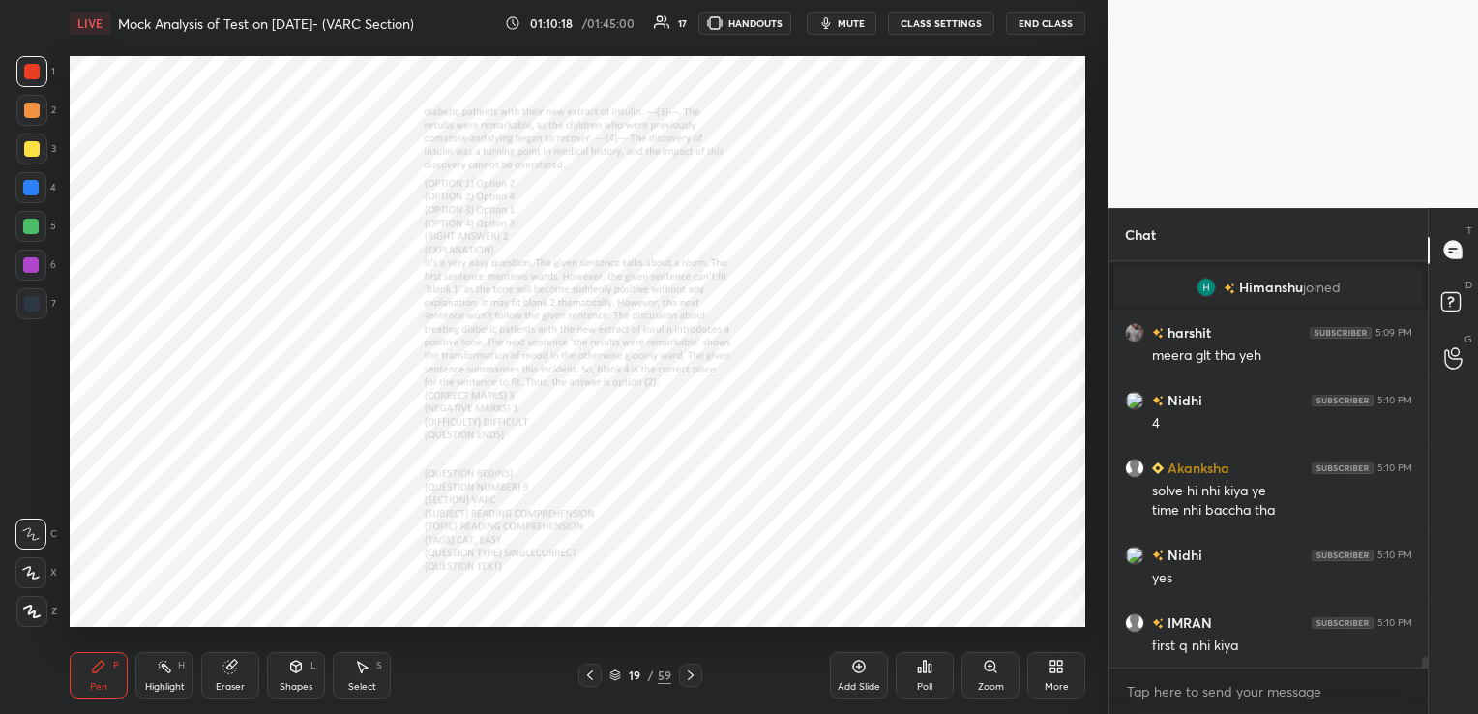
click at [984, 674] on icon at bounding box center [990, 666] width 15 height 15
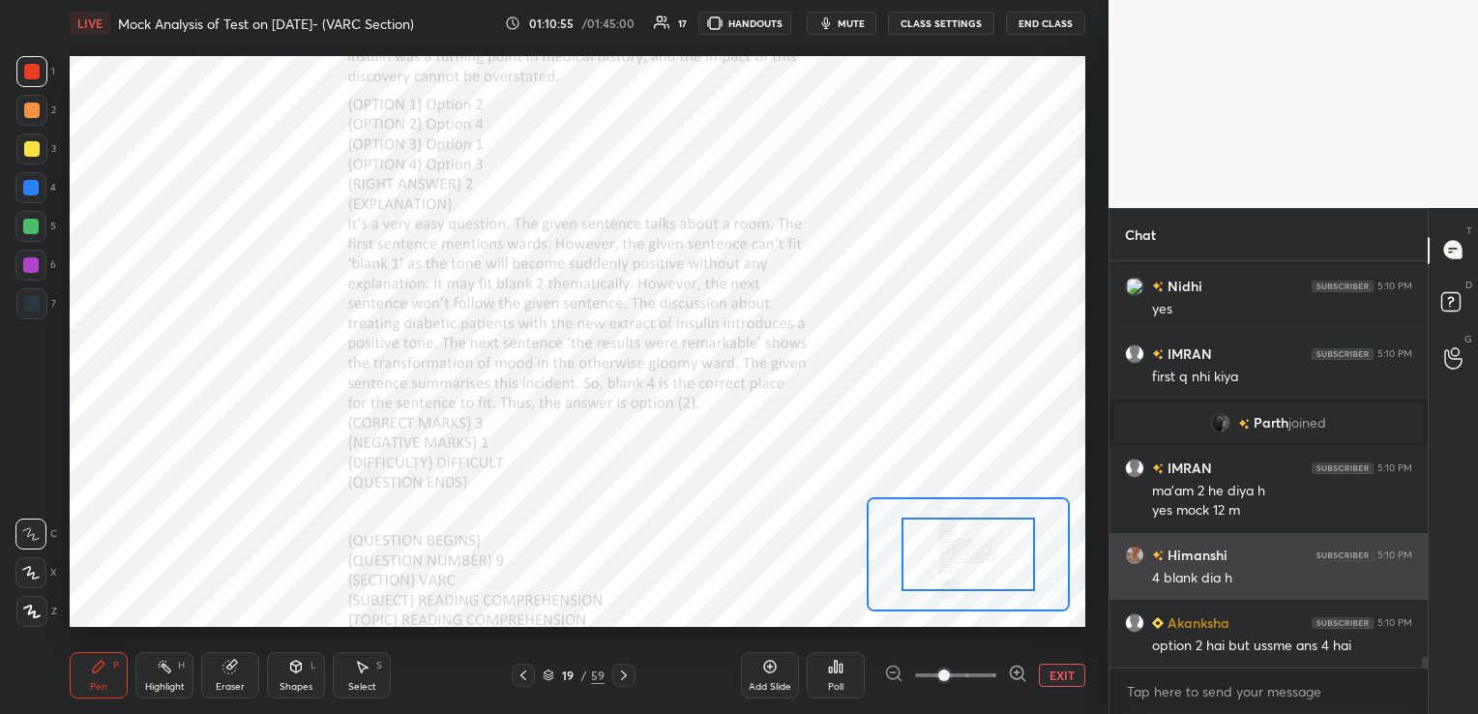
scroll to position [14534, 0]
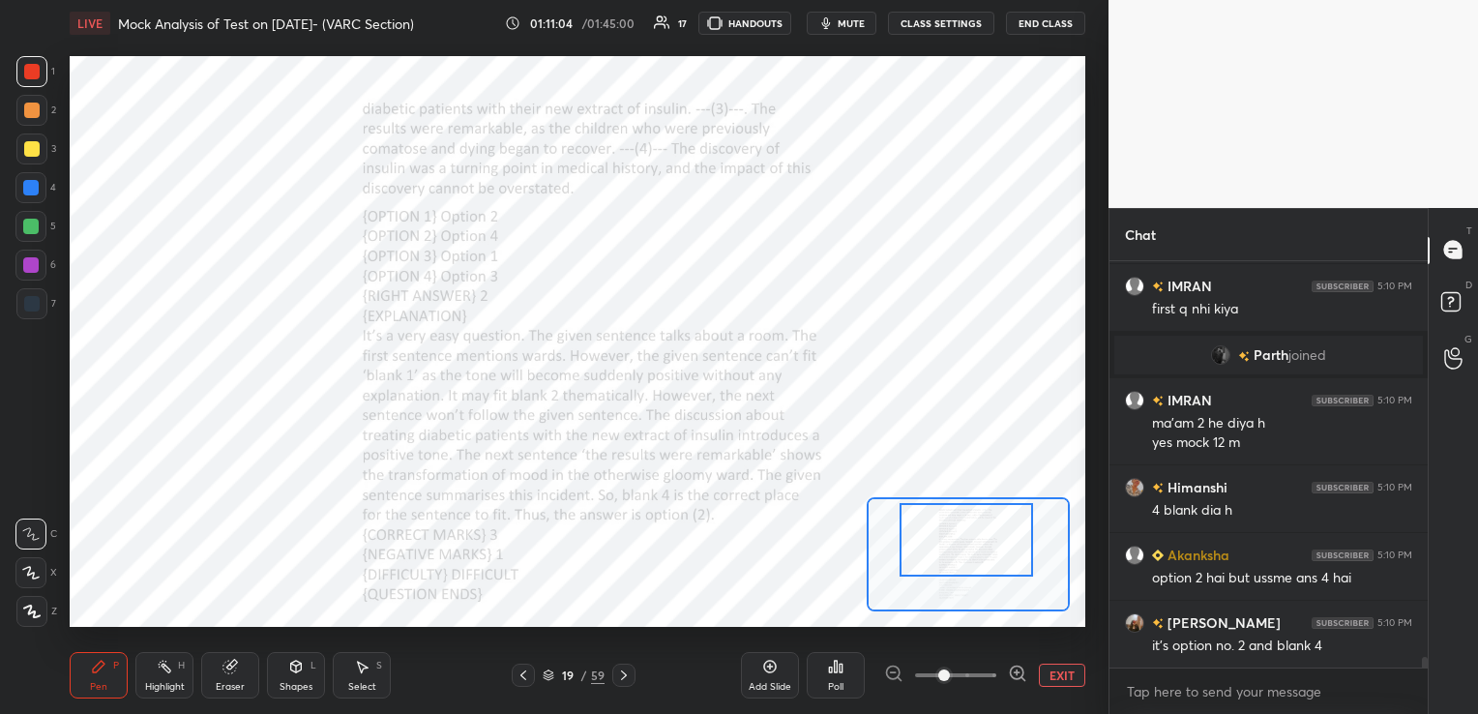
drag, startPoint x: 959, startPoint y: 536, endPoint x: 958, endPoint y: 524, distance: 11.8
click at [958, 524] on div at bounding box center [966, 540] width 133 height 74
click at [520, 676] on icon at bounding box center [523, 674] width 15 height 15
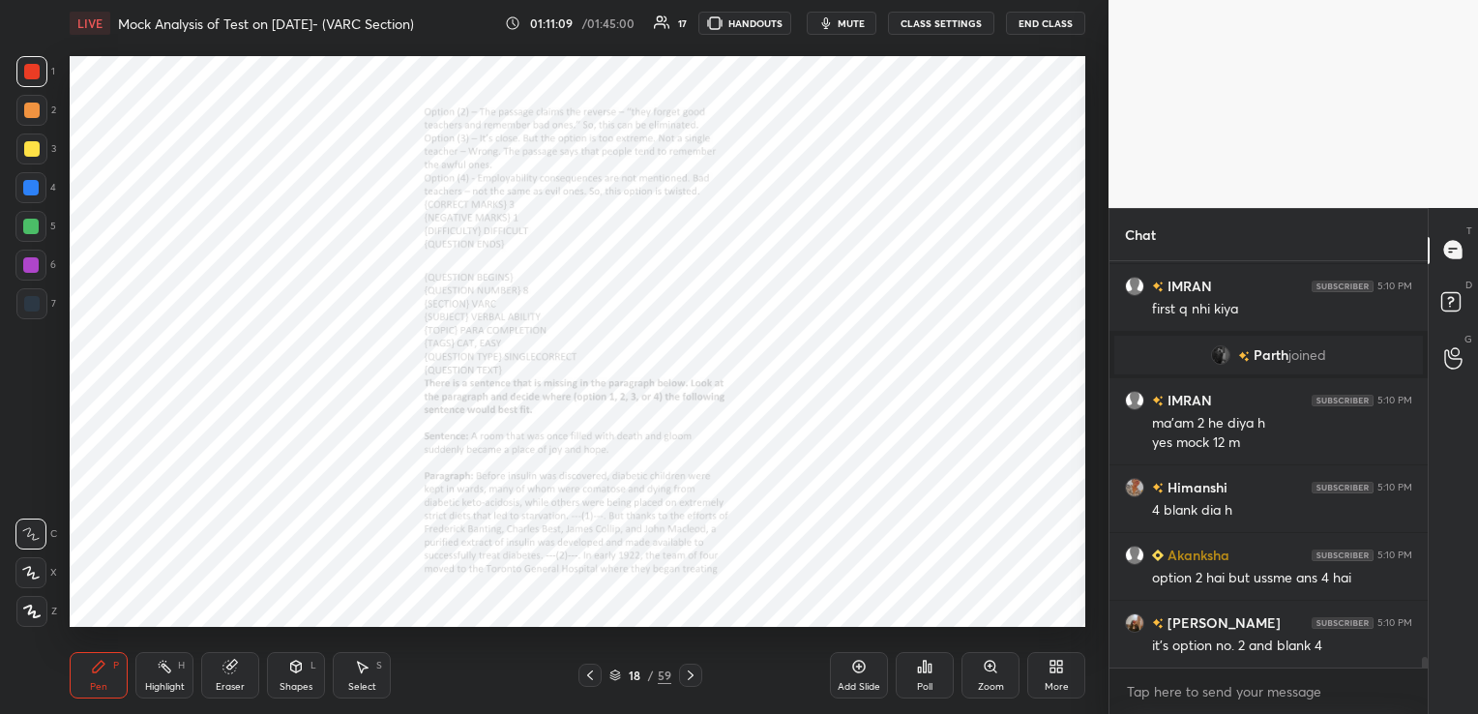
click at [991, 674] on icon at bounding box center [990, 666] width 15 height 15
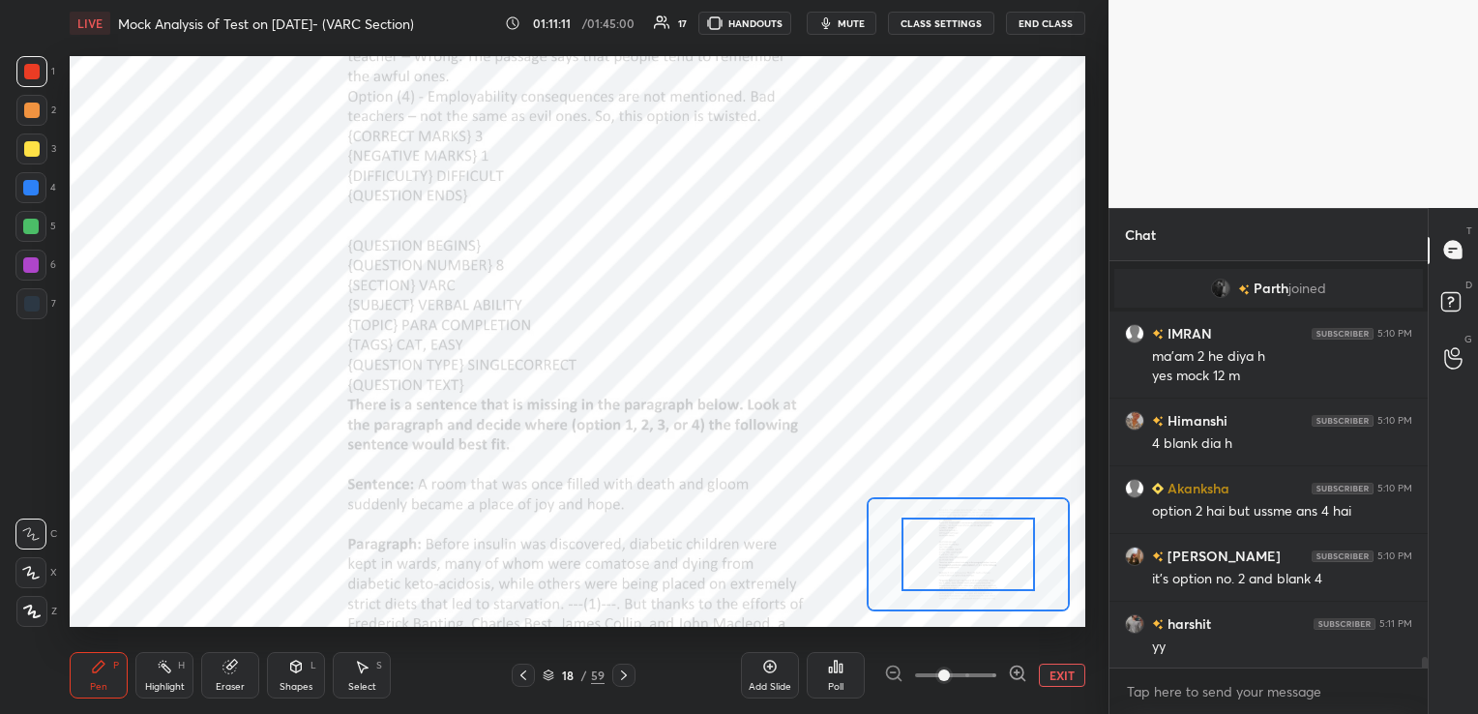
scroll to position [14670, 0]
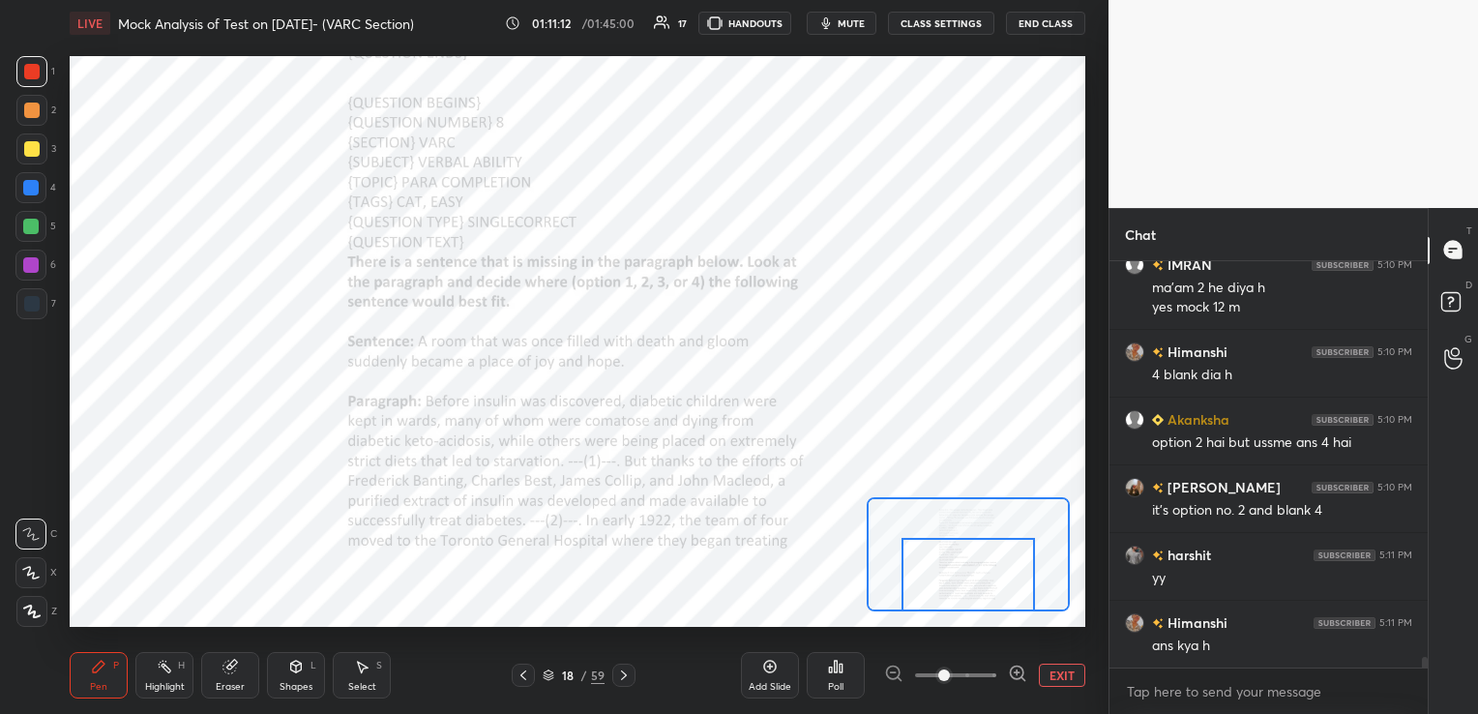
drag, startPoint x: 968, startPoint y: 569, endPoint x: 968, endPoint y: 593, distance: 24.2
click at [968, 593] on div at bounding box center [967, 575] width 133 height 74
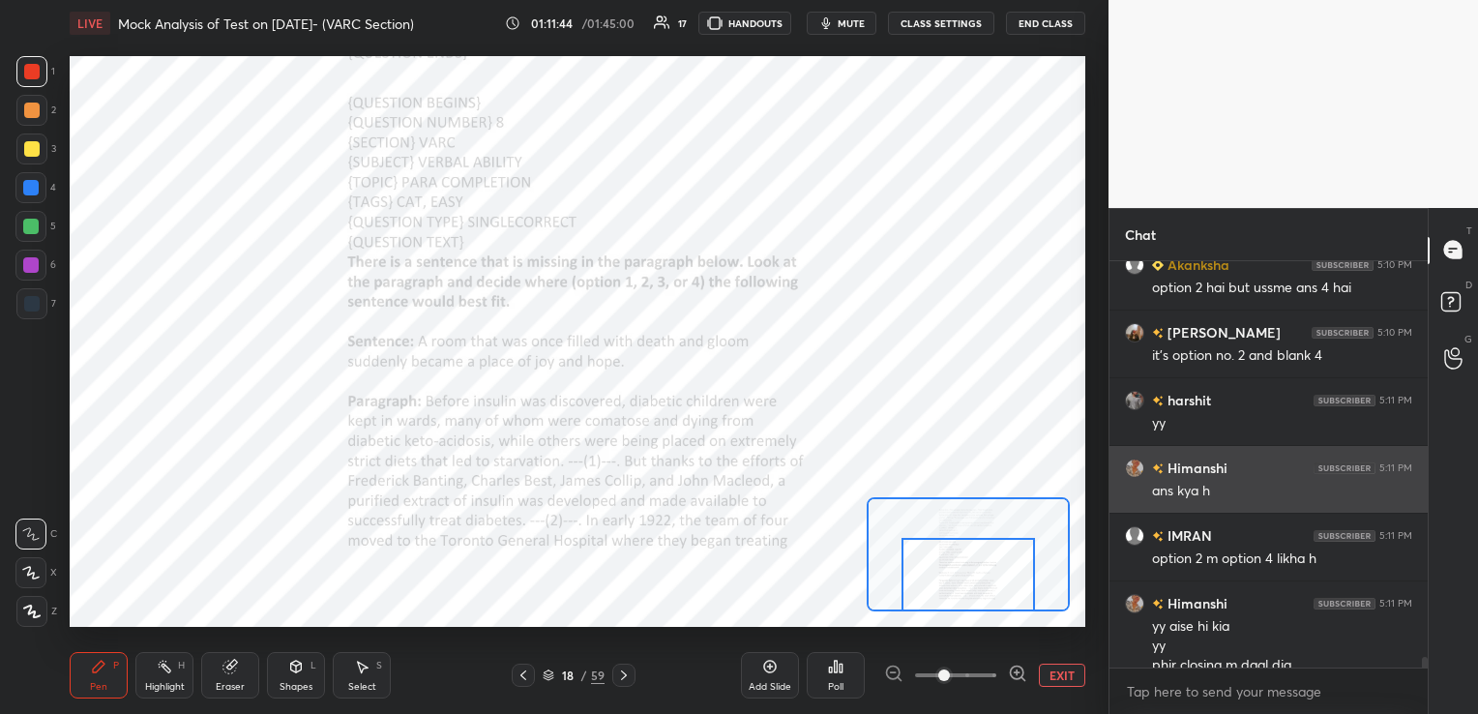
scroll to position [14844, 0]
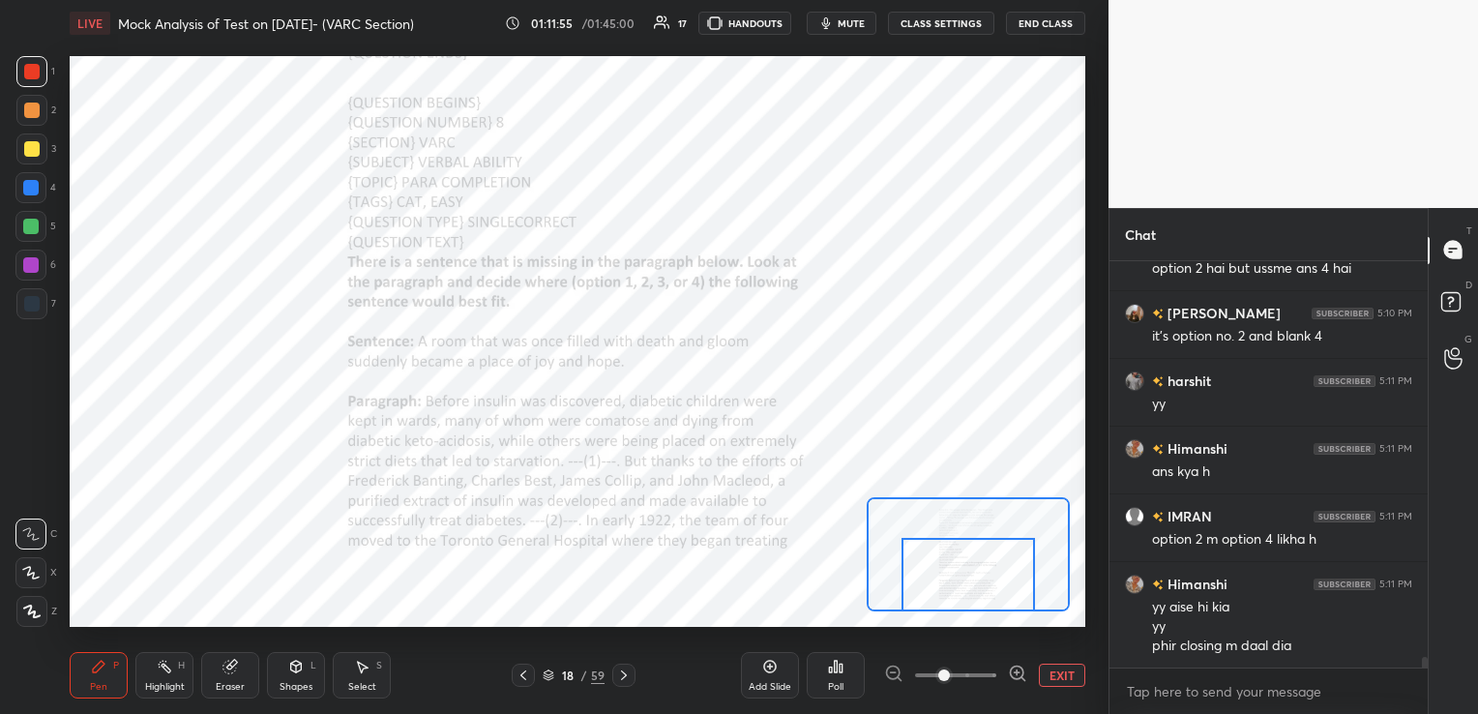
click at [232, 684] on div "Eraser" at bounding box center [230, 687] width 29 height 10
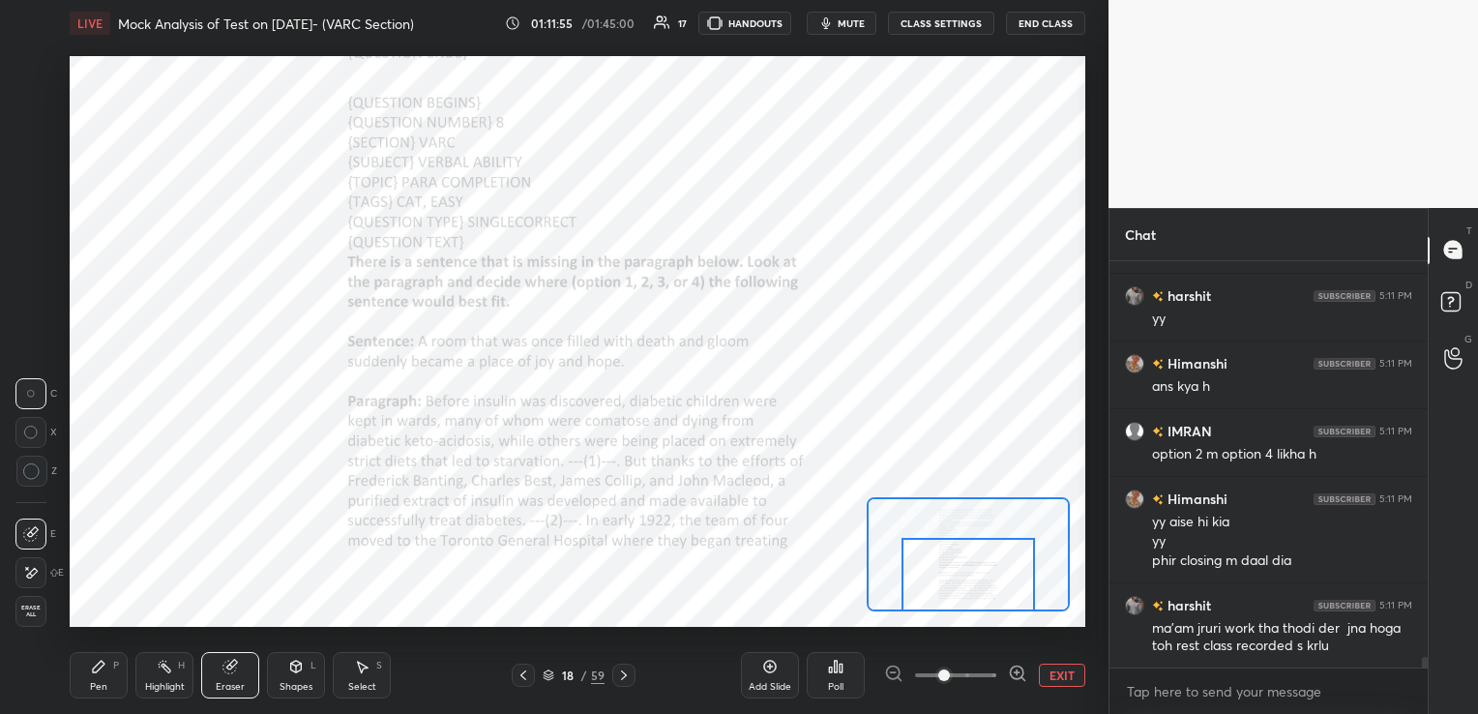
click at [34, 613] on span "Erase all" at bounding box center [30, 612] width 29 height 14
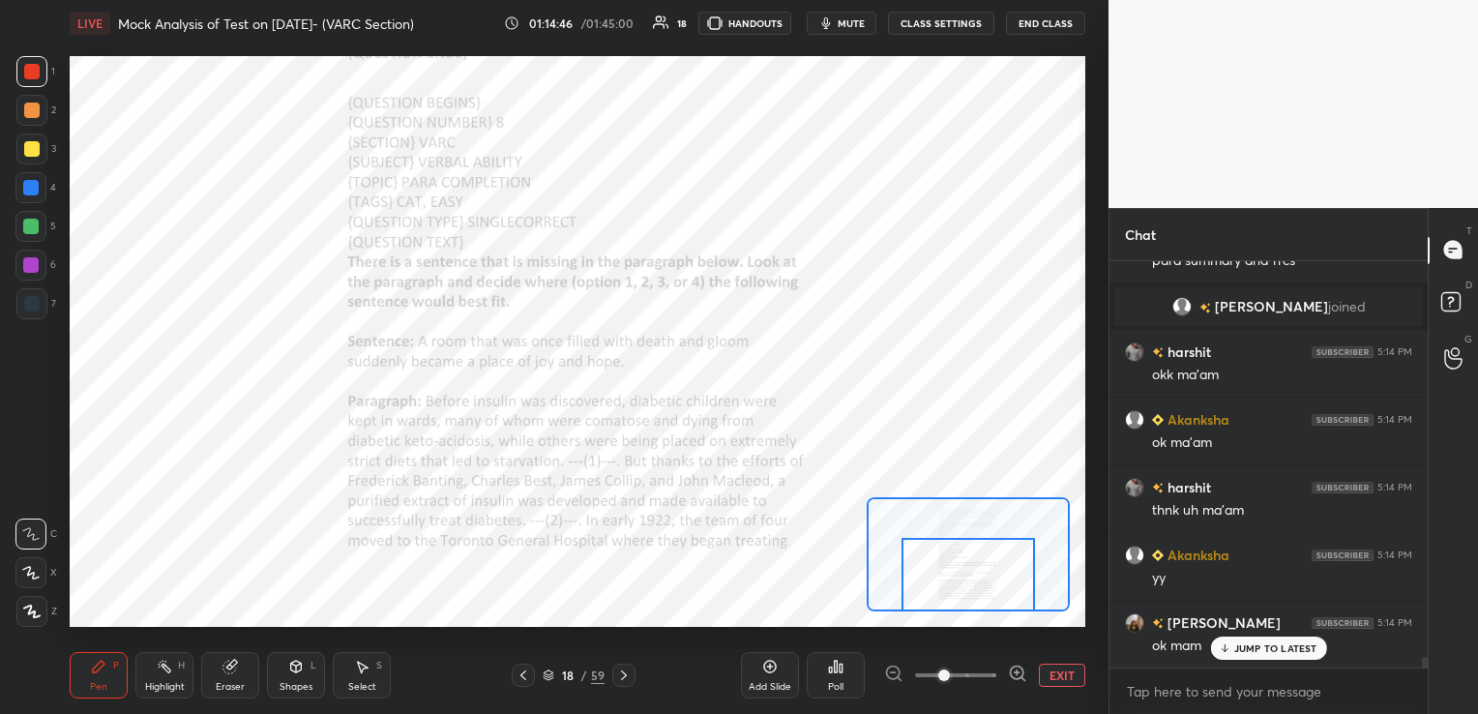
scroll to position [15537, 0]
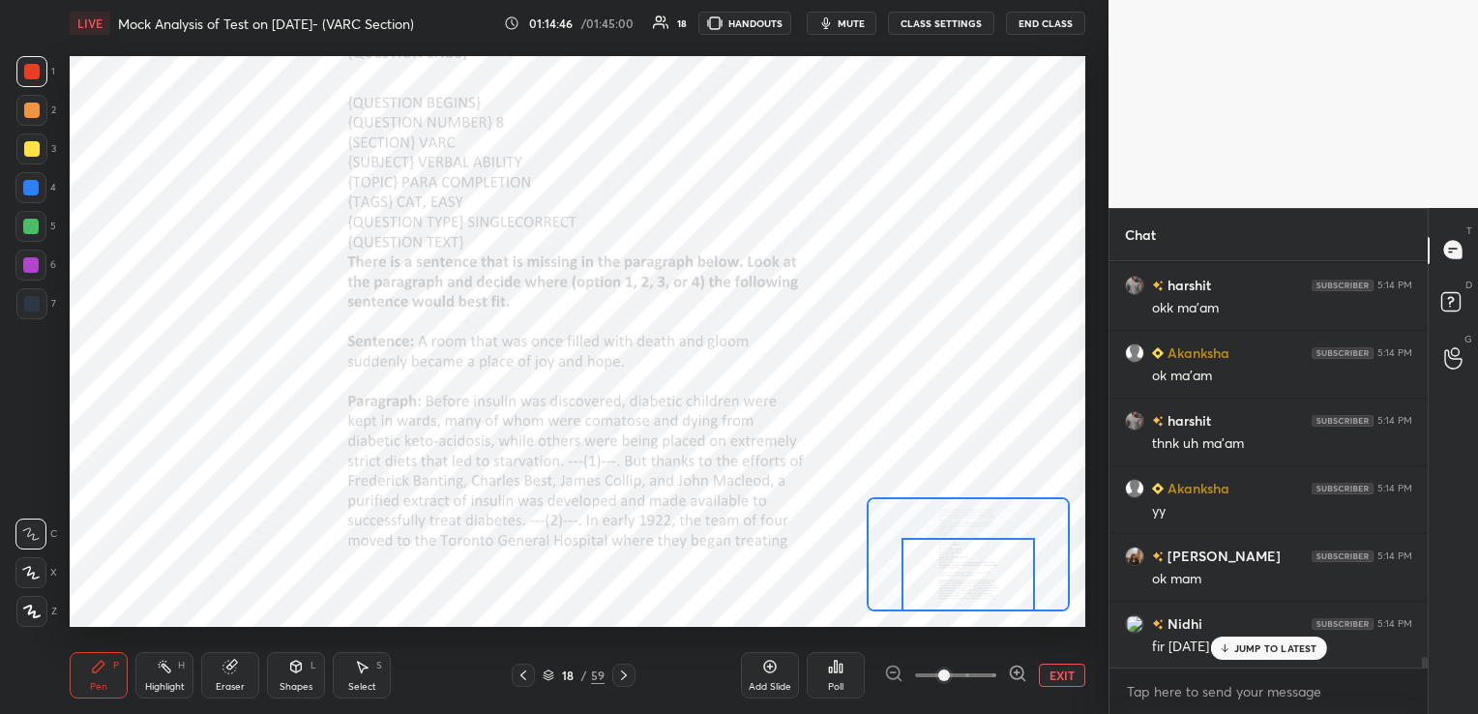
click at [240, 672] on div "Eraser" at bounding box center [230, 675] width 58 height 46
click at [44, 613] on span "Erase all" at bounding box center [30, 612] width 29 height 14
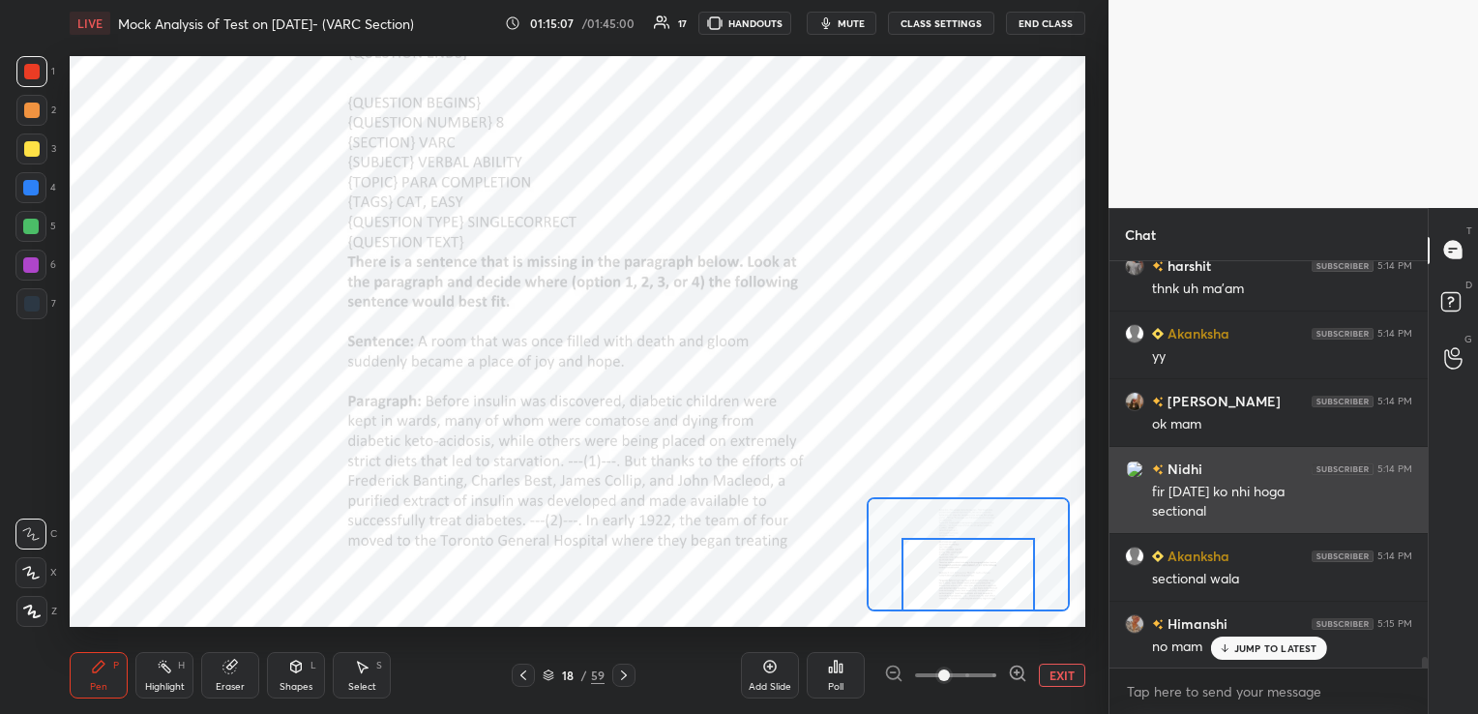
scroll to position [15693, 0]
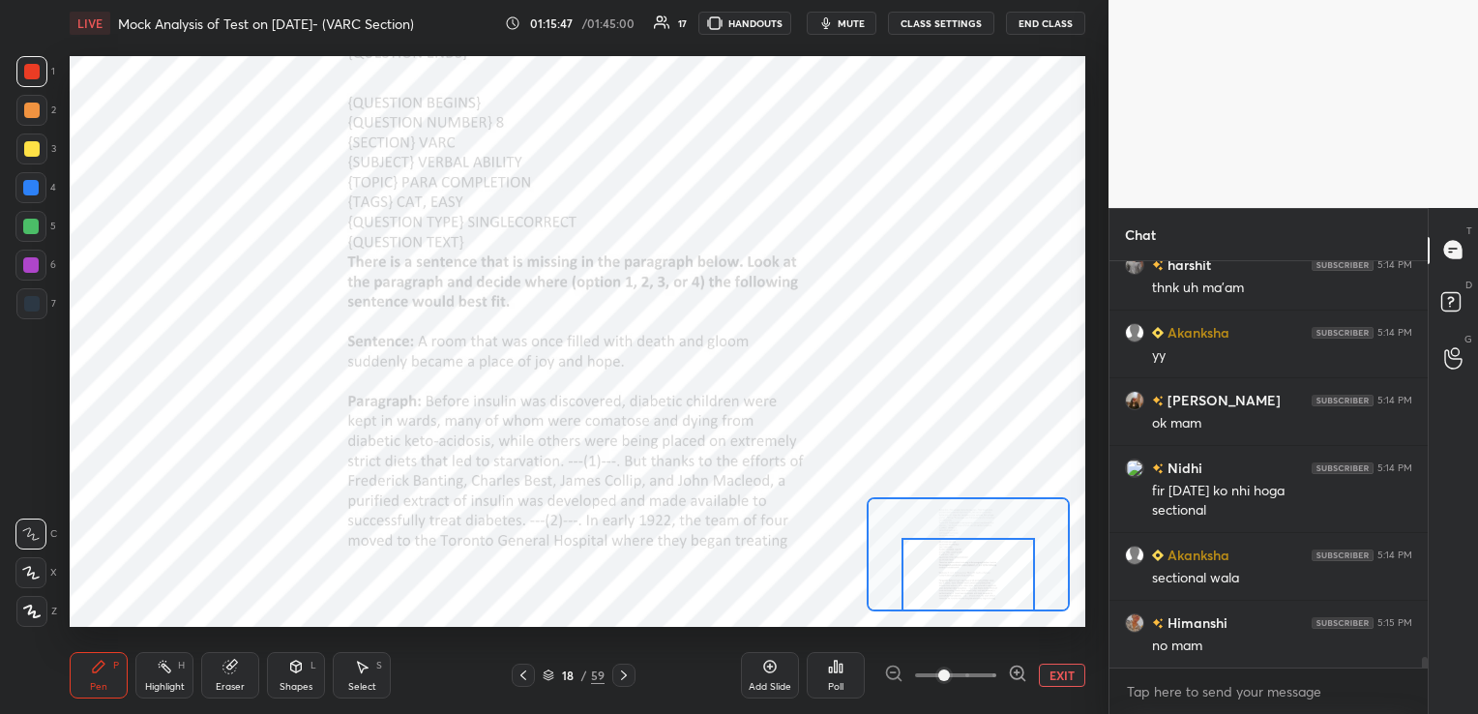
click at [625, 681] on icon at bounding box center [623, 674] width 15 height 15
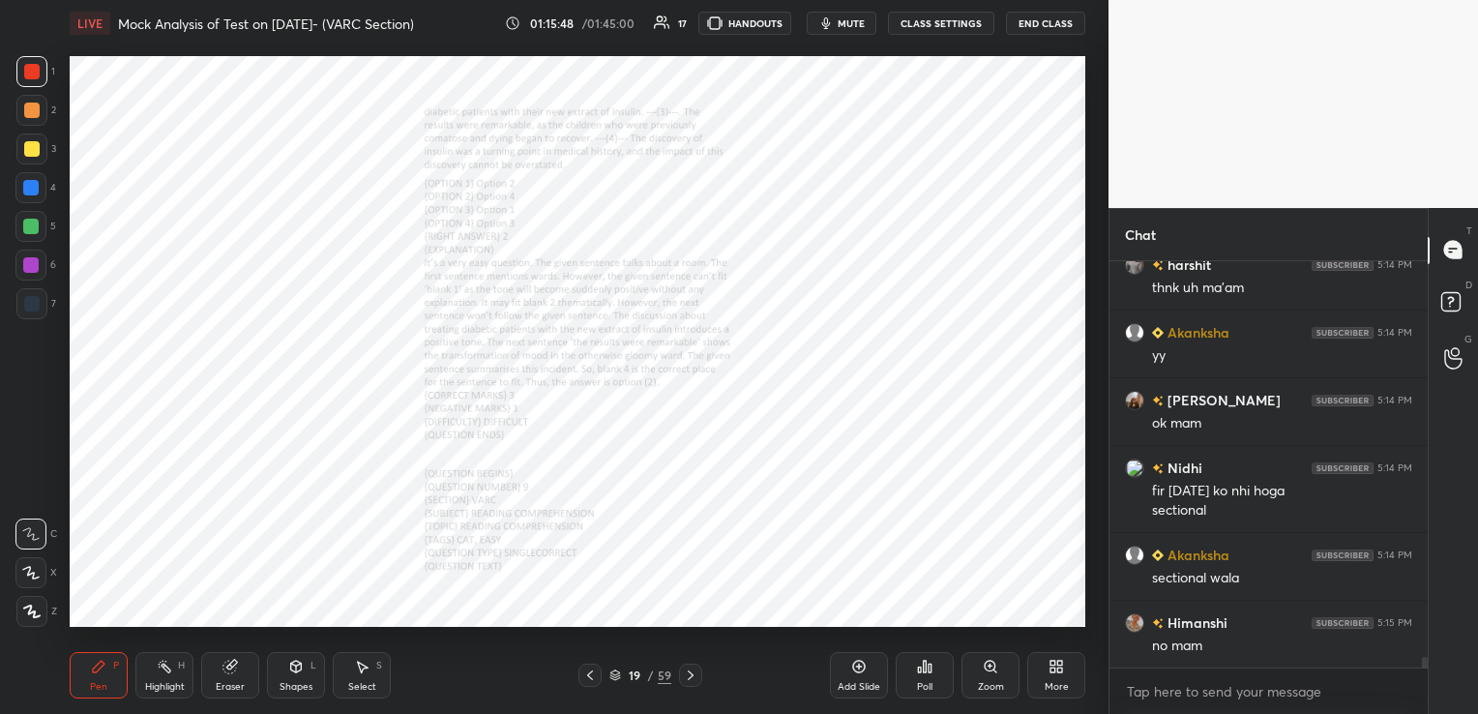
click at [988, 673] on icon at bounding box center [990, 666] width 15 height 15
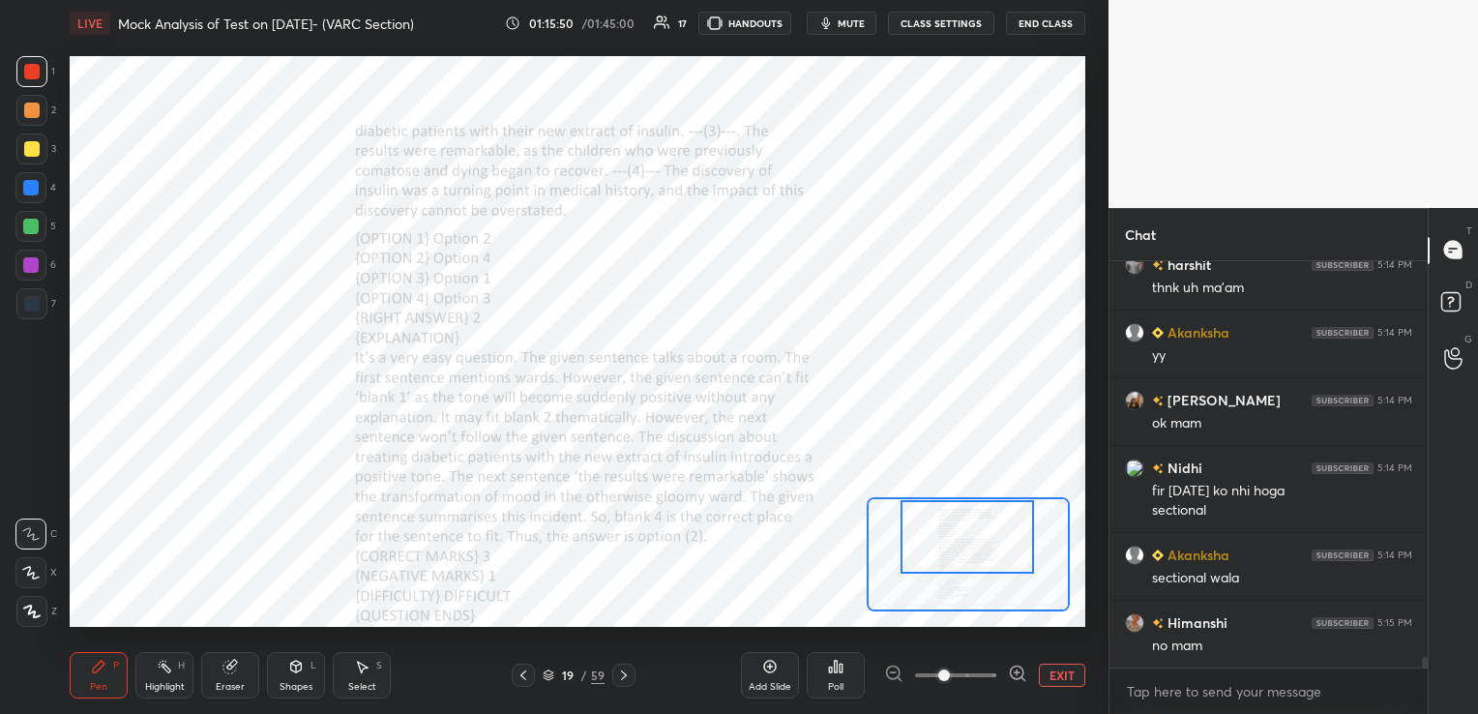
drag, startPoint x: 967, startPoint y: 539, endPoint x: 967, endPoint y: 525, distance: 13.5
click at [967, 525] on div at bounding box center [966, 537] width 133 height 74
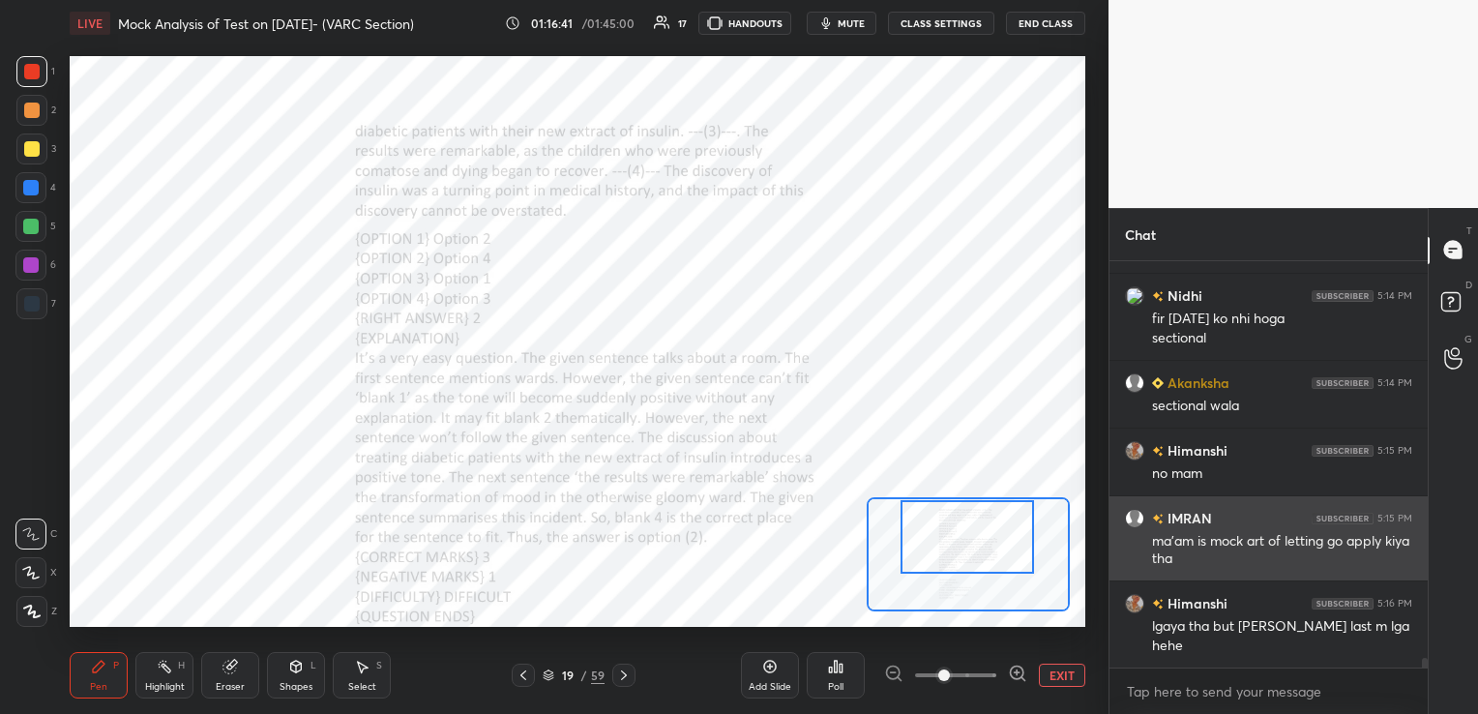
scroll to position [15912, 0]
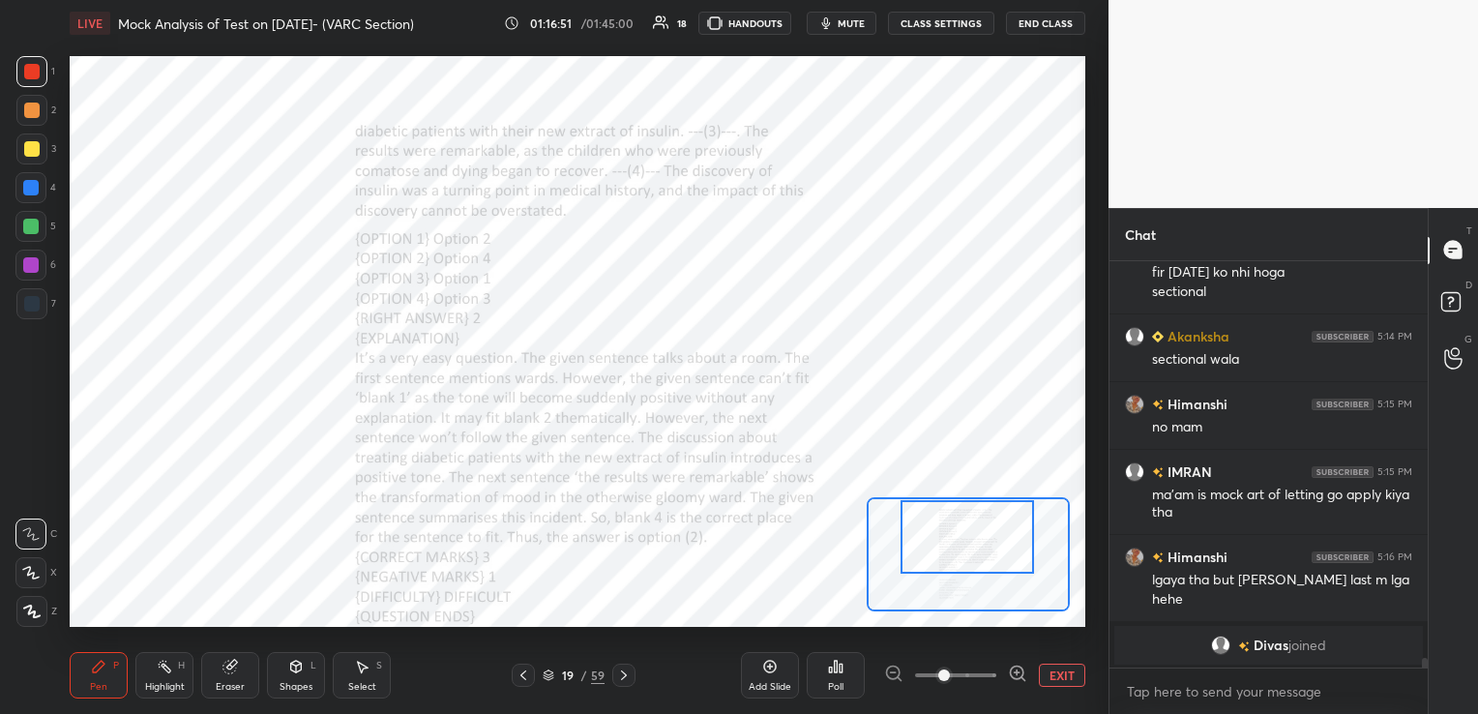
click at [521, 673] on icon at bounding box center [523, 674] width 15 height 15
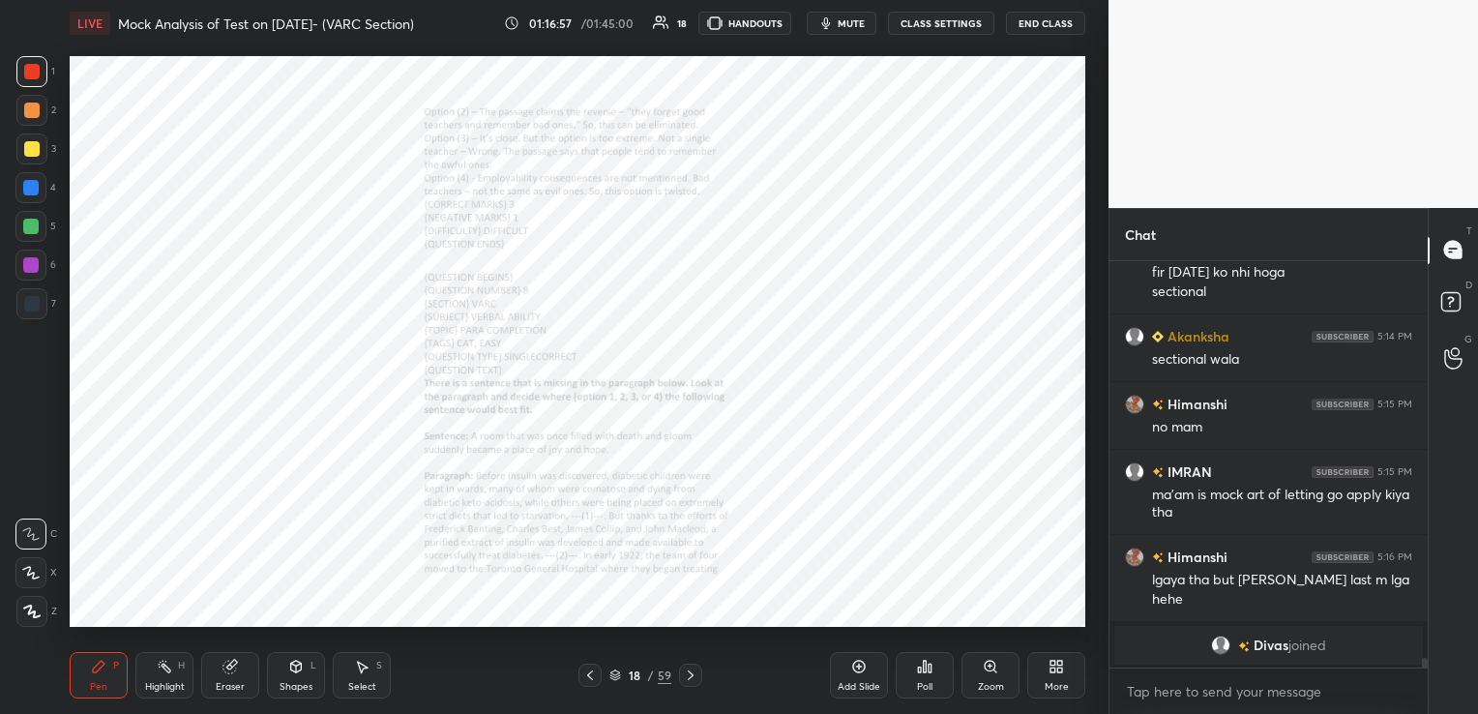
click at [230, 671] on icon at bounding box center [229, 667] width 13 height 13
click at [31, 612] on span "Erase all" at bounding box center [30, 612] width 29 height 14
click at [693, 669] on icon at bounding box center [690, 674] width 15 height 15
click at [989, 685] on div "Zoom" at bounding box center [991, 687] width 26 height 10
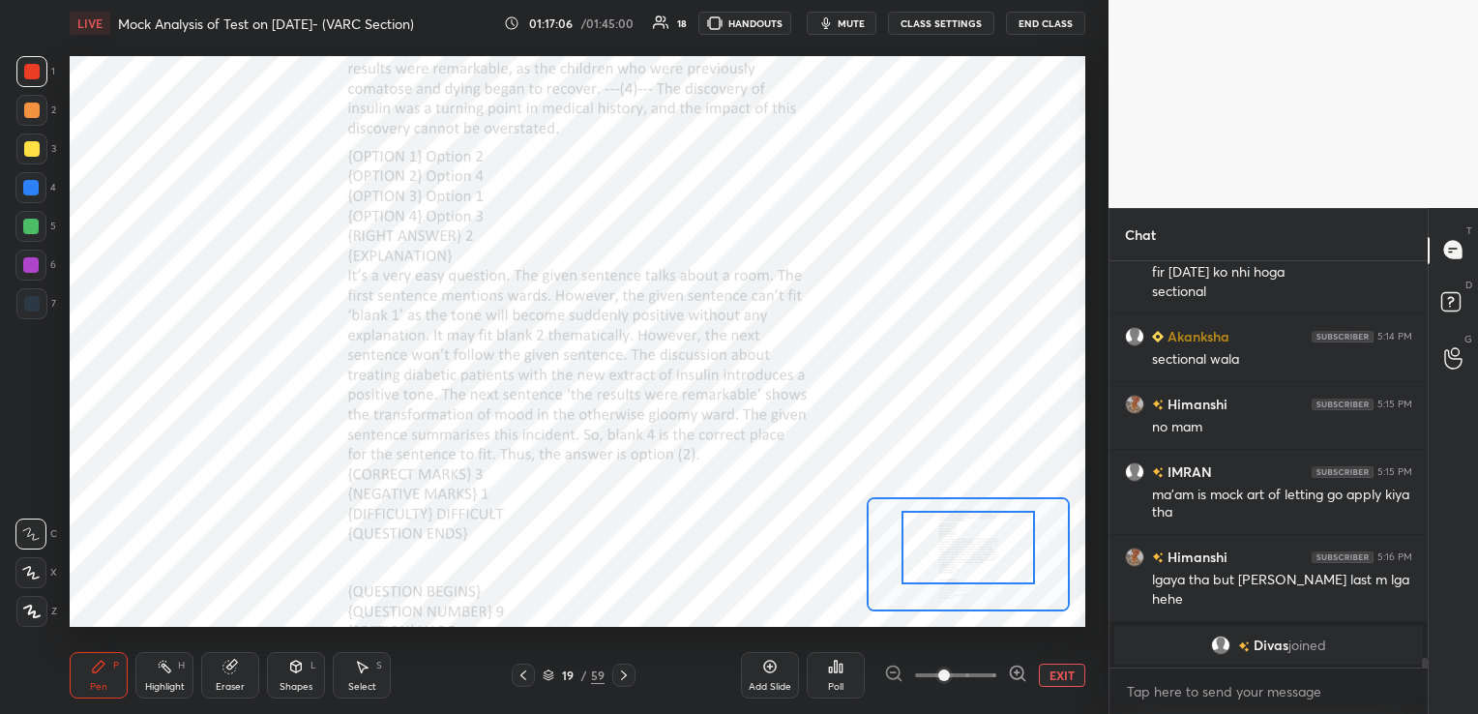
drag, startPoint x: 961, startPoint y: 561, endPoint x: 959, endPoint y: 523, distance: 37.8
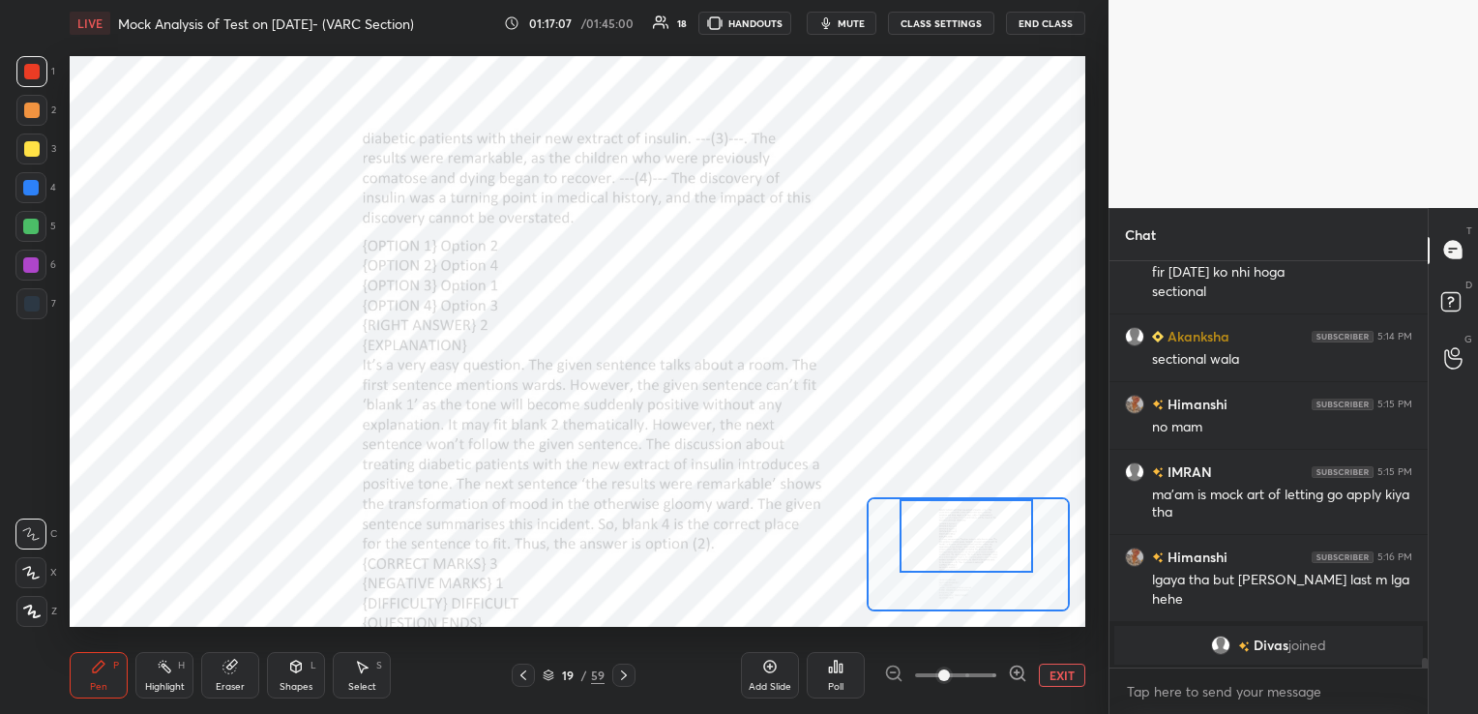
drag, startPoint x: 969, startPoint y: 551, endPoint x: 969, endPoint y: 537, distance: 14.5
click at [969, 537] on div at bounding box center [966, 536] width 133 height 74
click at [221, 658] on div "Eraser" at bounding box center [230, 675] width 58 height 46
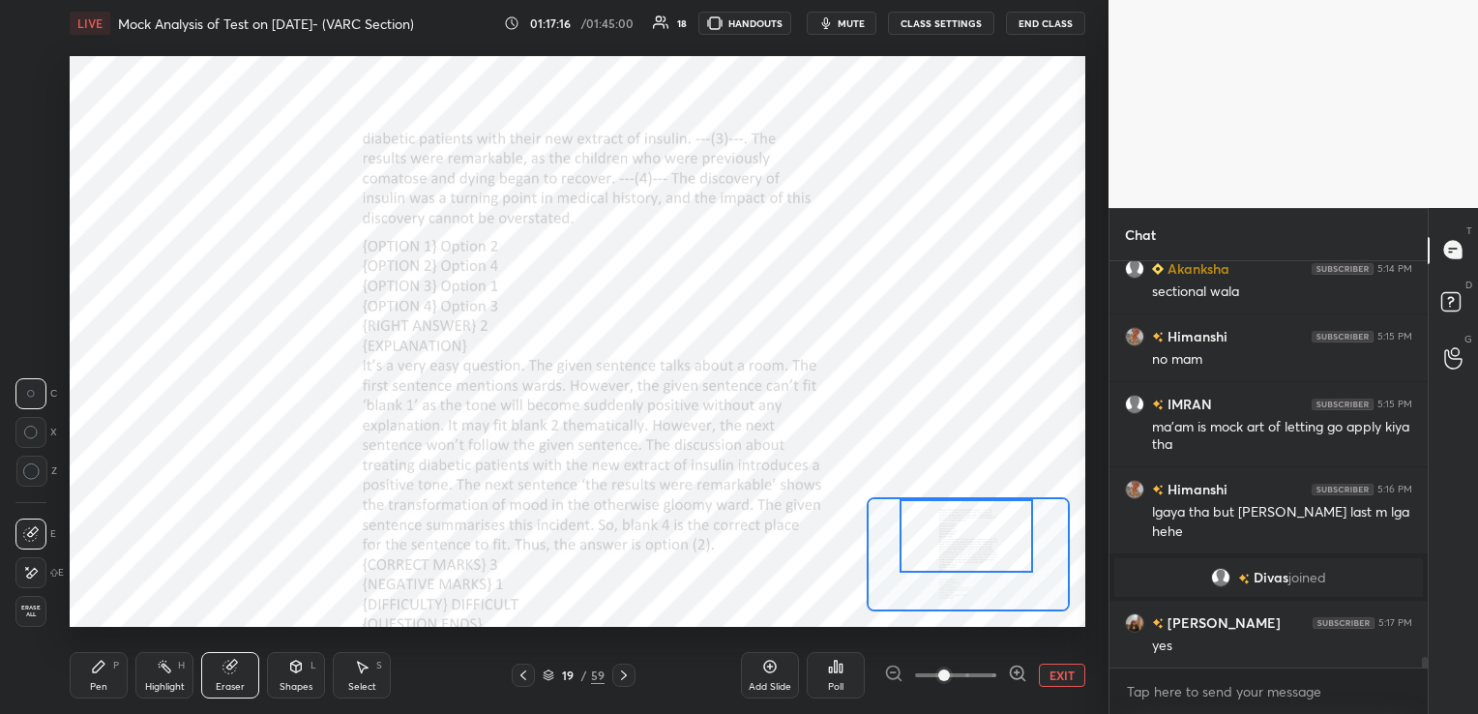
click at [31, 606] on span "Erase all" at bounding box center [30, 612] width 29 height 14
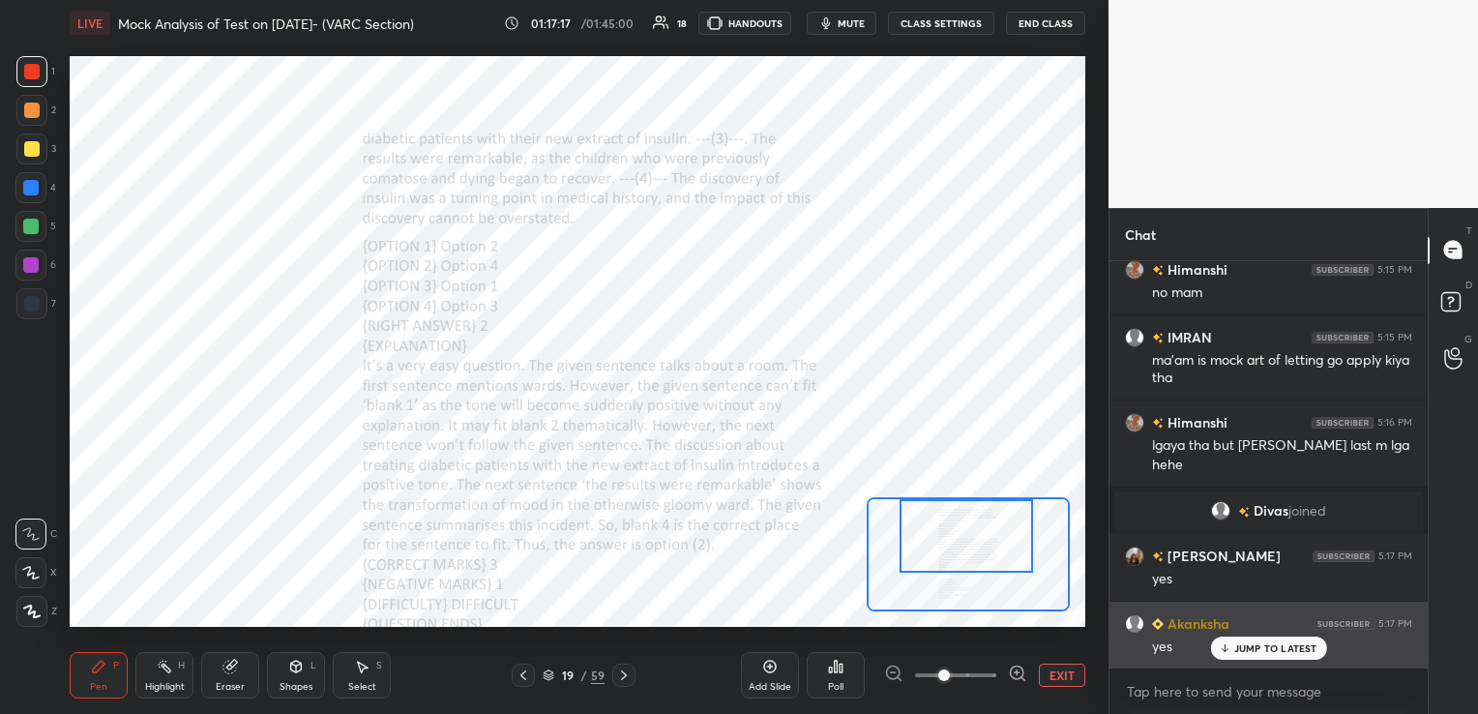
scroll to position [15801, 0]
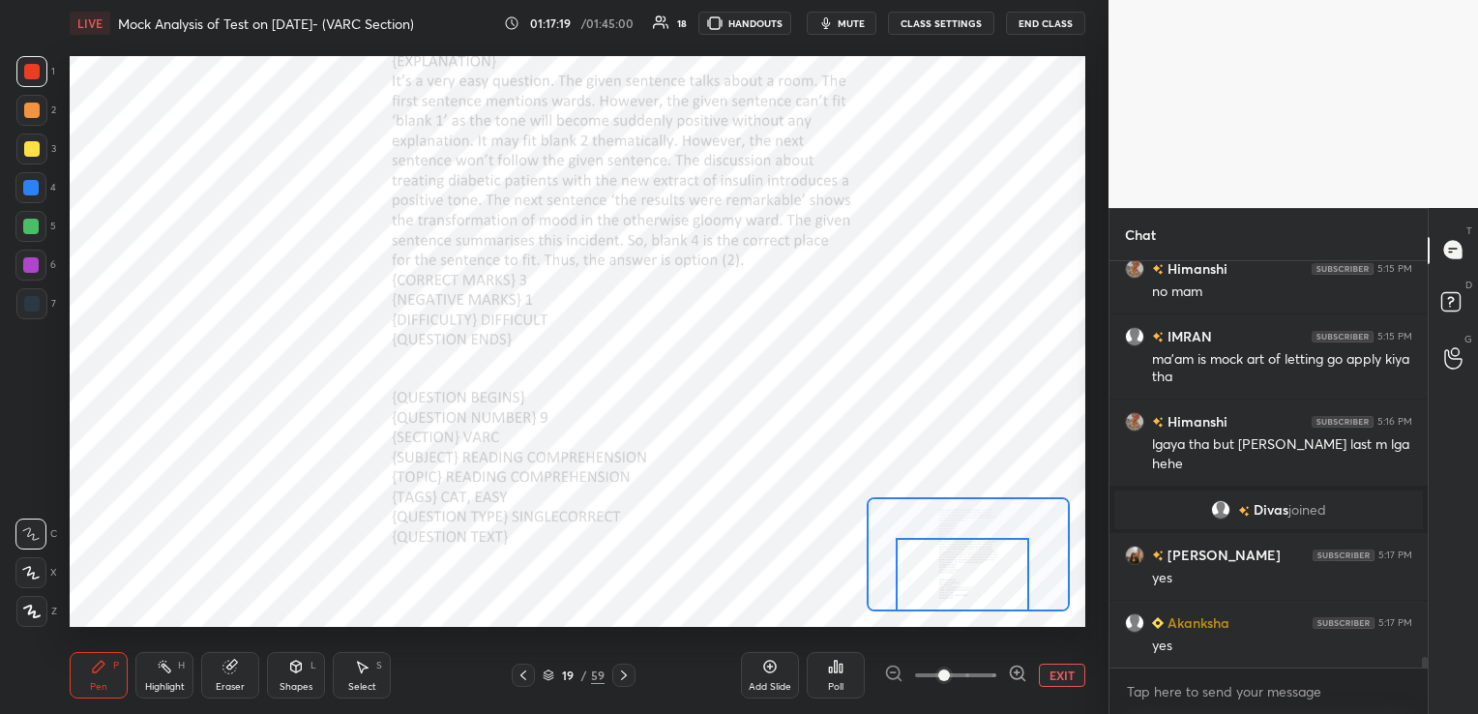
drag, startPoint x: 967, startPoint y: 539, endPoint x: 963, endPoint y: 598, distance: 59.1
click at [963, 598] on div at bounding box center [962, 575] width 133 height 74
click at [623, 671] on icon at bounding box center [623, 674] width 15 height 15
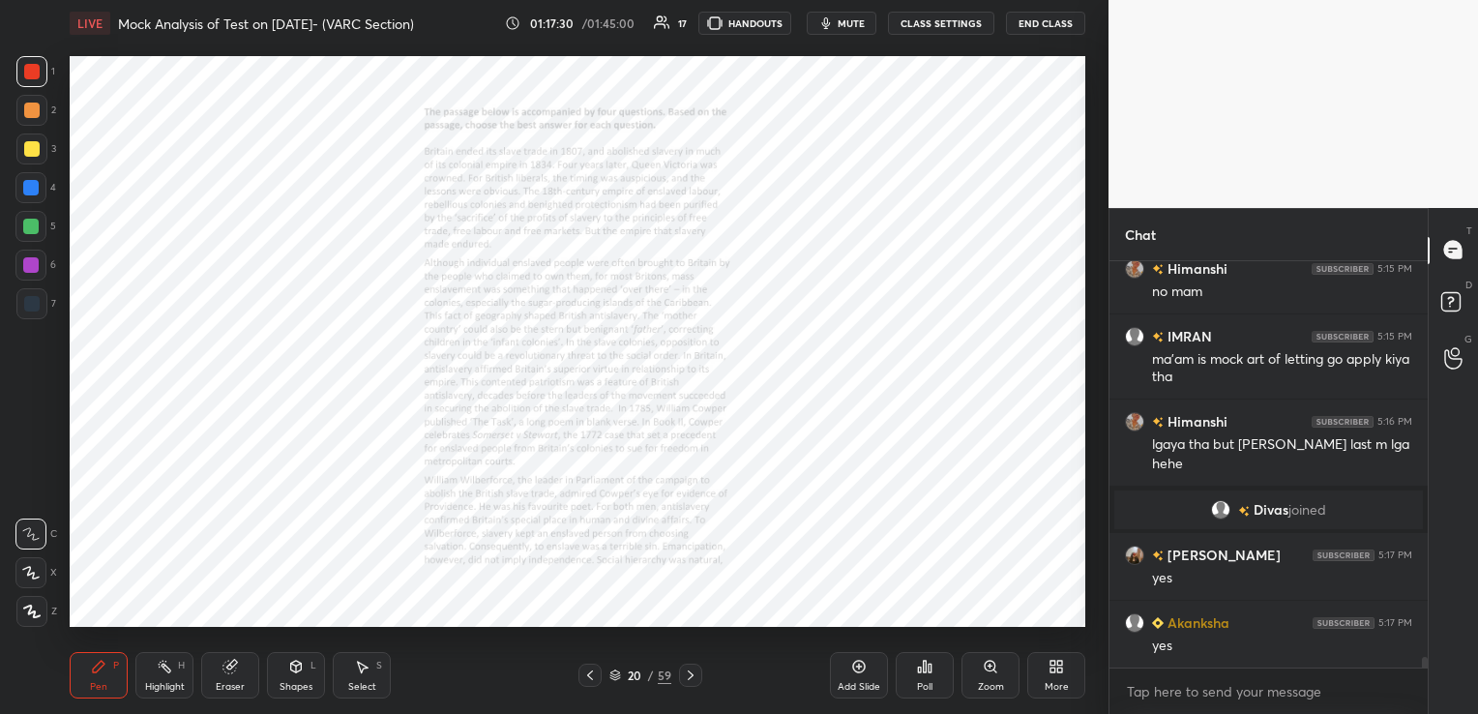
click at [984, 671] on icon at bounding box center [990, 666] width 15 height 15
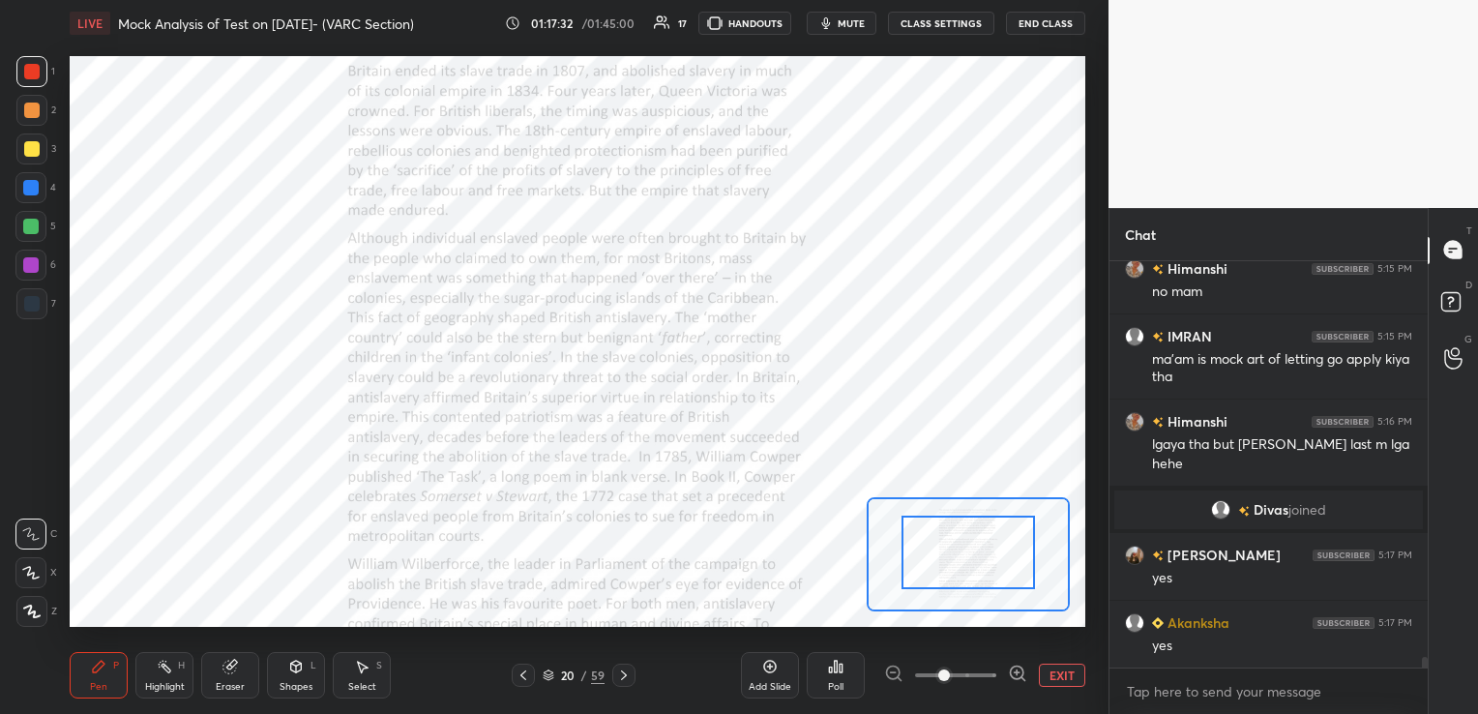
drag, startPoint x: 971, startPoint y: 574, endPoint x: 971, endPoint y: 537, distance: 36.8
drag, startPoint x: 971, startPoint y: 537, endPoint x: 975, endPoint y: 516, distance: 20.7
click at [975, 516] on div at bounding box center [971, 536] width 133 height 74
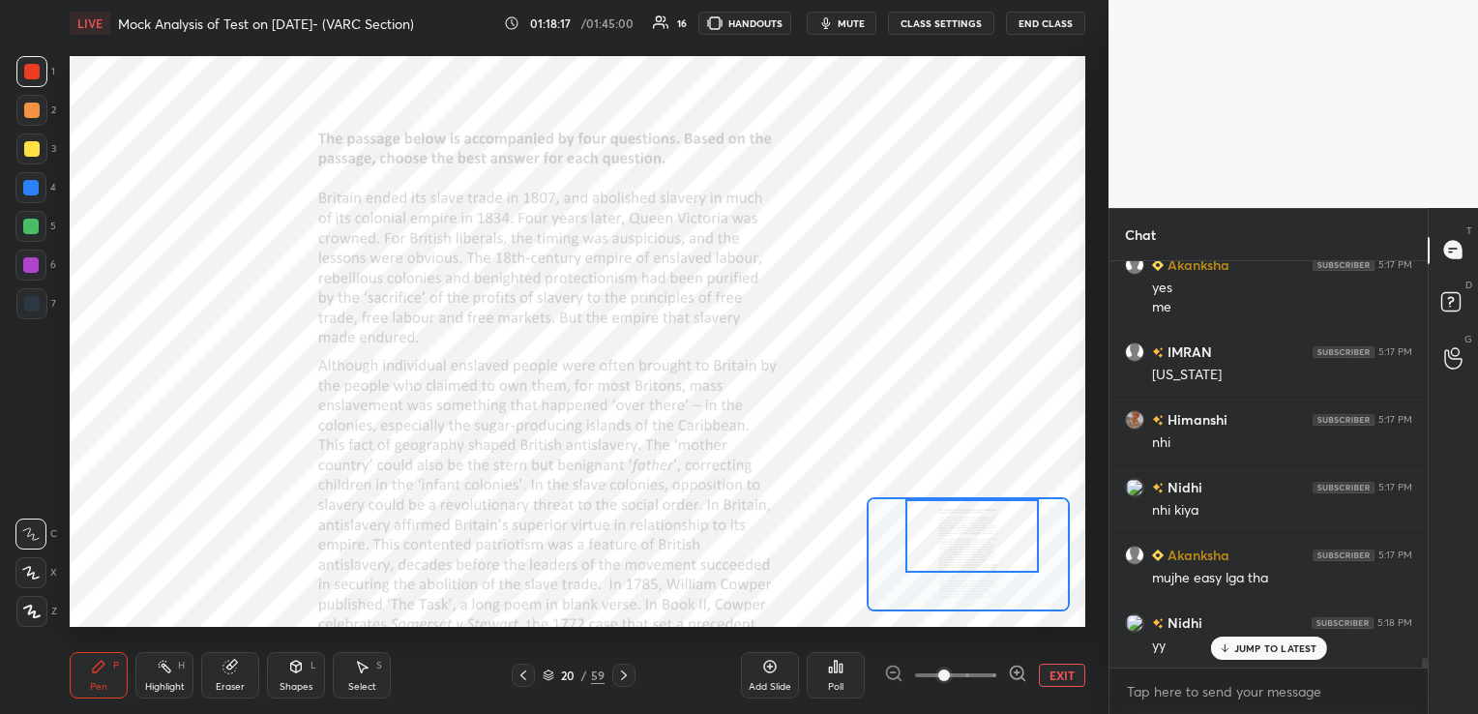
scroll to position [16226, 0]
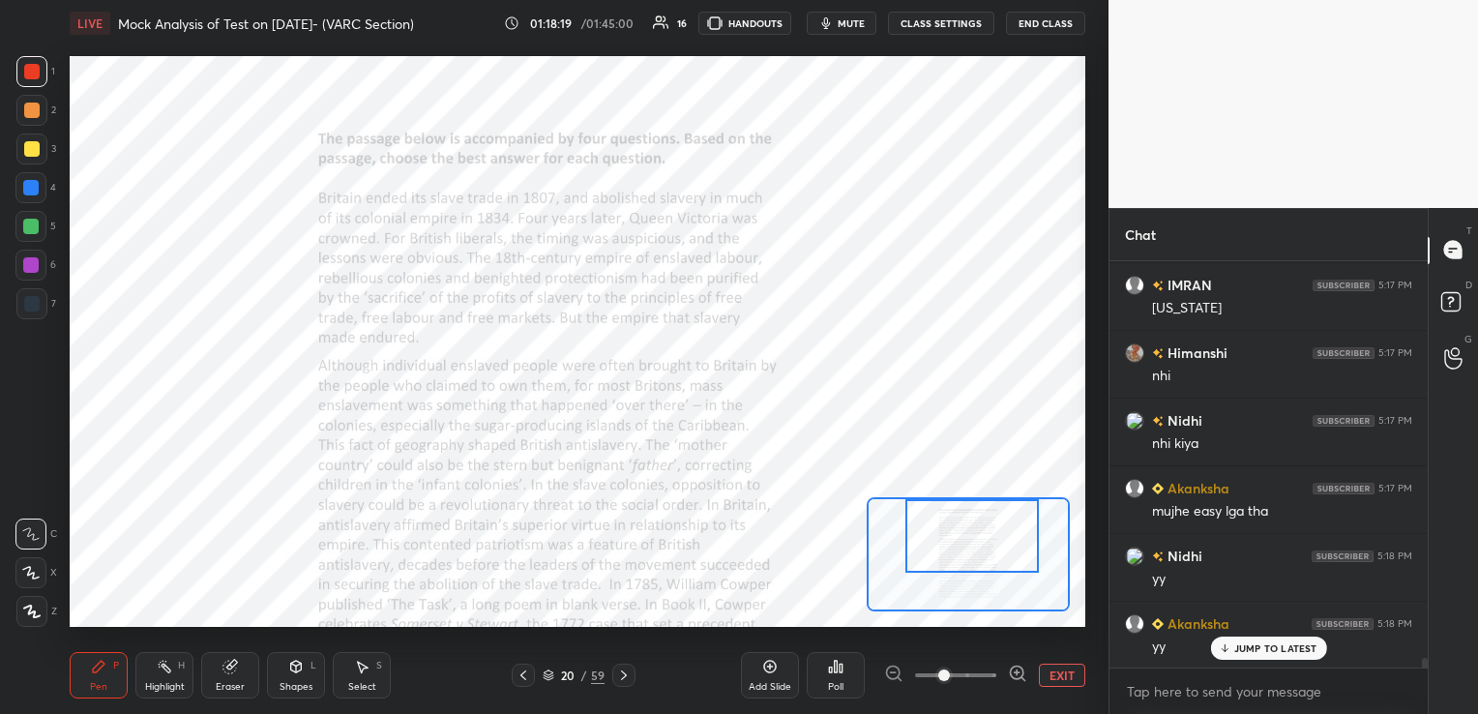
click at [828, 25] on icon "button" at bounding box center [826, 23] width 9 height 12
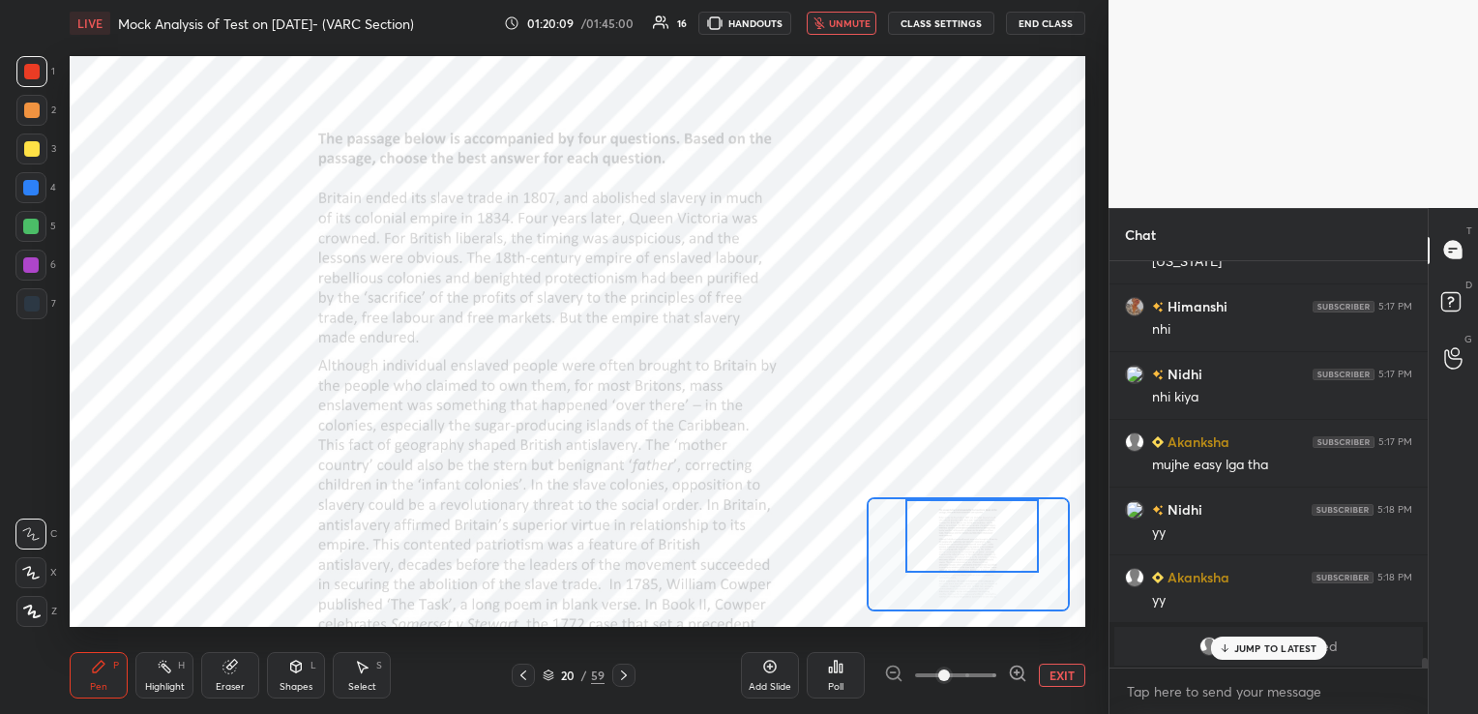
click at [836, 25] on span "unmute" at bounding box center [850, 23] width 42 height 14
click at [980, 17] on button "CLASS SETTINGS" at bounding box center [941, 23] width 106 height 23
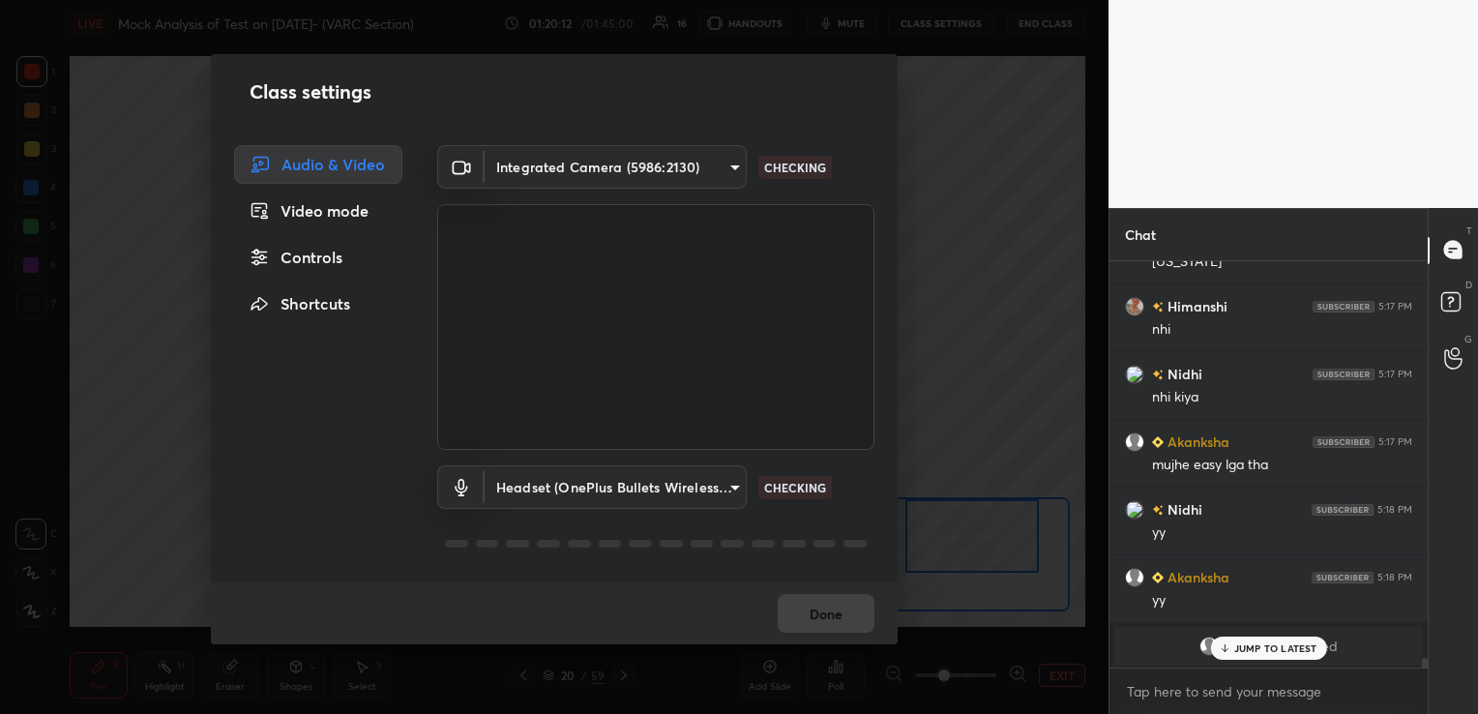
scroll to position [16376, 0]
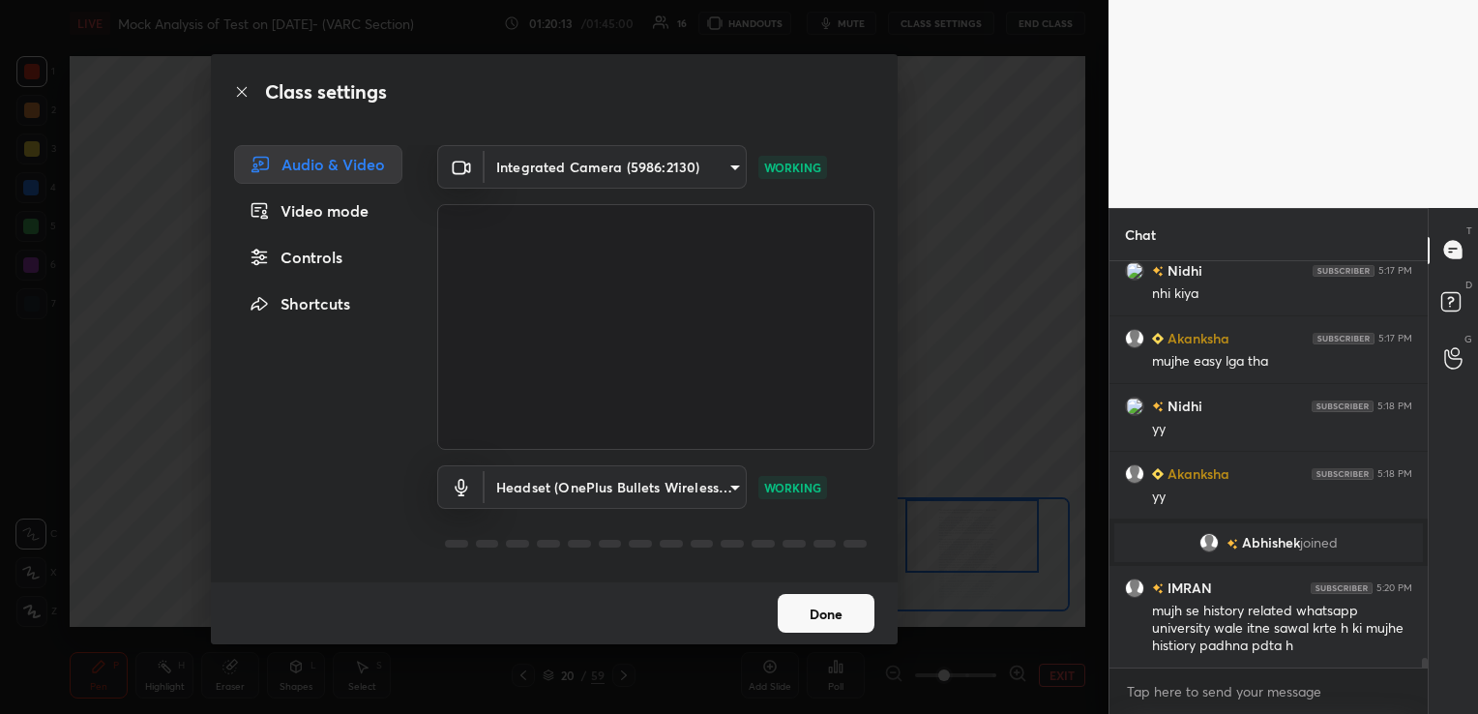
click at [829, 612] on button "Done" at bounding box center [826, 613] width 97 height 39
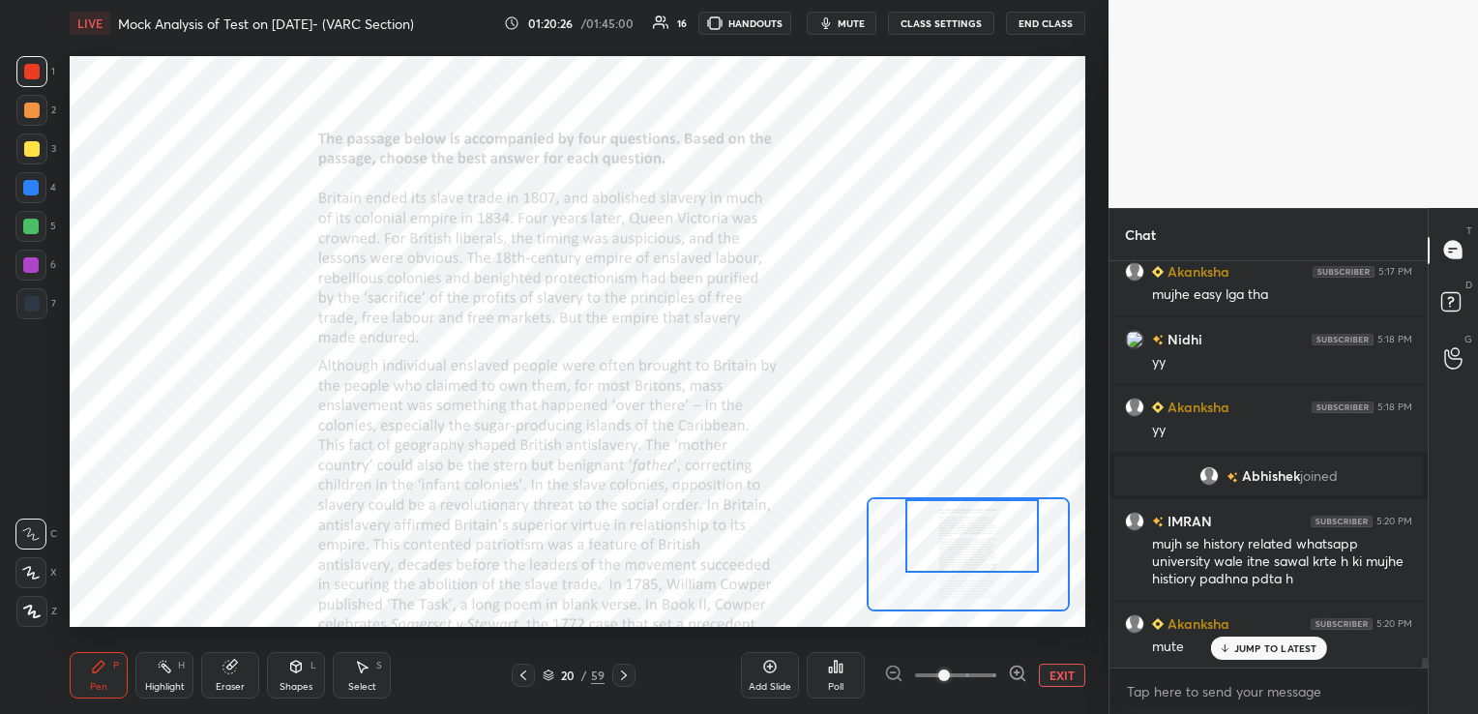
scroll to position [16511, 0]
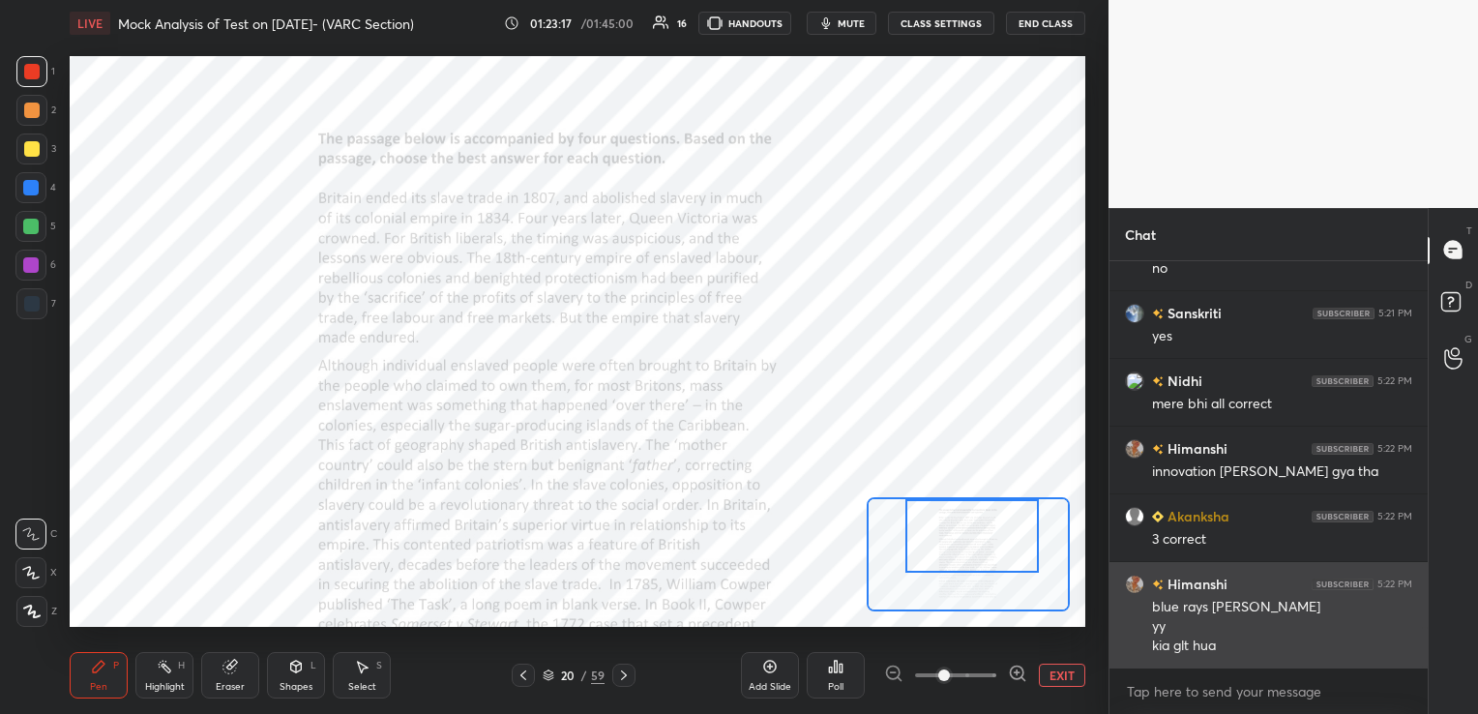
scroll to position [3709, 0]
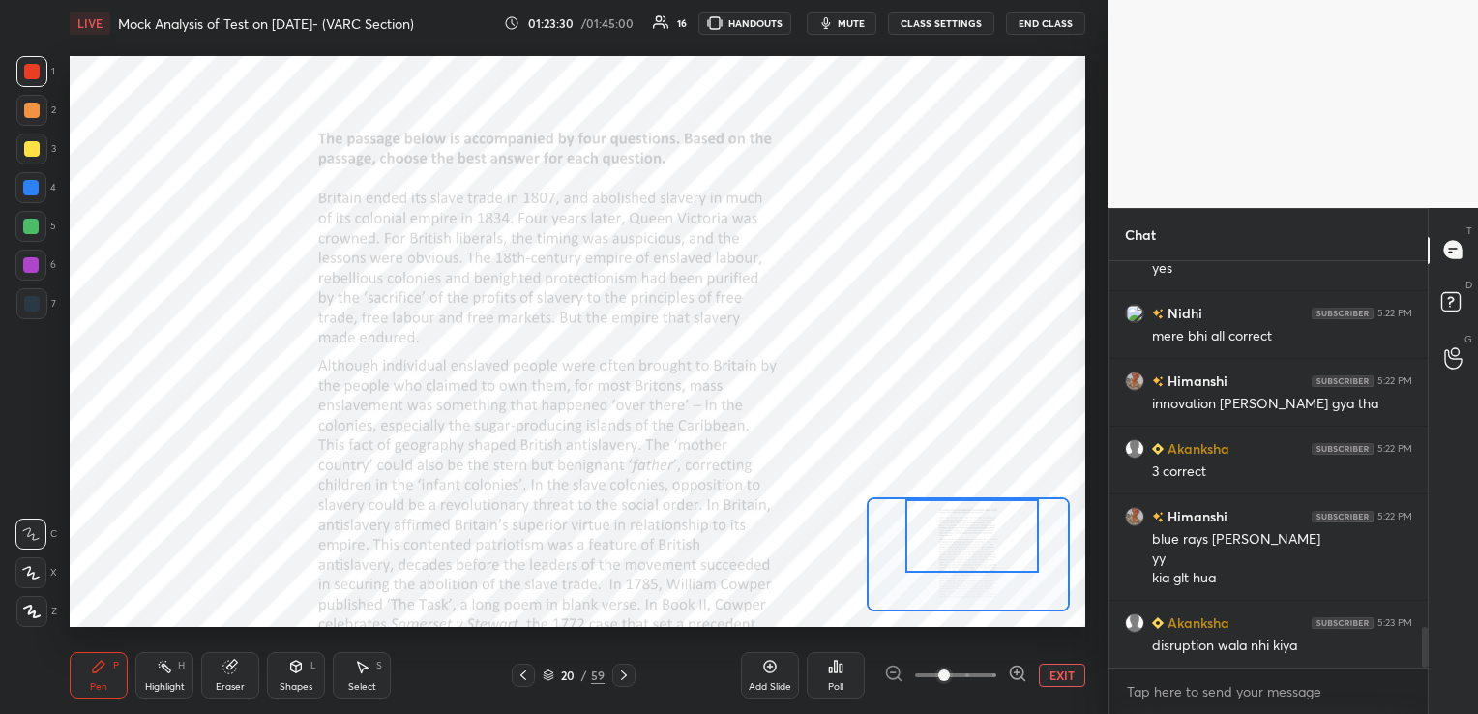
click at [623, 679] on icon at bounding box center [623, 674] width 15 height 15
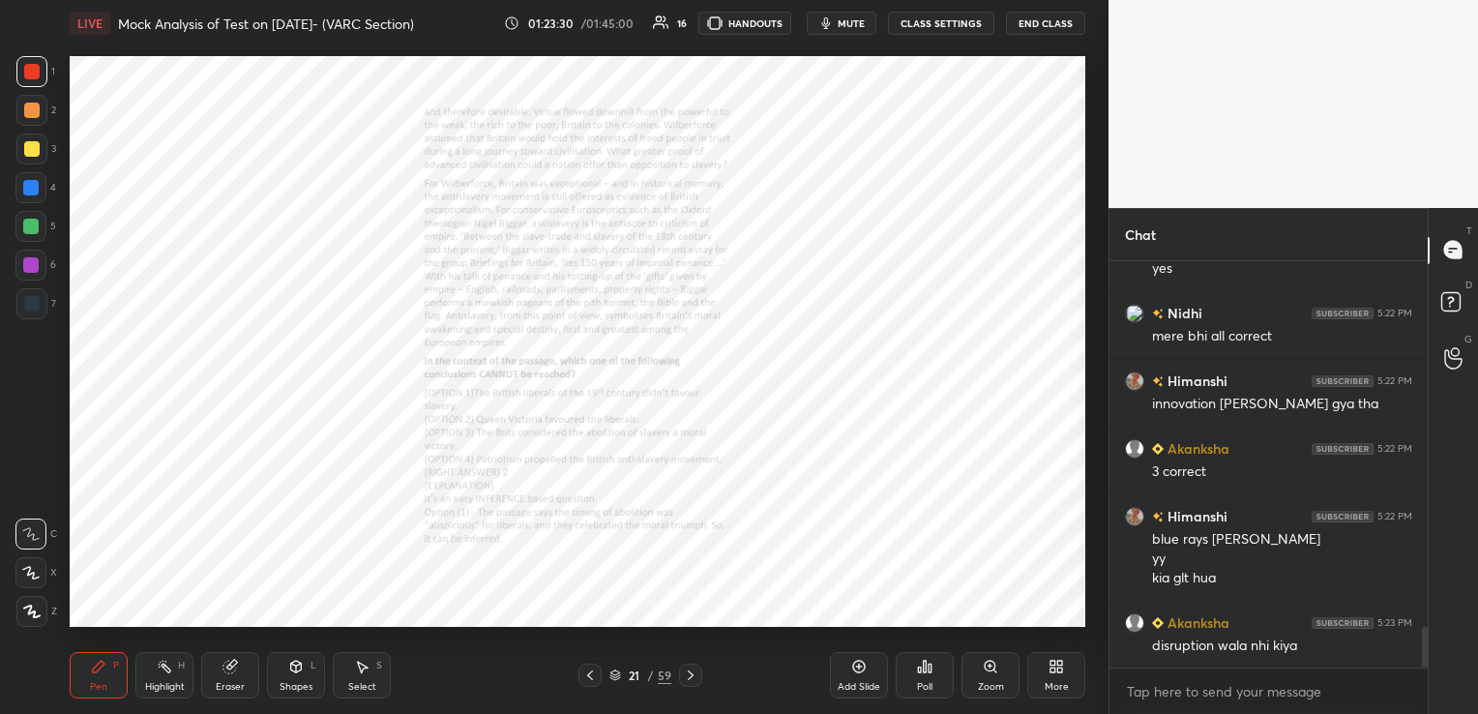
click at [623, 679] on div "21 / 59" at bounding box center [640, 674] width 62 height 17
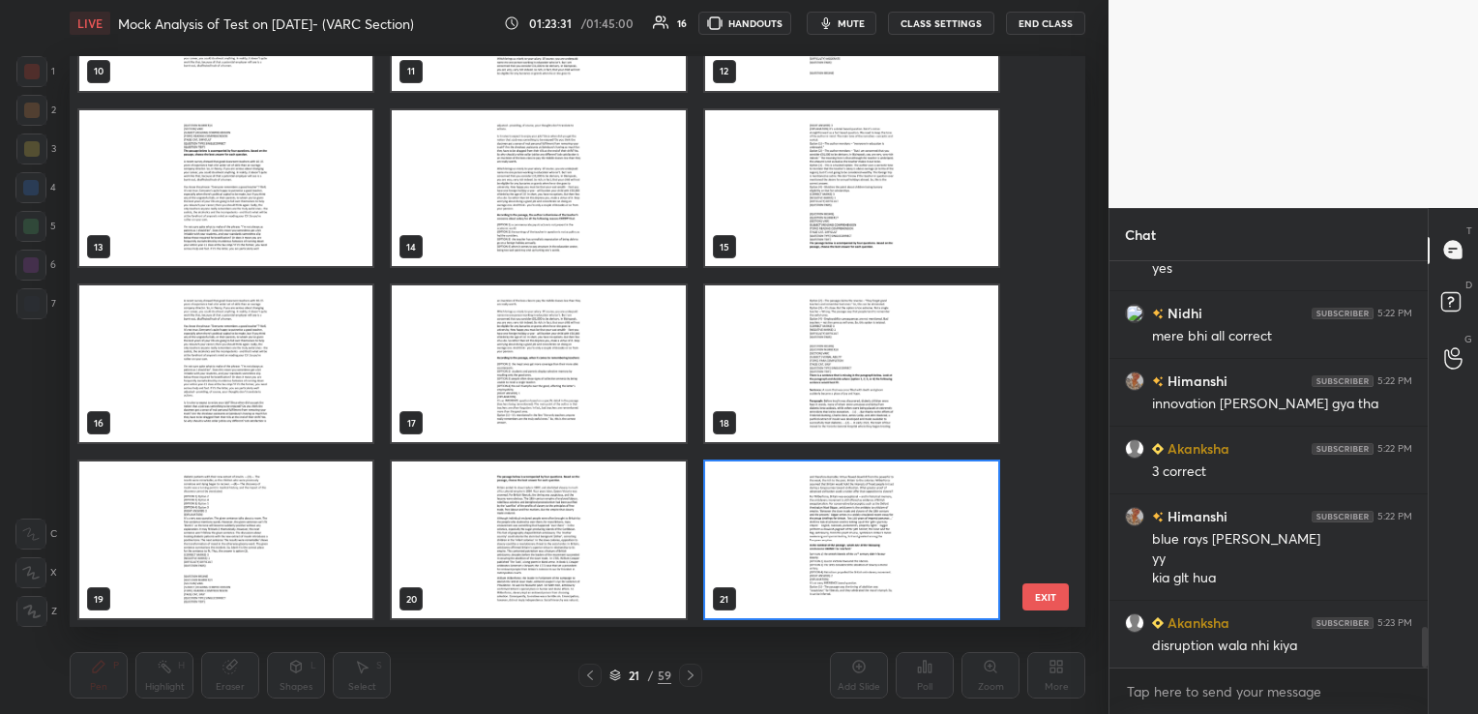
scroll to position [566, 1006]
click at [1050, 586] on button "EXIT" at bounding box center [1045, 596] width 46 height 27
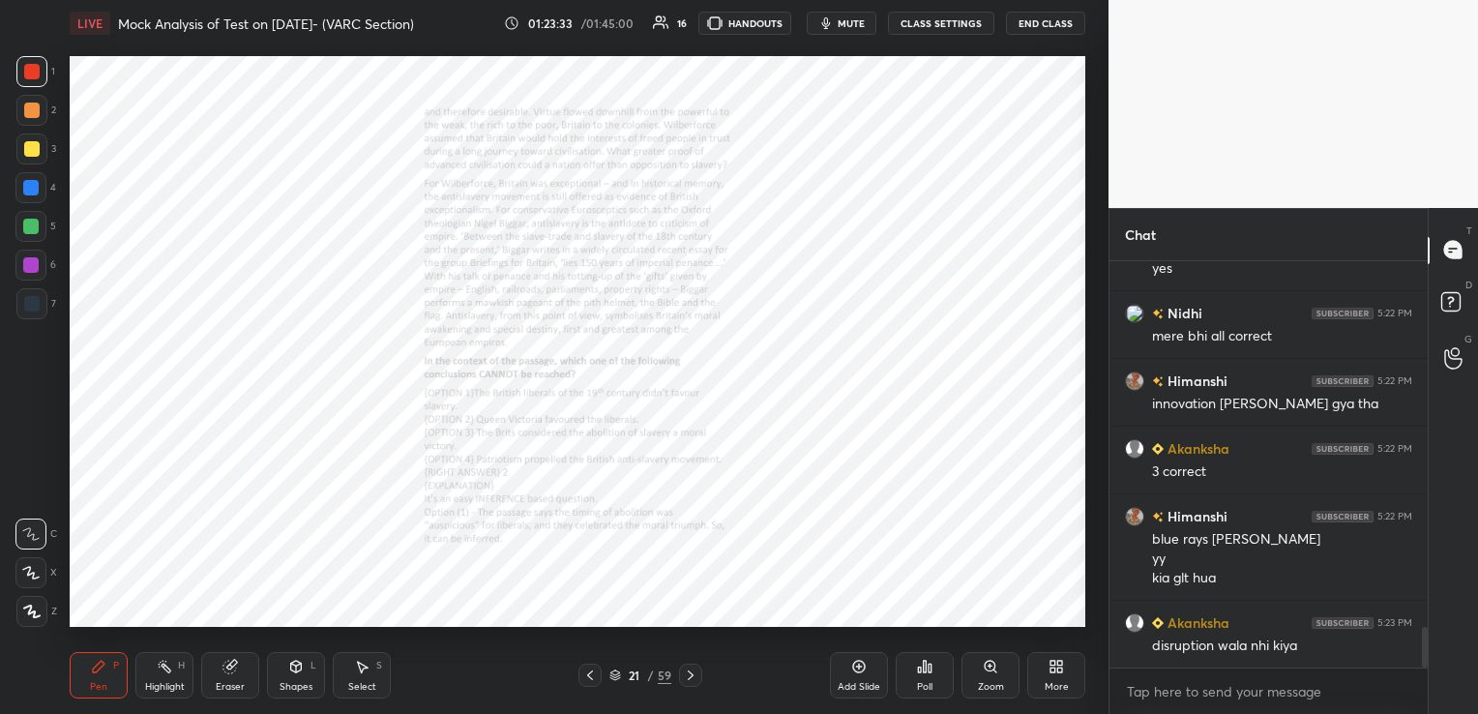
click at [691, 672] on icon at bounding box center [690, 674] width 15 height 15
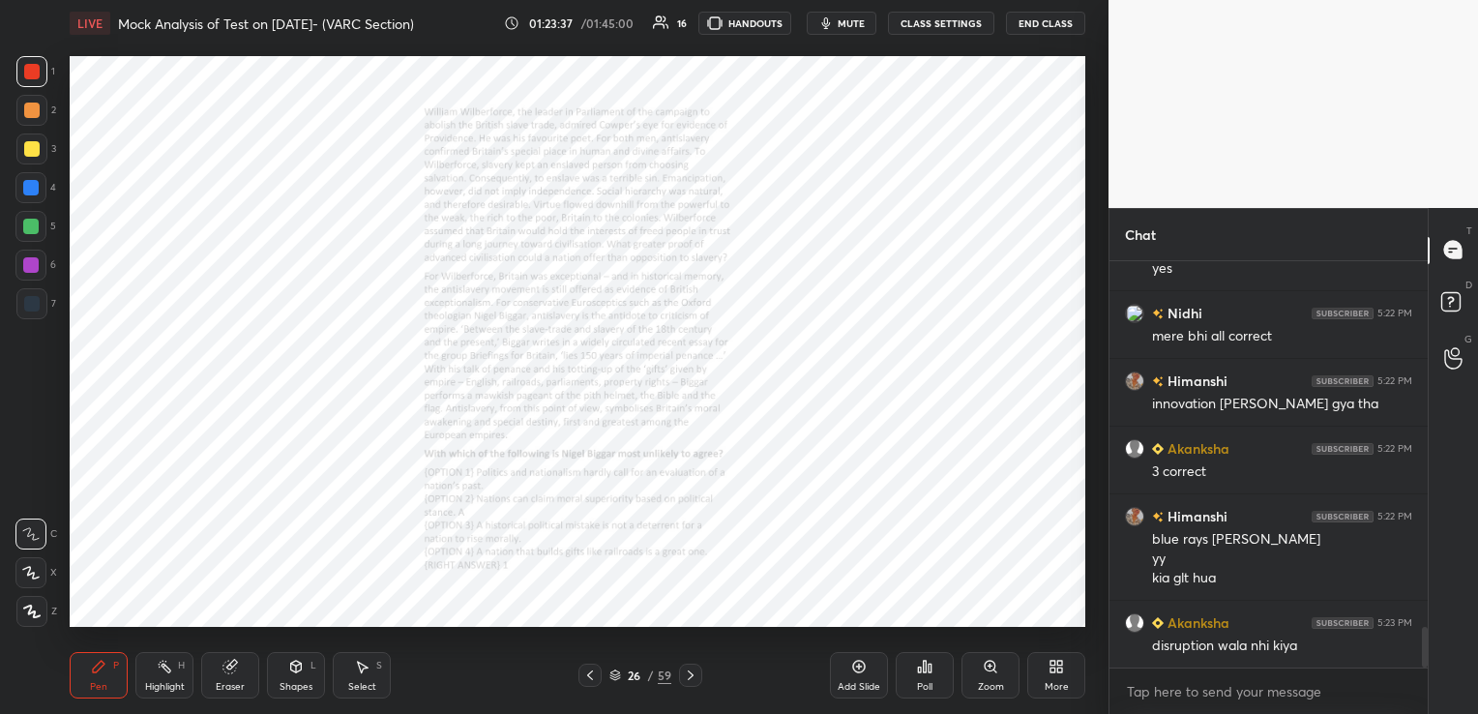
click at [691, 672] on icon at bounding box center [690, 674] width 15 height 15
click at [991, 682] on div "Zoom" at bounding box center [991, 687] width 26 height 10
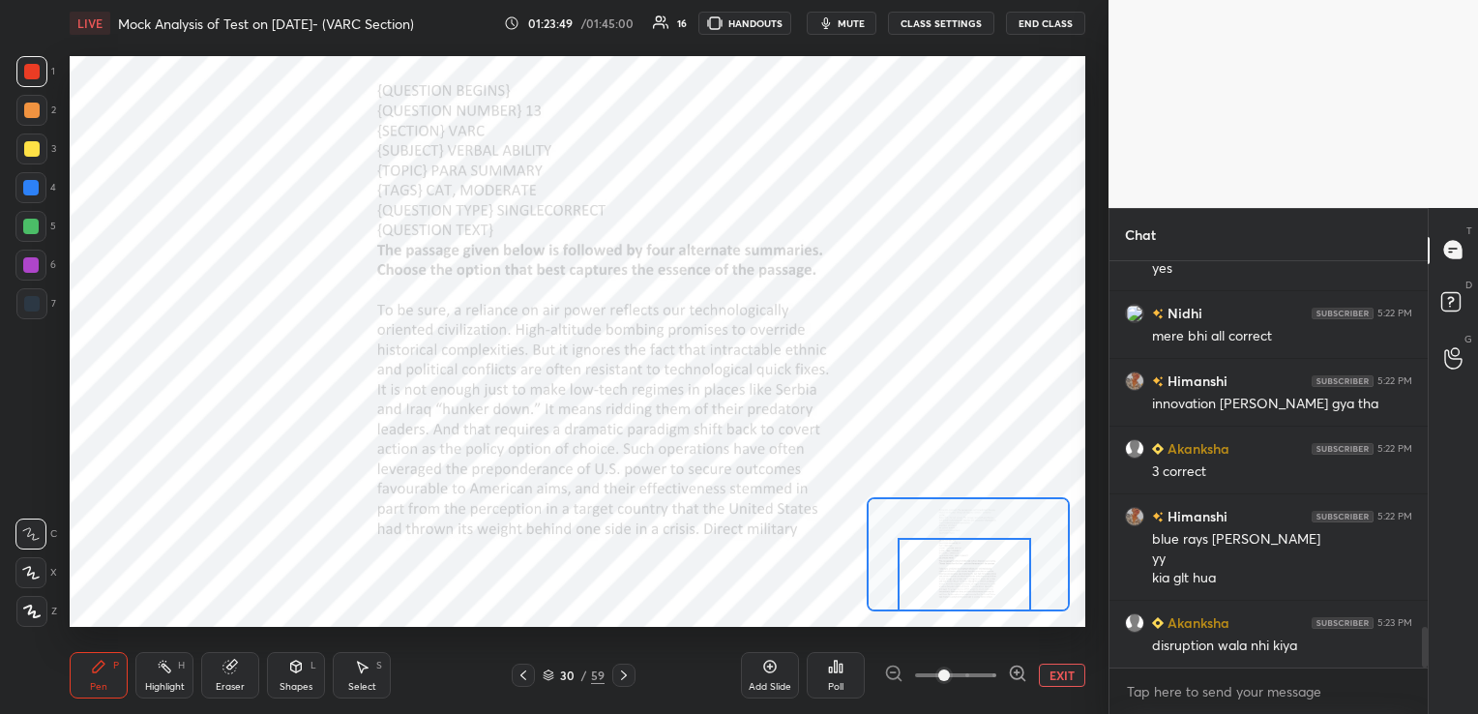
drag, startPoint x: 968, startPoint y: 579, endPoint x: 965, endPoint y: 605, distance: 26.3
click at [965, 605] on div at bounding box center [964, 575] width 133 height 74
click at [627, 679] on icon at bounding box center [623, 674] width 15 height 15
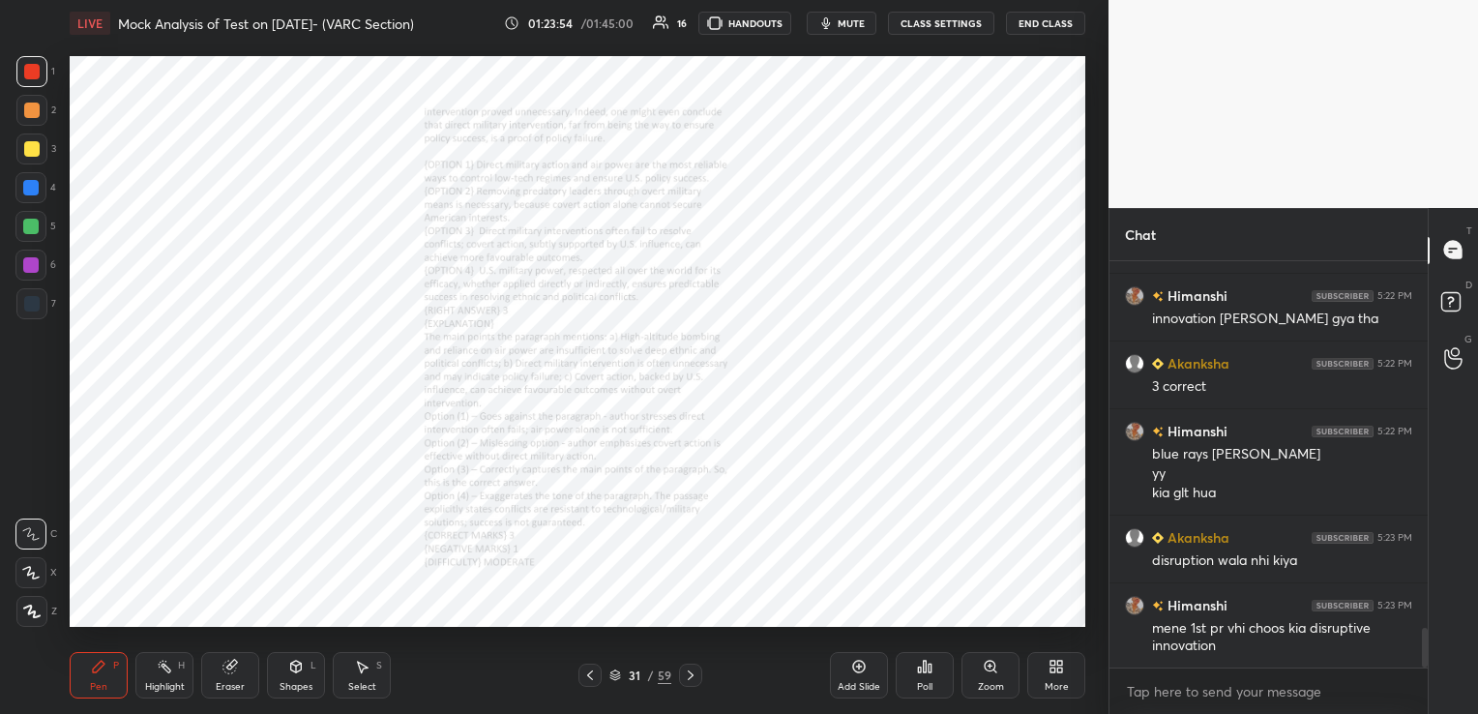
click at [685, 669] on icon at bounding box center [690, 674] width 15 height 15
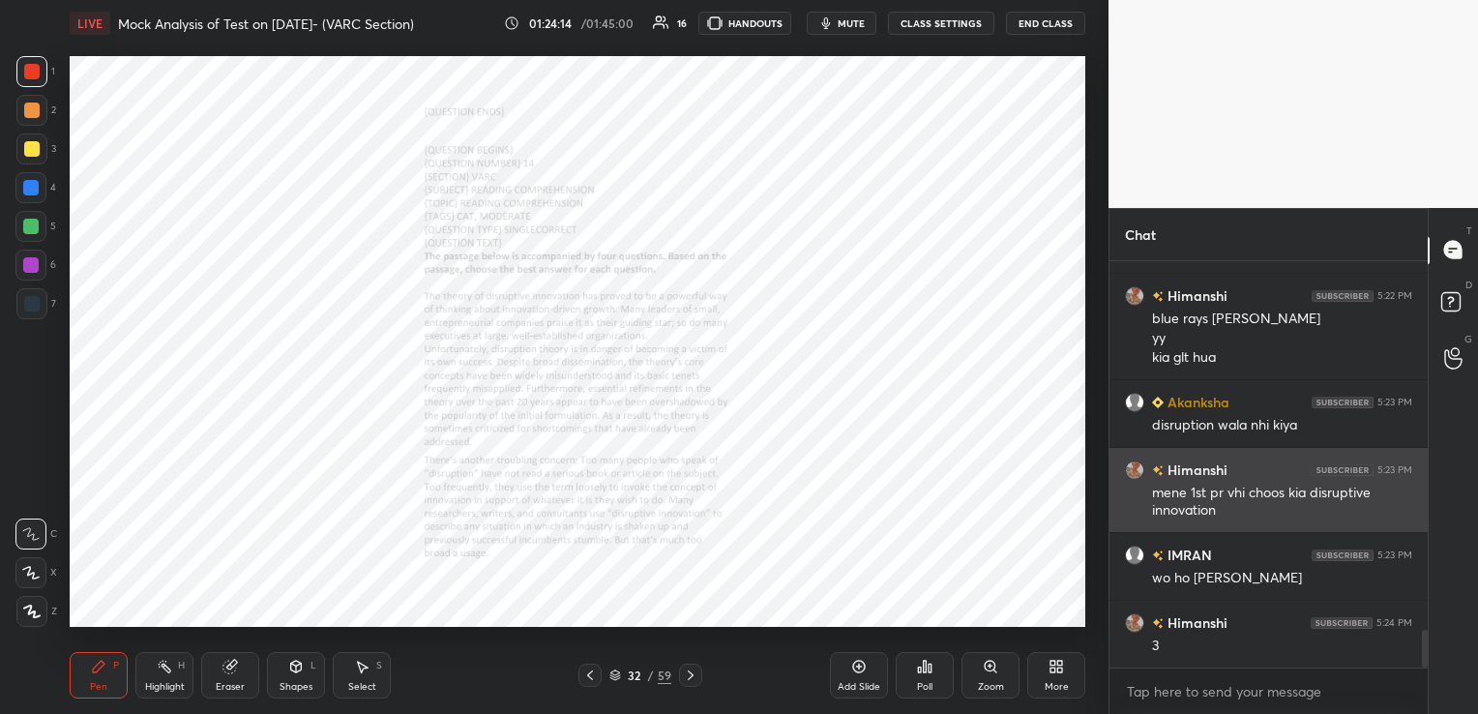
scroll to position [3997, 0]
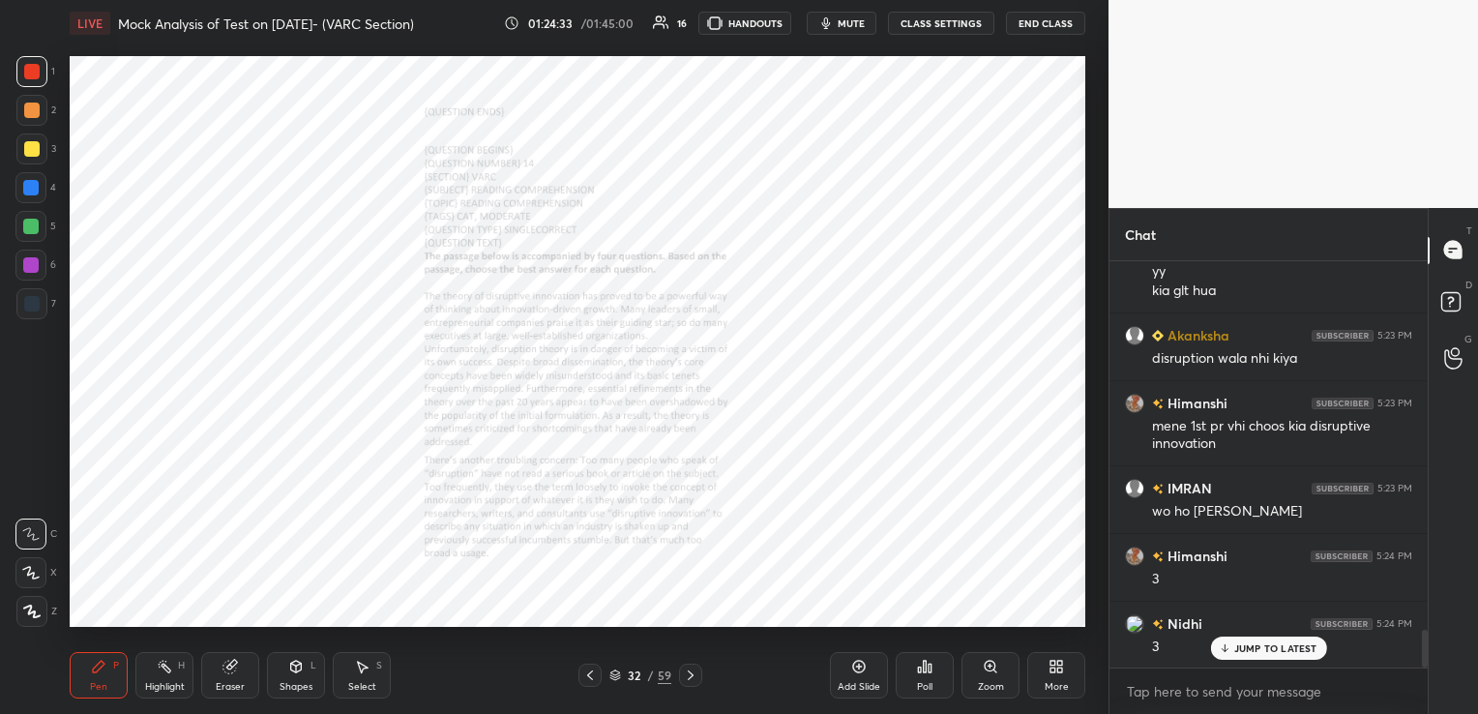
click at [1002, 674] on div "Zoom" at bounding box center [990, 675] width 58 height 46
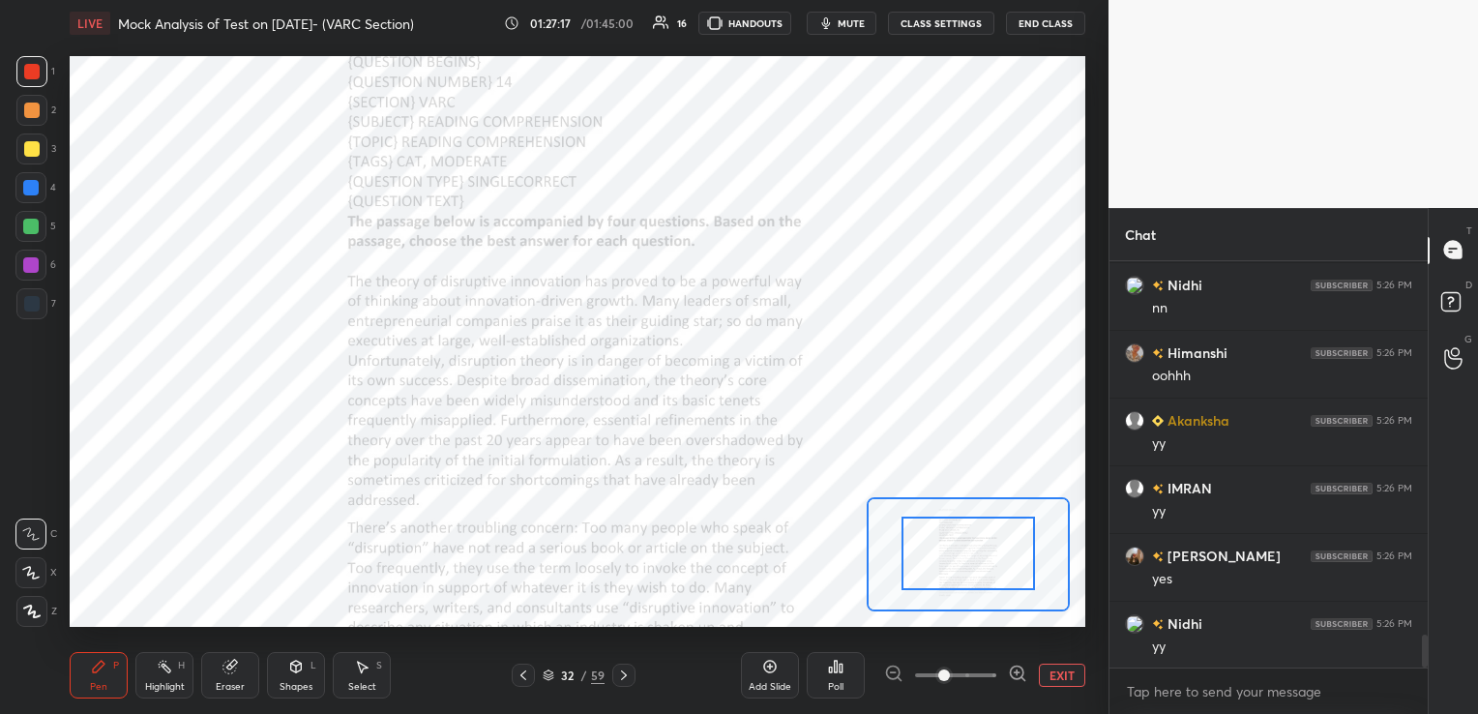
scroll to position [4671, 0]
click at [218, 669] on div "Eraser" at bounding box center [230, 675] width 58 height 46
click at [31, 611] on span "Erase all" at bounding box center [30, 612] width 29 height 14
click at [623, 664] on div at bounding box center [623, 675] width 23 height 23
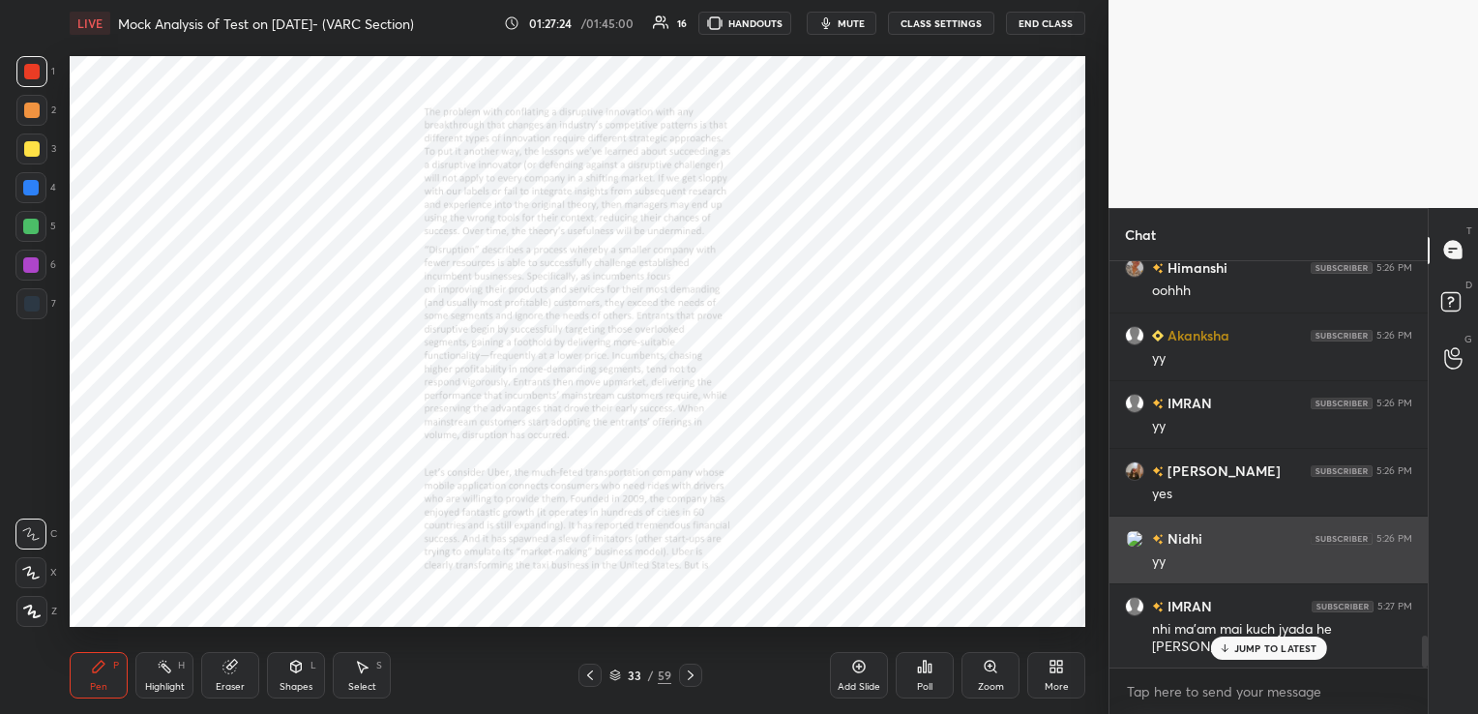
scroll to position [4824, 0]
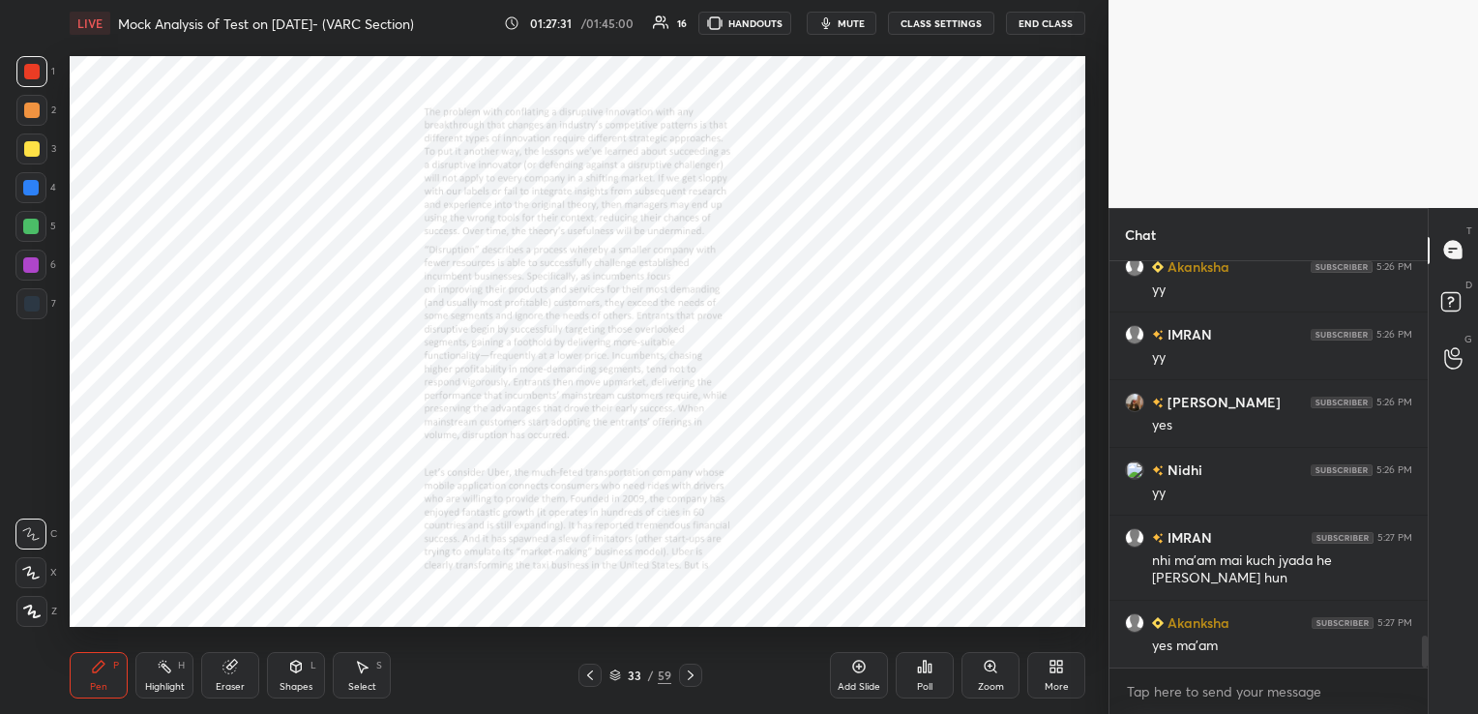
click at [695, 676] on icon at bounding box center [690, 674] width 15 height 15
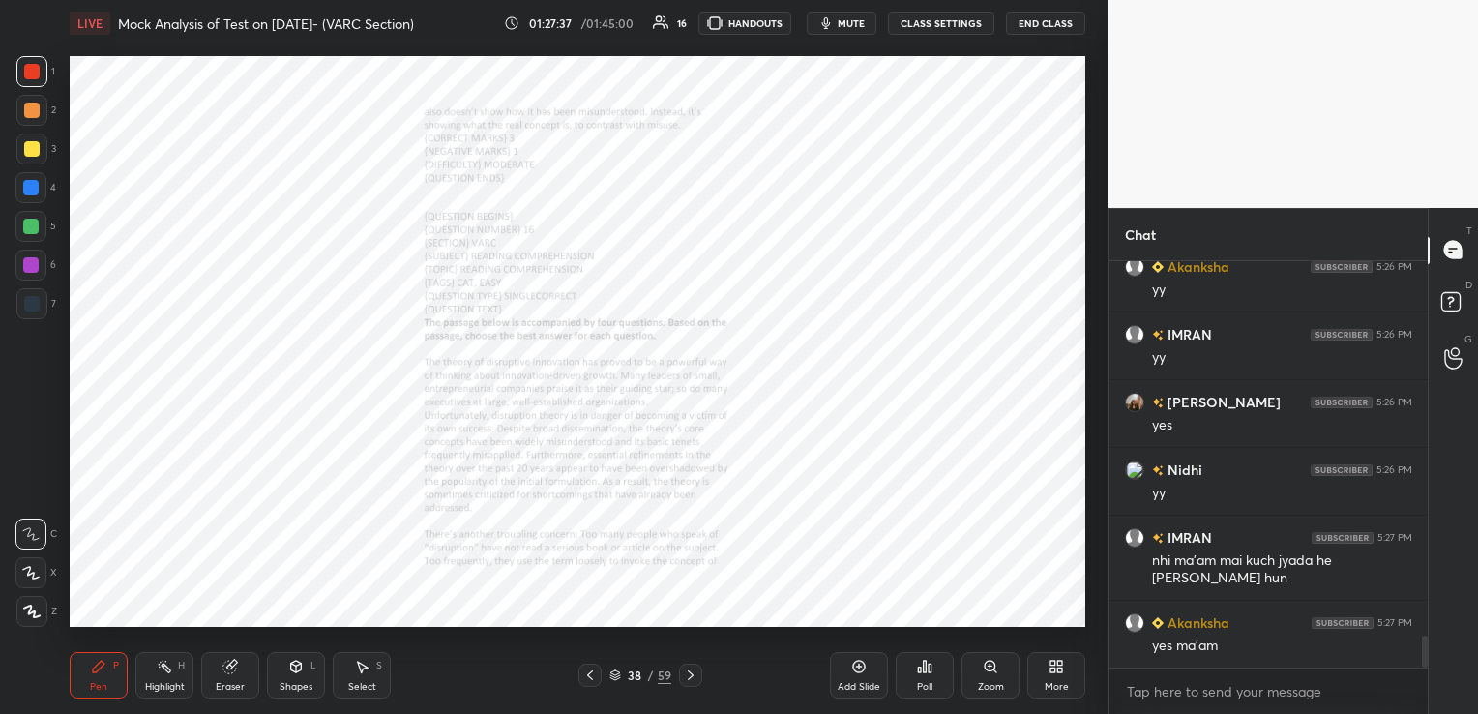
click at [695, 676] on icon at bounding box center [690, 674] width 15 height 15
click at [697, 679] on div at bounding box center [690, 675] width 23 height 23
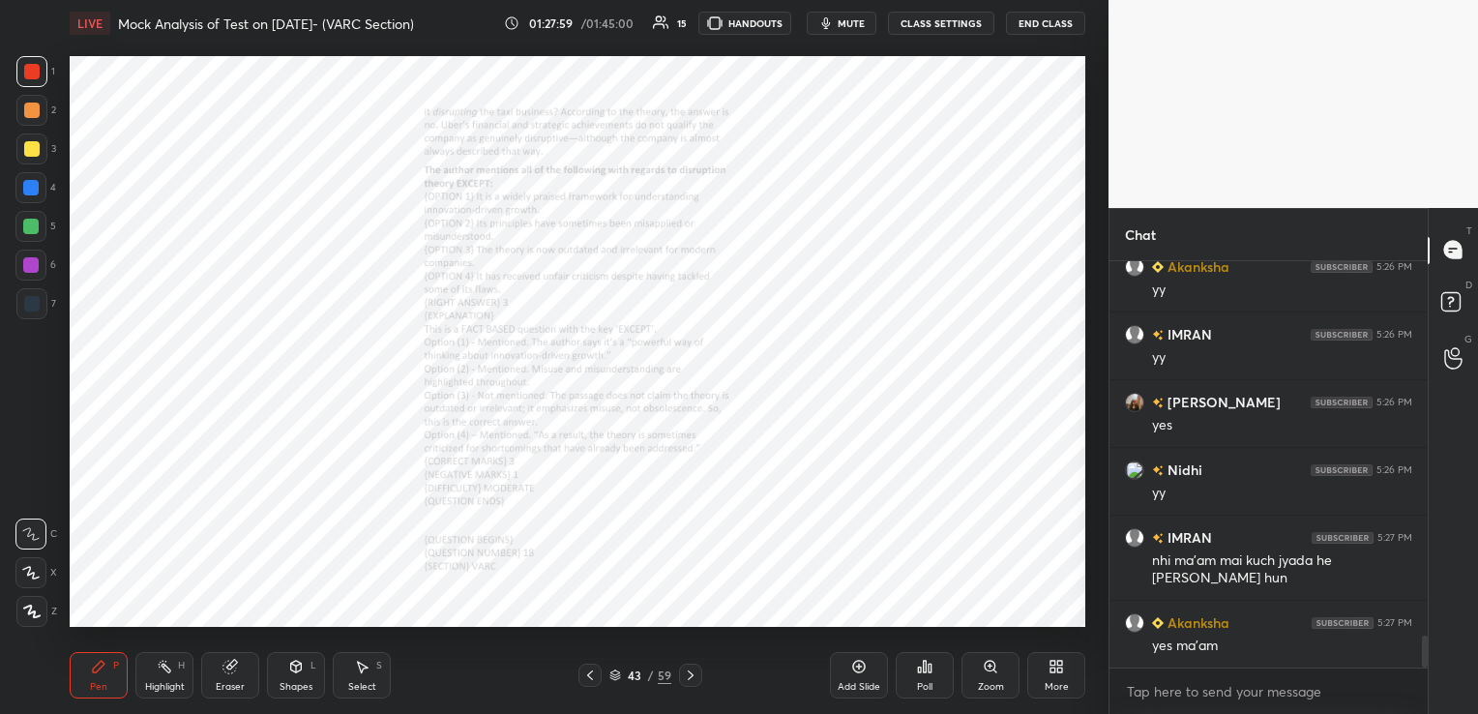
click at [697, 679] on div at bounding box center [690, 675] width 23 height 23
click at [983, 667] on icon at bounding box center [990, 666] width 15 height 15
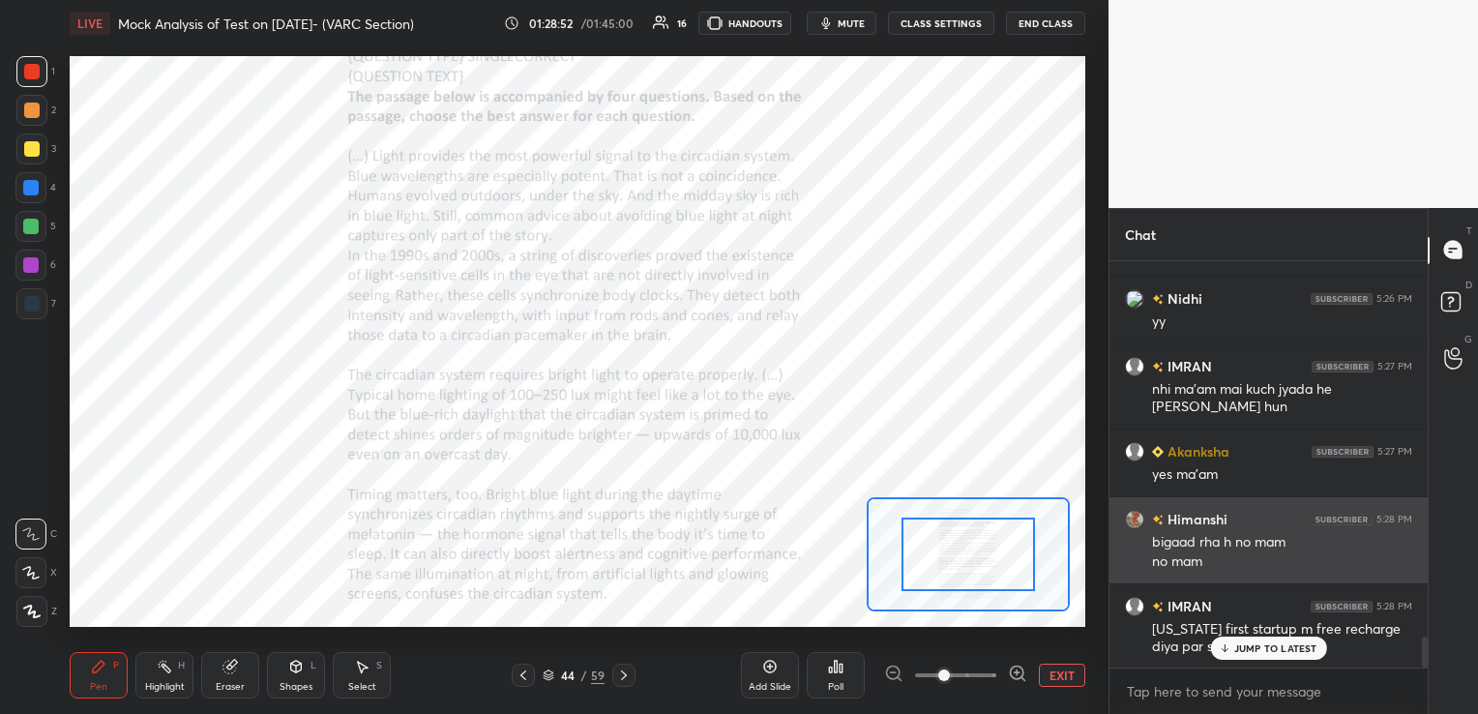
scroll to position [4996, 0]
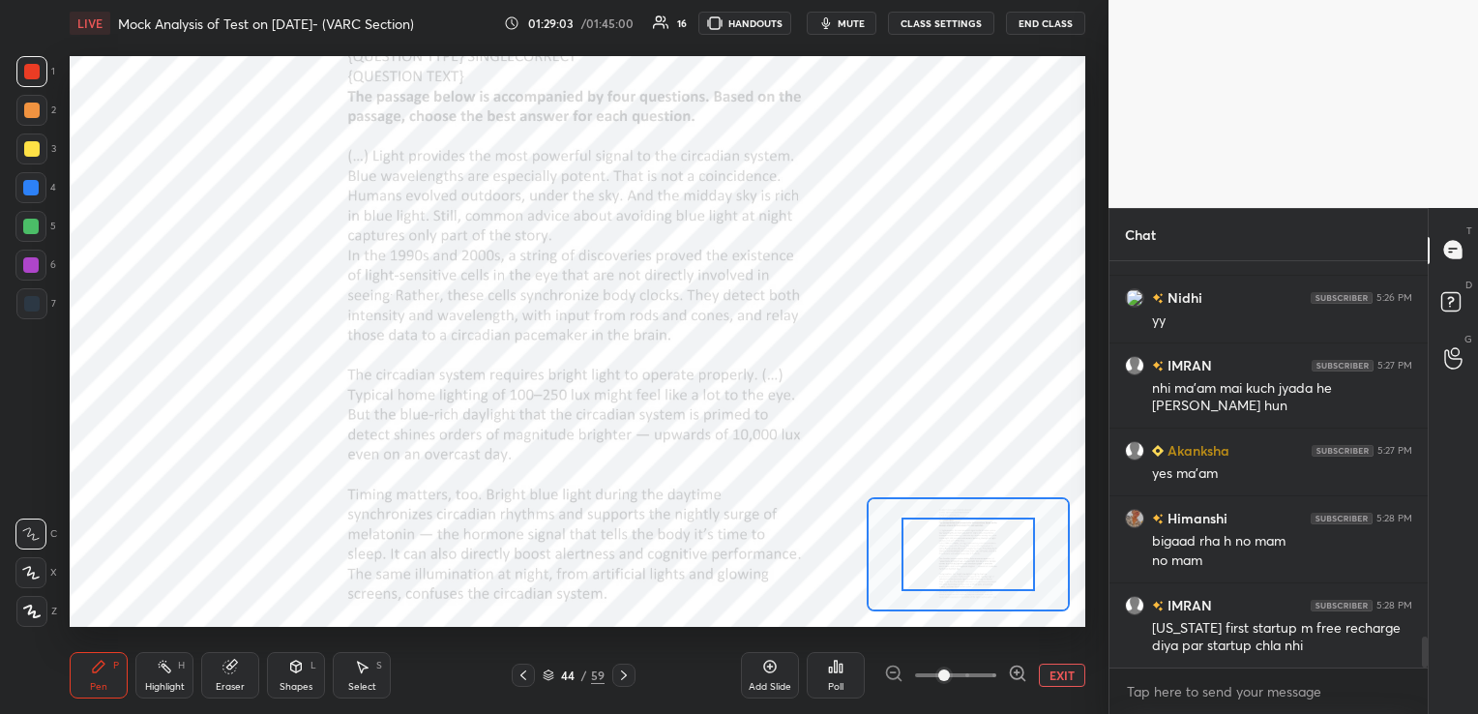
click at [236, 675] on div "Eraser" at bounding box center [230, 675] width 58 height 46
click at [37, 605] on span "Erase all" at bounding box center [30, 612] width 29 height 14
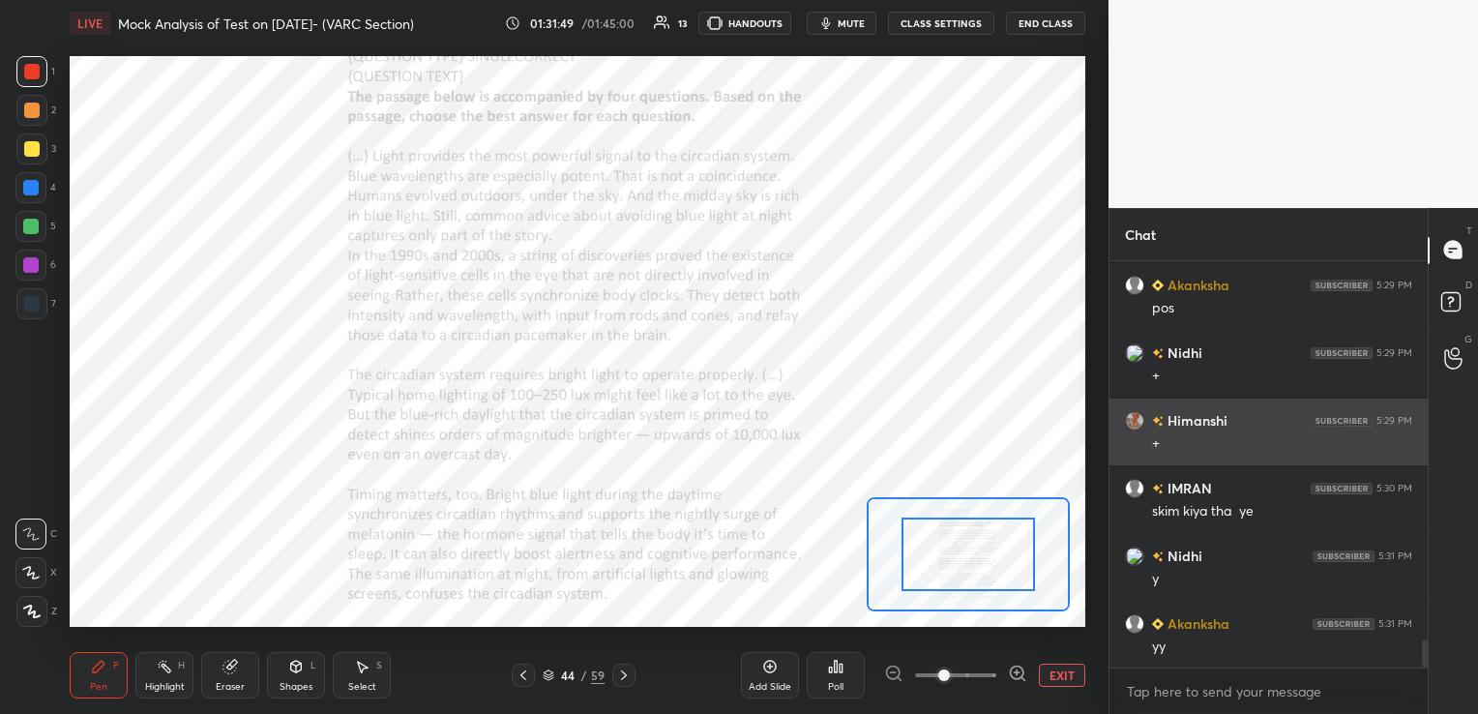
scroll to position [5470, 0]
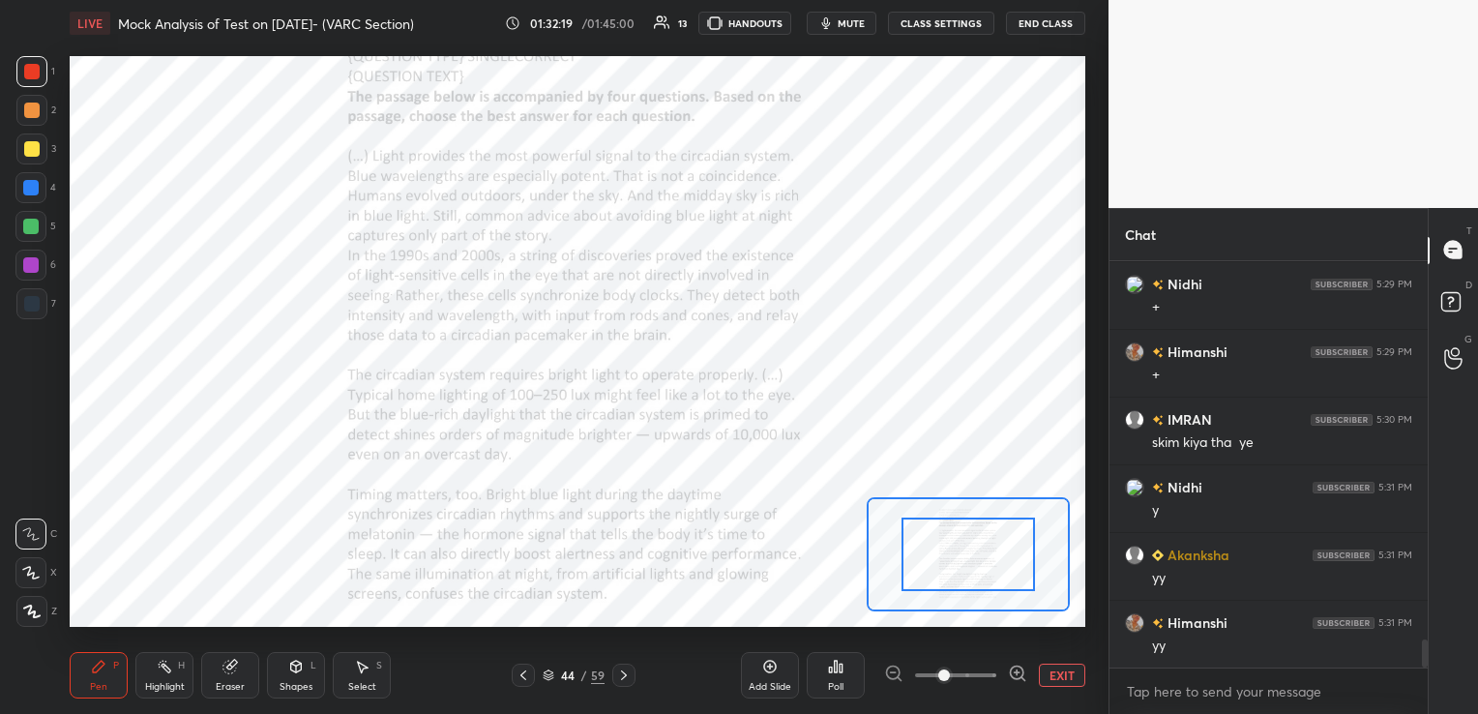
click at [240, 679] on div "Eraser" at bounding box center [230, 675] width 58 height 46
click at [39, 615] on span "Erase all" at bounding box center [30, 612] width 29 height 14
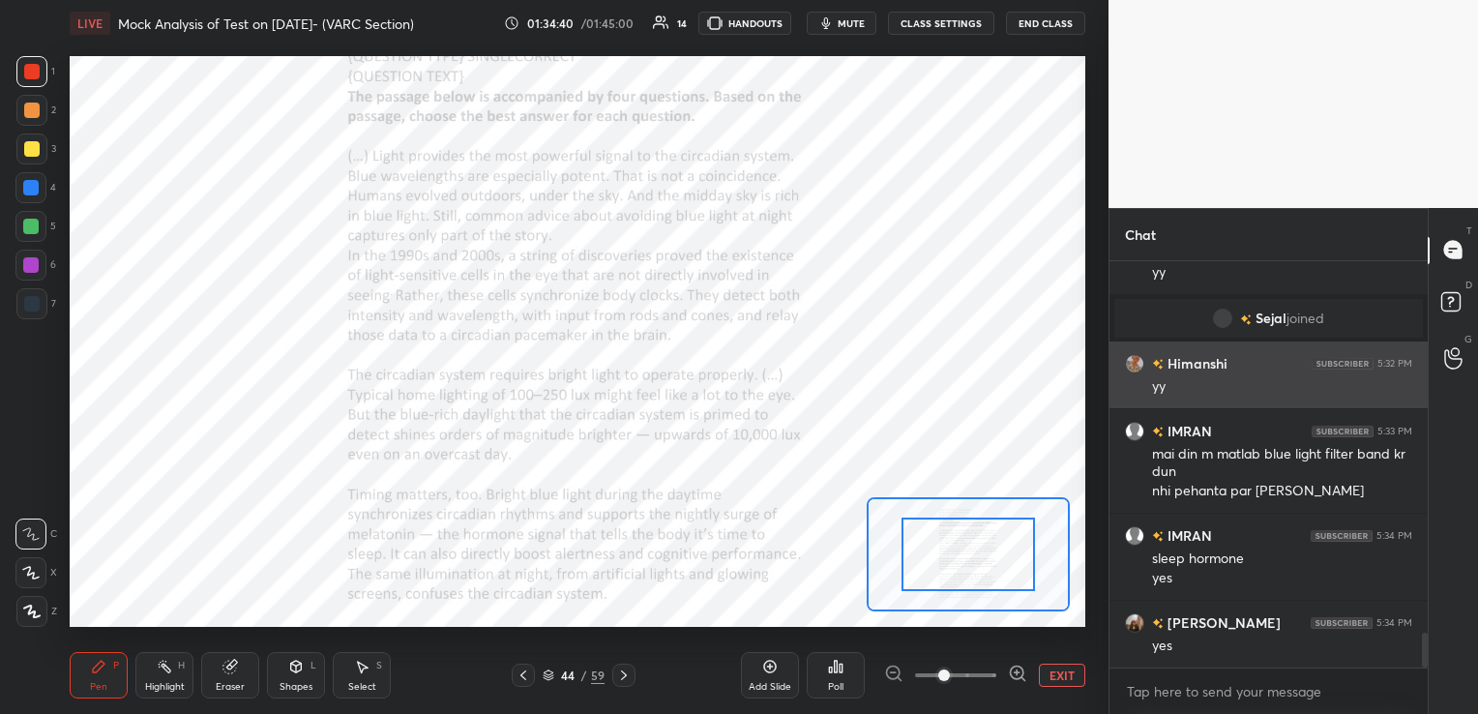
scroll to position [4449, 0]
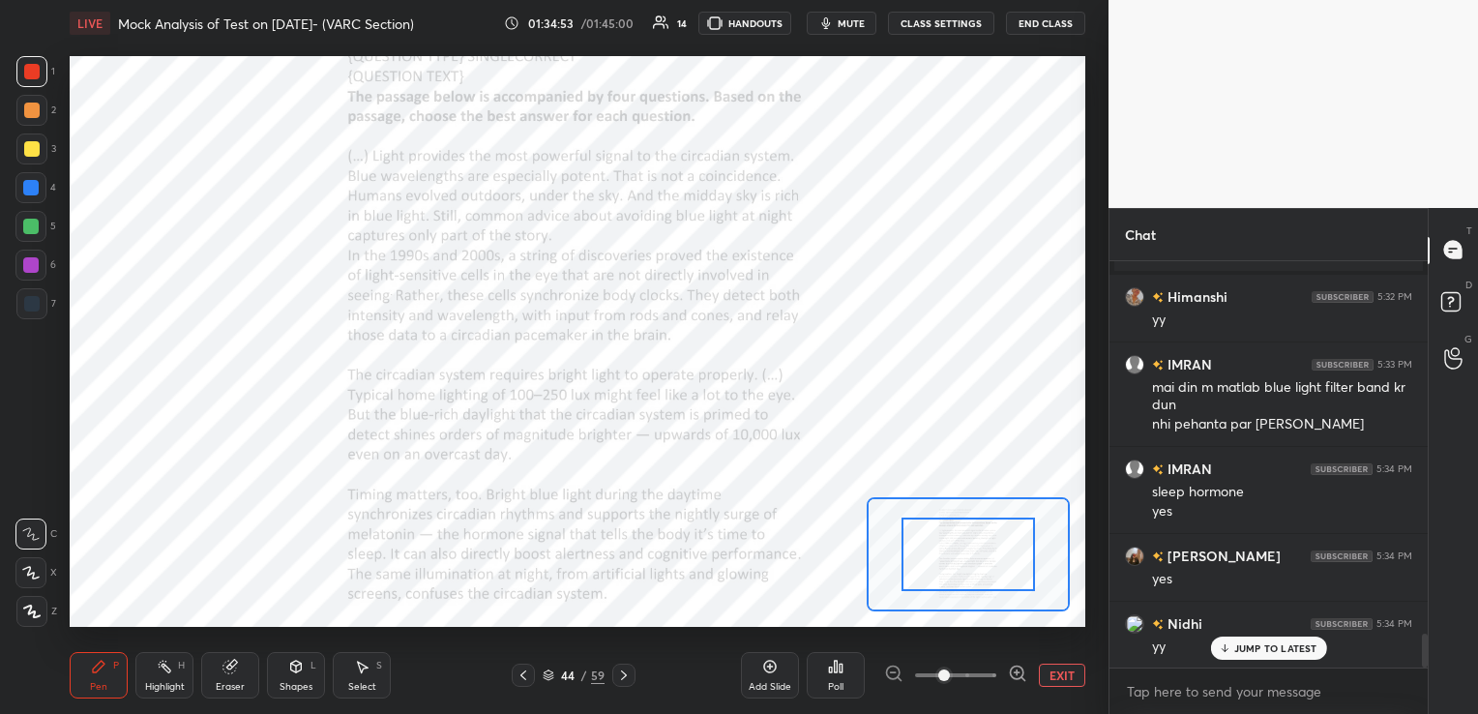
click at [249, 678] on div "Eraser" at bounding box center [230, 675] width 58 height 46
click at [44, 610] on span "Erase all" at bounding box center [30, 612] width 29 height 14
click at [237, 673] on icon at bounding box center [229, 666] width 15 height 15
click at [44, 610] on span "Erase all" at bounding box center [30, 612] width 29 height 14
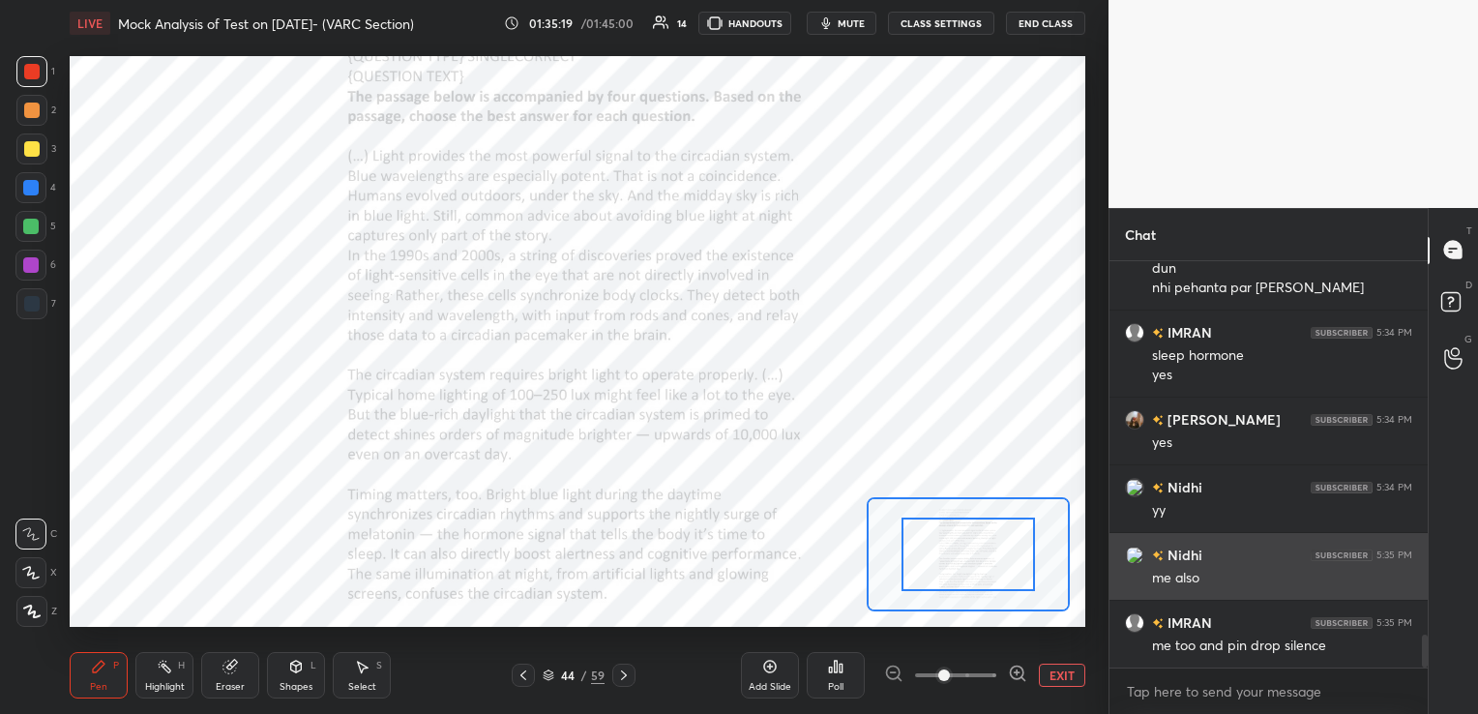
scroll to position [4653, 0]
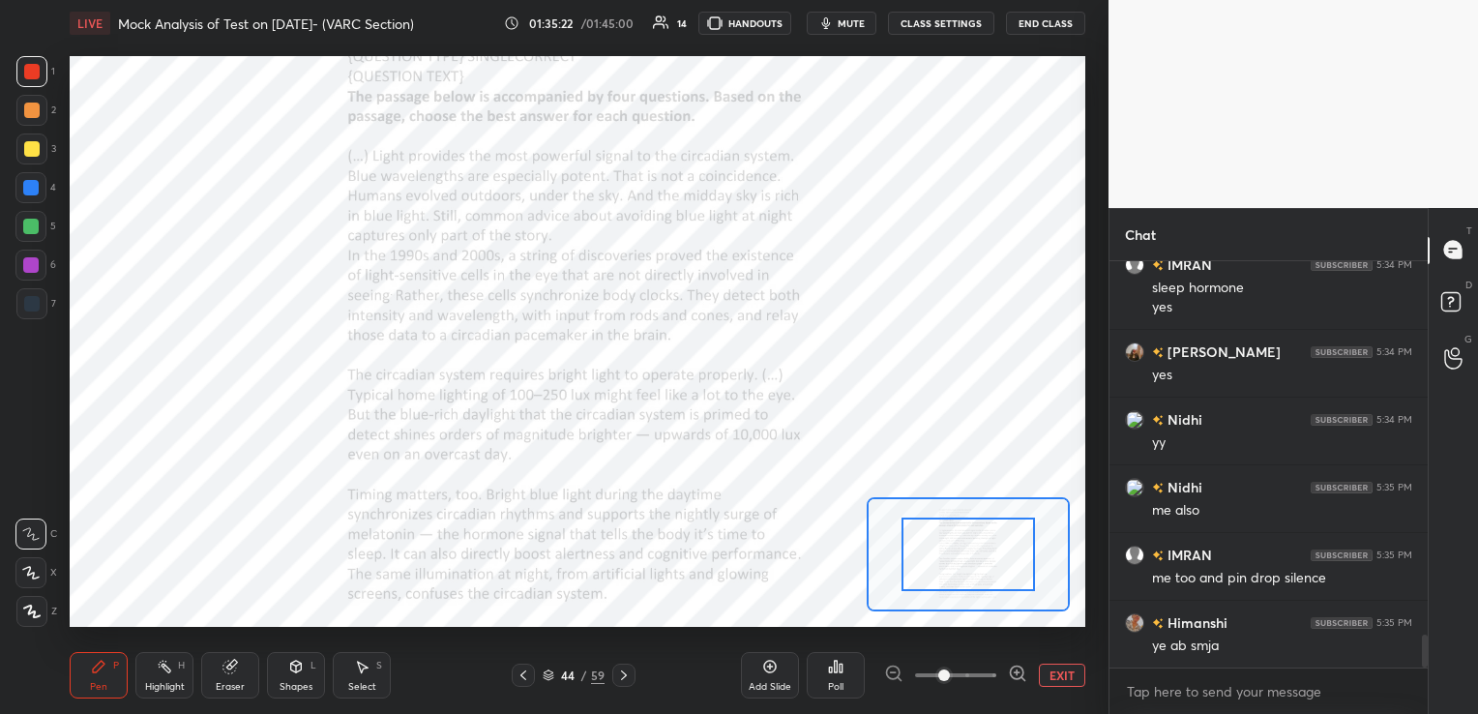
click at [619, 672] on icon at bounding box center [623, 674] width 15 height 15
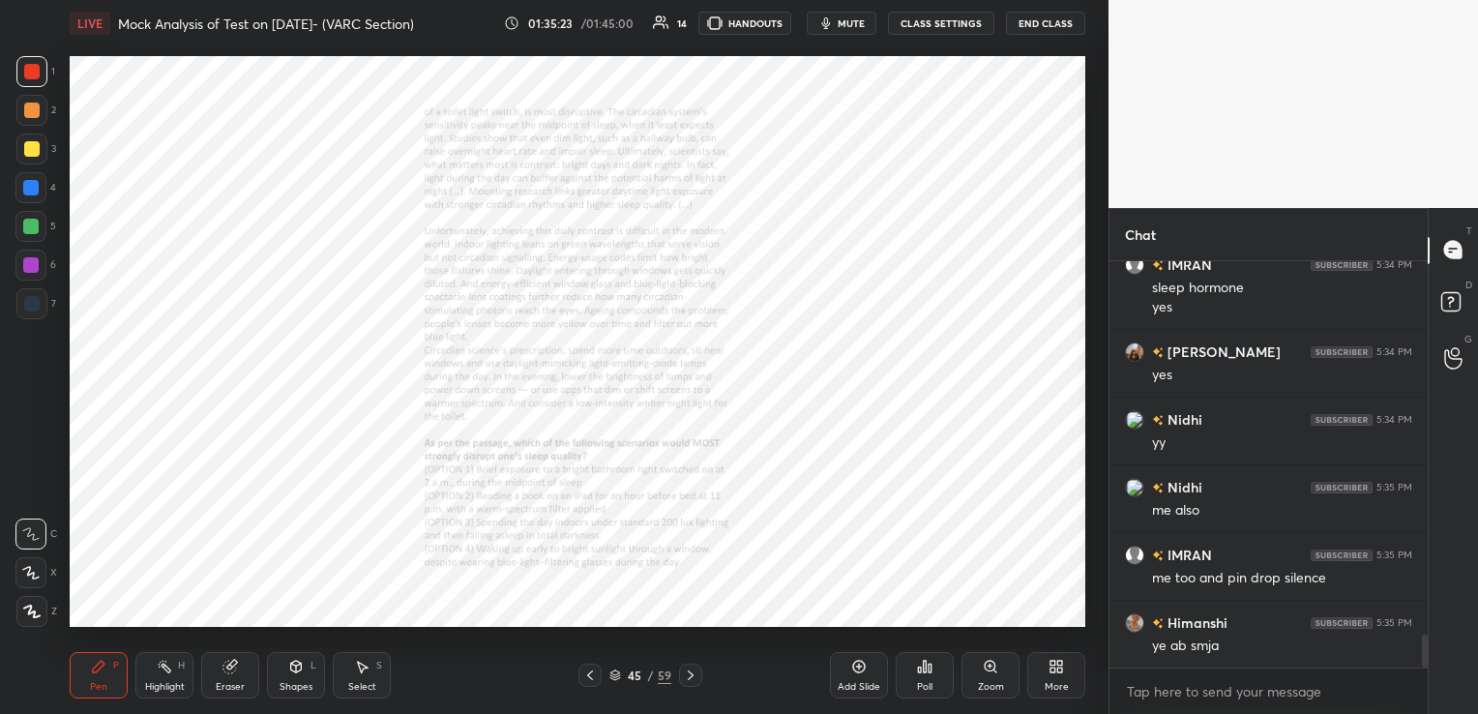
click at [987, 684] on div "Zoom" at bounding box center [991, 687] width 26 height 10
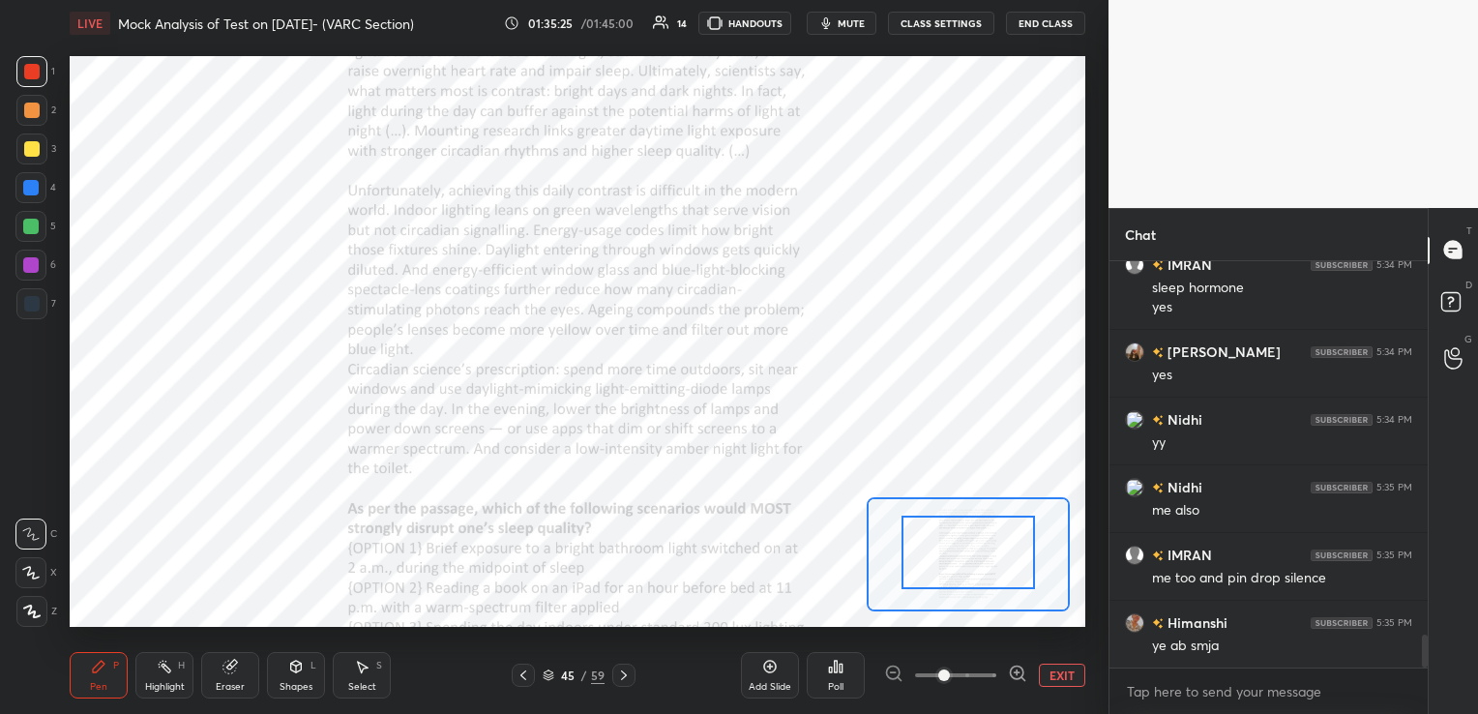
drag, startPoint x: 954, startPoint y: 575, endPoint x: 956, endPoint y: 538, distance: 36.8
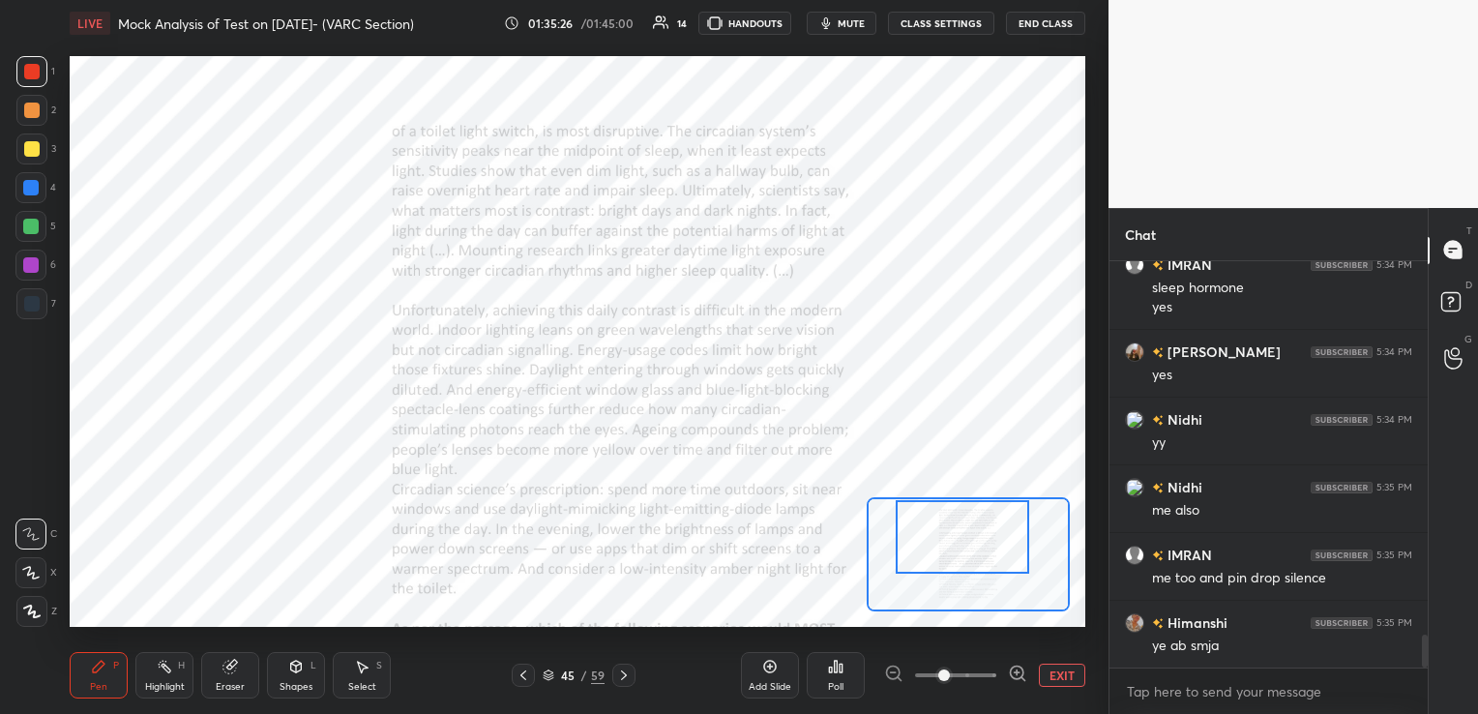
drag, startPoint x: 957, startPoint y: 537, endPoint x: 951, endPoint y: 521, distance: 16.5
click at [951, 521] on div at bounding box center [962, 537] width 133 height 74
click at [521, 679] on icon at bounding box center [523, 674] width 15 height 15
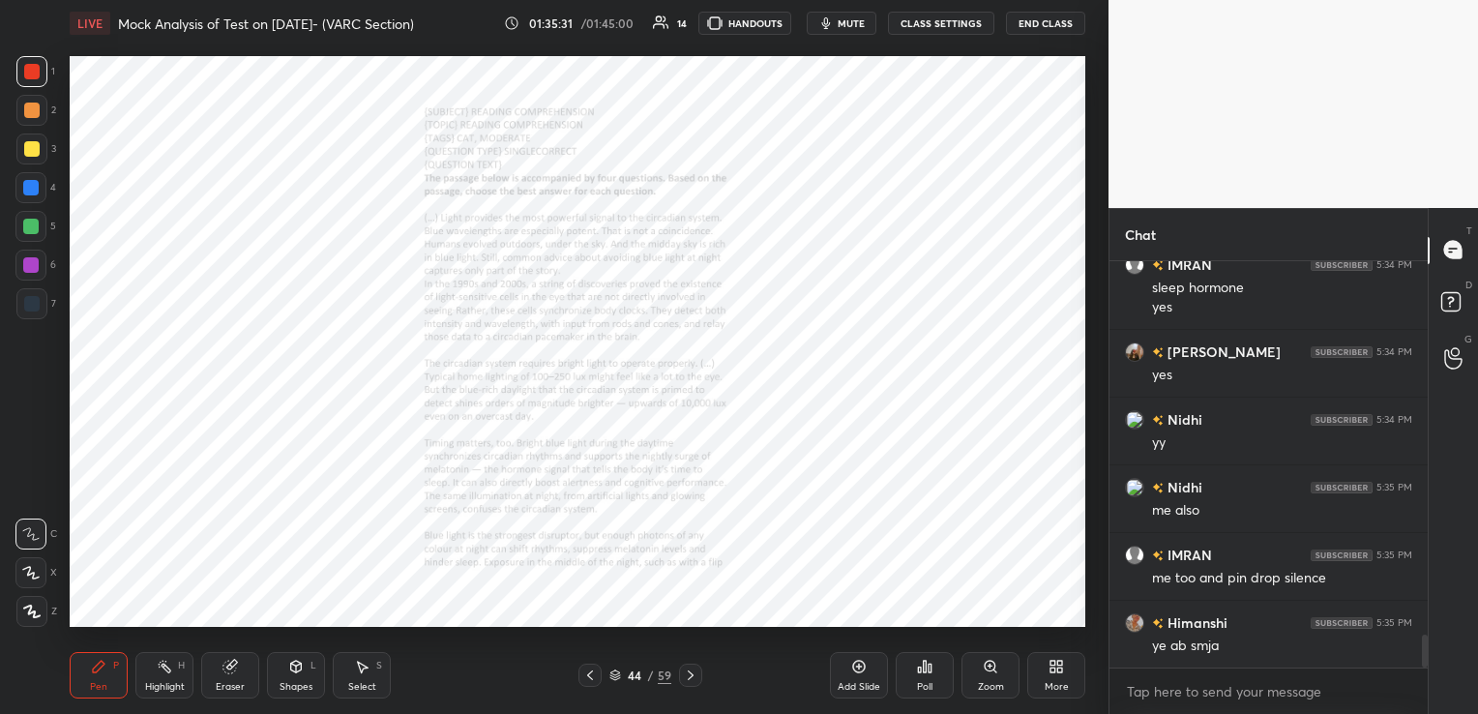
click at [994, 668] on icon at bounding box center [990, 666] width 15 height 15
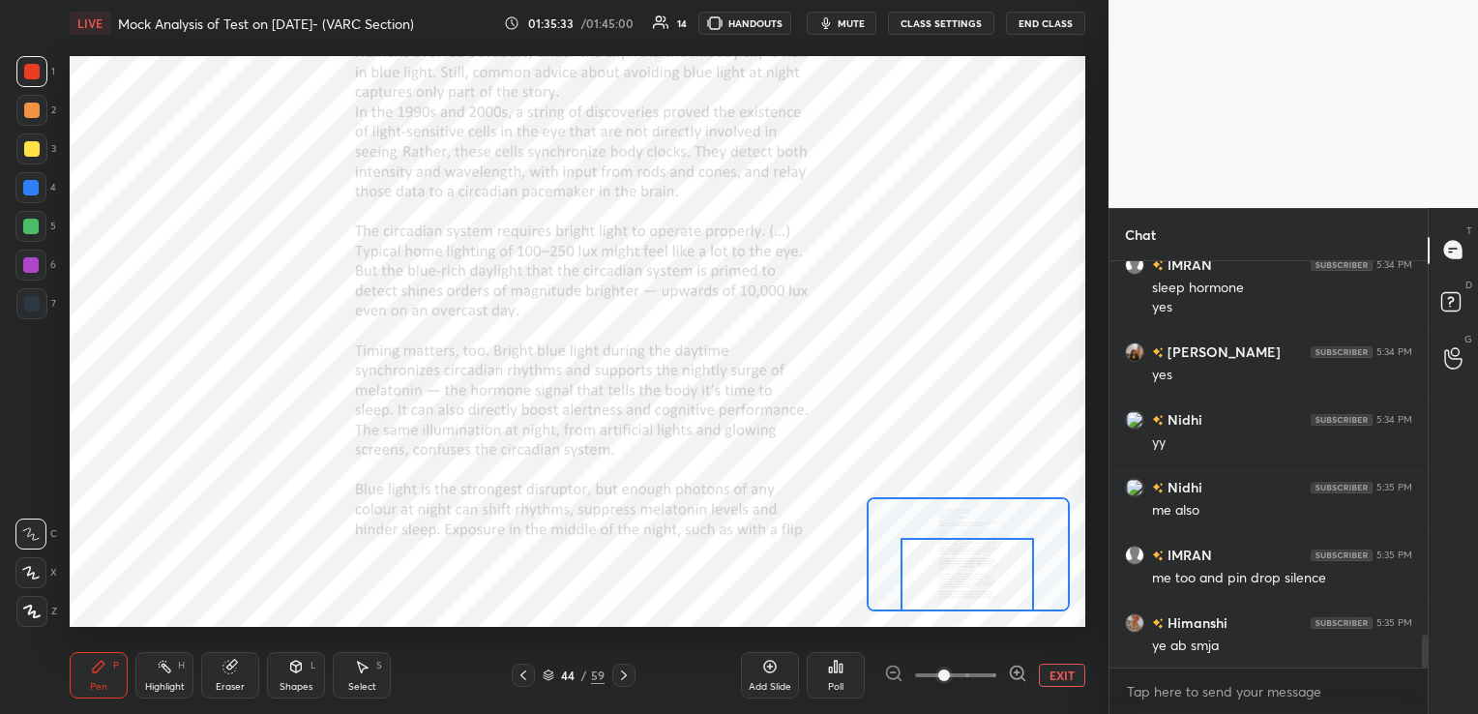
drag, startPoint x: 975, startPoint y: 567, endPoint x: 975, endPoint y: 590, distance: 23.2
click at [975, 590] on div at bounding box center [966, 575] width 133 height 74
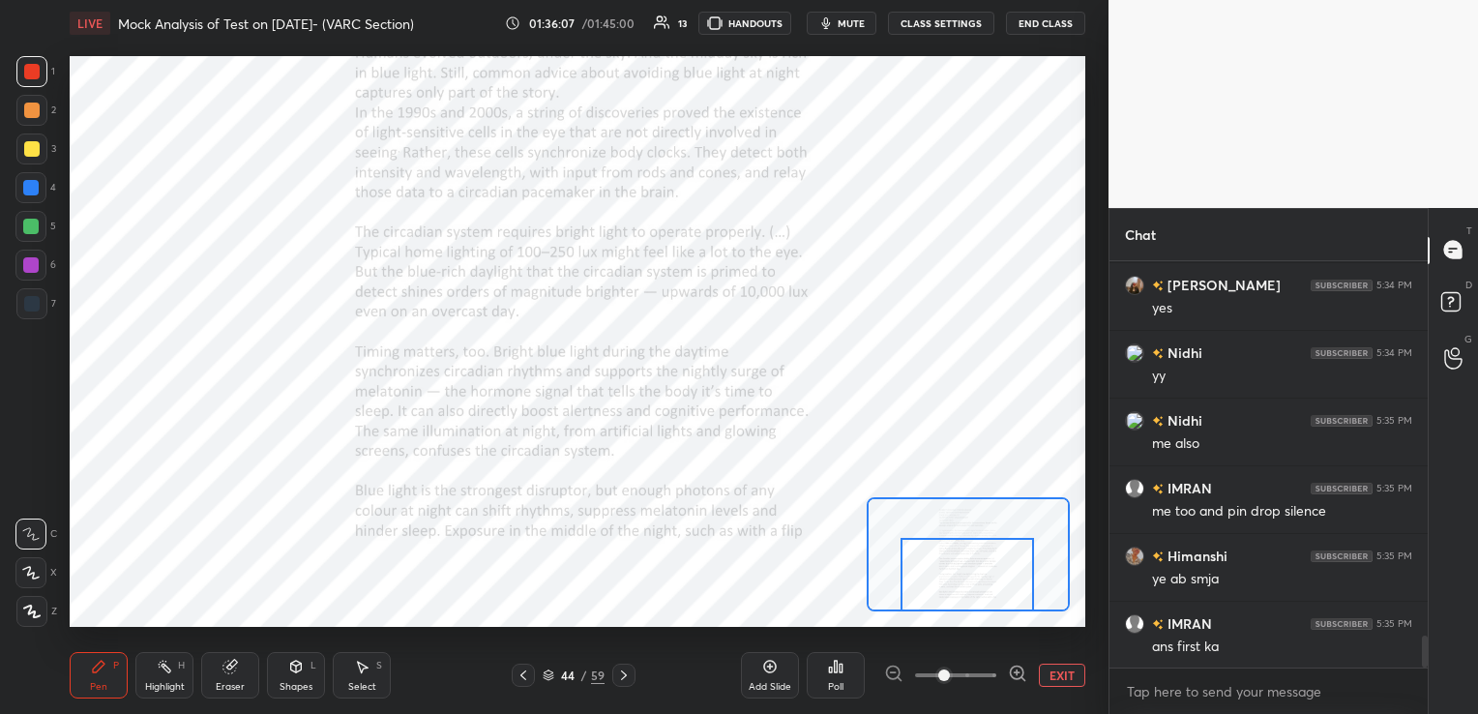
scroll to position [4789, 0]
click at [626, 674] on icon at bounding box center [623, 674] width 15 height 15
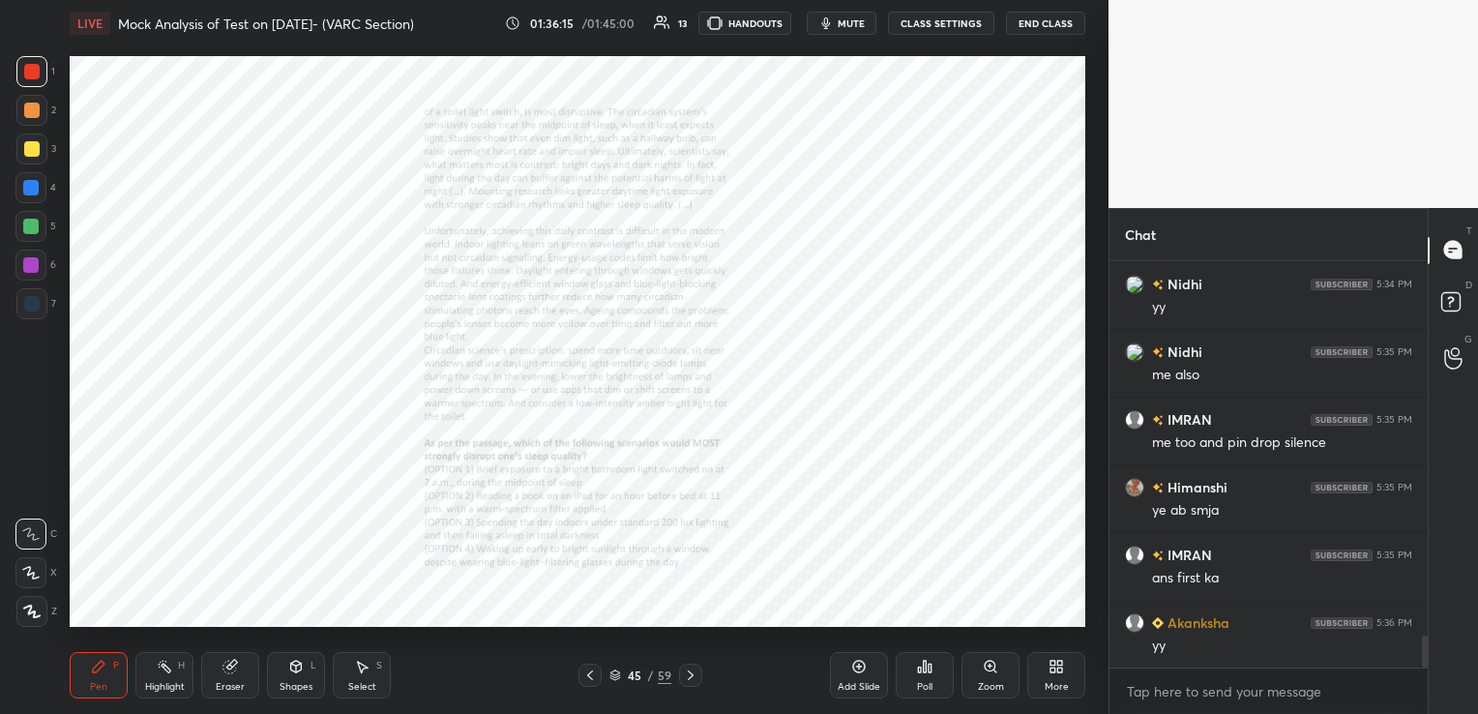
click at [987, 670] on icon at bounding box center [990, 666] width 11 height 11
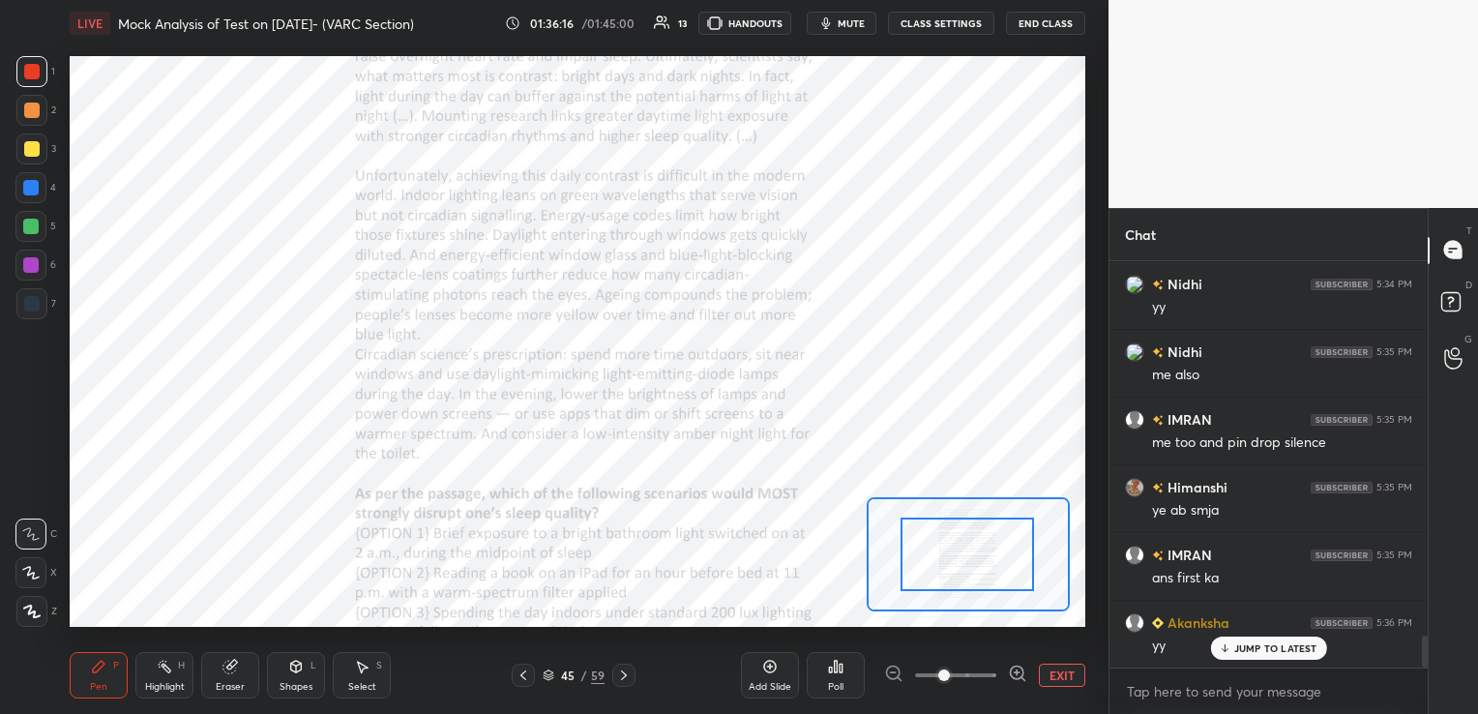
scroll to position [4855, 0]
drag, startPoint x: 984, startPoint y: 571, endPoint x: 978, endPoint y: 532, distance: 39.1
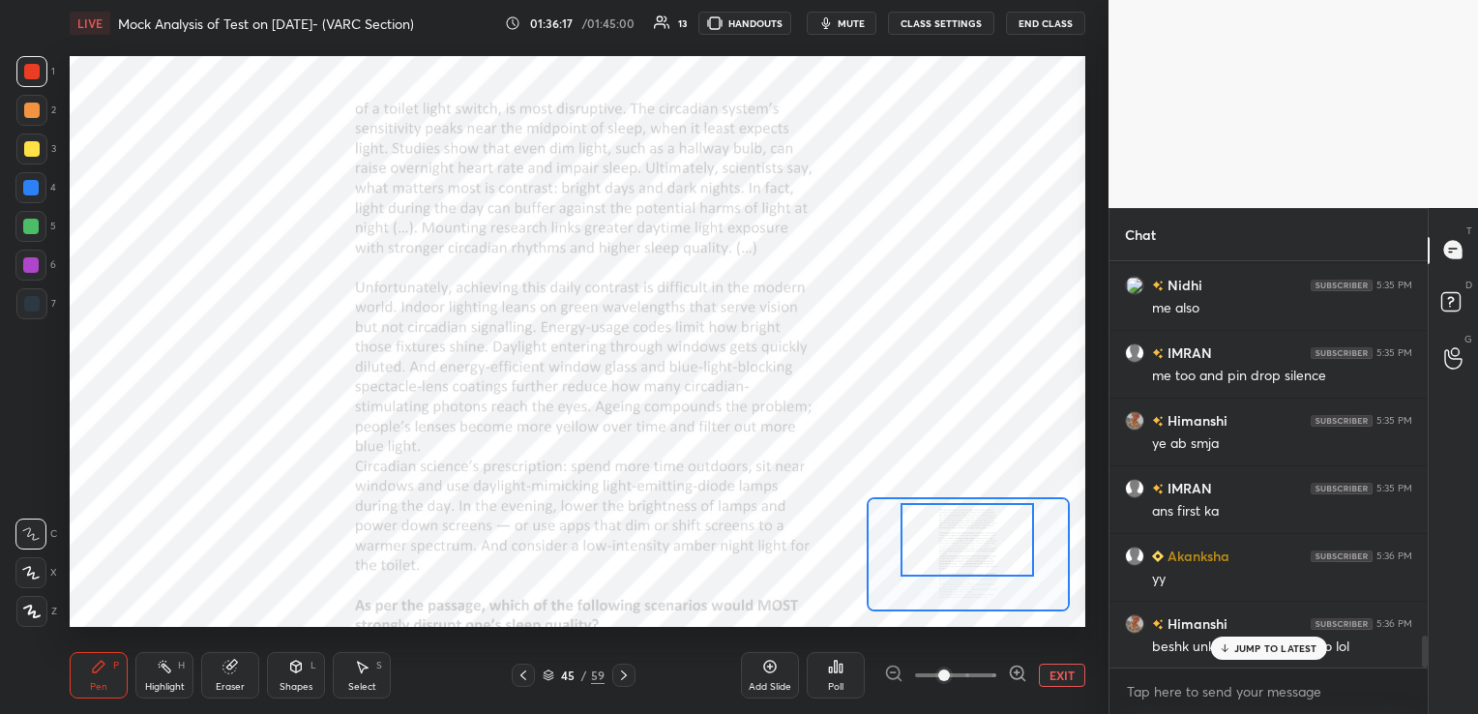
drag, startPoint x: 978, startPoint y: 532, endPoint x: 978, endPoint y: 516, distance: 15.5
click at [978, 516] on div at bounding box center [966, 540] width 133 height 74
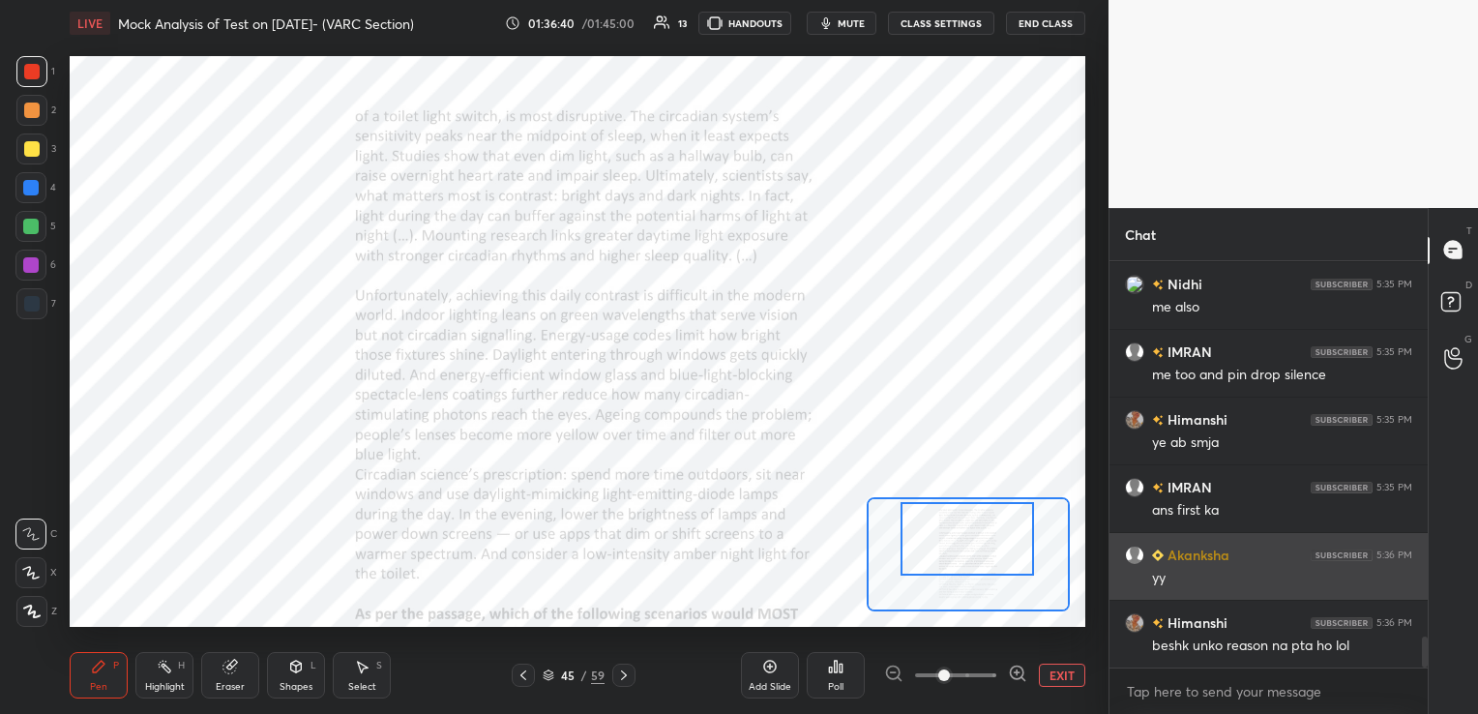
scroll to position [4924, 0]
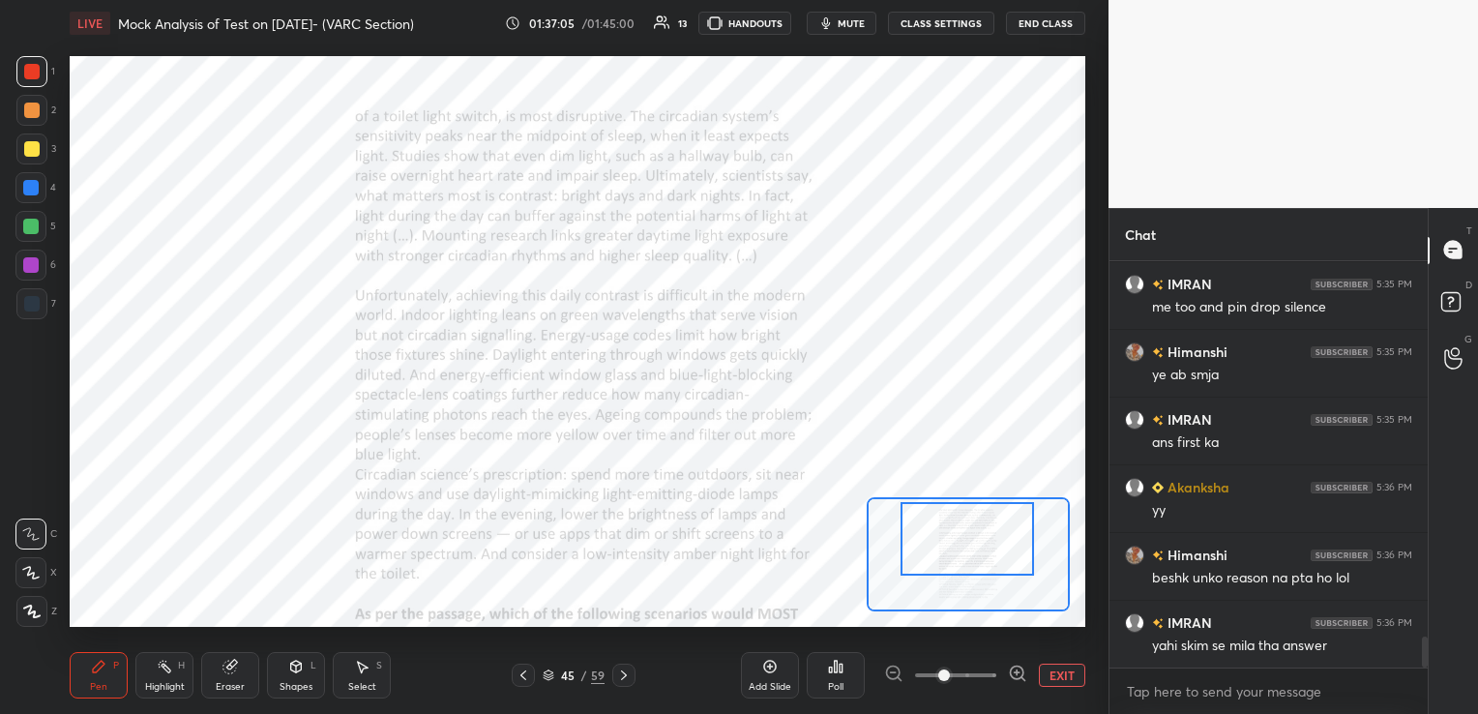
click at [228, 673] on icon at bounding box center [229, 667] width 13 height 13
click at [24, 603] on div "Erase all" at bounding box center [30, 611] width 31 height 31
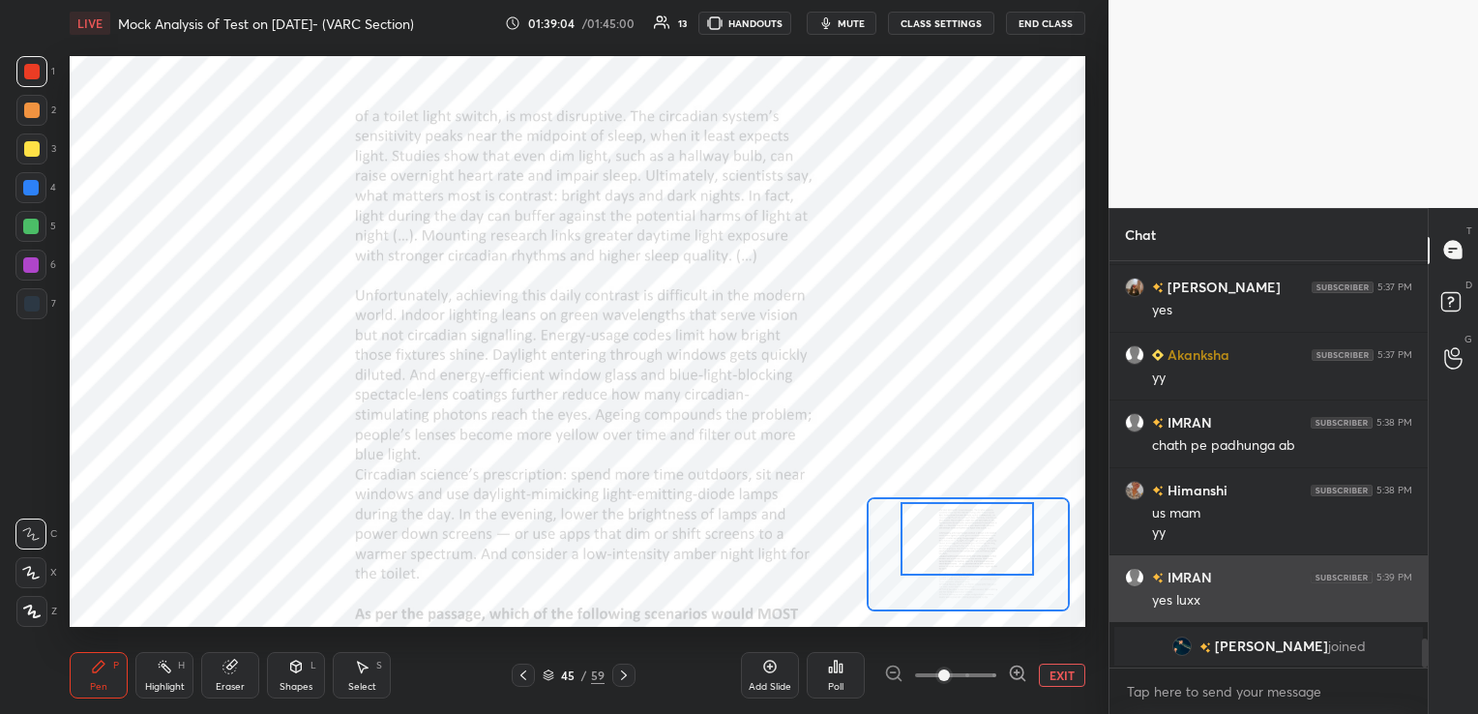
scroll to position [5328, 0]
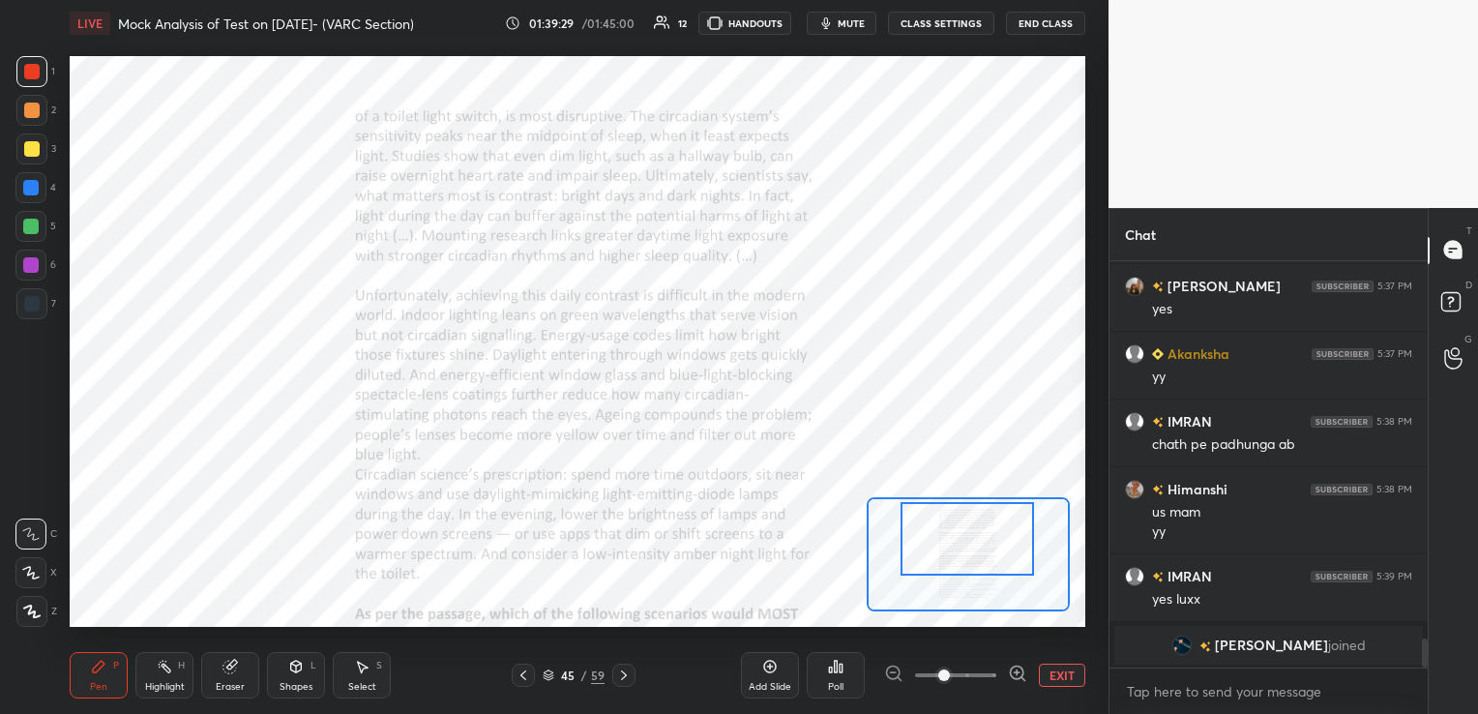
click at [228, 673] on icon at bounding box center [229, 667] width 13 height 13
click at [35, 609] on span "Erase all" at bounding box center [30, 612] width 29 height 14
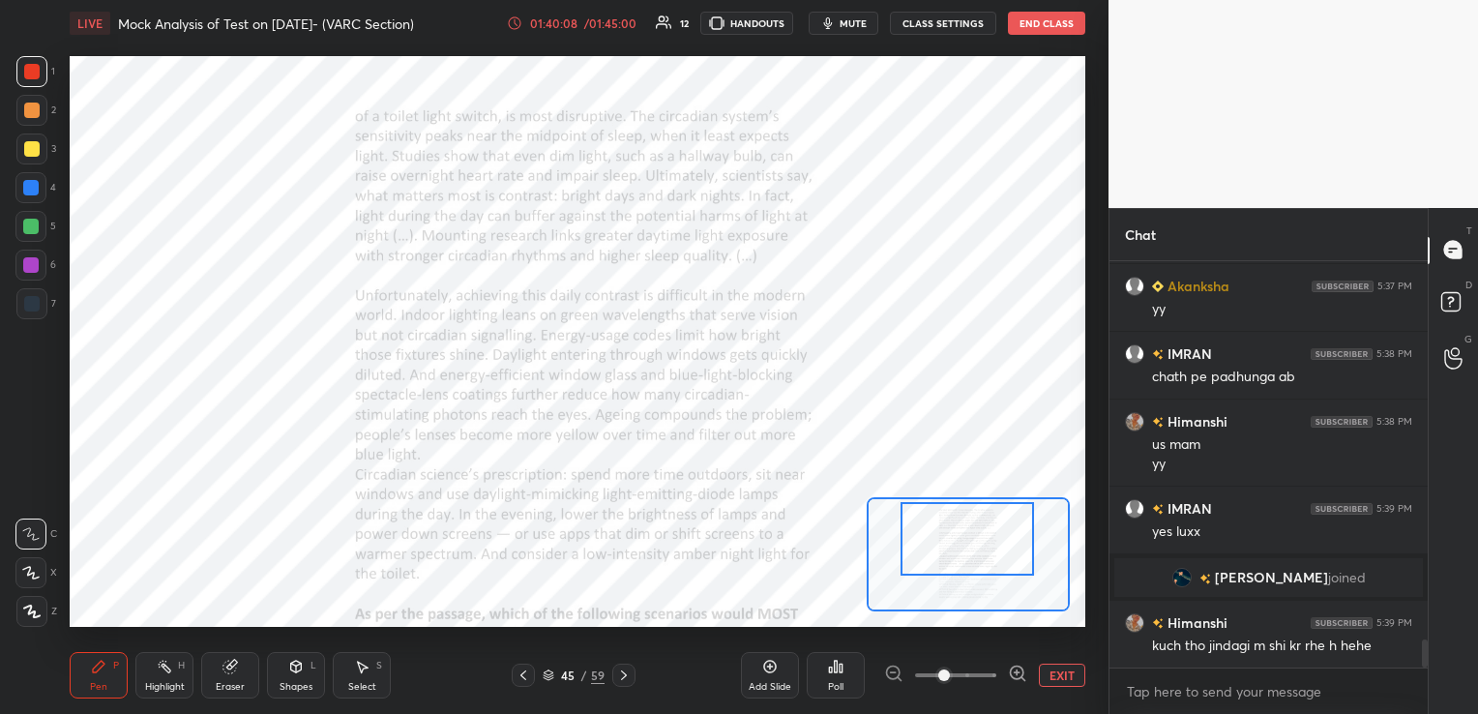
click at [561, 24] on div "01:40:08" at bounding box center [553, 23] width 54 height 12
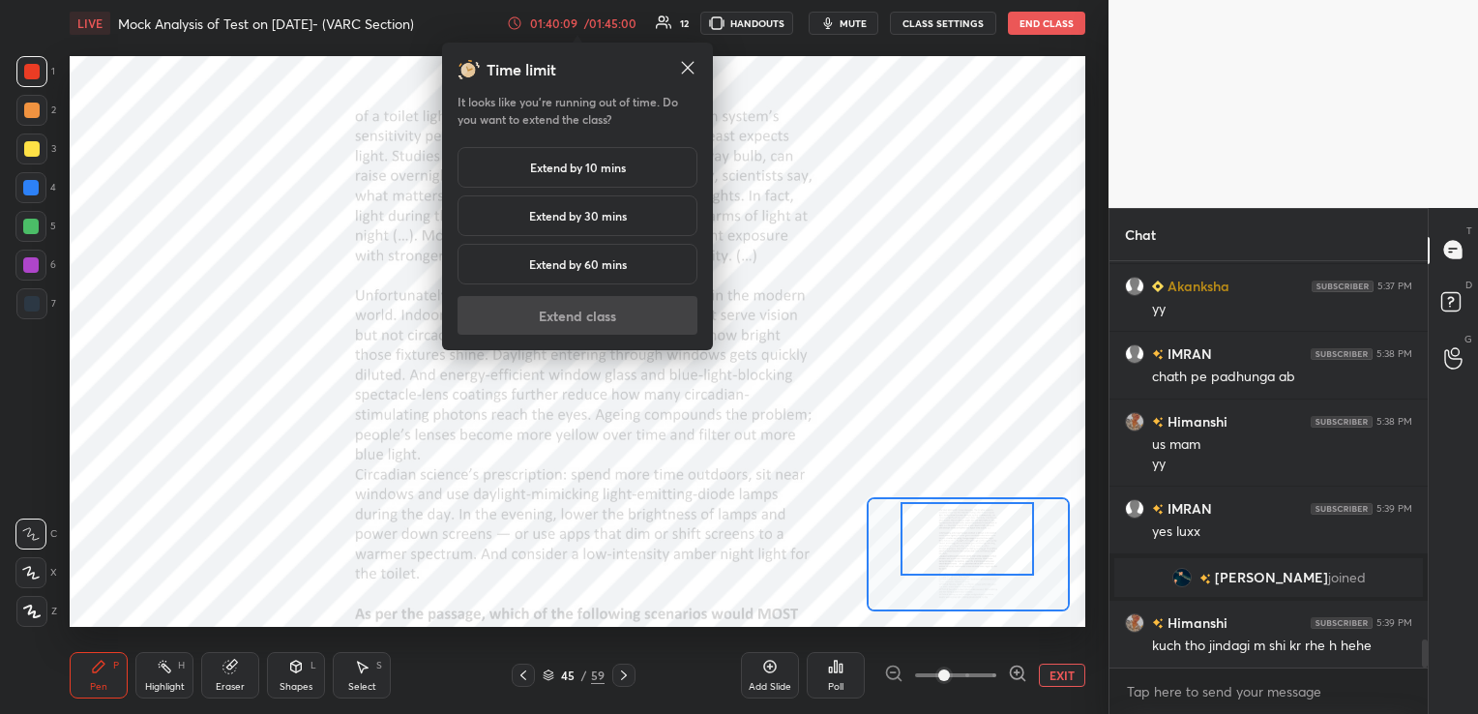
click at [605, 174] on h5 "Extend by 10 mins" at bounding box center [578, 167] width 96 height 17
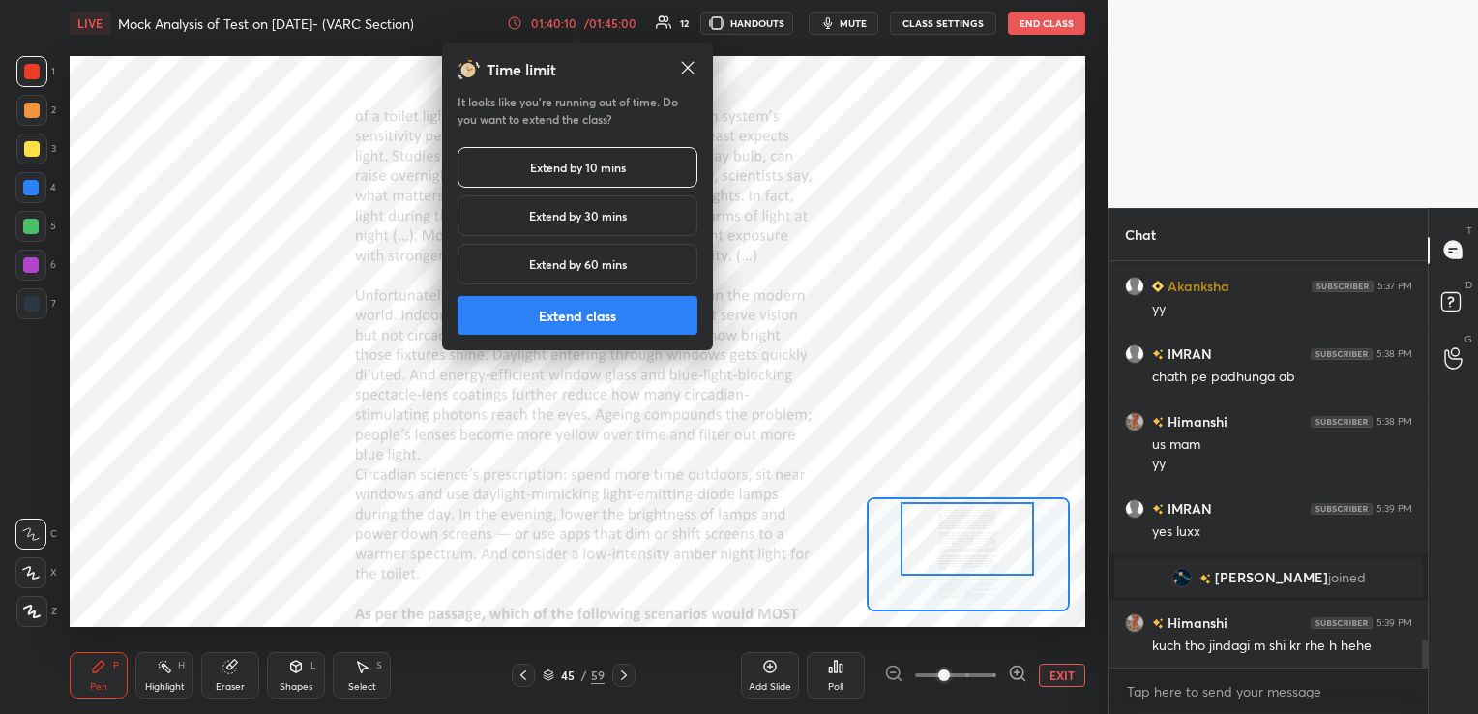
click at [616, 313] on button "Extend class" at bounding box center [577, 315] width 240 height 39
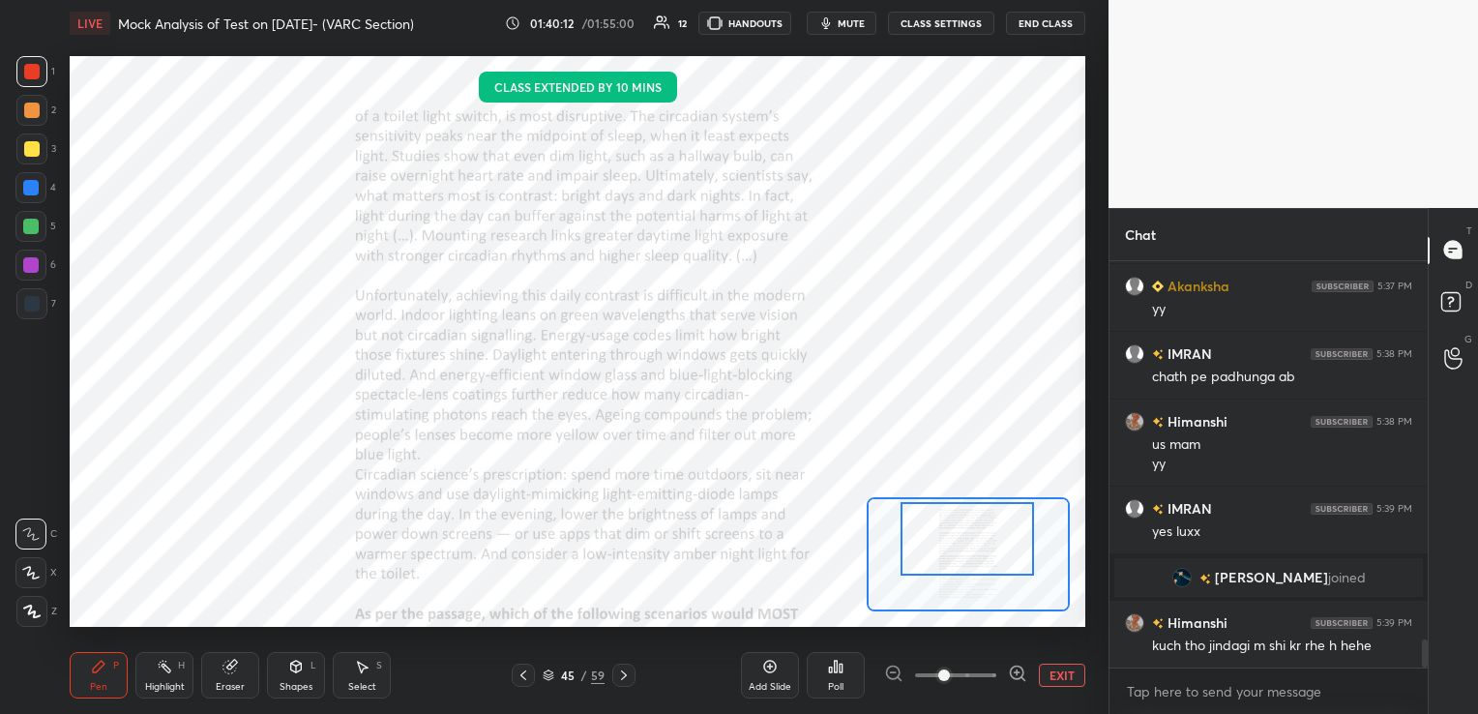
click at [627, 679] on icon at bounding box center [623, 674] width 15 height 15
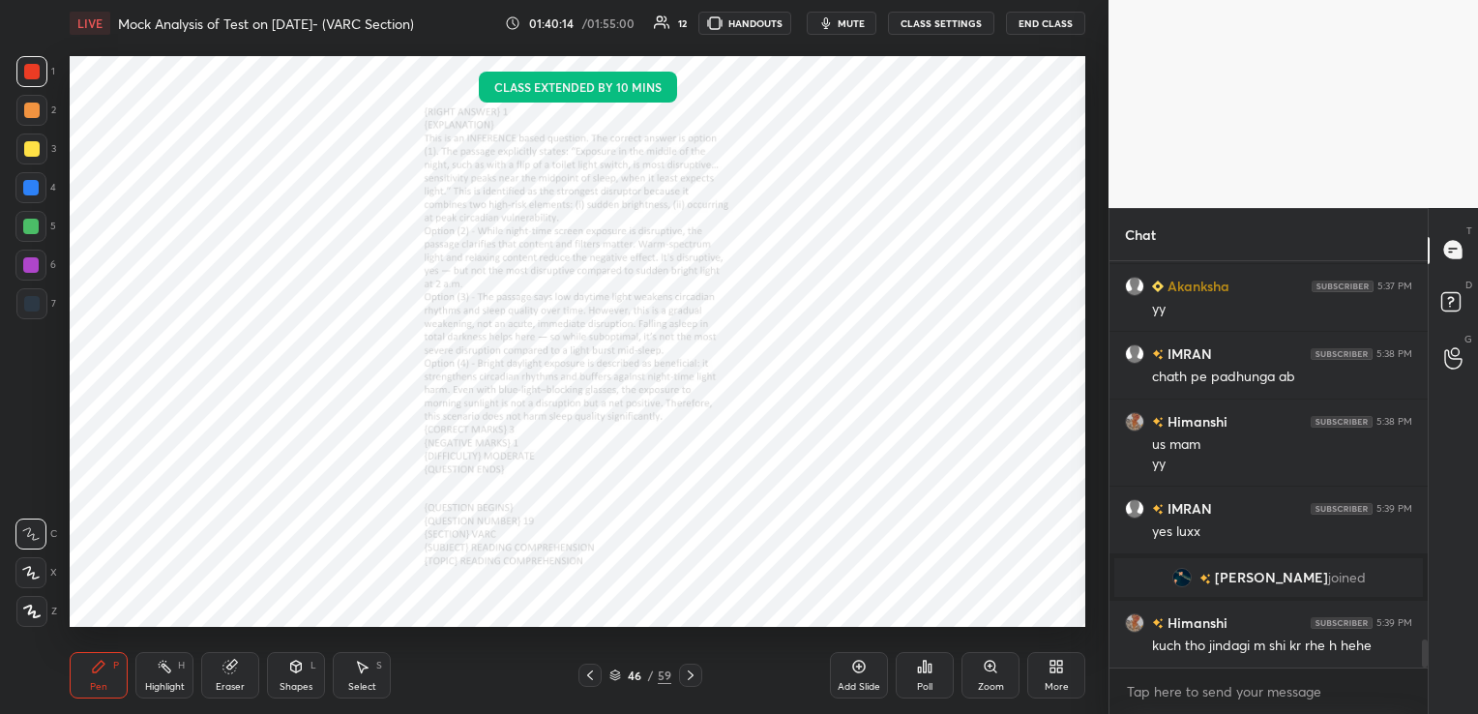
click at [600, 671] on div at bounding box center [589, 675] width 23 height 23
click at [981, 672] on div "Zoom" at bounding box center [990, 675] width 58 height 46
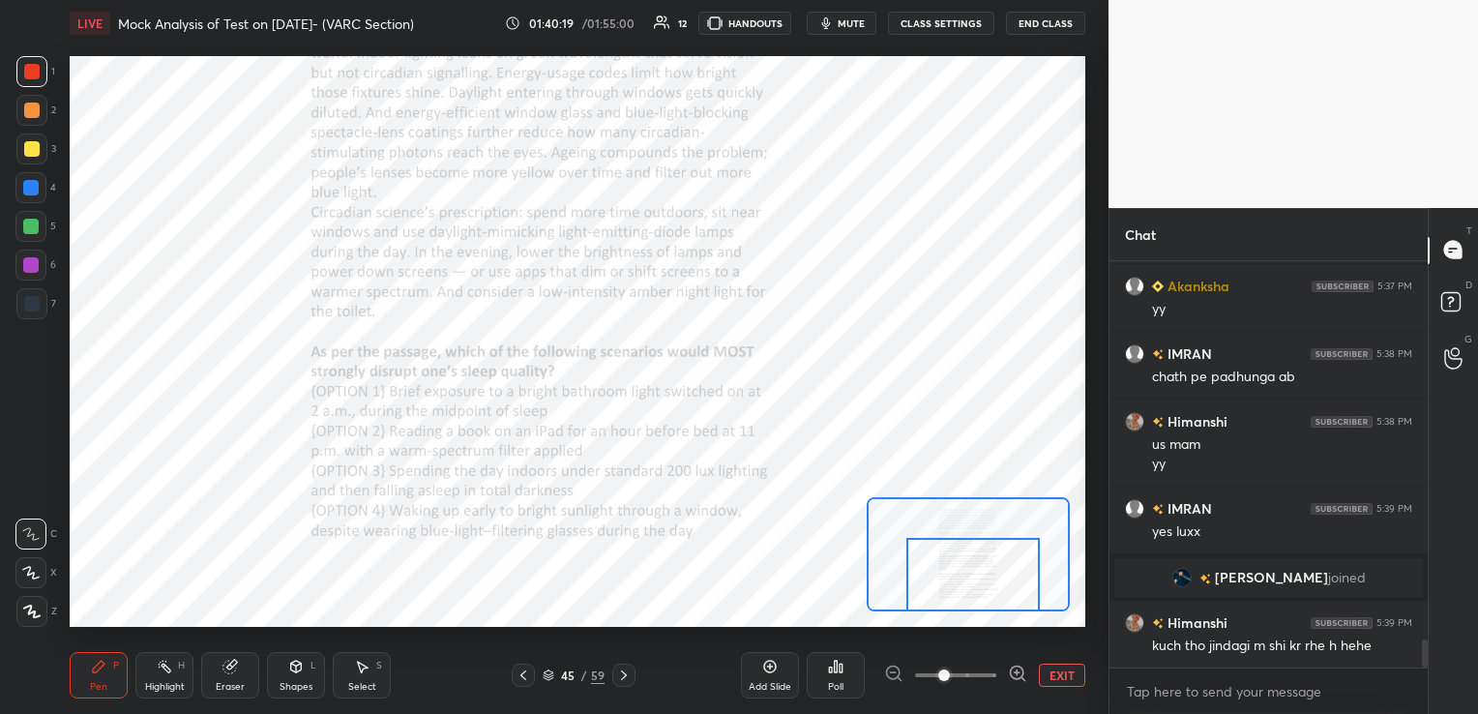
drag, startPoint x: 962, startPoint y: 563, endPoint x: 966, endPoint y: 586, distance: 23.5
click at [966, 586] on div at bounding box center [972, 575] width 133 height 74
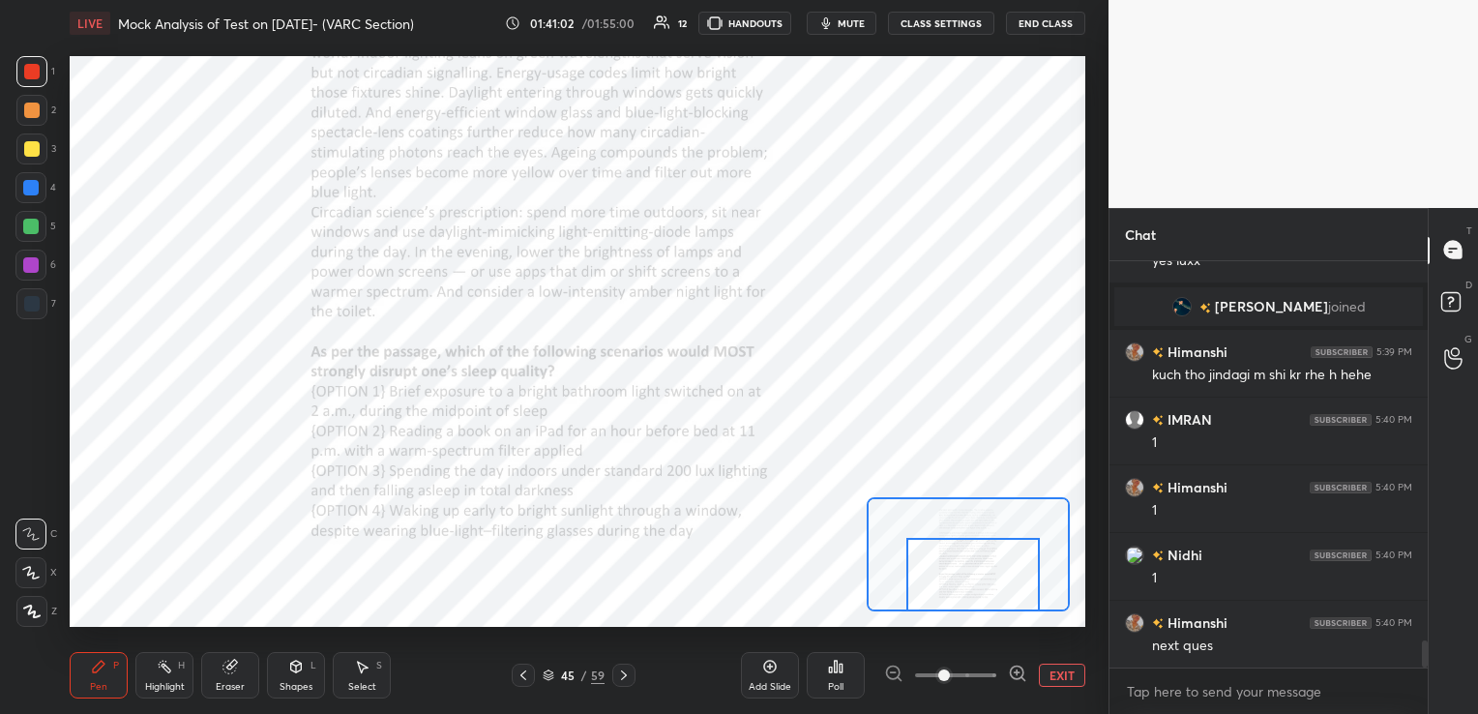
scroll to position [5734, 0]
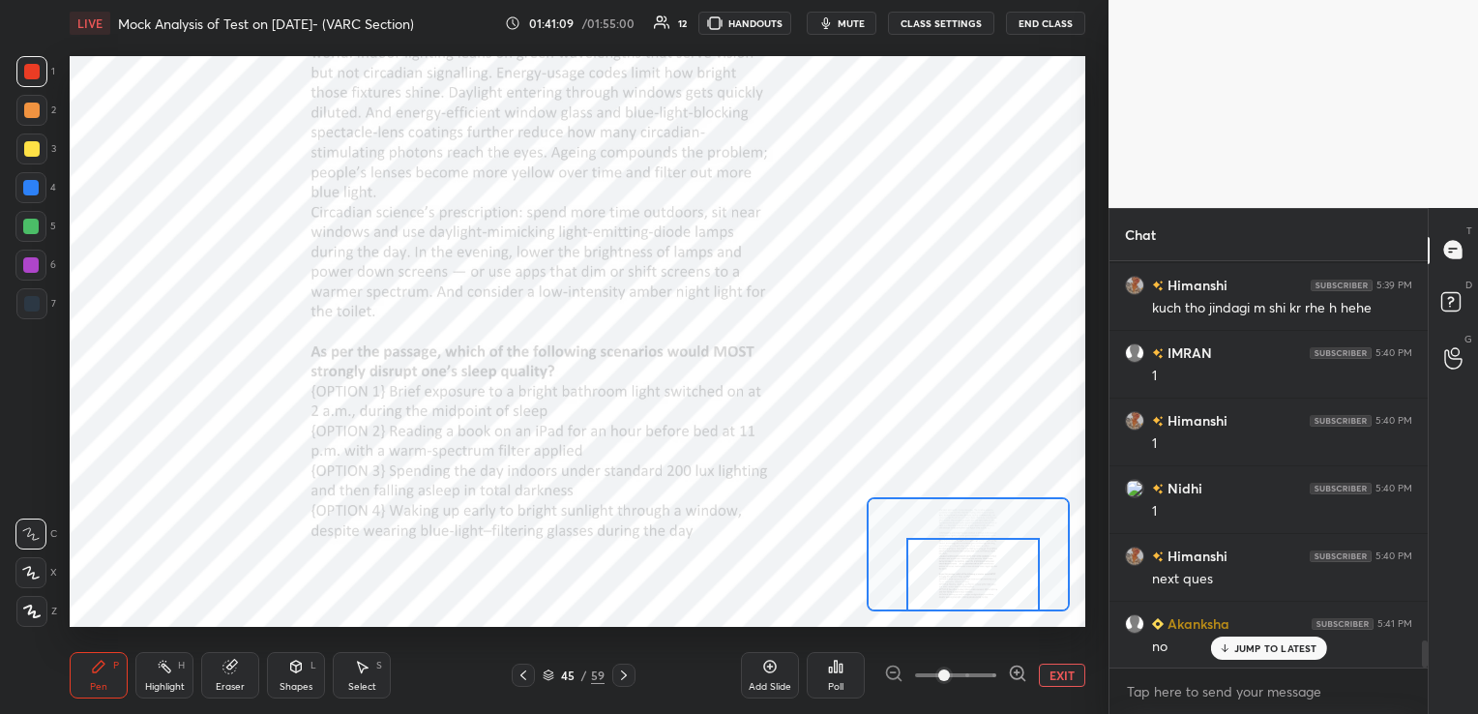
click at [616, 671] on icon at bounding box center [623, 674] width 15 height 15
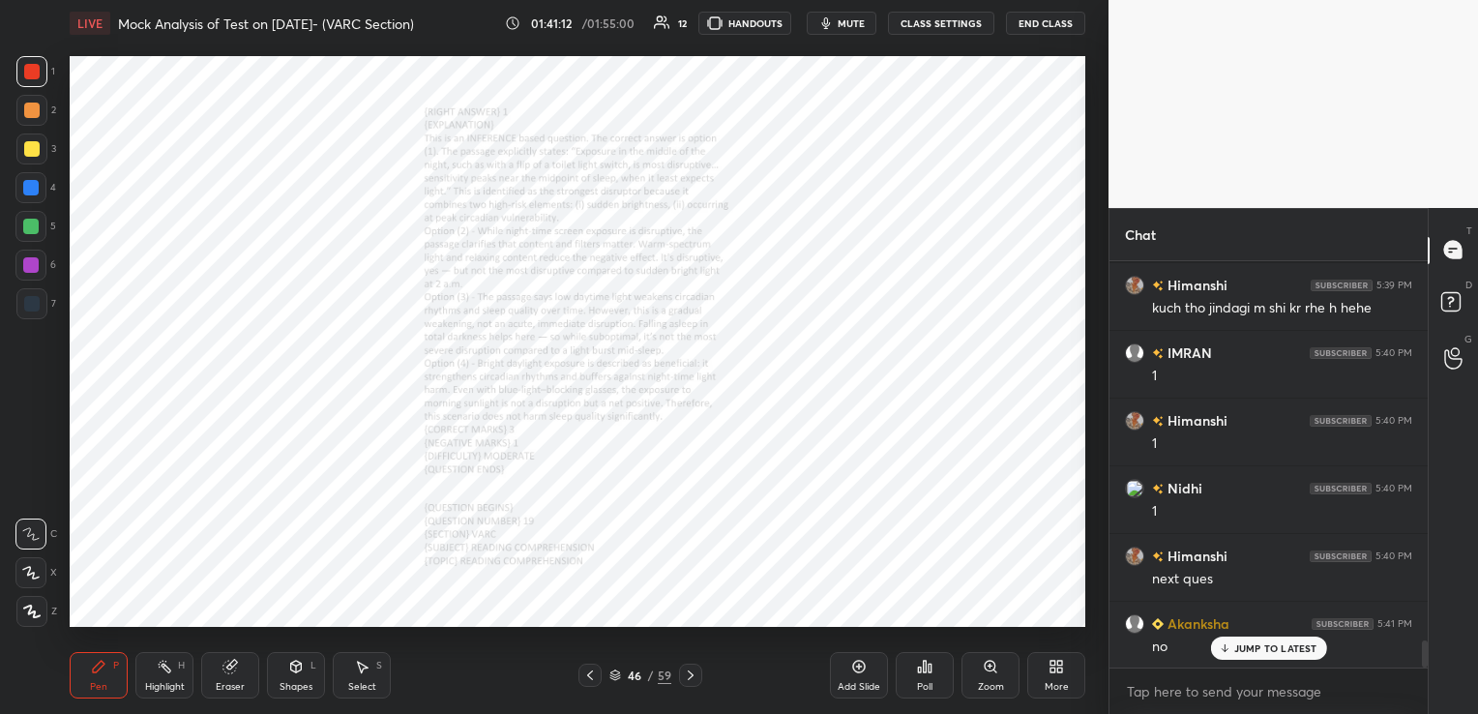
click at [693, 676] on icon at bounding box center [690, 674] width 15 height 15
click at [997, 670] on icon at bounding box center [990, 666] width 15 height 15
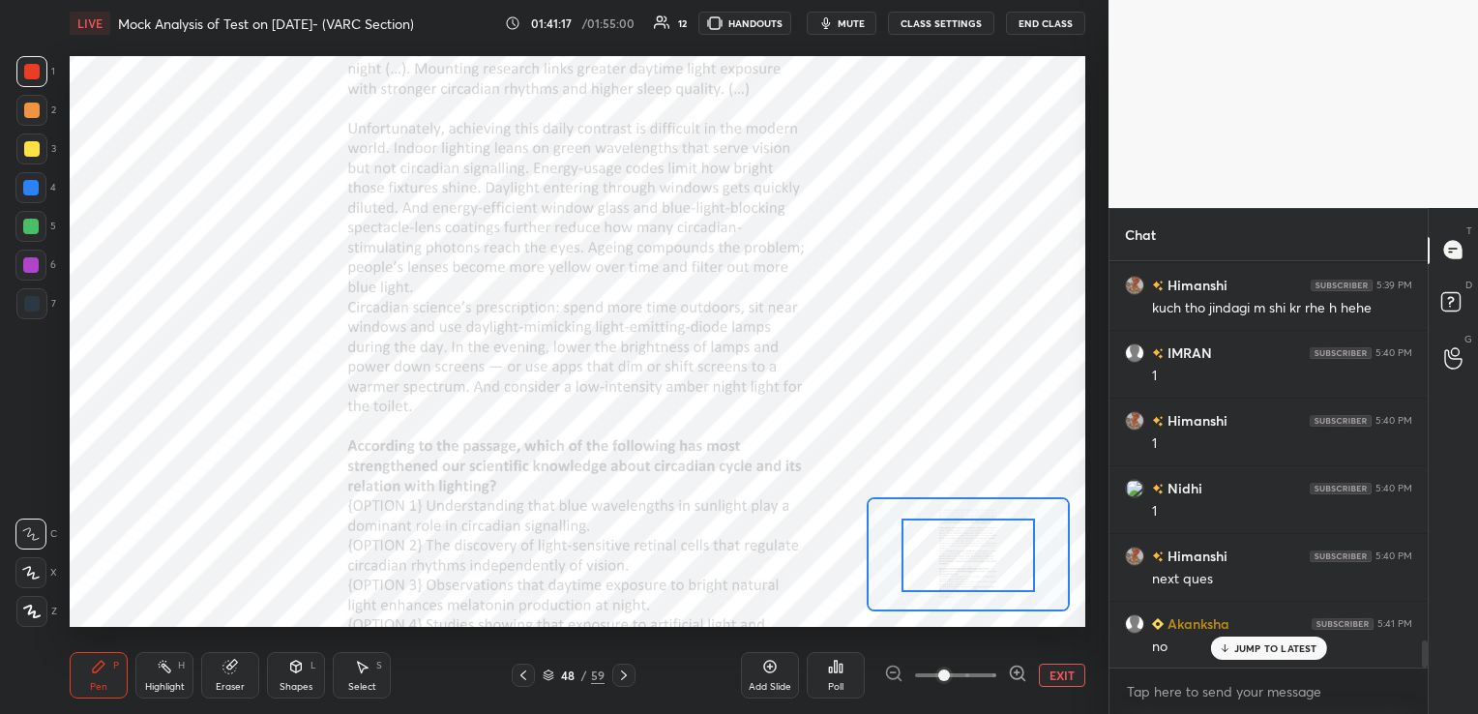
drag, startPoint x: 958, startPoint y: 549, endPoint x: 959, endPoint y: 591, distance: 41.6
click at [965, 584] on div at bounding box center [963, 575] width 133 height 74
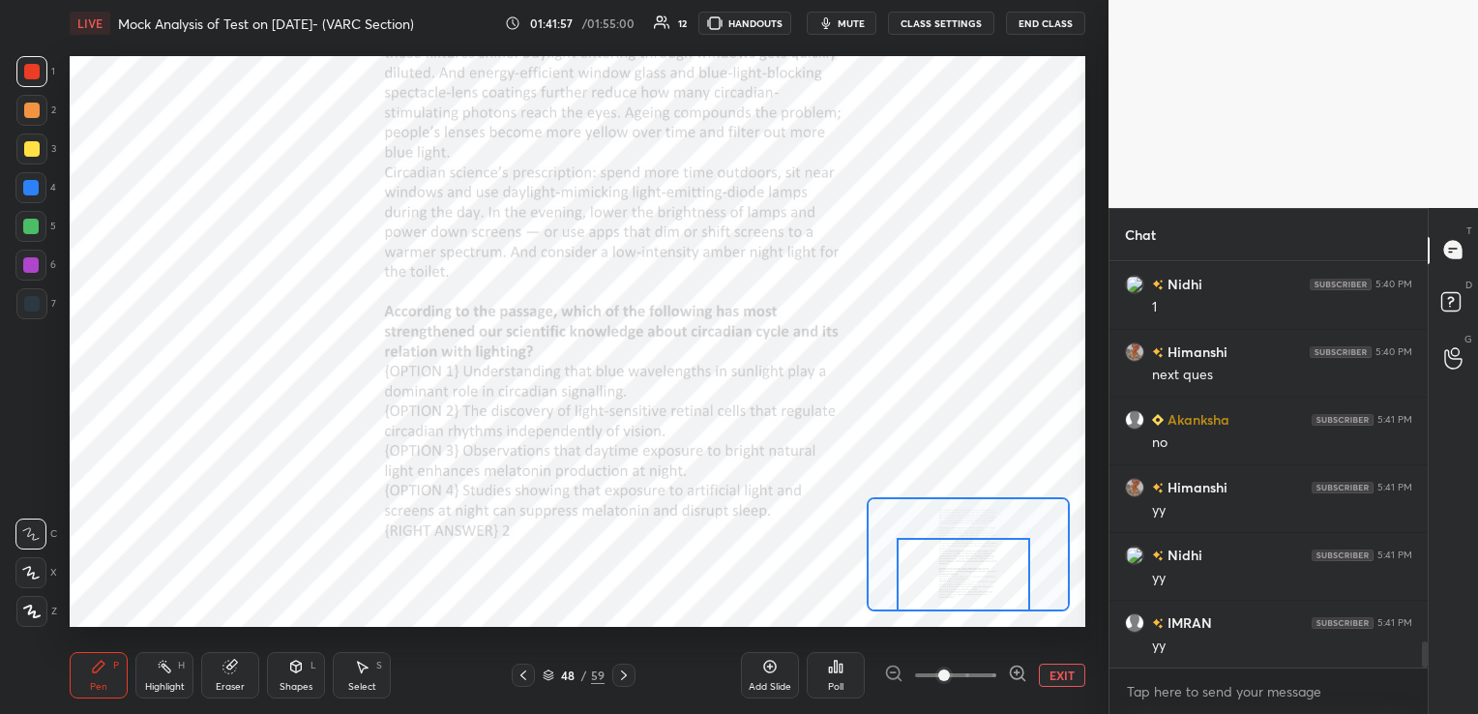
scroll to position [5957, 0]
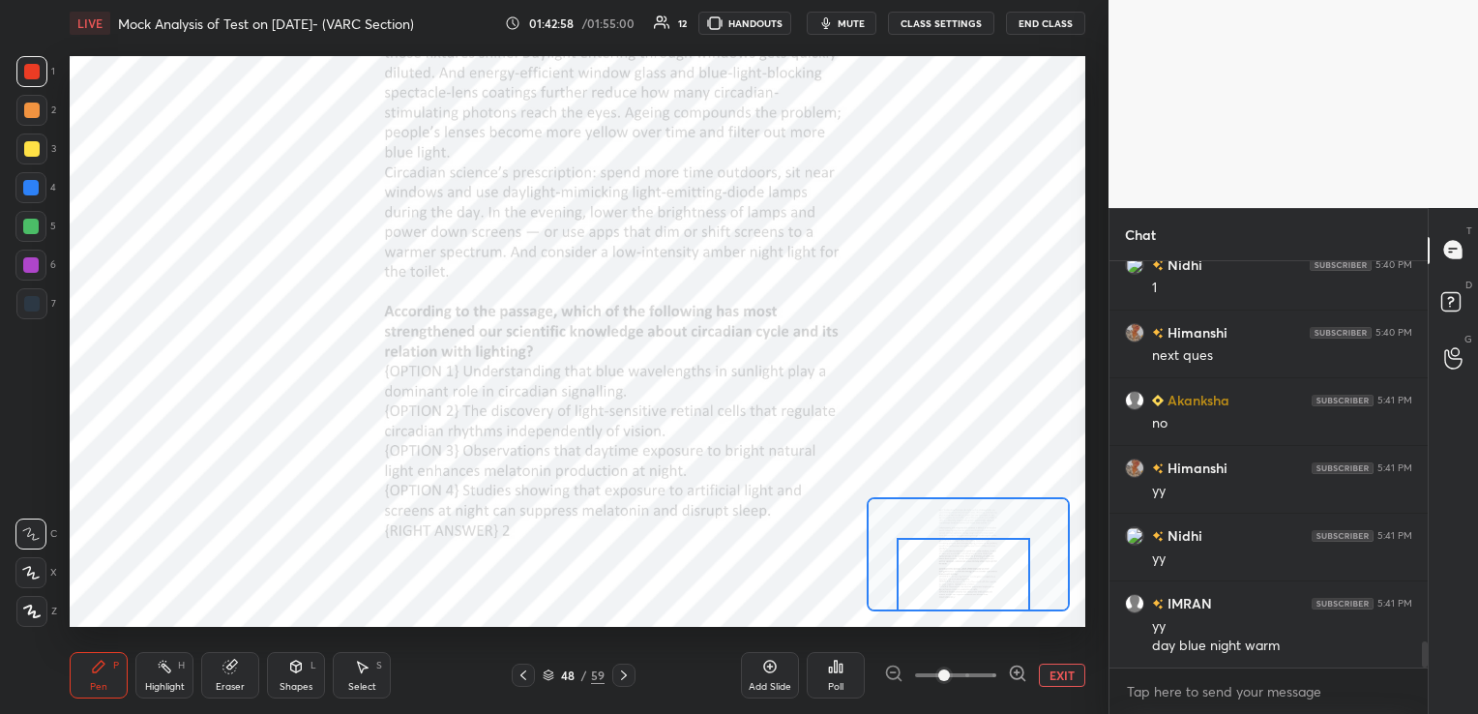
click at [229, 679] on div "Eraser" at bounding box center [230, 675] width 58 height 46
click at [33, 613] on span "Erase all" at bounding box center [30, 612] width 29 height 14
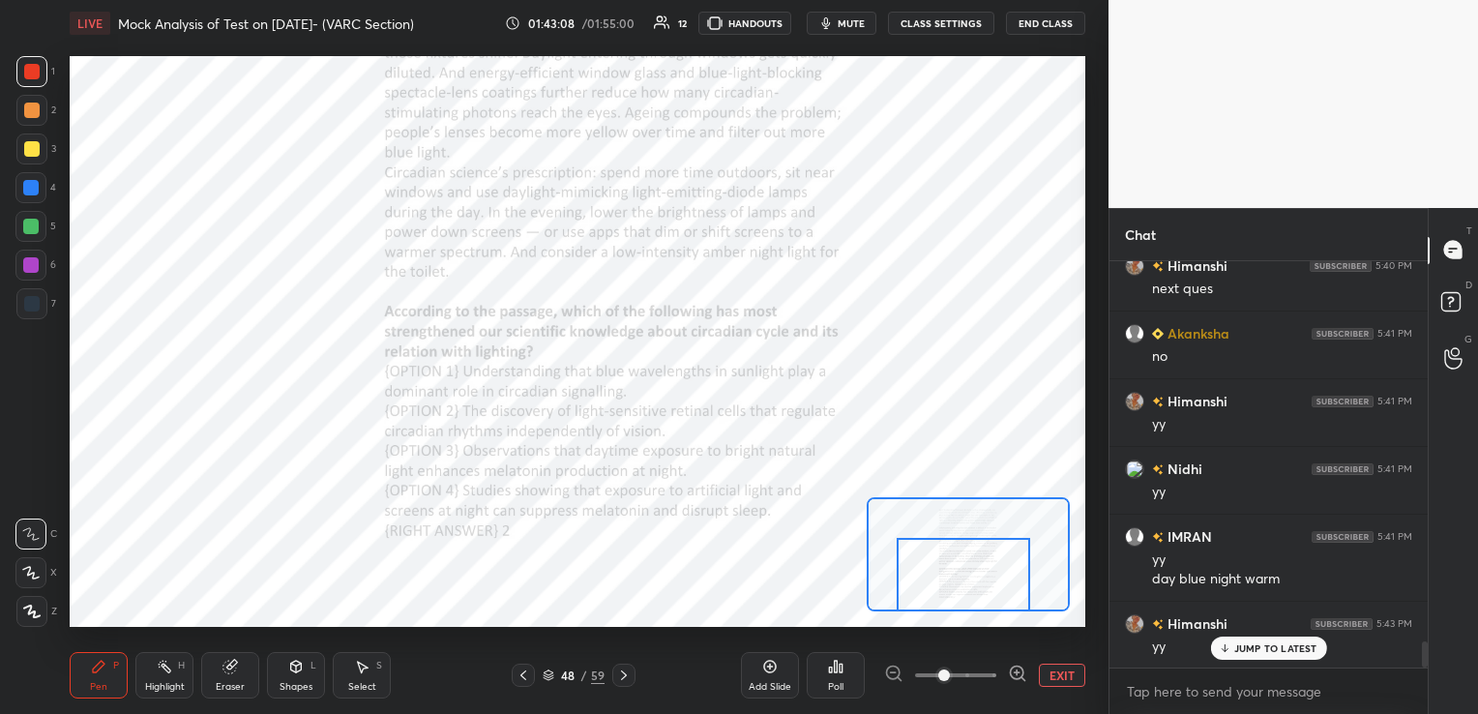
click at [622, 669] on icon at bounding box center [623, 674] width 15 height 15
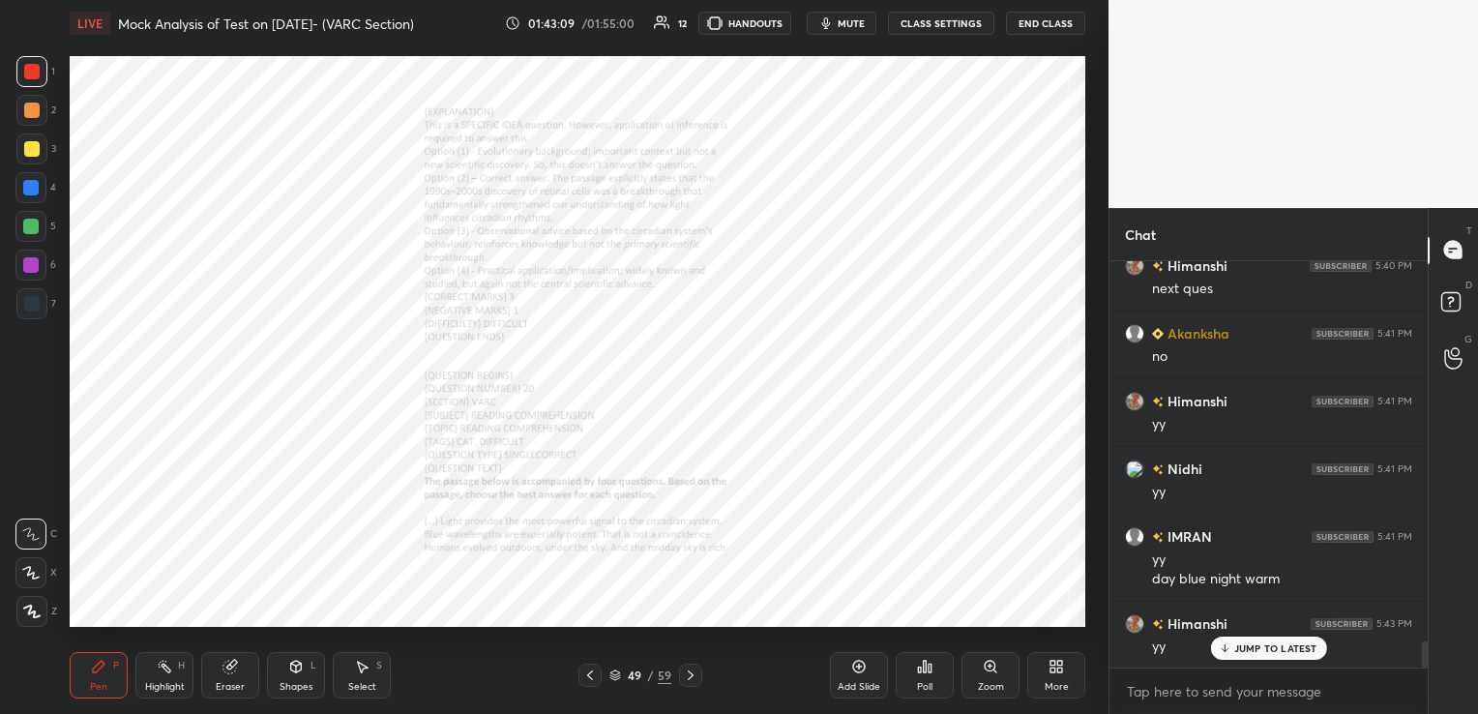
click at [622, 669] on div "49 / 59" at bounding box center [640, 674] width 62 height 17
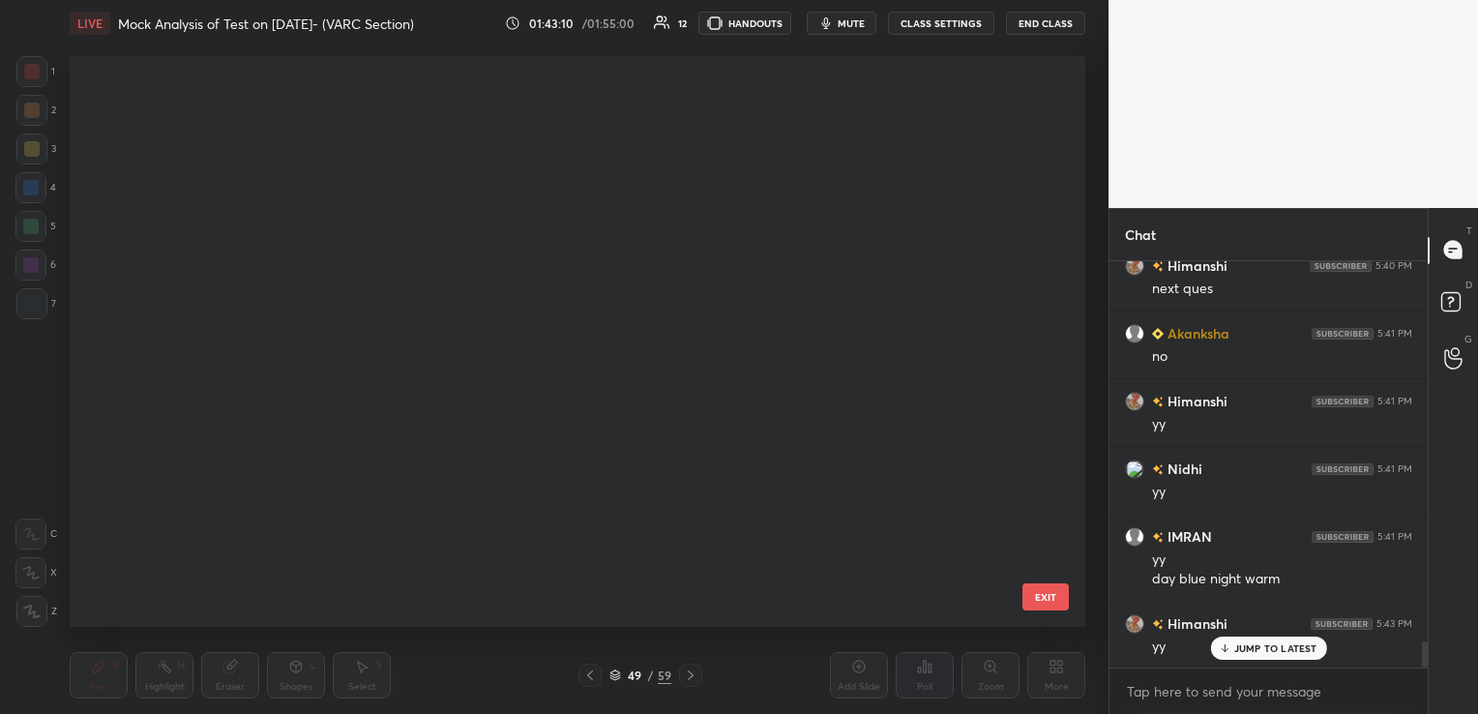
scroll to position [2418, 0]
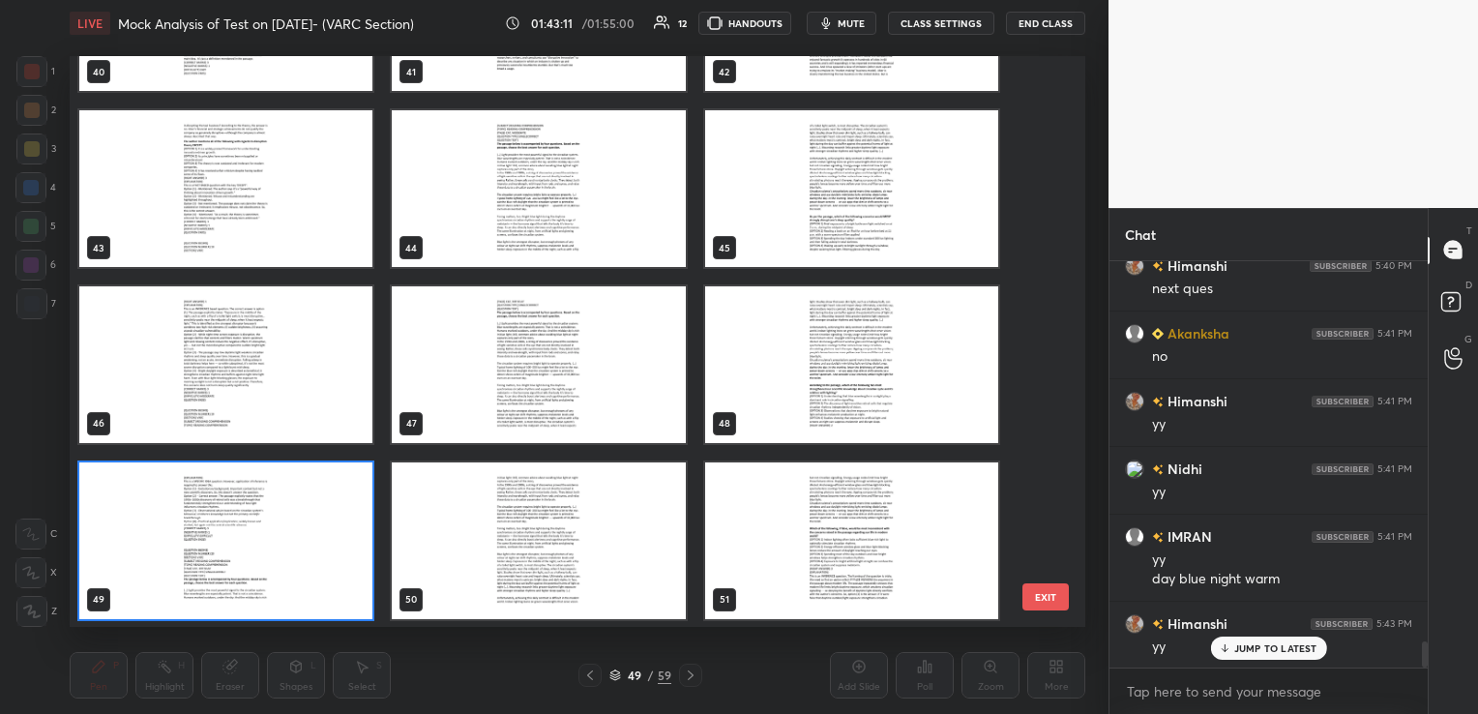
click at [1047, 589] on button "EXIT" at bounding box center [1045, 596] width 46 height 27
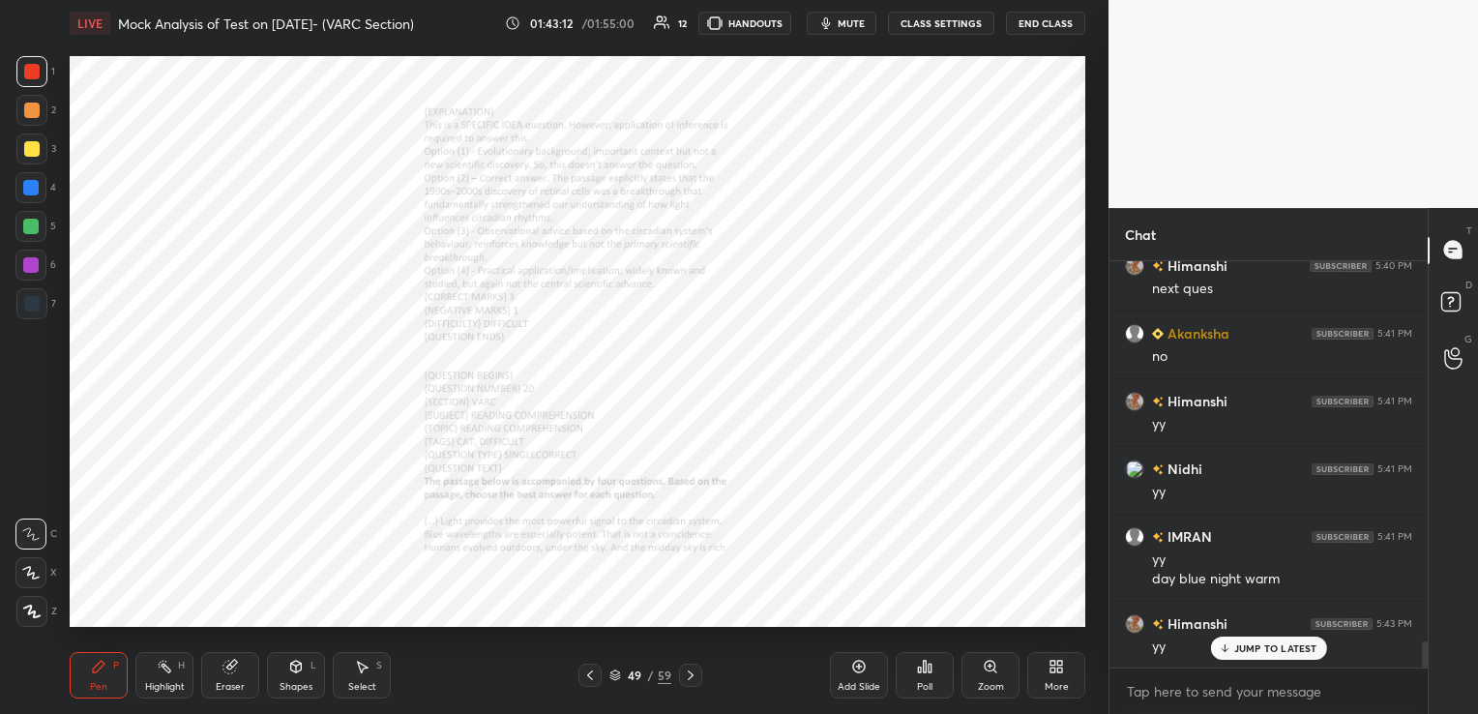
scroll to position [0, 0]
click at [693, 676] on icon at bounding box center [690, 674] width 15 height 15
click at [988, 684] on div "Zoom" at bounding box center [991, 687] width 26 height 10
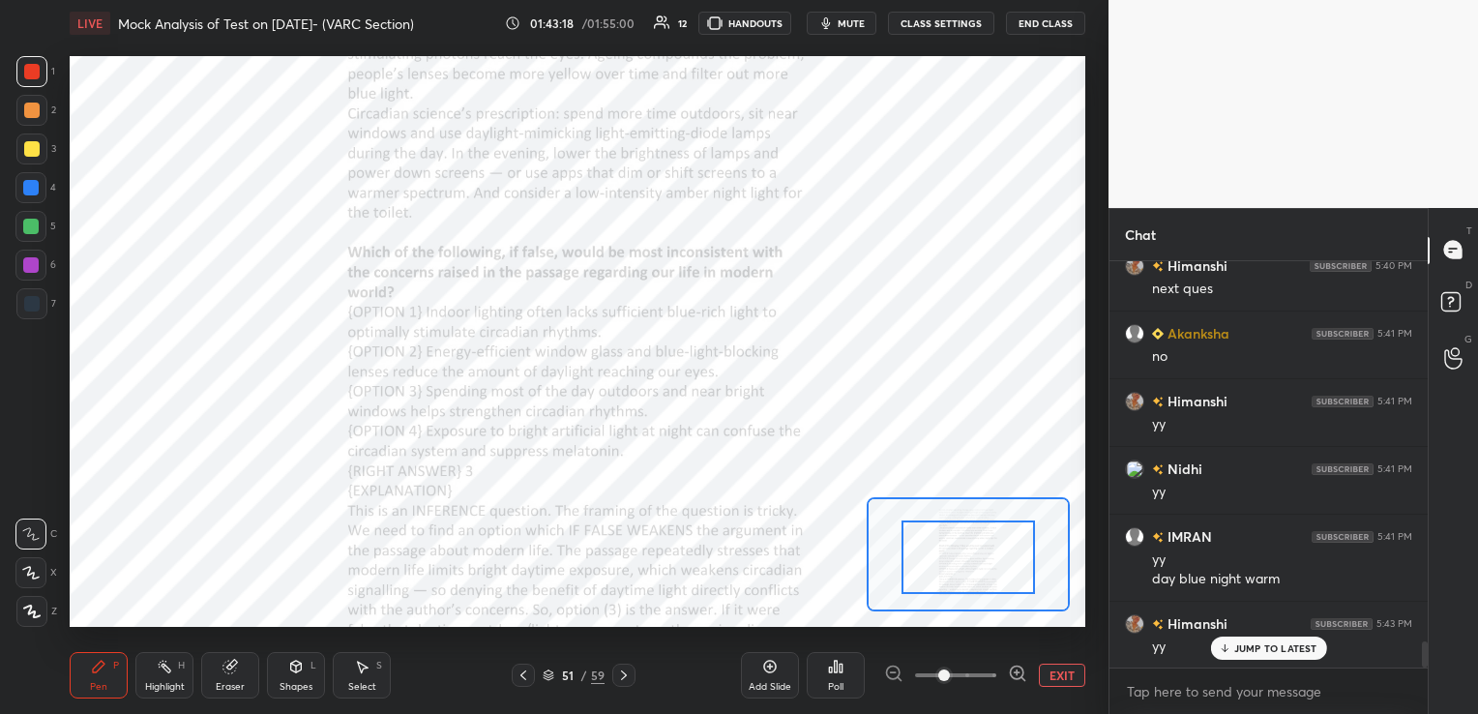
drag, startPoint x: 950, startPoint y: 552, endPoint x: 947, endPoint y: 574, distance: 21.5
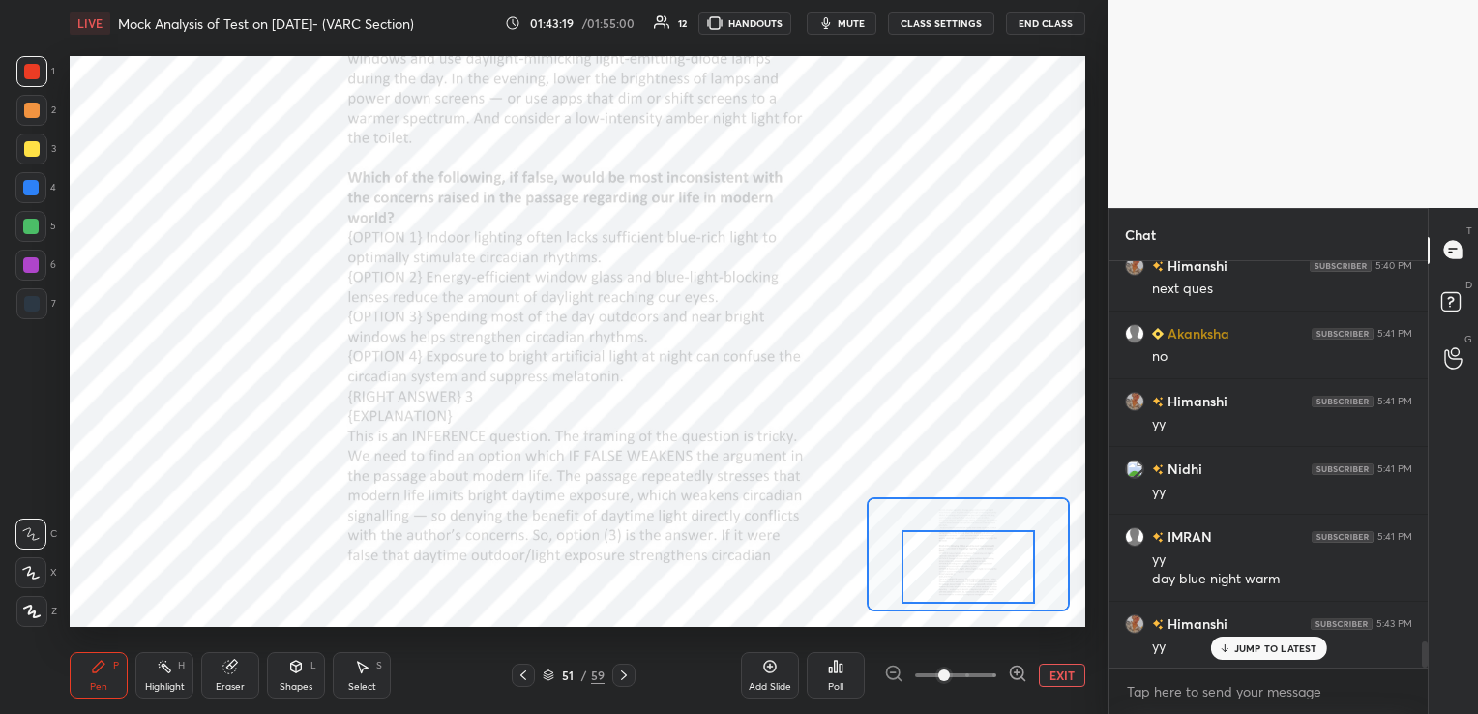
click at [950, 575] on div at bounding box center [967, 567] width 133 height 74
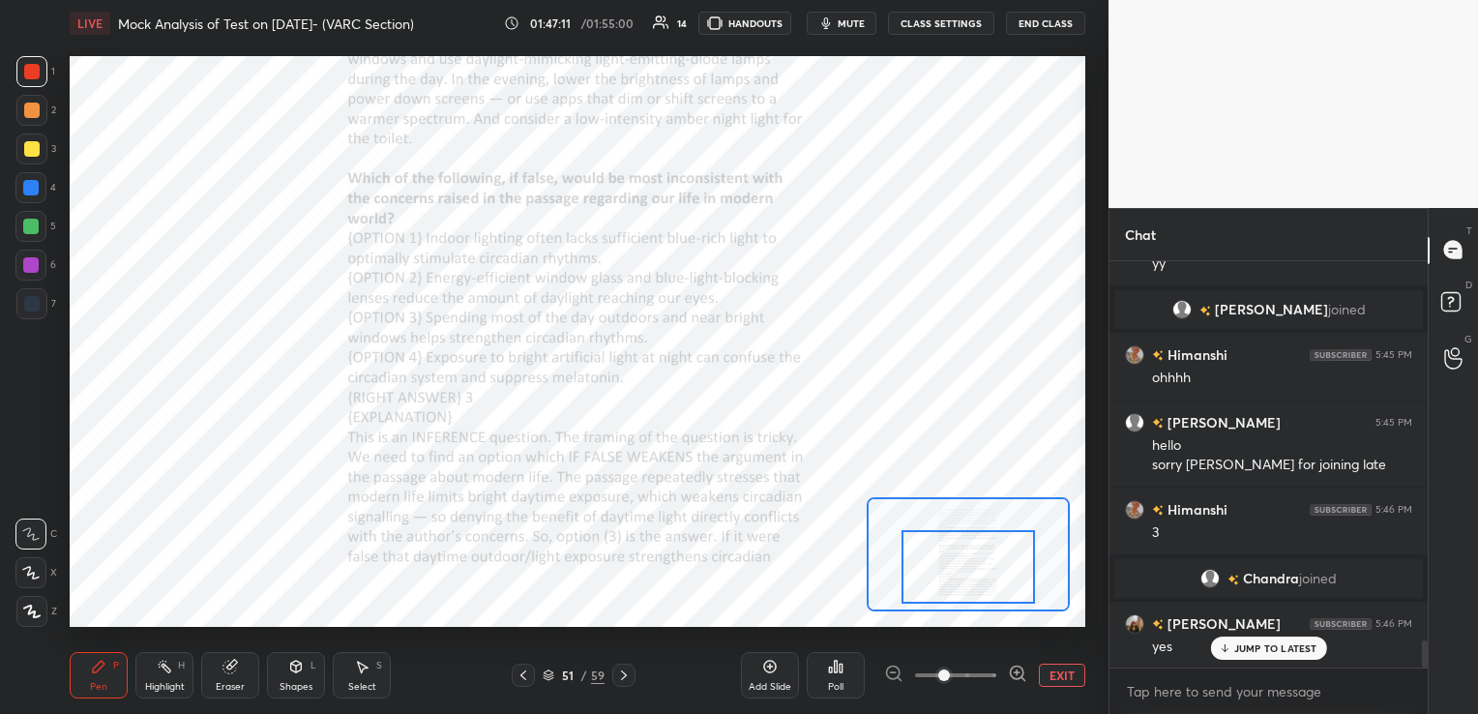
scroll to position [5853, 0]
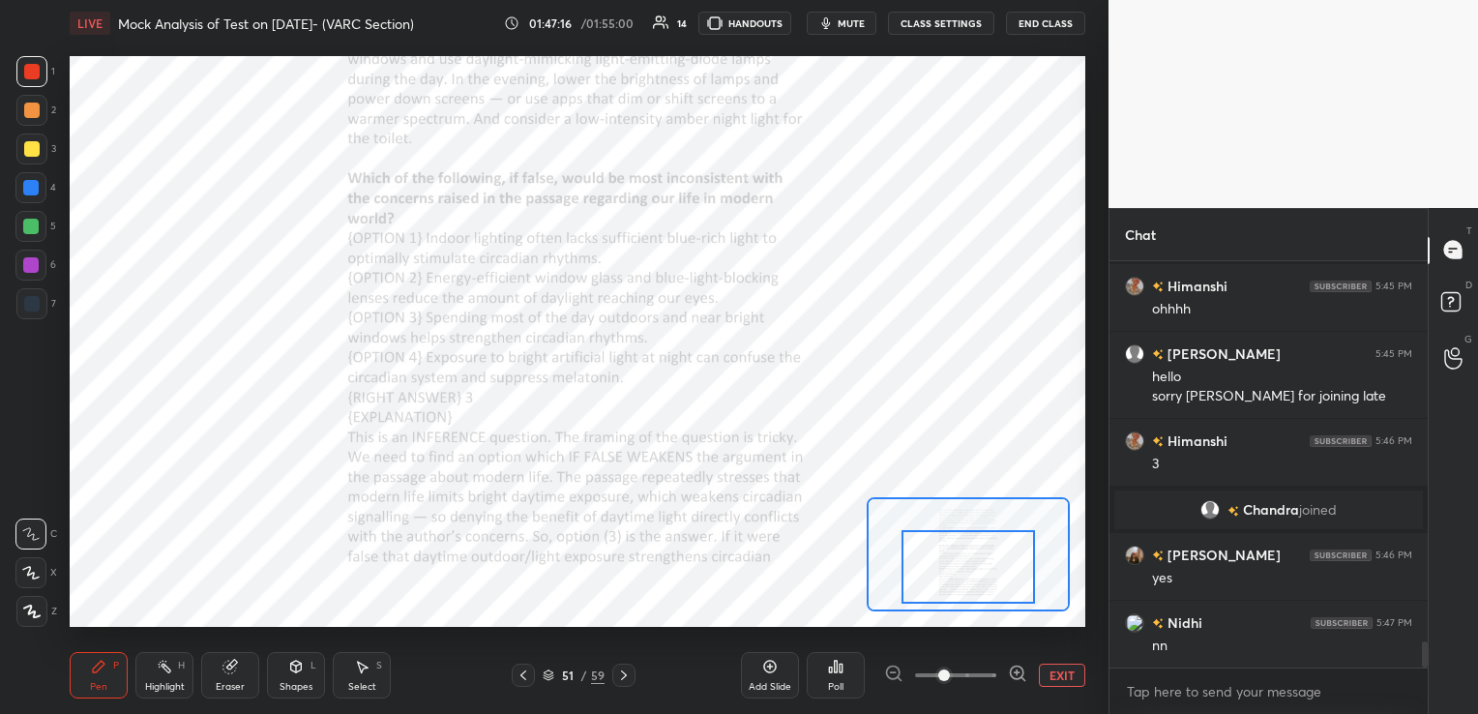
click at [225, 673] on icon at bounding box center [229, 666] width 15 height 15
click at [41, 616] on span "Erase all" at bounding box center [30, 612] width 29 height 14
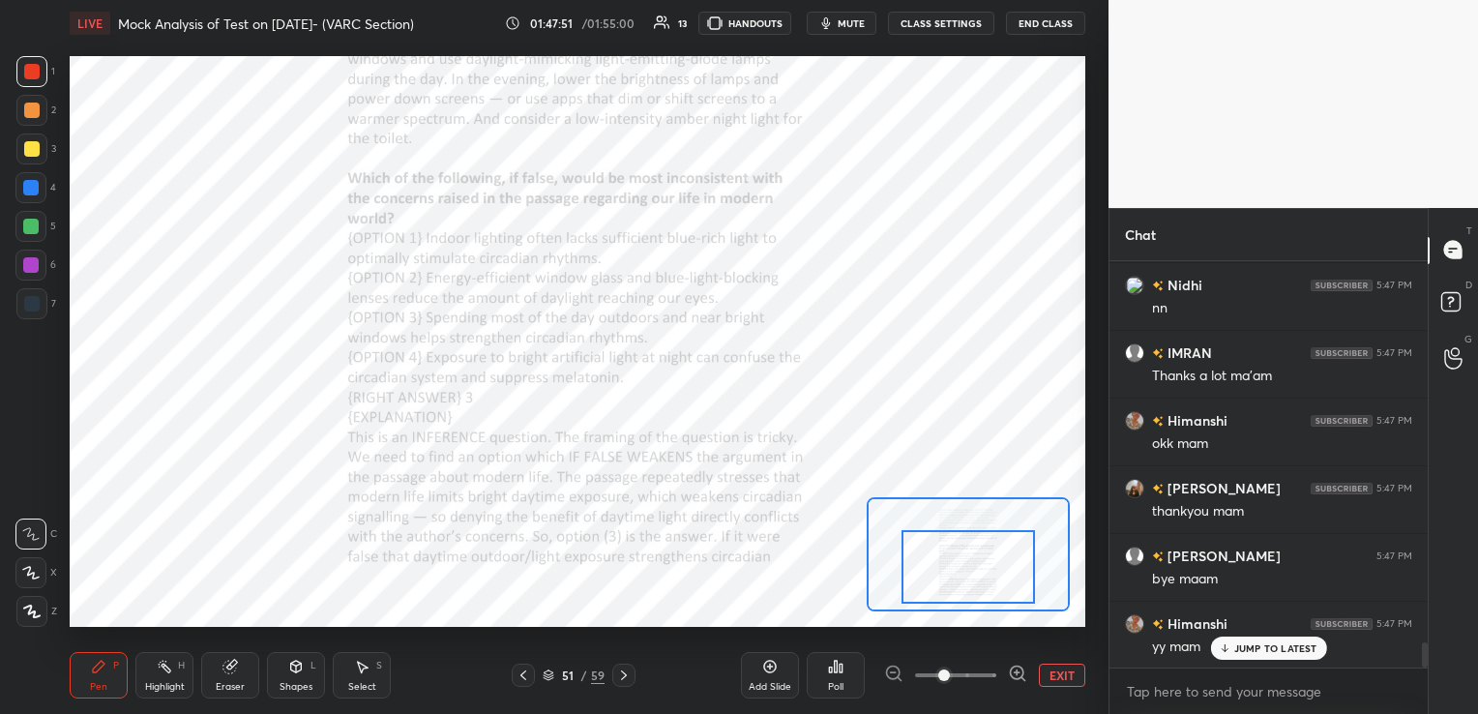
scroll to position [6191, 0]
click at [1043, 678] on button "EXIT" at bounding box center [1062, 675] width 46 height 23
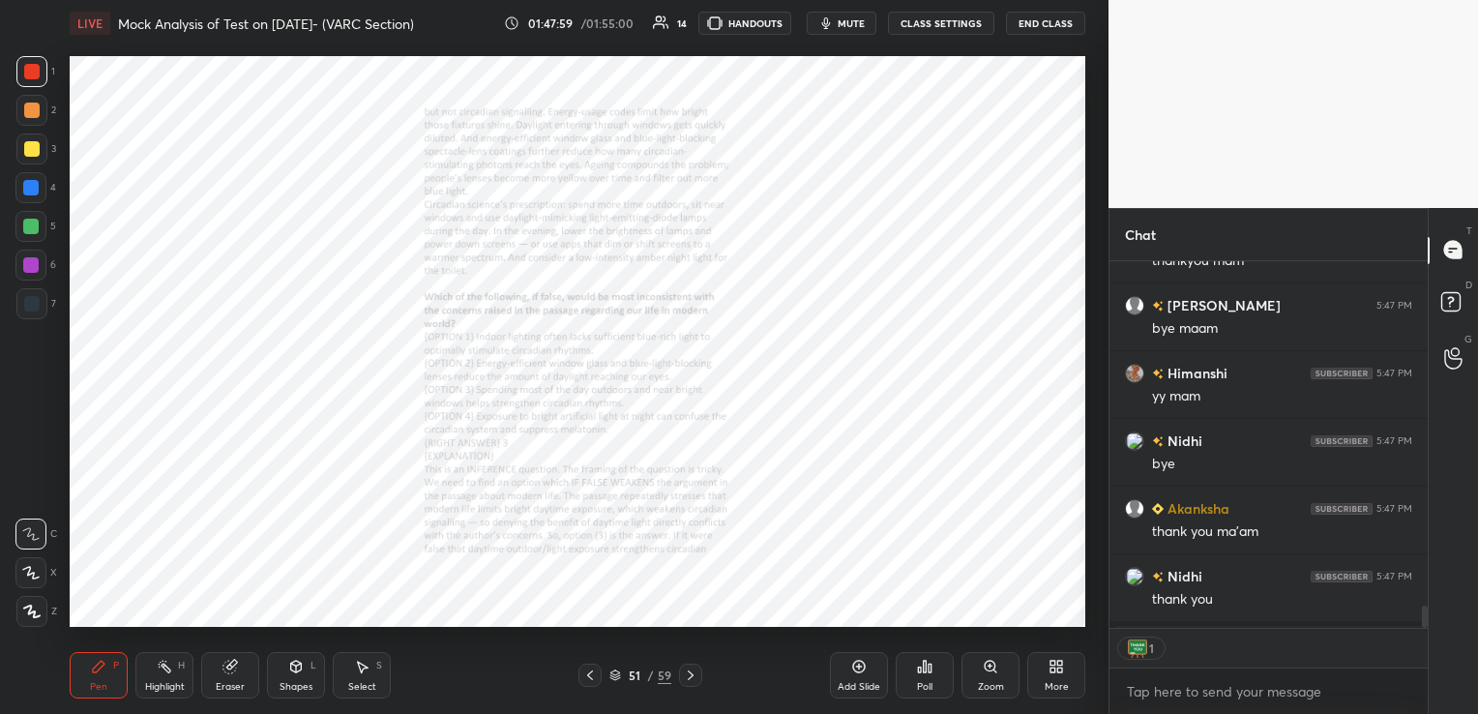
scroll to position [6, 6]
click at [1057, 25] on button "End Class" at bounding box center [1045, 23] width 79 height 23
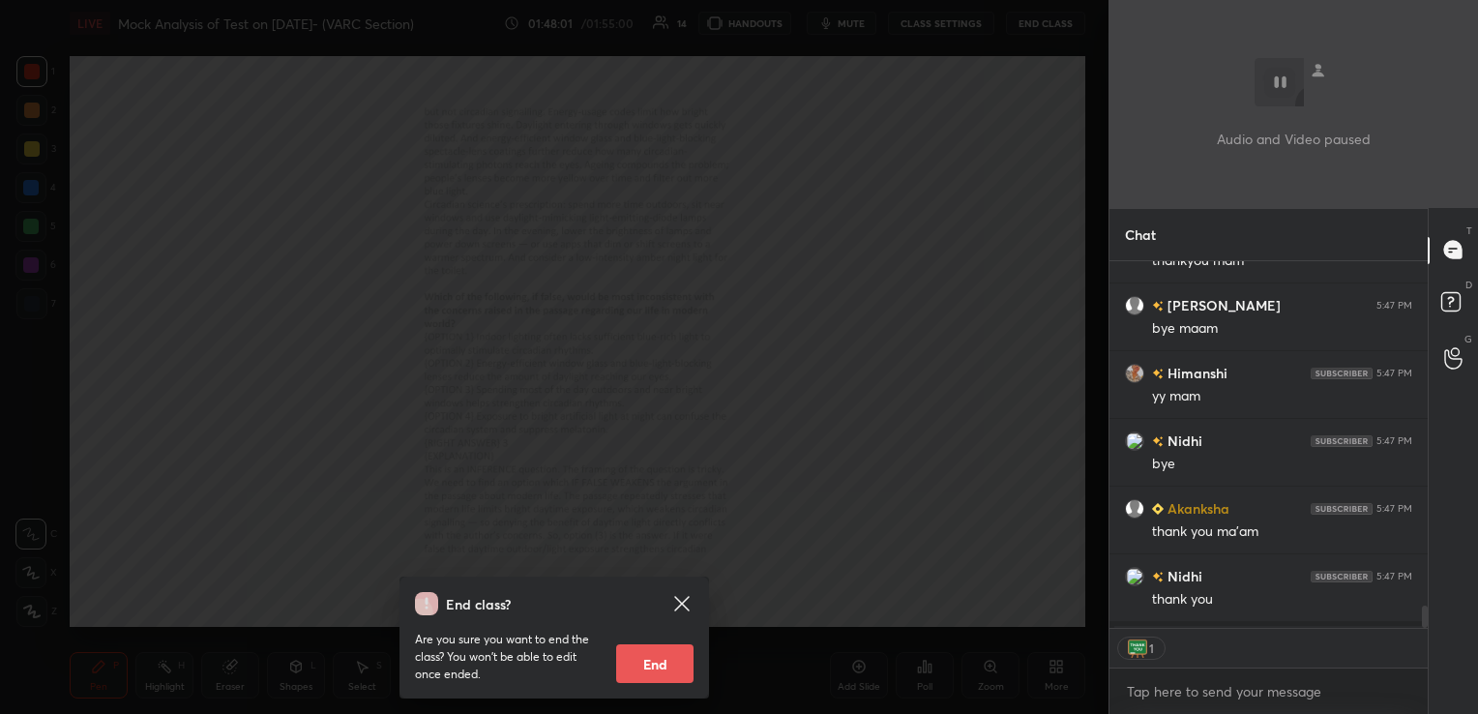
click at [660, 644] on button "End" at bounding box center [654, 663] width 77 height 39
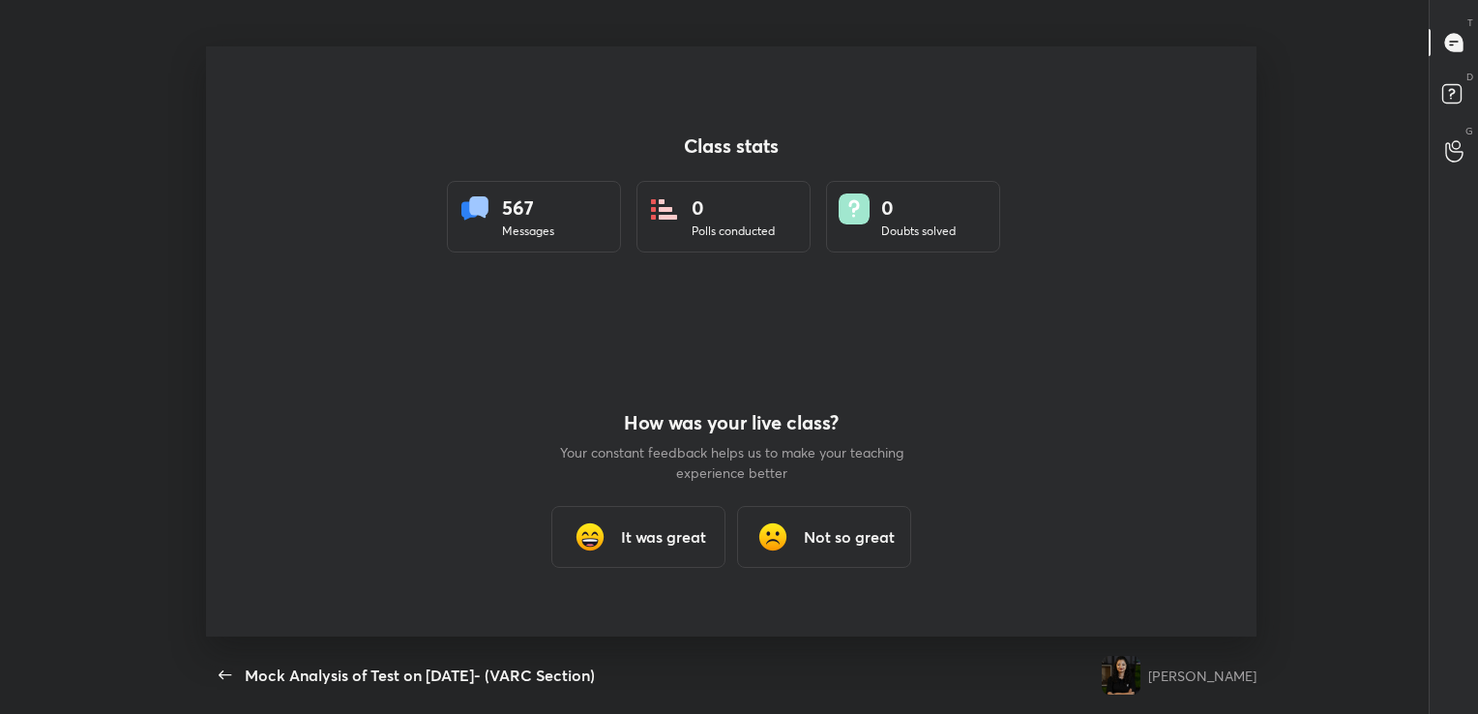
scroll to position [96131, 95259]
type textarea "x"
